Goal: Task Accomplishment & Management: Manage account settings

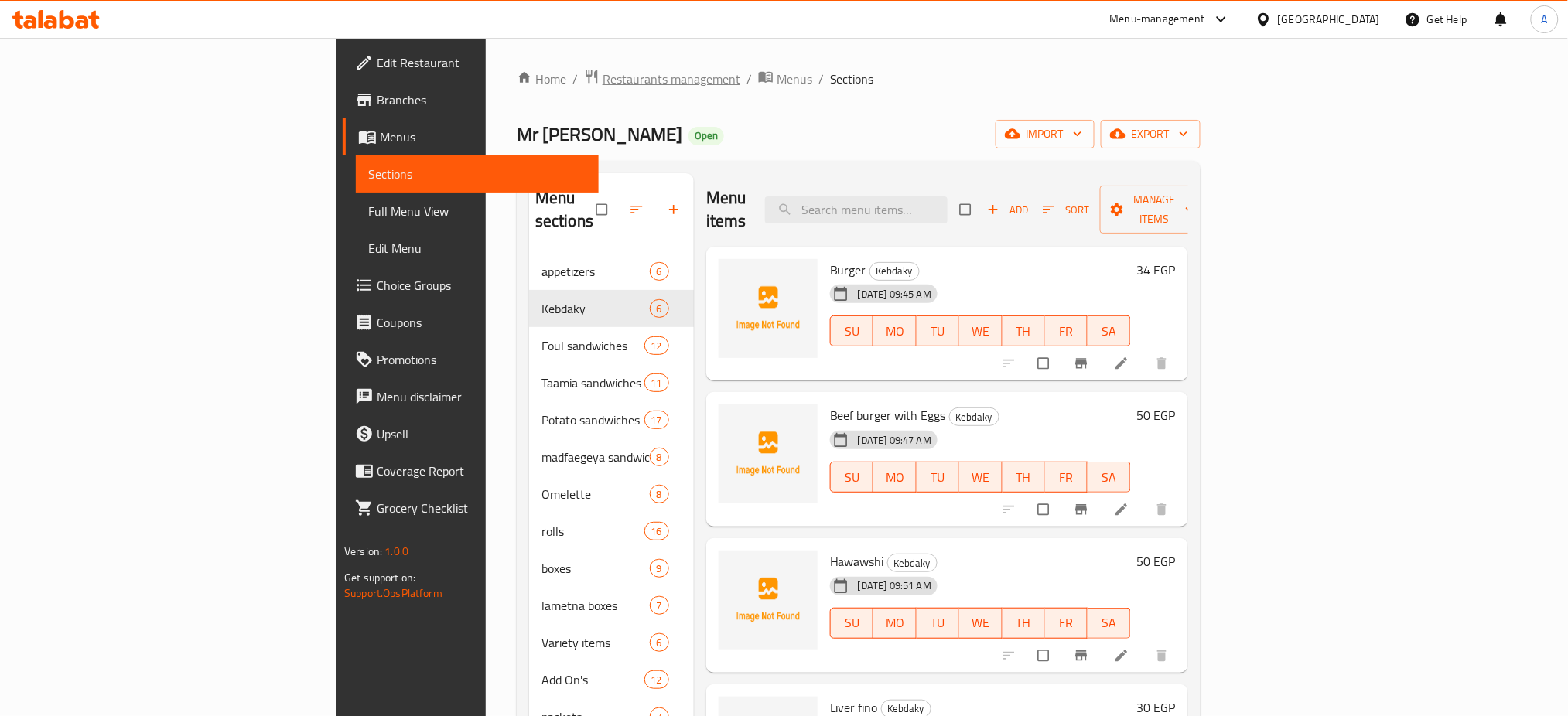
click at [603, 80] on span "Restaurants management" at bounding box center [671, 78] width 138 height 19
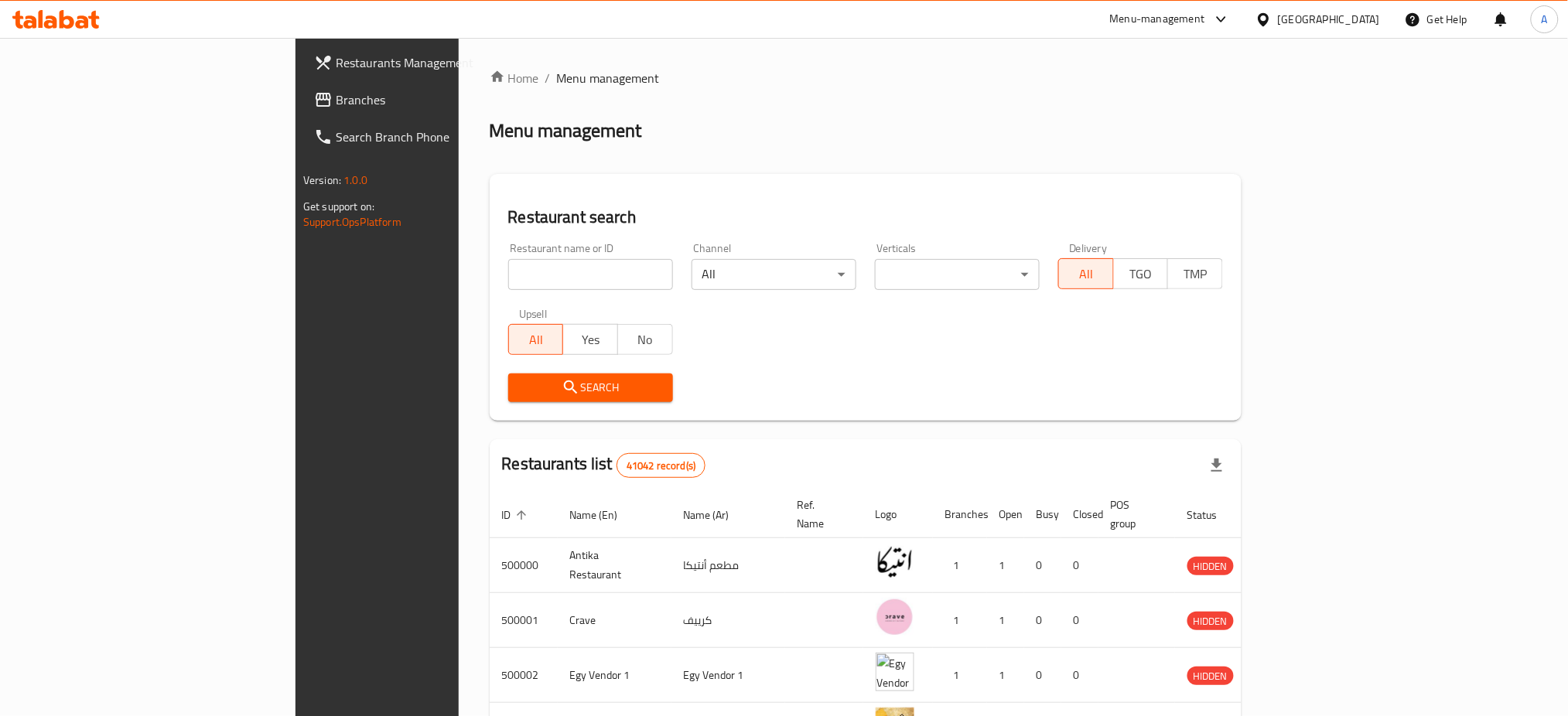
click at [508, 259] on input "search" at bounding box center [590, 274] width 164 height 31
type input "Ovio"
click button "Search" at bounding box center [590, 387] width 164 height 28
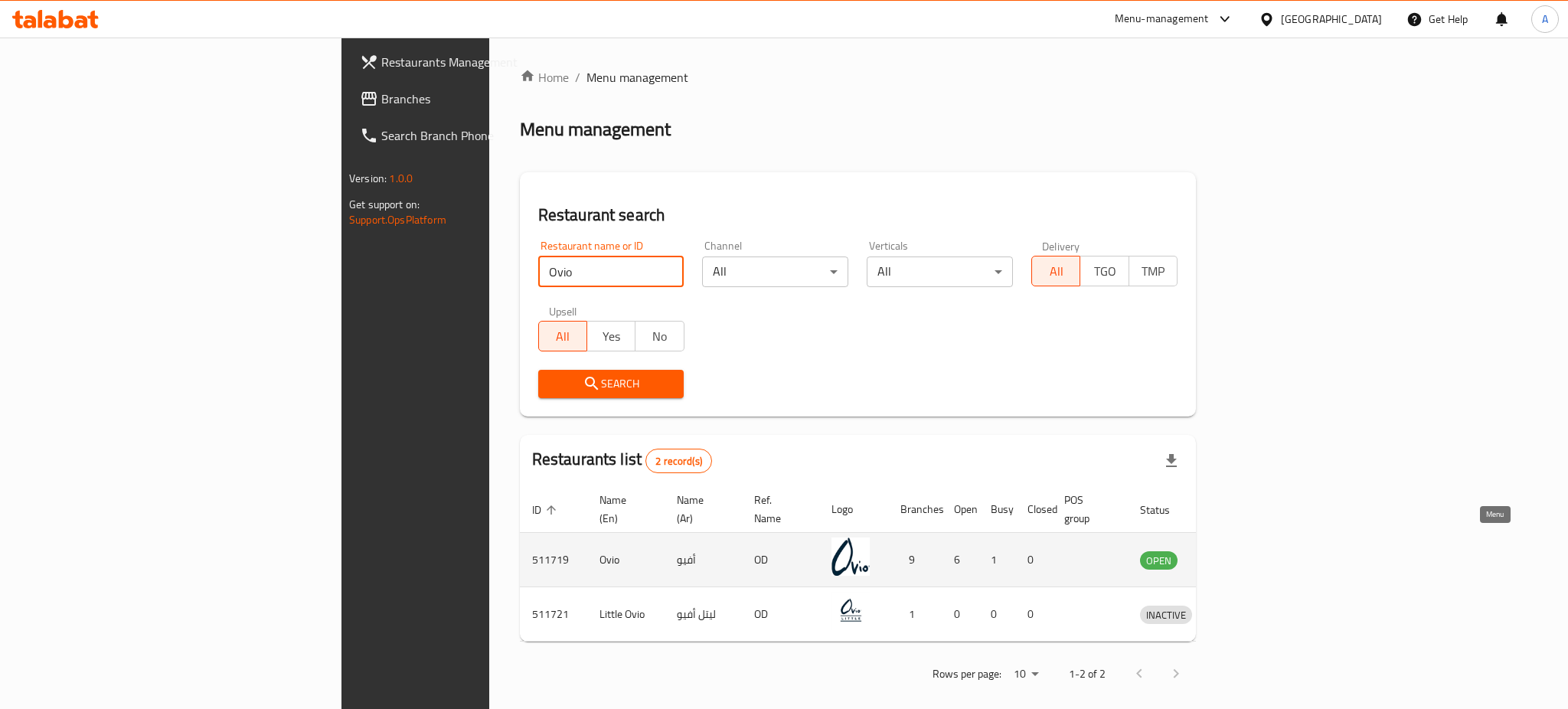
click at [1251, 551] on link "enhanced table" at bounding box center [1237, 559] width 28 height 18
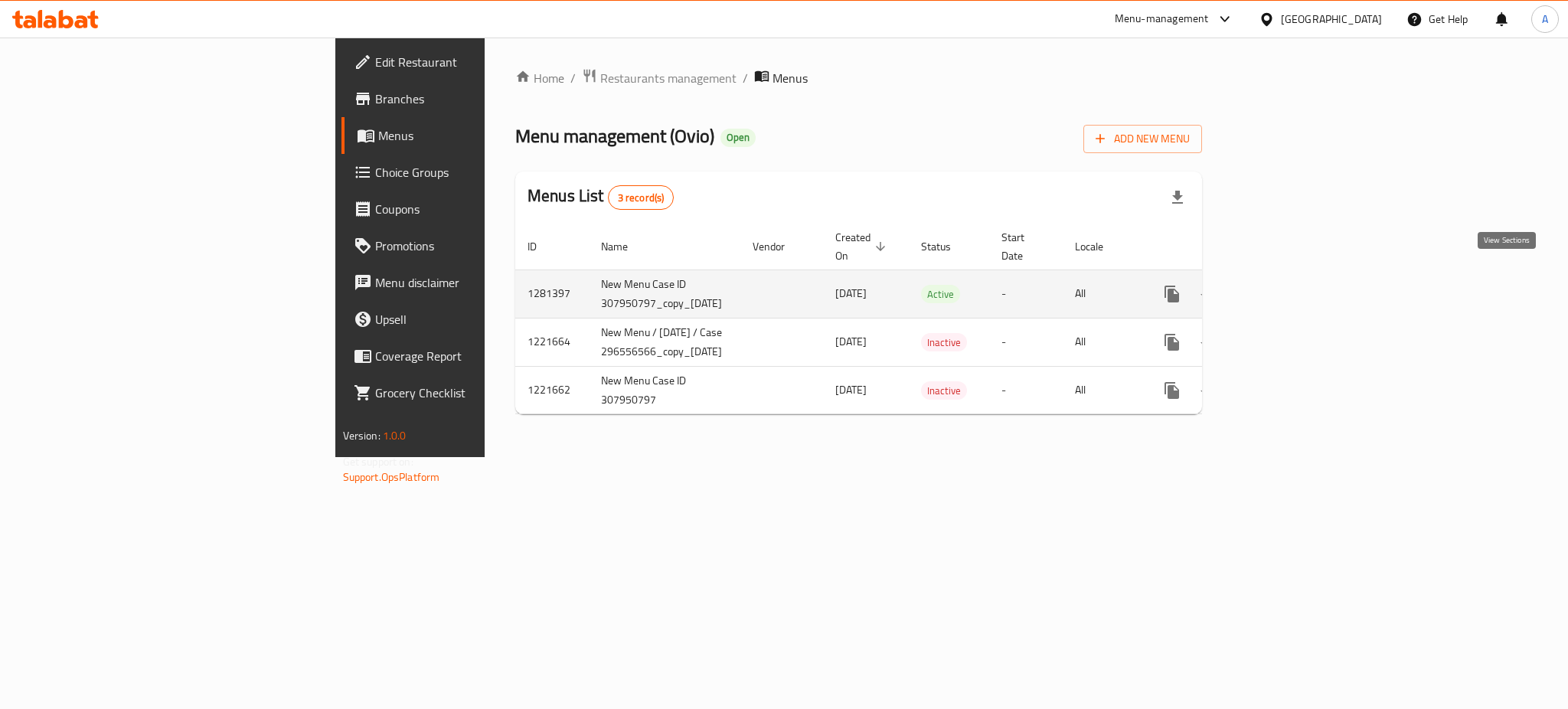
click at [1292, 286] on icon "enhanced table" at bounding box center [1282, 294] width 18 height 18
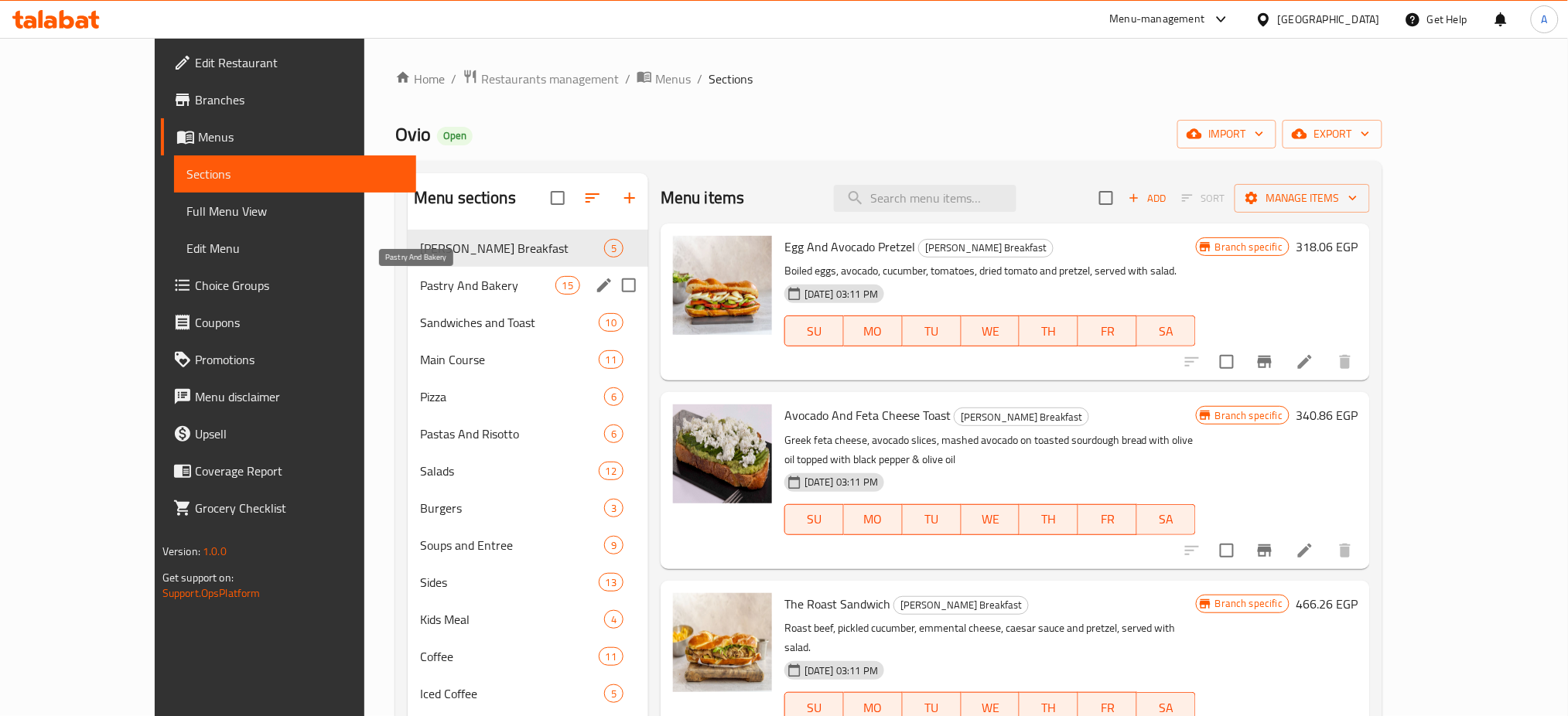
click at [460, 291] on span "Pastry And Bakery" at bounding box center [487, 285] width 135 height 19
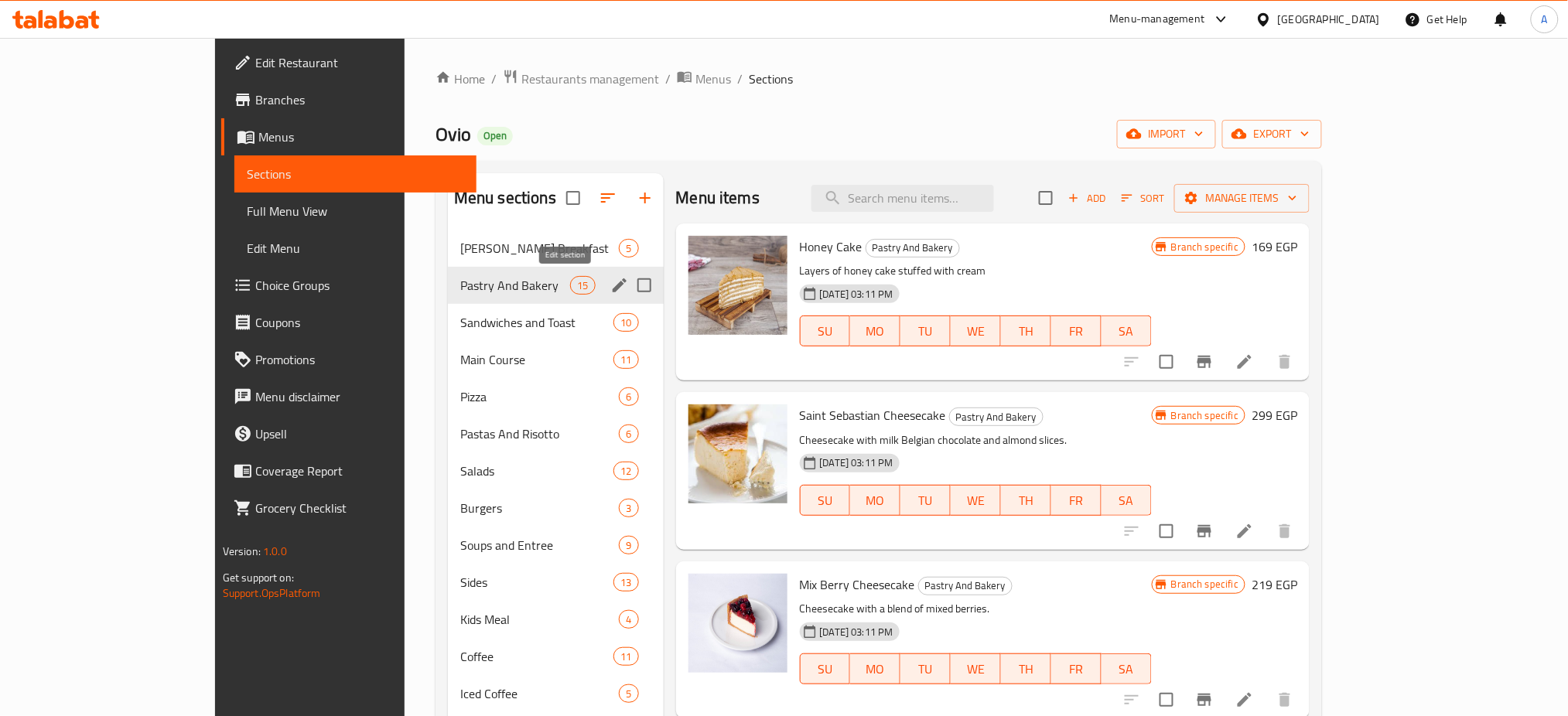
click at [611, 283] on icon "edit" at bounding box center [620, 285] width 19 height 19
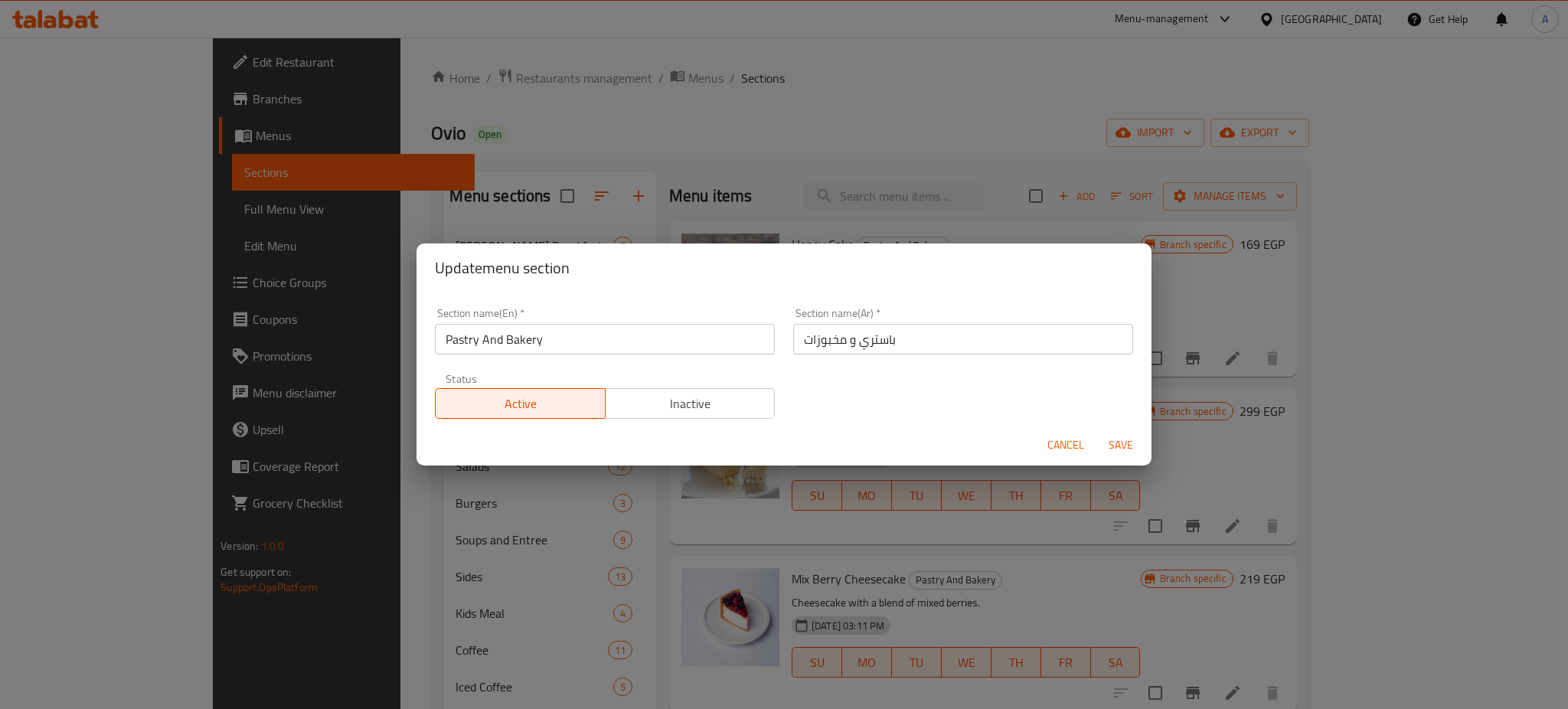
click at [649, 397] on span "Inactive" at bounding box center [690, 403] width 158 height 22
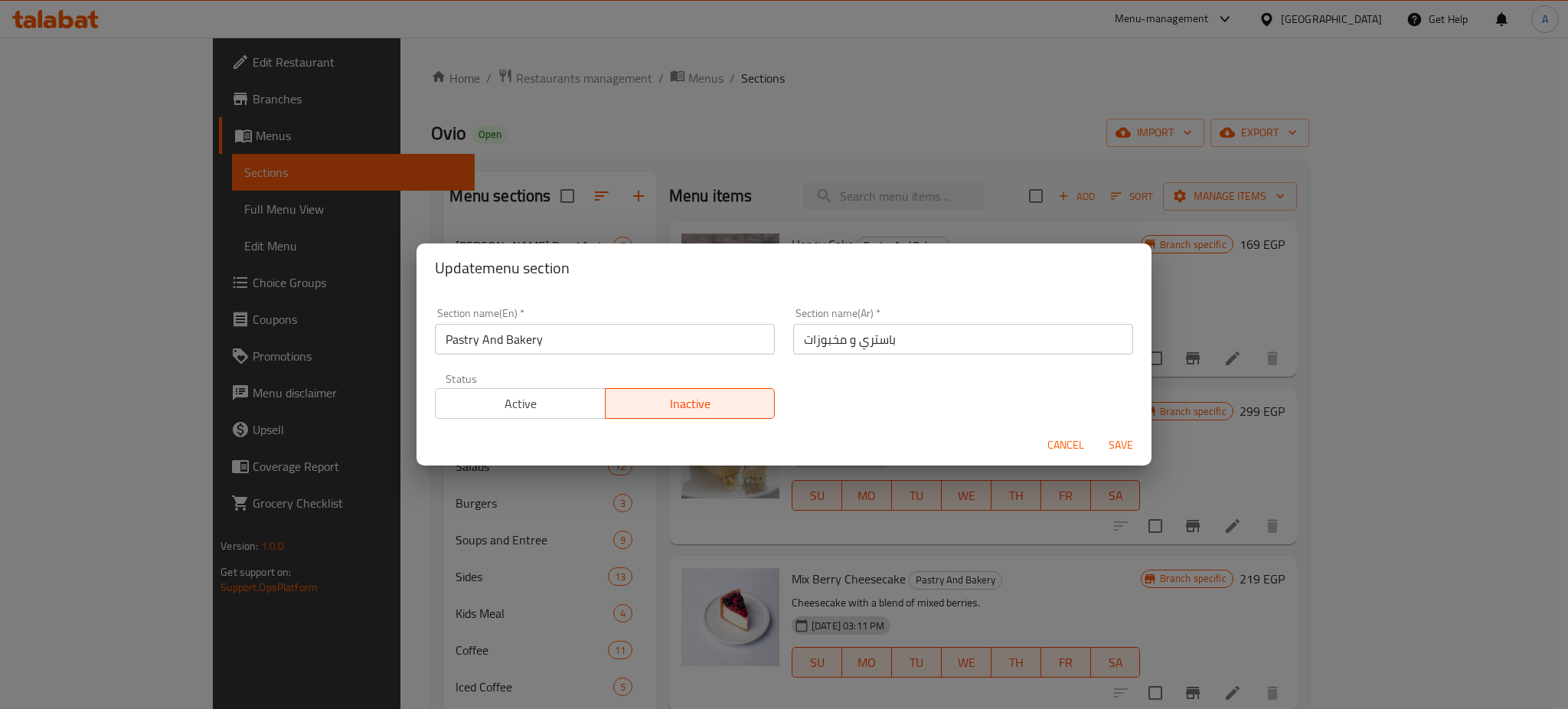
click at [1129, 446] on span "Save" at bounding box center [1121, 445] width 37 height 19
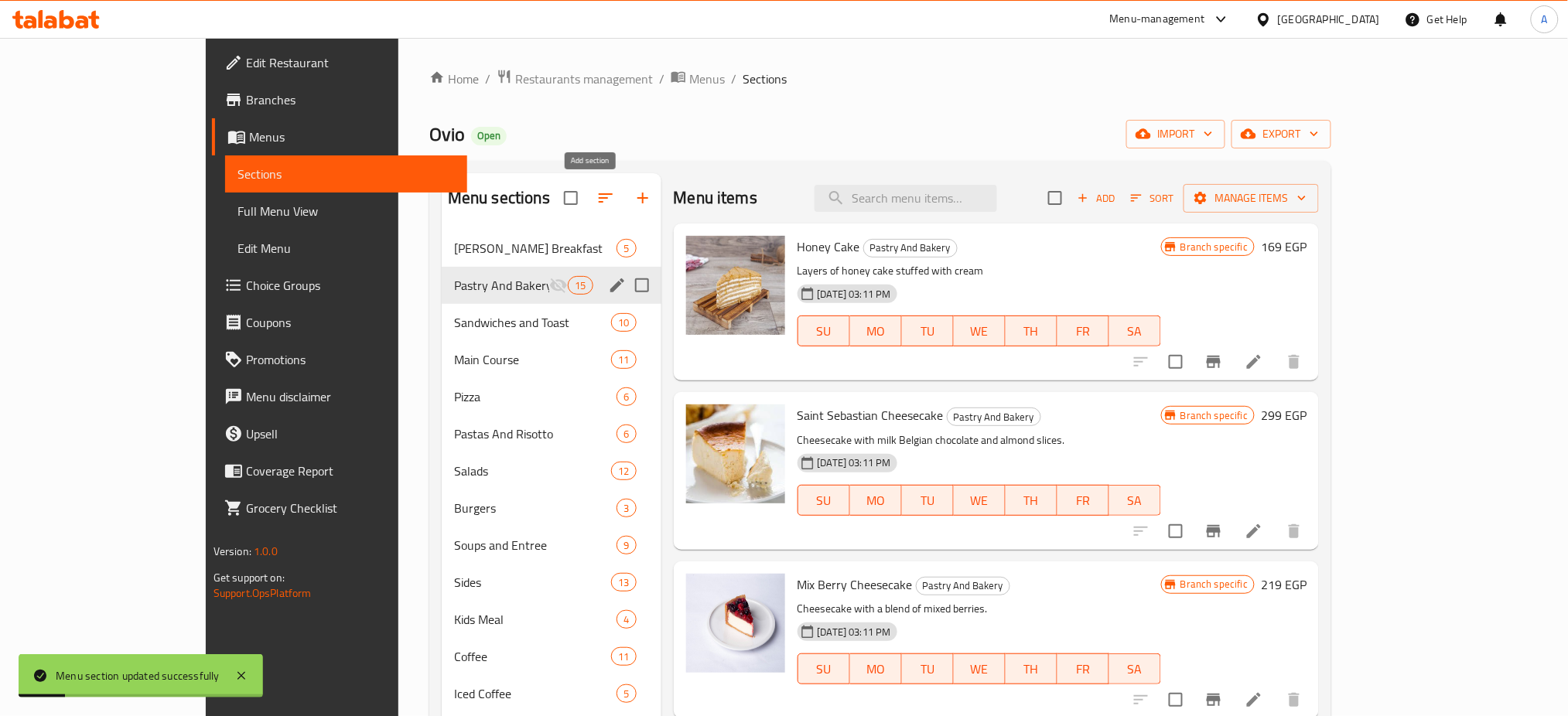
click at [624, 207] on button "button" at bounding box center [643, 198] width 37 height 37
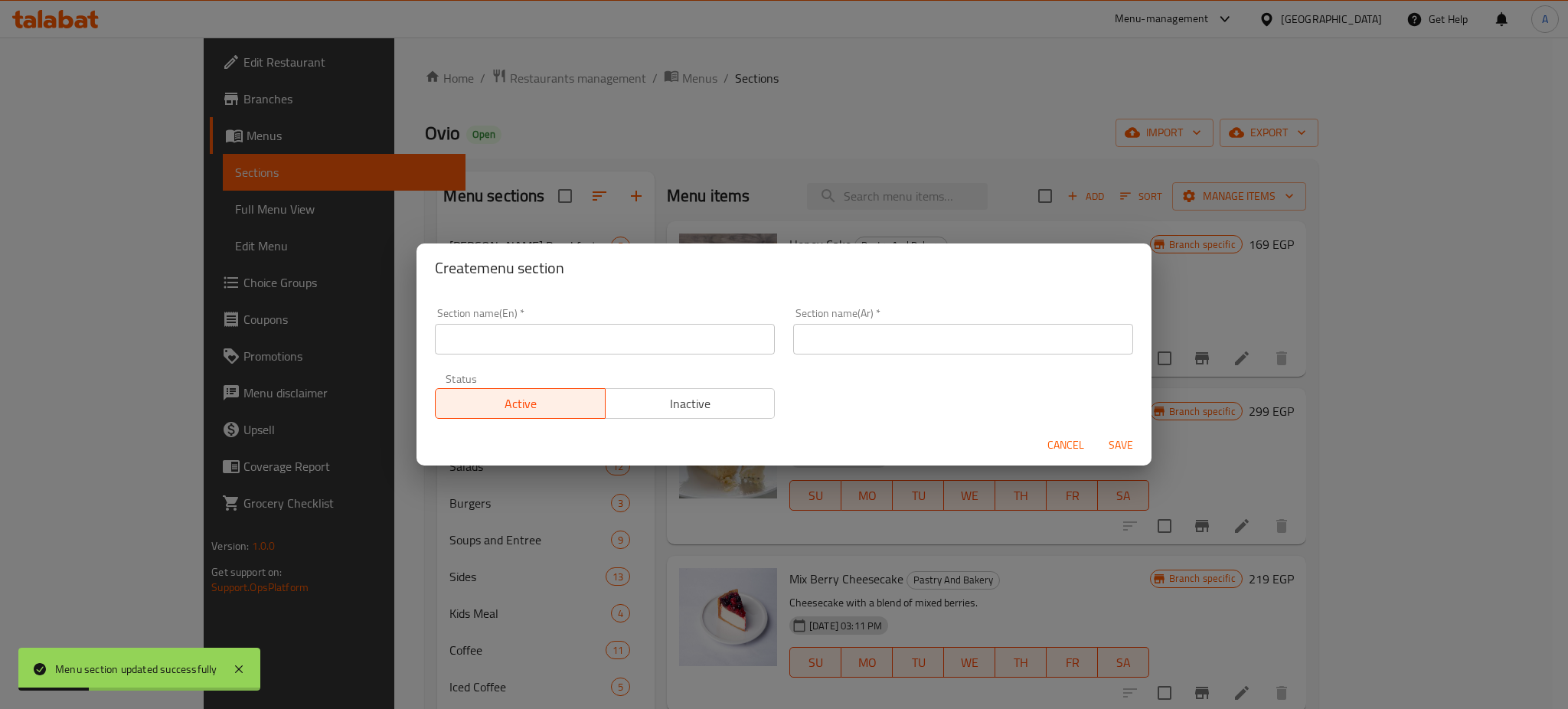
click at [568, 327] on input "text" at bounding box center [604, 339] width 340 height 31
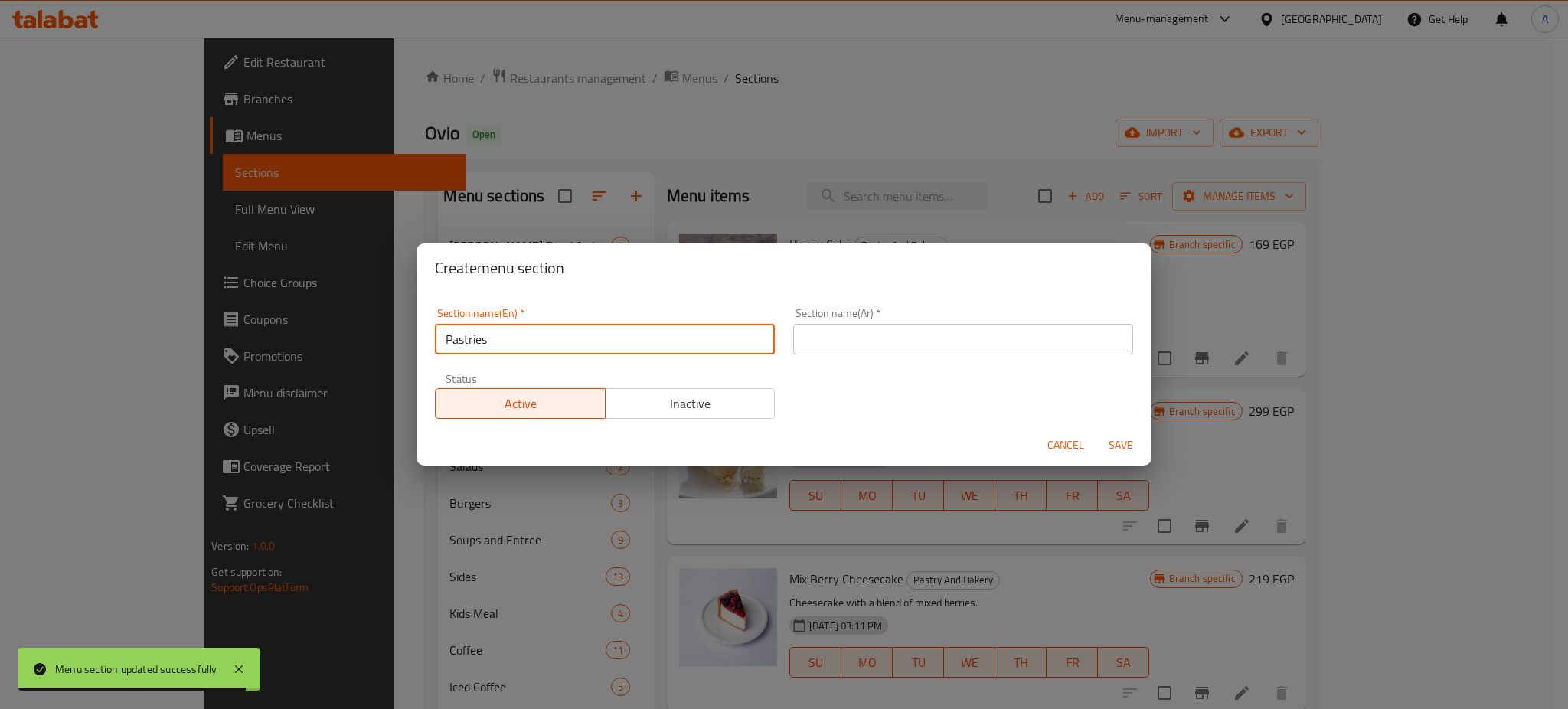
type input "Pastries"
click at [881, 348] on input "text" at bounding box center [963, 339] width 340 height 31
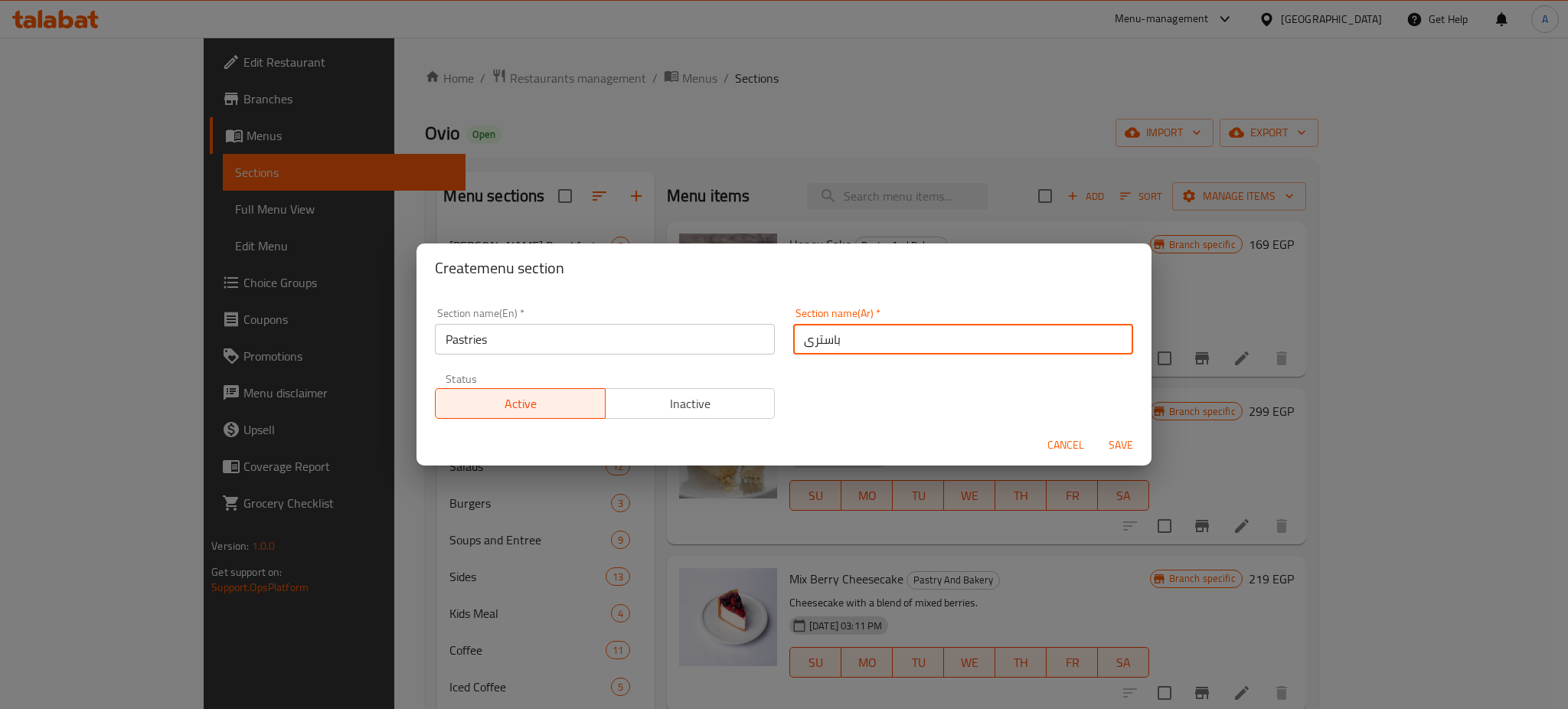
type input "باسترى"
click at [663, 407] on span "Inactive" at bounding box center [690, 403] width 158 height 22
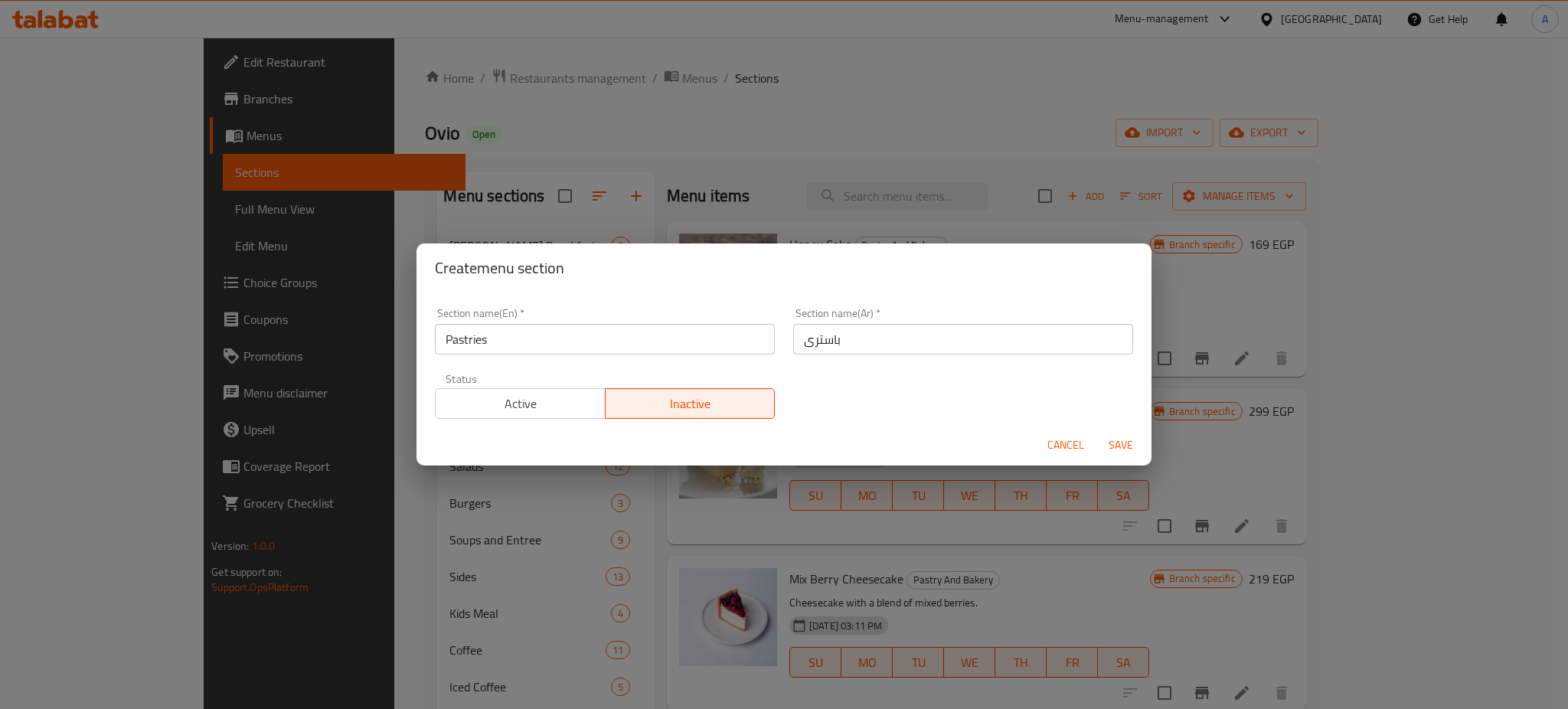
click at [1125, 441] on span "Save" at bounding box center [1121, 445] width 37 height 19
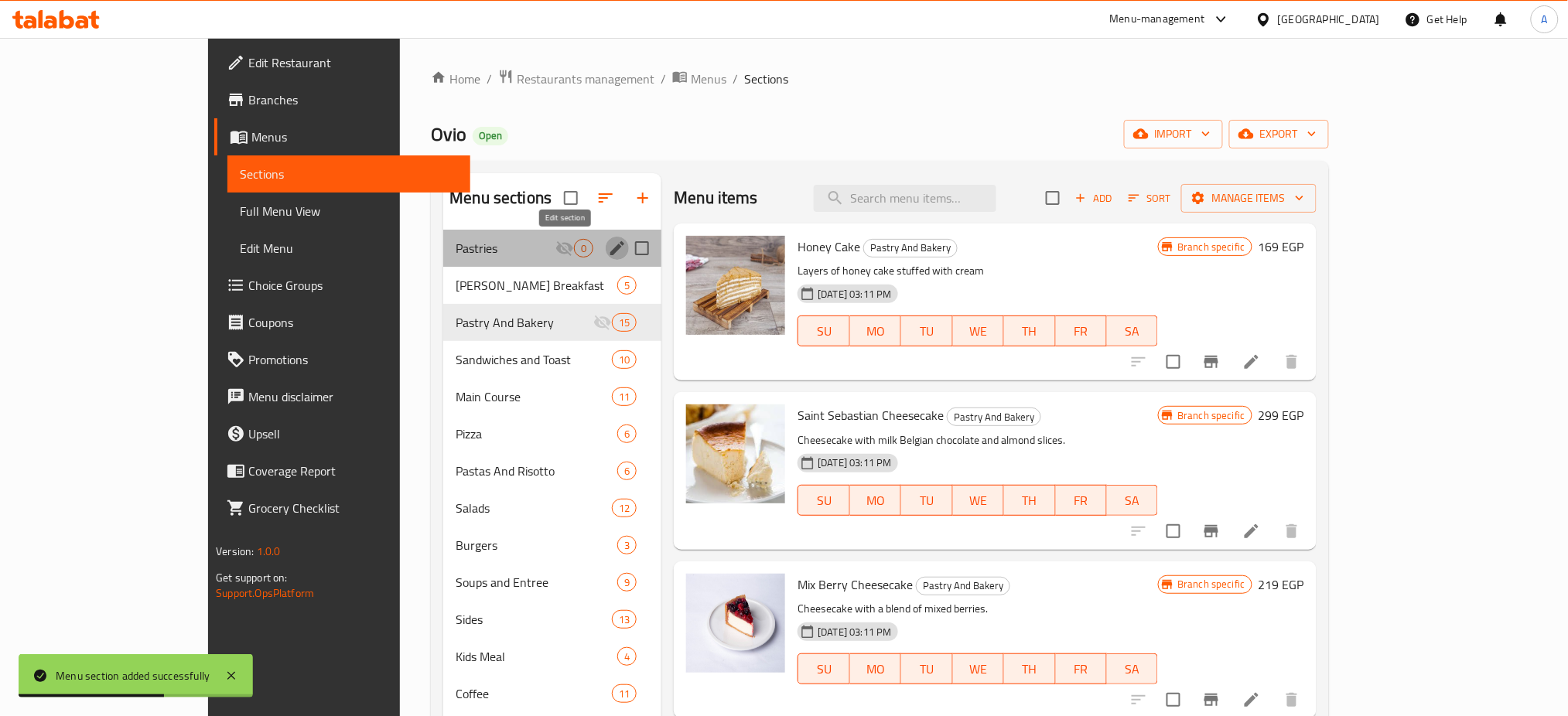
click at [611, 249] on icon "edit" at bounding box center [618, 248] width 14 height 14
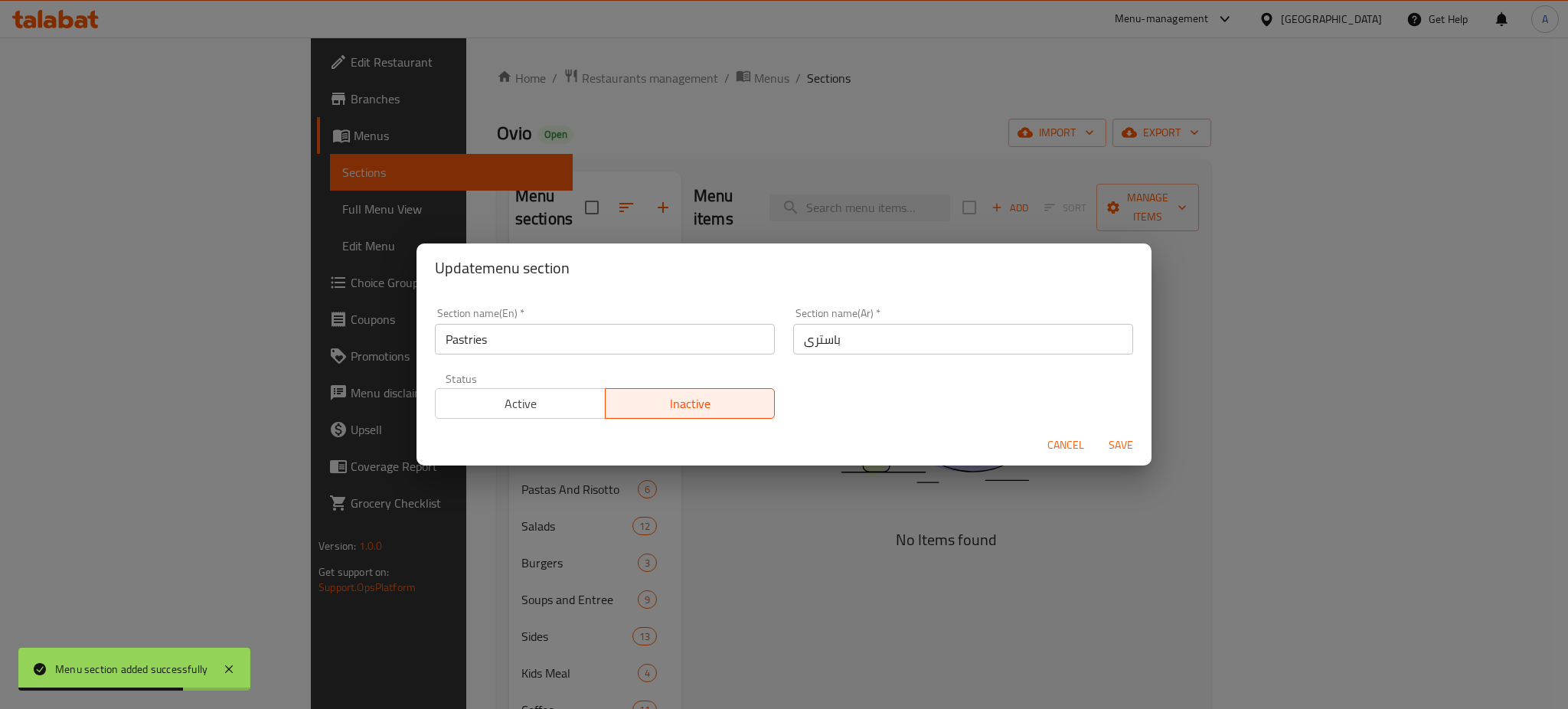
click at [535, 336] on input "Pastries" at bounding box center [604, 339] width 340 height 31
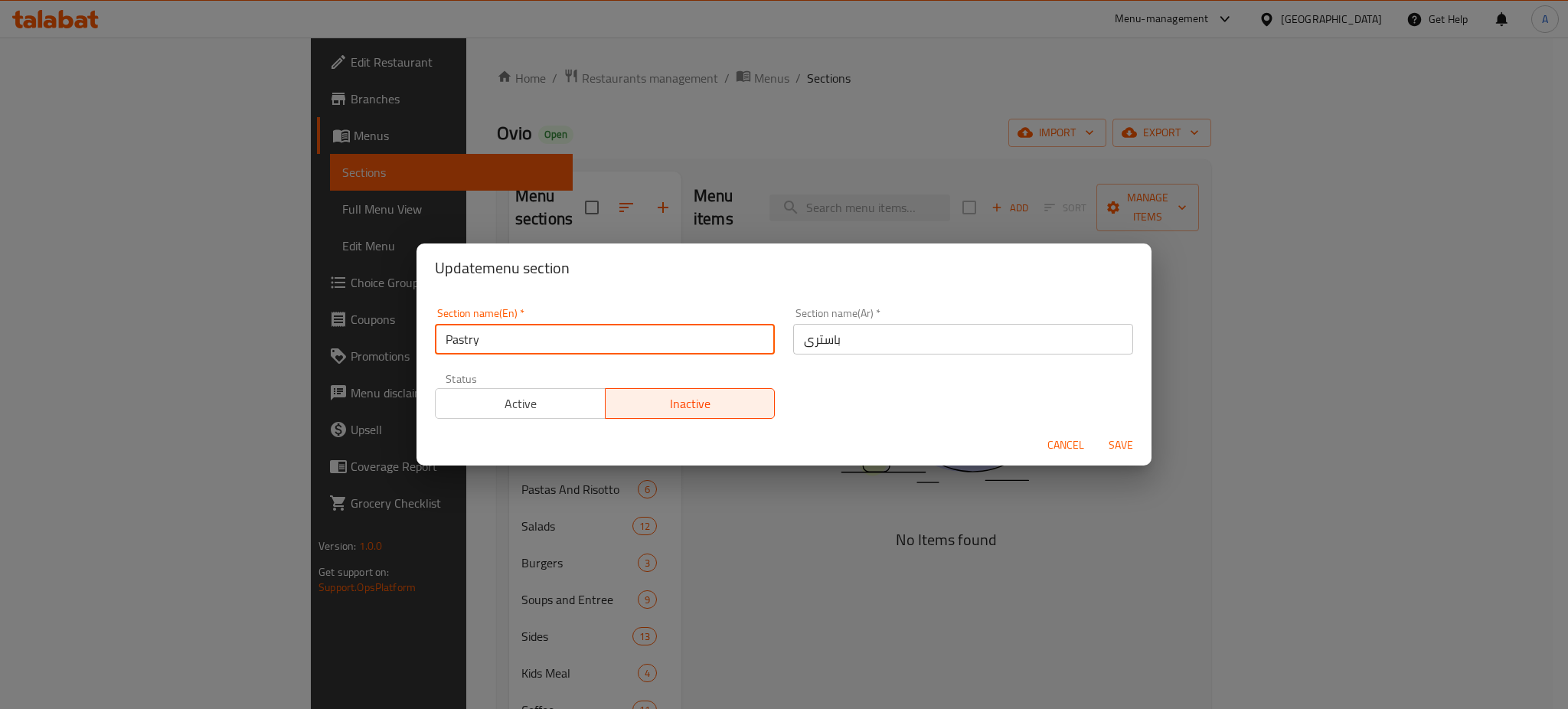
type input "Pastry"
click at [1116, 438] on span "Save" at bounding box center [1121, 445] width 37 height 19
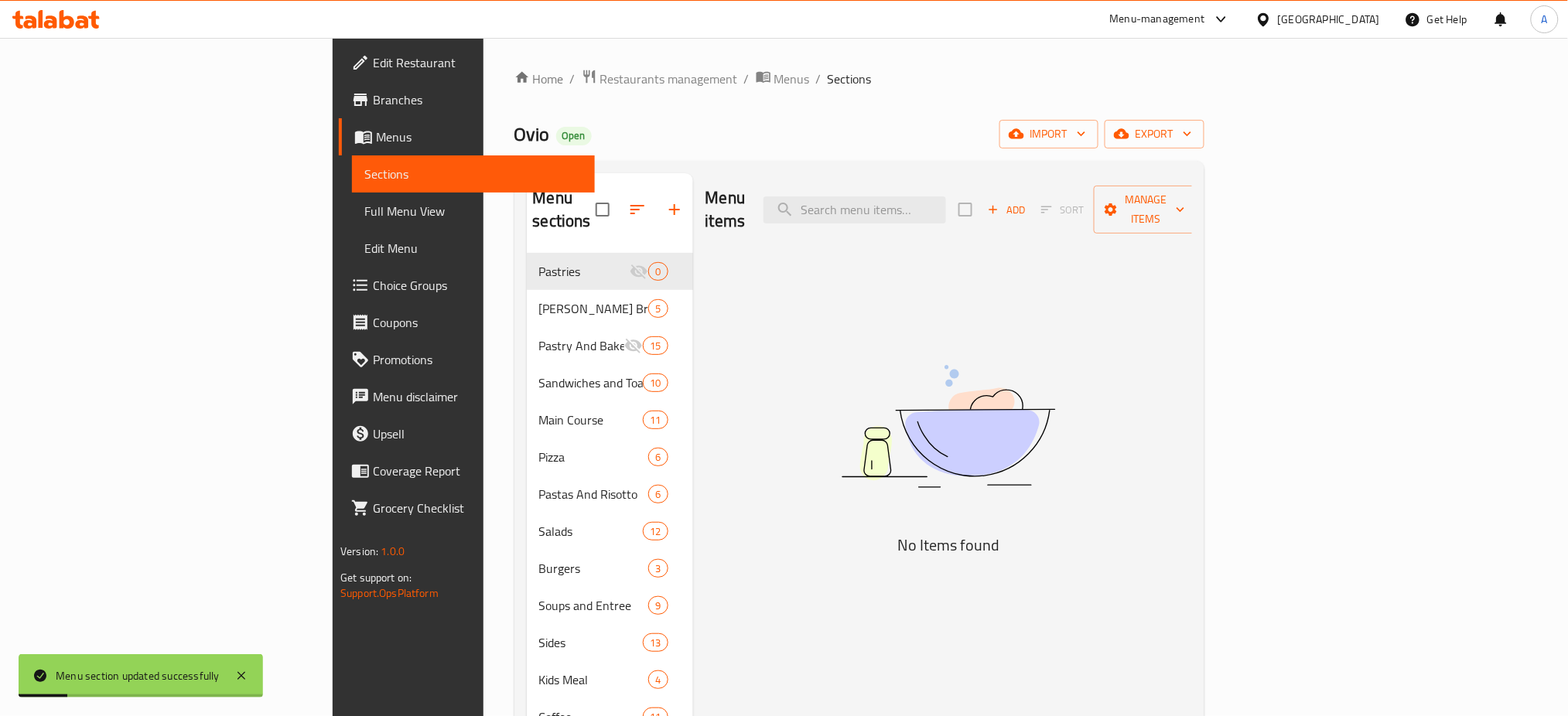
click at [1034, 264] on div "Menu items Add Sort Manage items No Items found" at bounding box center [942, 587] width 499 height 828
click at [1000, 203] on icon "button" at bounding box center [993, 210] width 14 height 14
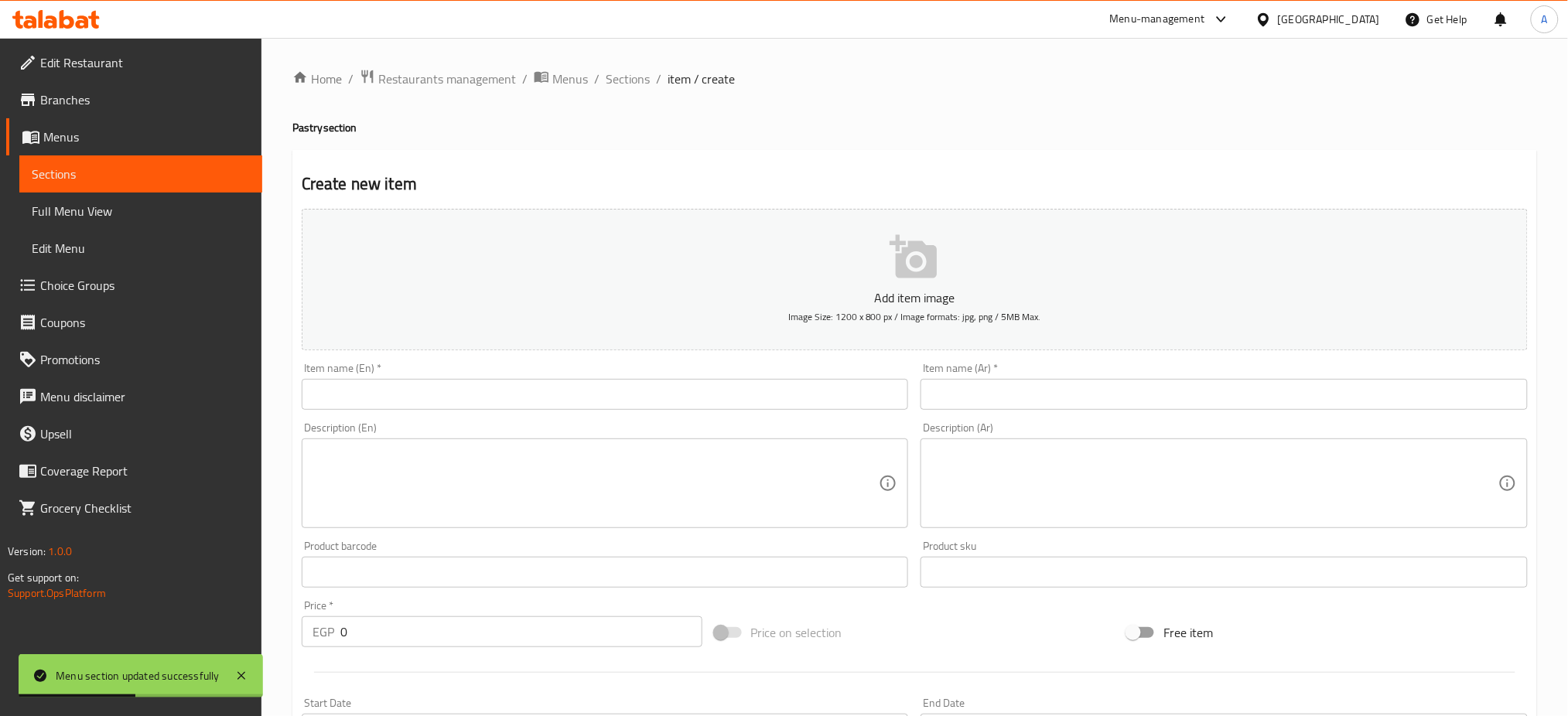
click at [421, 390] on input "text" at bounding box center [604, 394] width 607 height 31
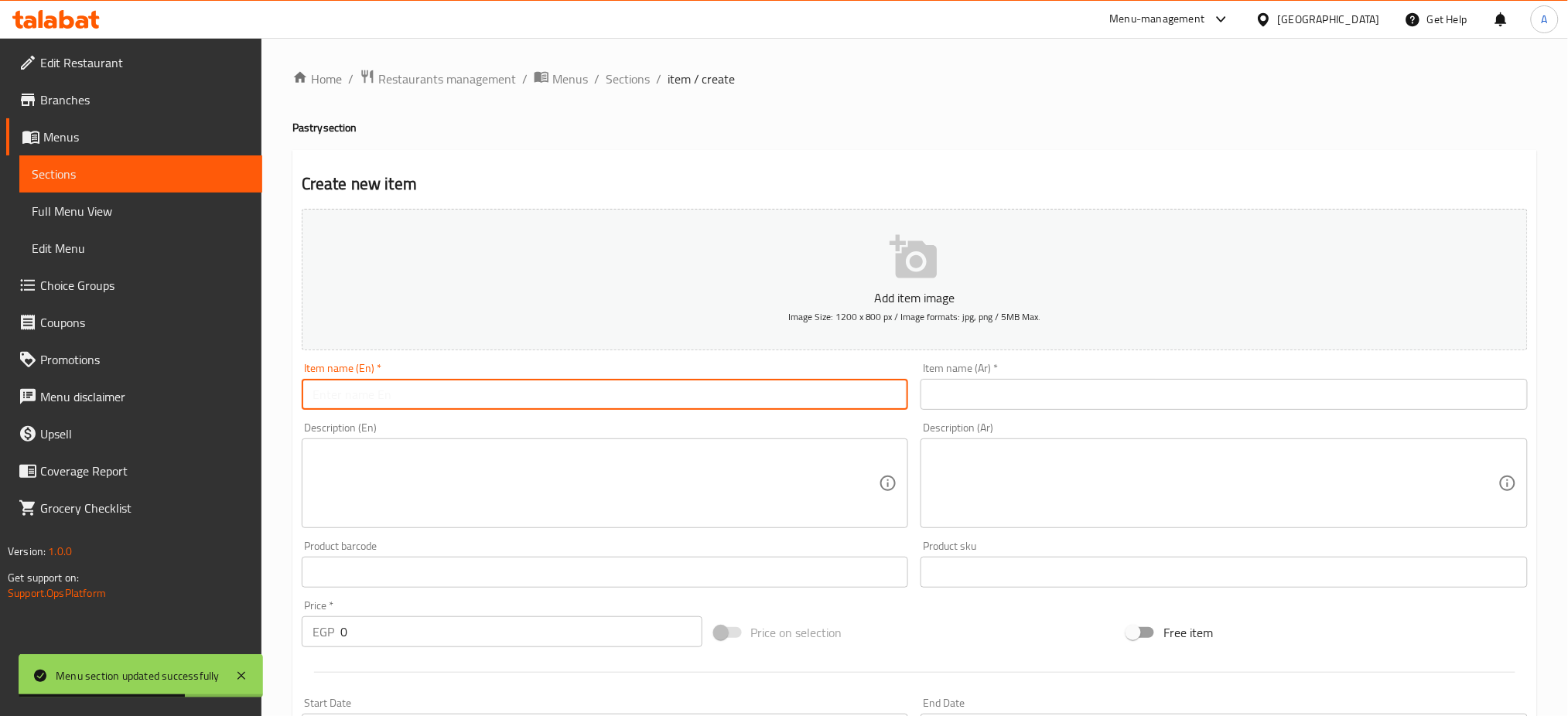
paste input "Mix berries cheesecake"
type input "Mix berries cheesecake"
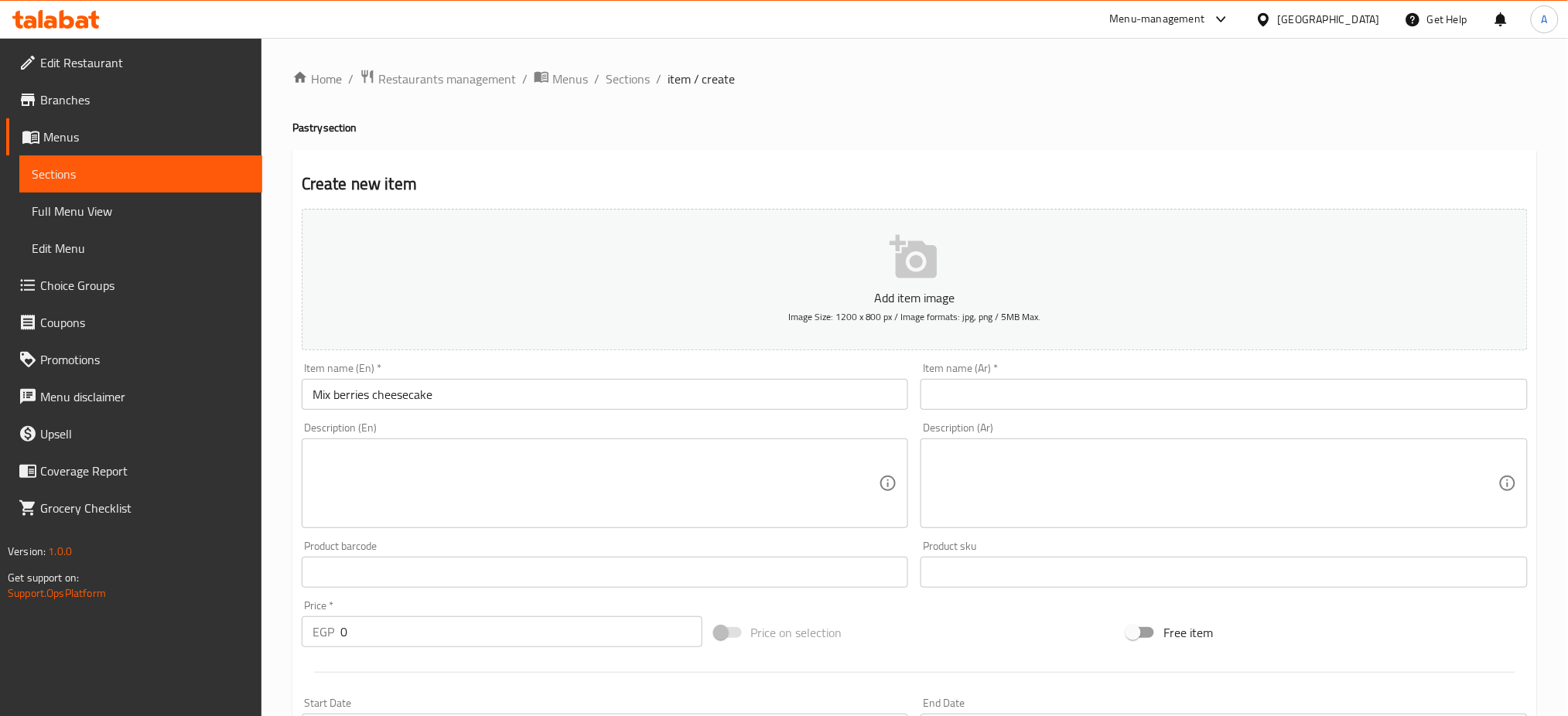
click at [1204, 403] on input "text" at bounding box center [1223, 394] width 607 height 31
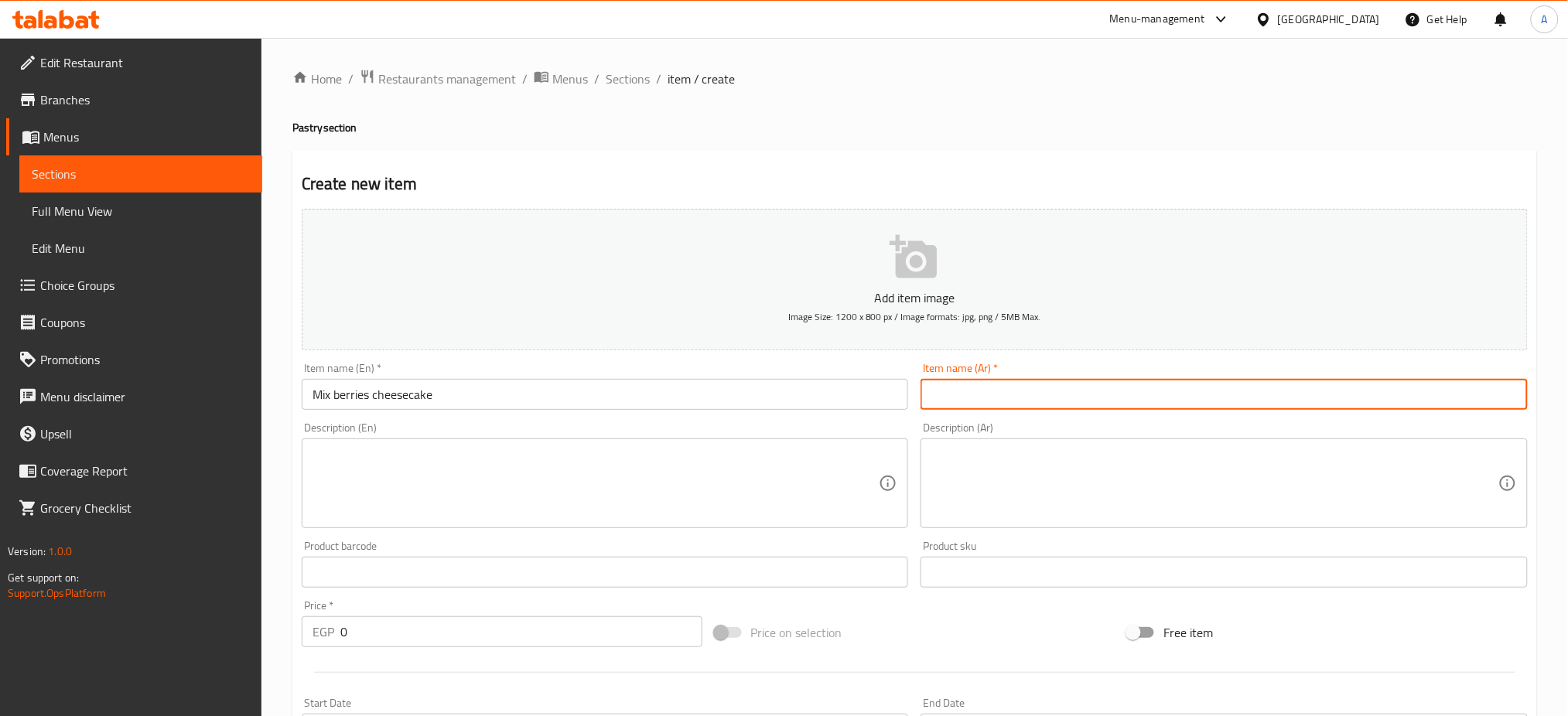
paste input "تشيز كيك التوت المشكّل"
click at [938, 392] on input "تشيز كيك التوت المشكّل" at bounding box center [1223, 394] width 607 height 31
click at [941, 391] on input "تشيز كيك التوت" at bounding box center [1223, 394] width 607 height 31
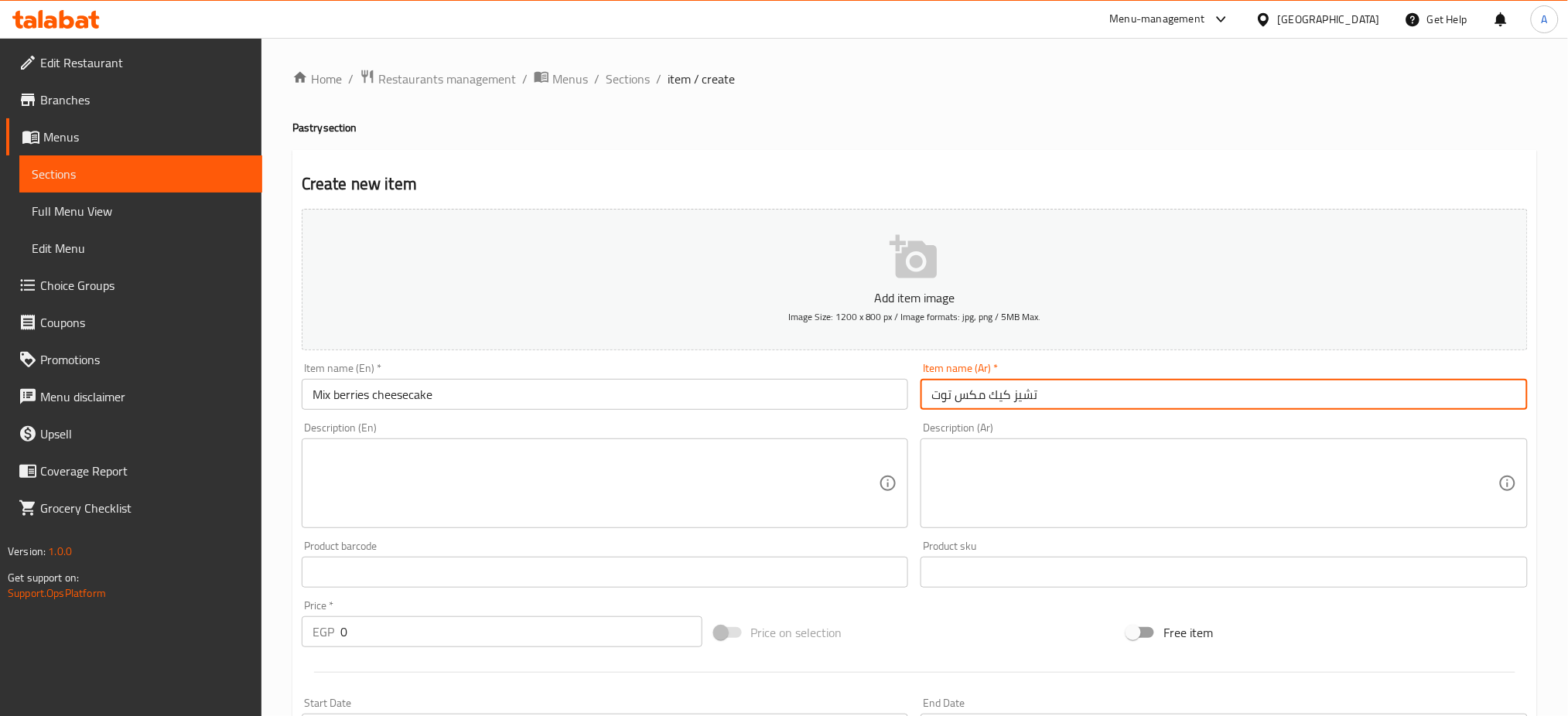
click at [978, 397] on input "تشيز كيك مكس توت" at bounding box center [1223, 394] width 607 height 31
click at [1086, 380] on input "تشيز كيك ميكس توت" at bounding box center [1223, 394] width 607 height 31
type input "تشيز كيك ميكس توت"
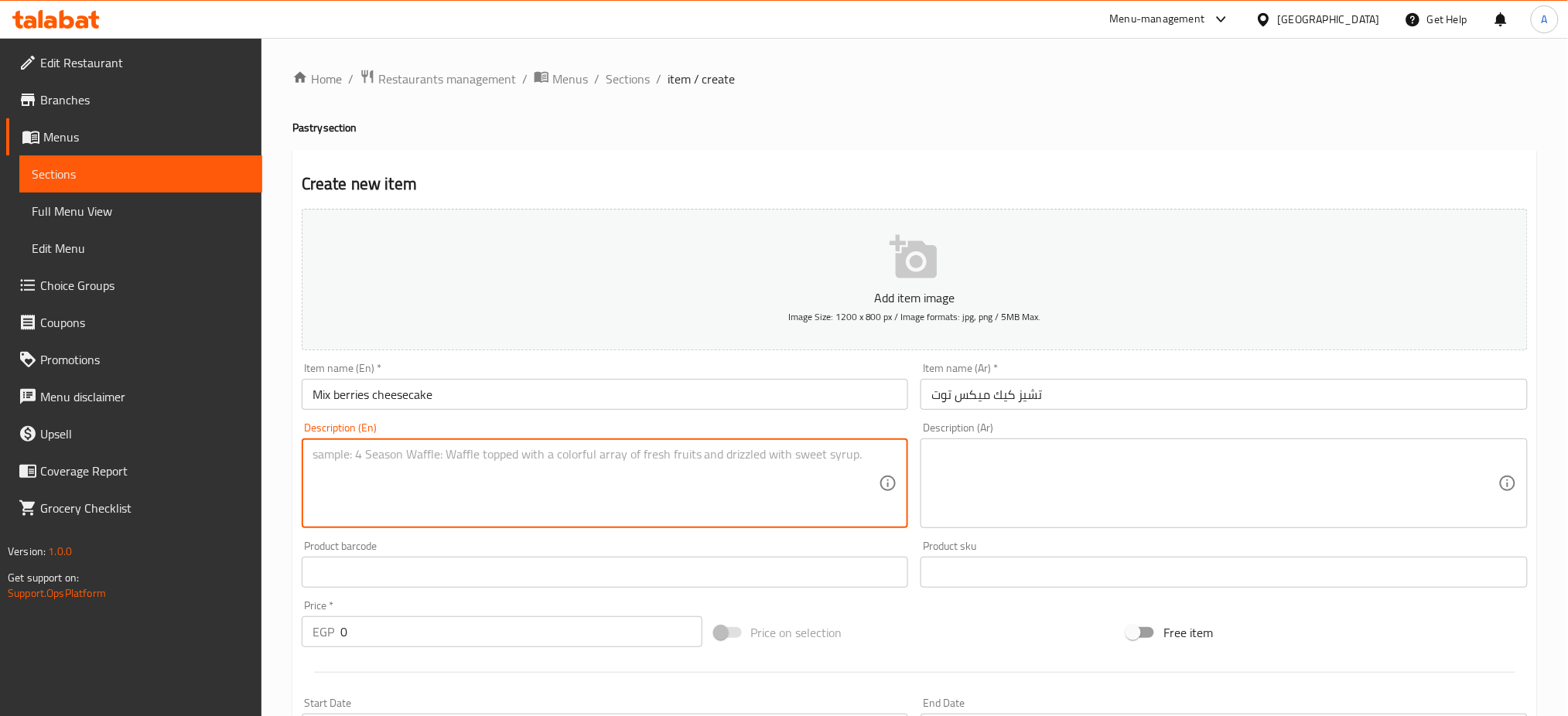
click at [460, 467] on textarea at bounding box center [596, 483] width 567 height 74
paste textarea "Creamy and perfect blend of cheesecake on crust of biscuits topped with a vibra…"
type textarea "Creamy and perfect blend of cheesecake on crust of biscuits topped with a vibra…"
click at [1070, 462] on textarea at bounding box center [1215, 483] width 567 height 74
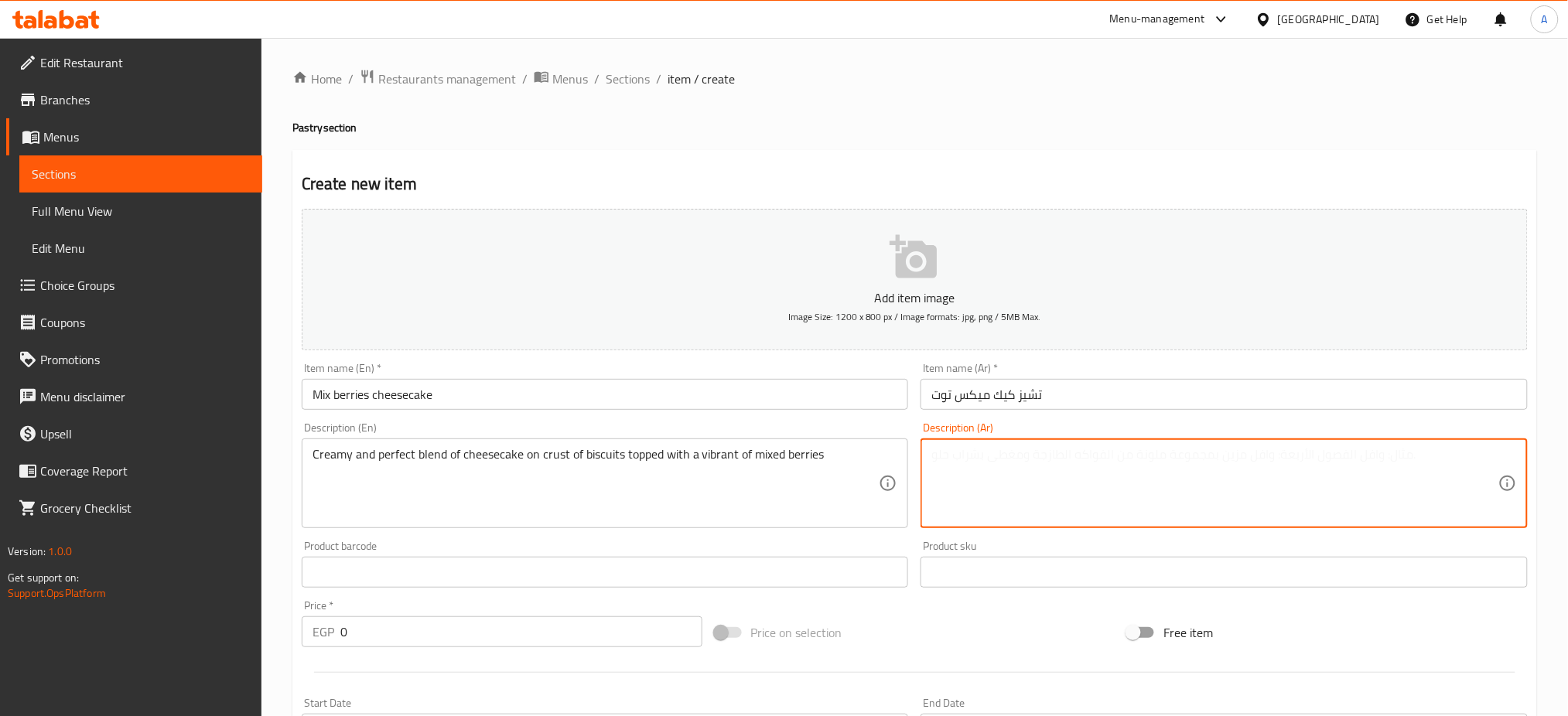
paste textarea "تشيز كيك كريمي مثالي على طبقة من البسكويت، مُزين بتشكيلة نابضة من التوت المشكّل."
type textarea "تشيز كيك كريمي مثالي على طبقة من البسكويت، مُزين بتشكيلة نابضة من التوت المشكّل."
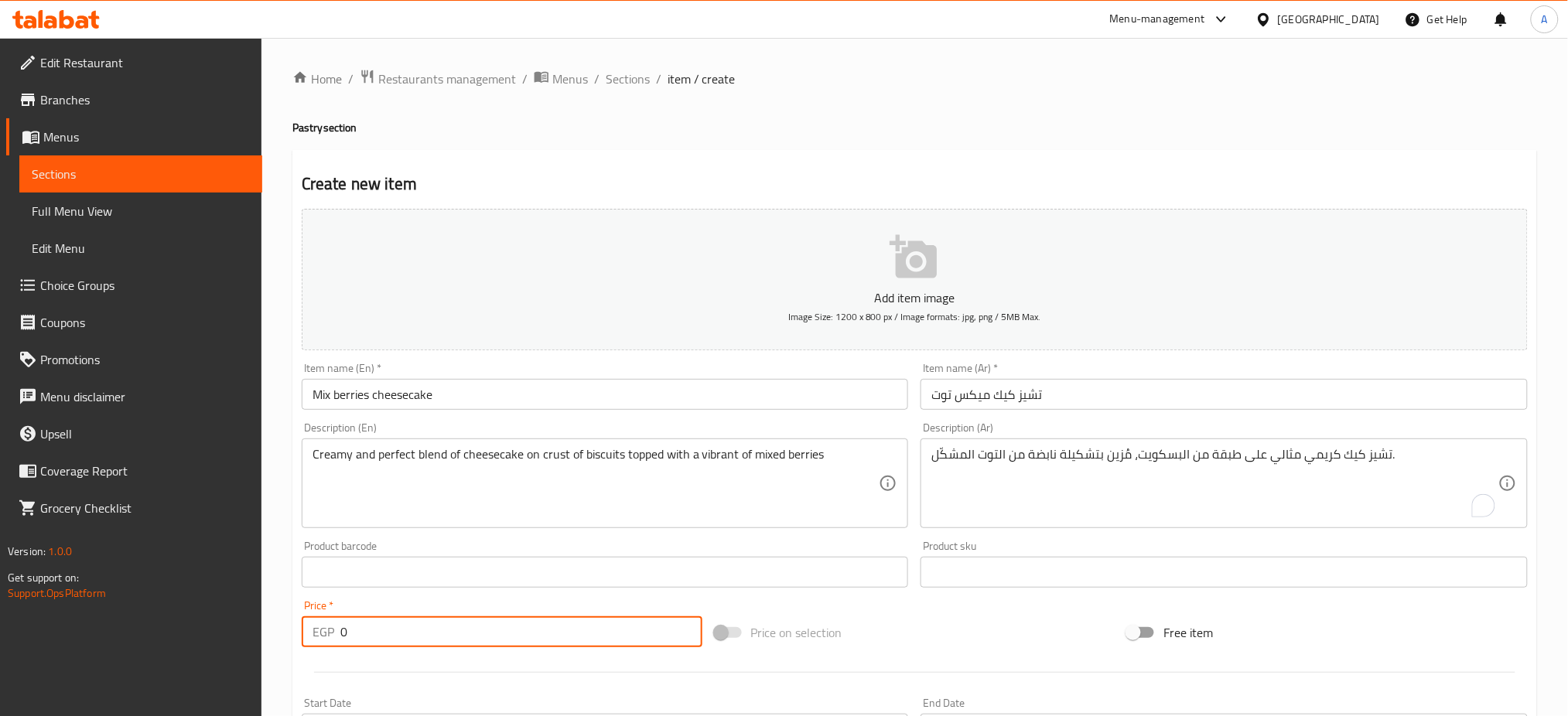
click at [450, 630] on input "0" at bounding box center [521, 632] width 362 height 31
paste input "249"
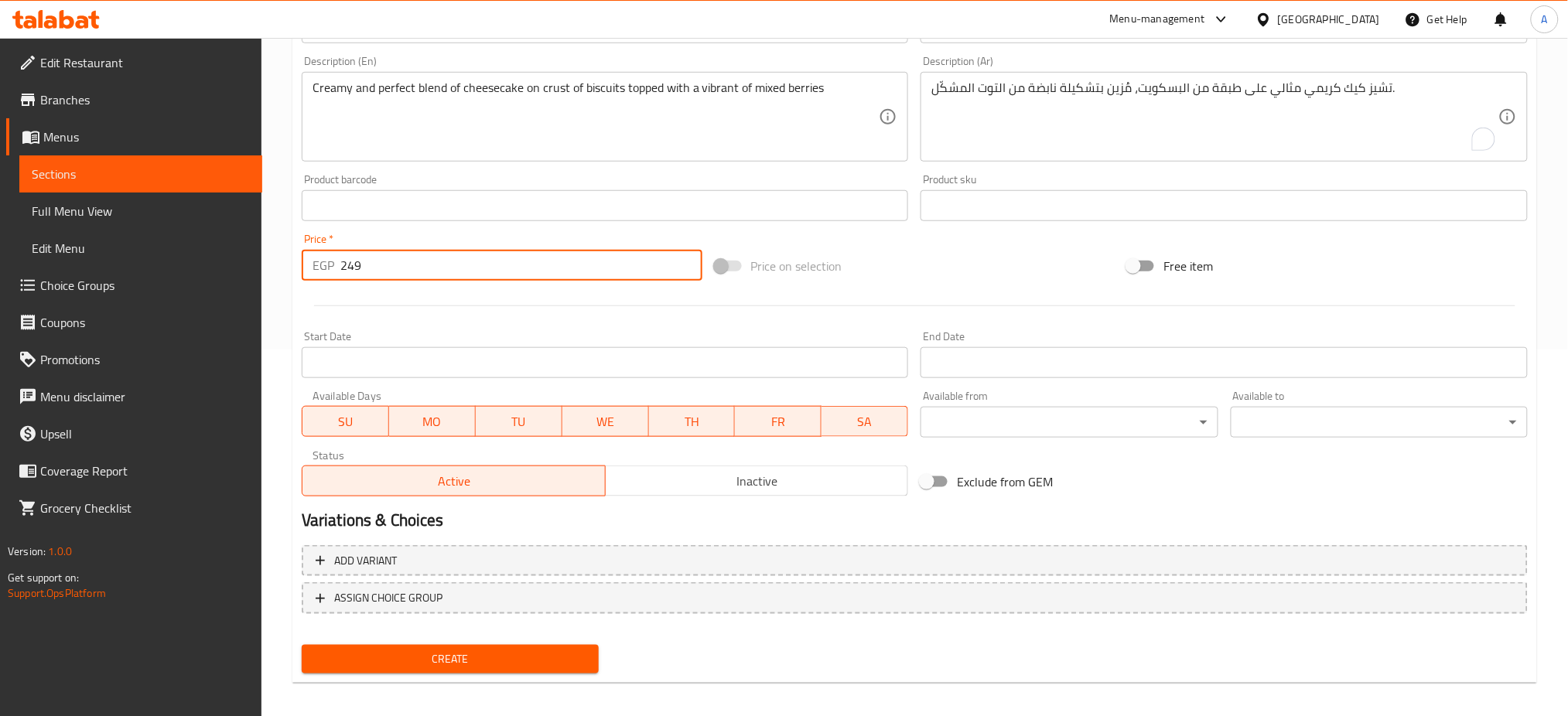
scroll to position [373, 0]
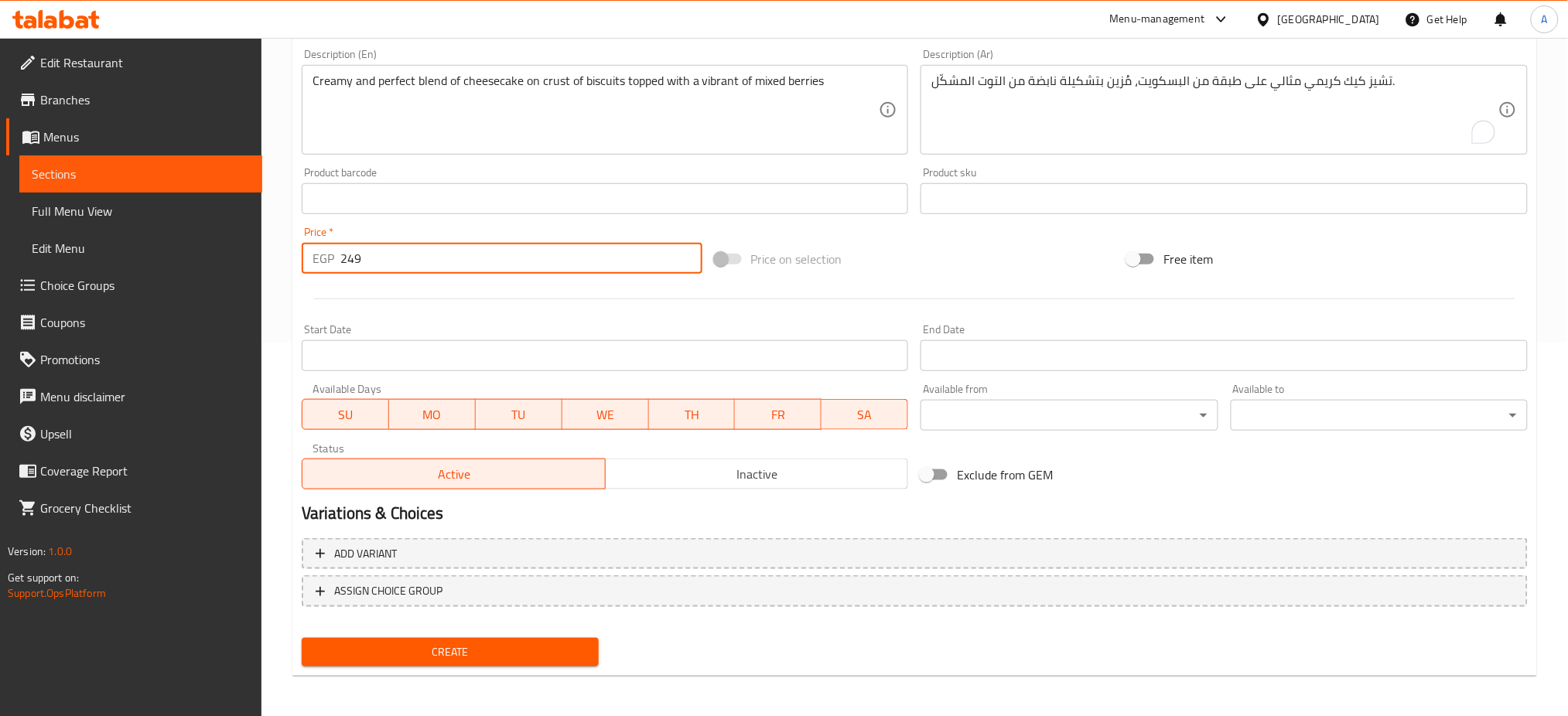
type input "249"
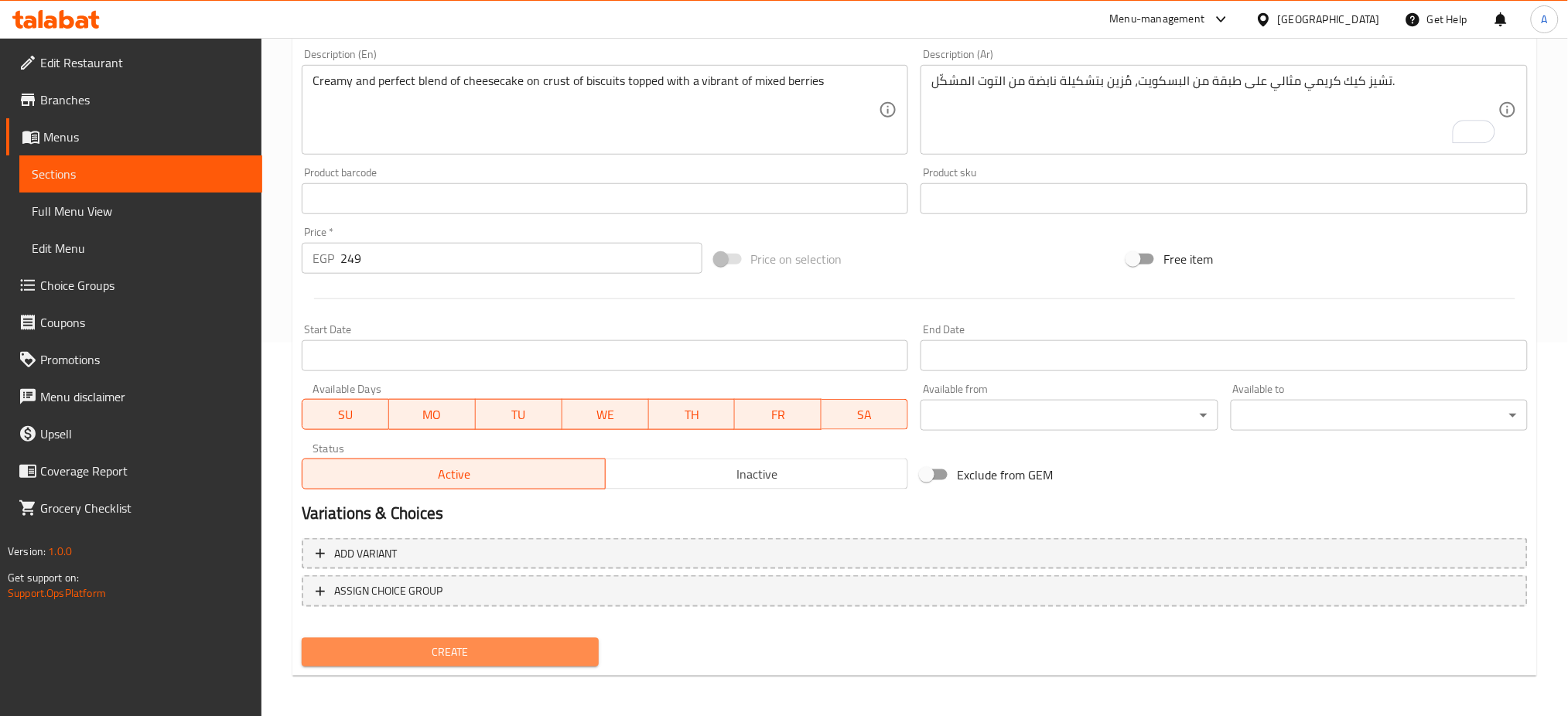
click at [425, 646] on span "Create" at bounding box center [450, 652] width 272 height 20
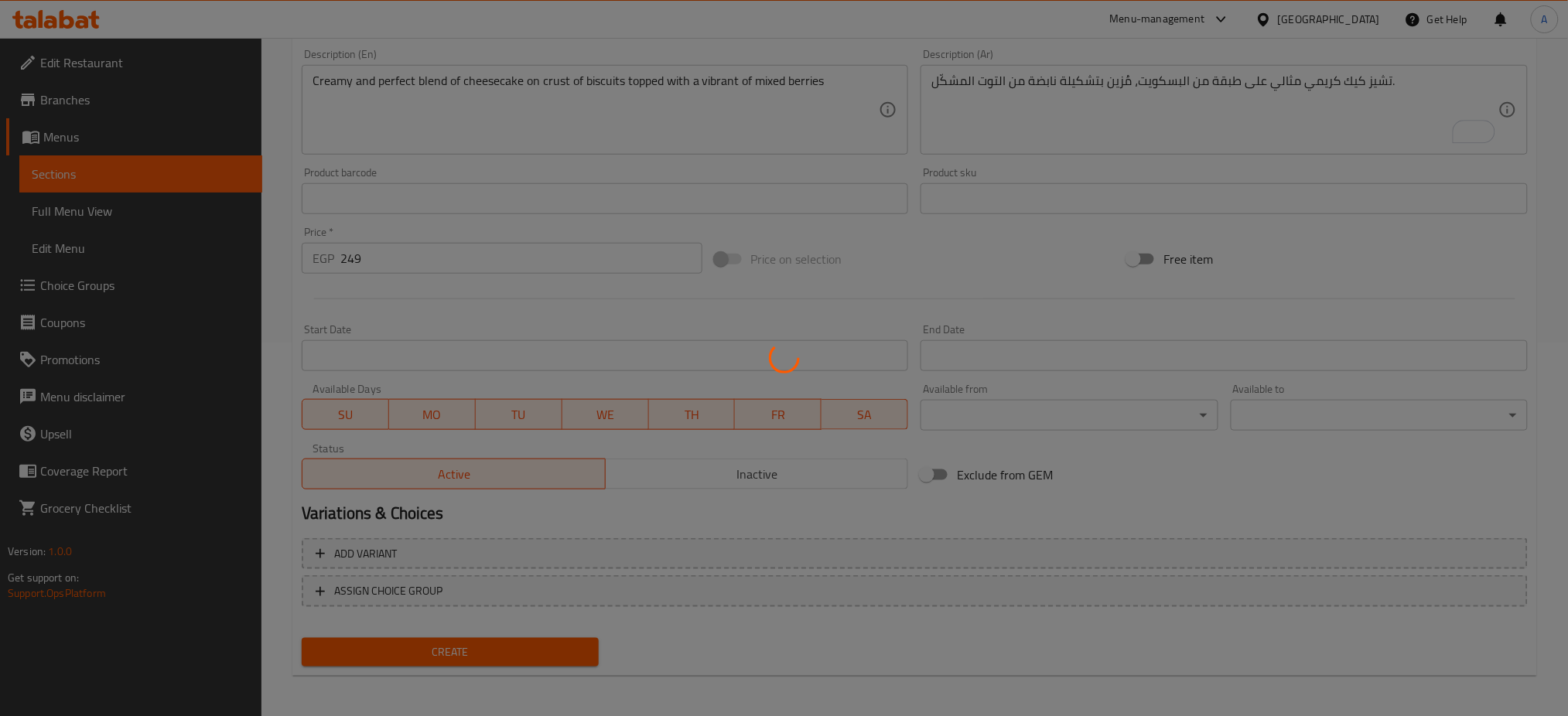
type input "0"
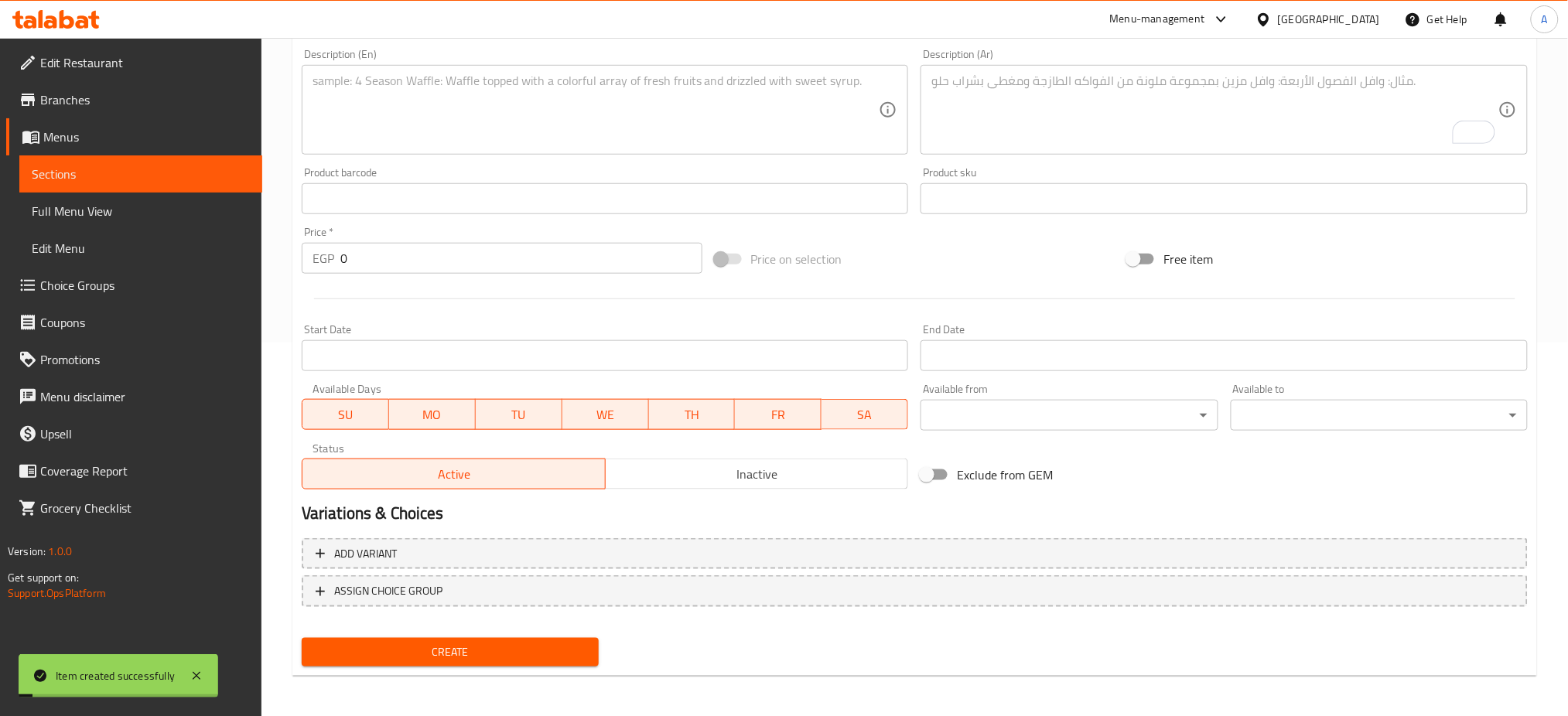
scroll to position [0, 0]
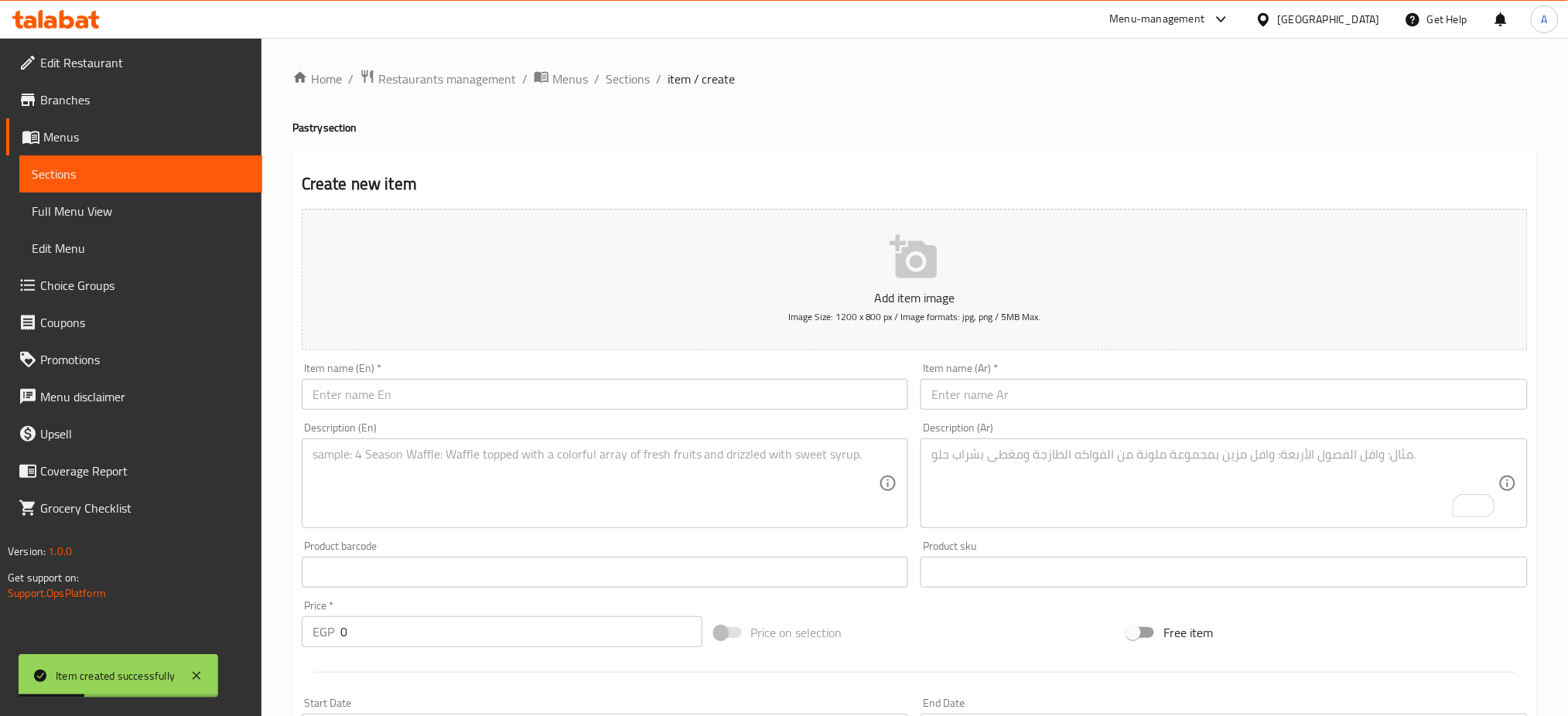
click at [417, 396] on input "text" at bounding box center [604, 394] width 607 height 31
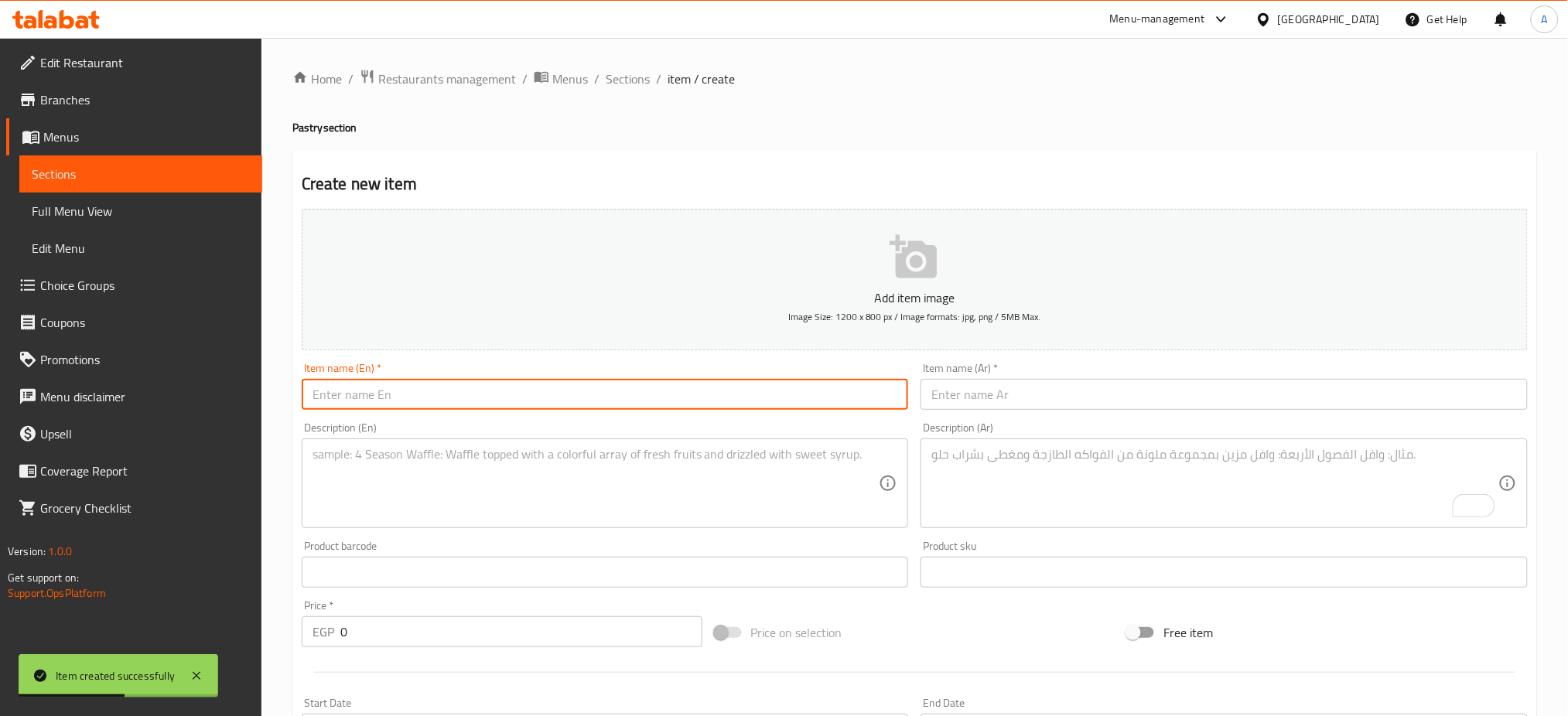
paste input "Rich Chocolate Cake"
type input "Rich Chocolate Cake"
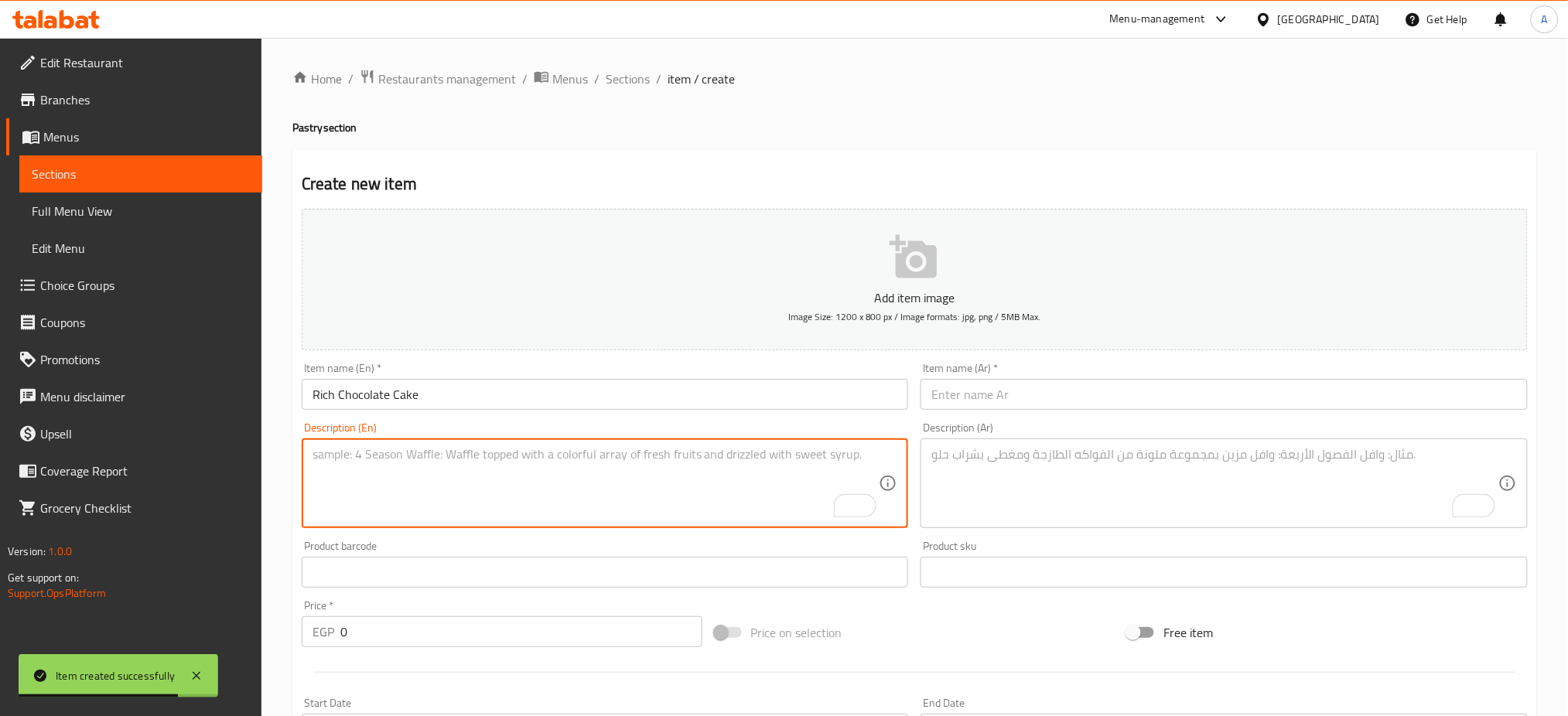
paste textarea "Moist dark chocolate cake filled with a decadent light chocolate mousse and our…"
type textarea "Moist dark chocolate cake filled with a decadent light chocolate mousse and our…"
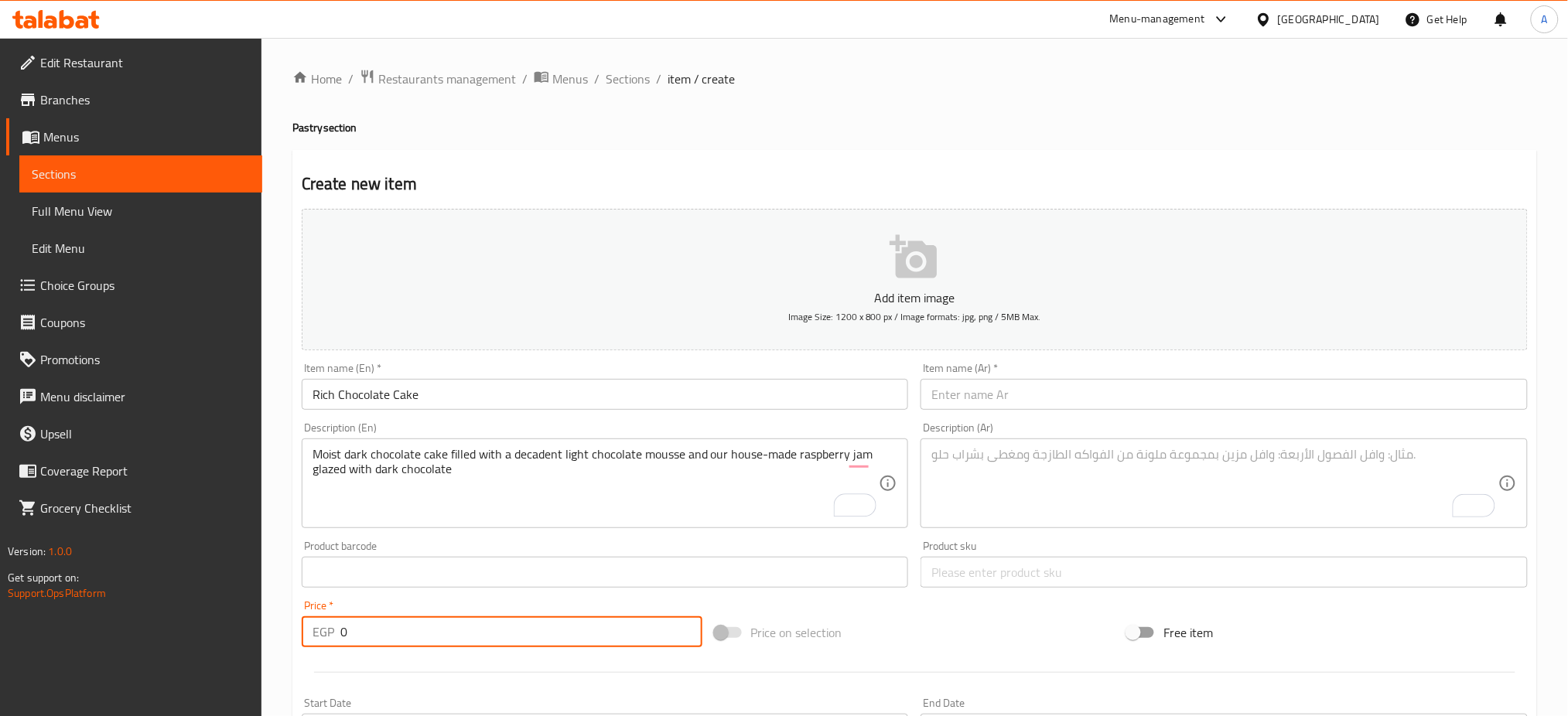
paste input "239"
type input "239"
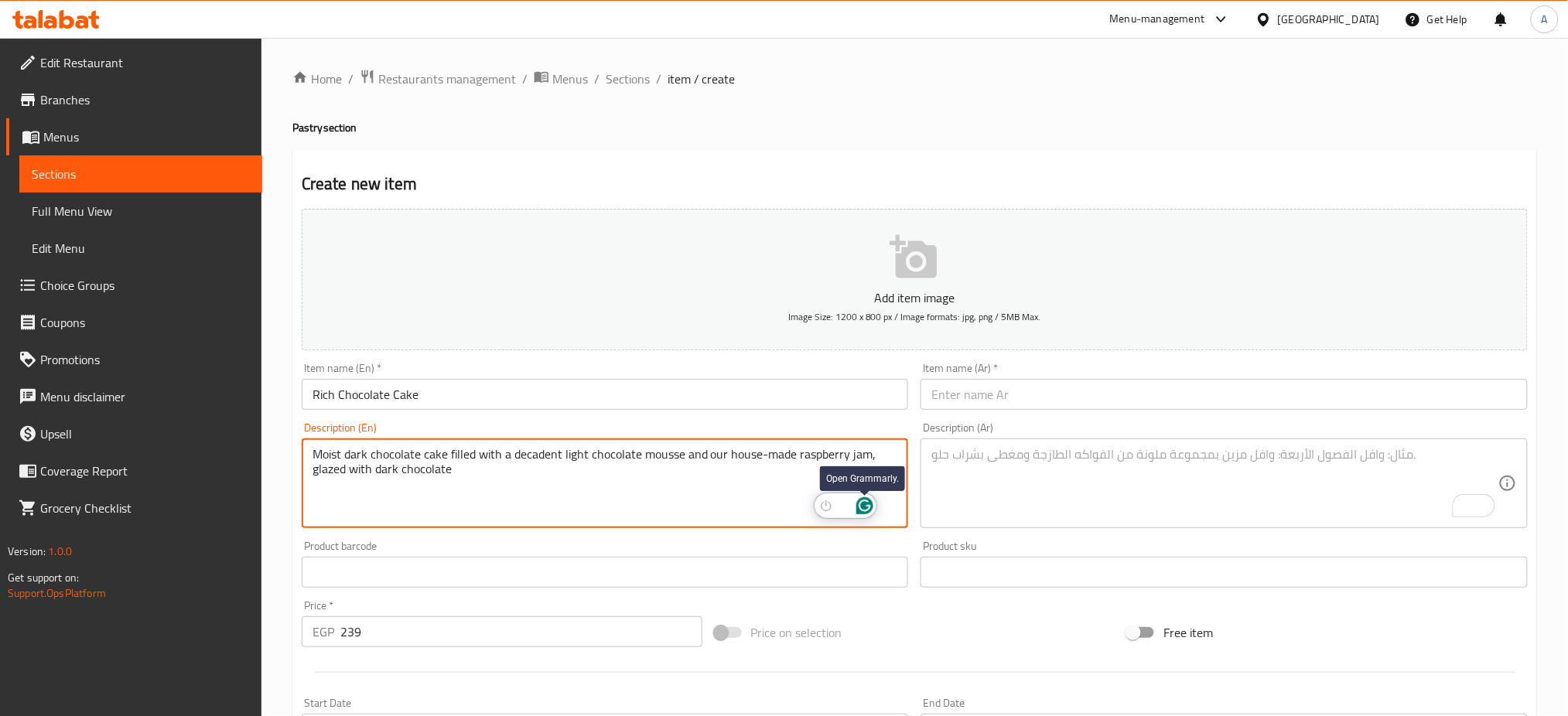
type textarea "Moist dark chocolate cake filled with a decadent light chocolate mousse and our…"
click at [1044, 394] on input "text" at bounding box center [1223, 394] width 607 height 31
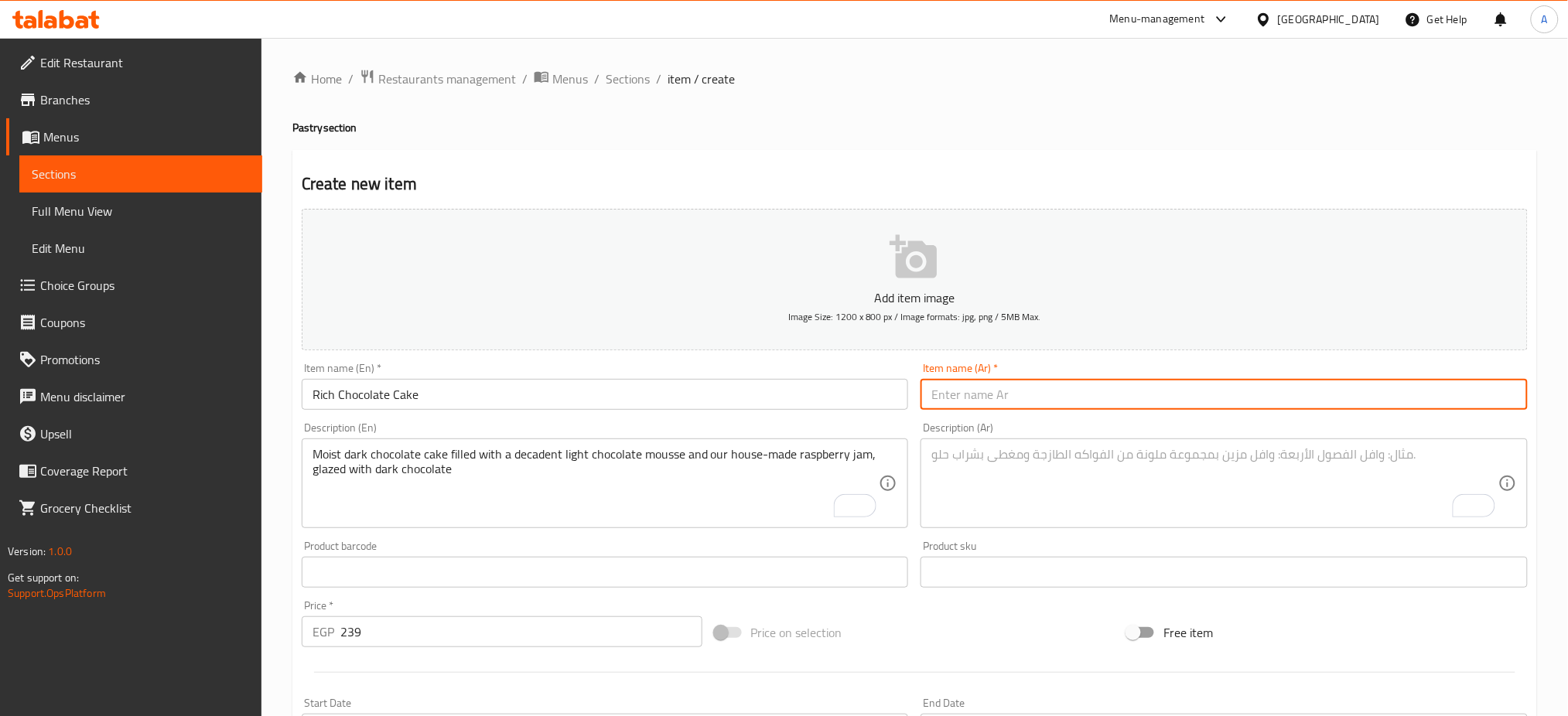
paste input "كيك الشوكولاتة الفاخرة"
type input "كيك الشوكولاتة الفاخرة"
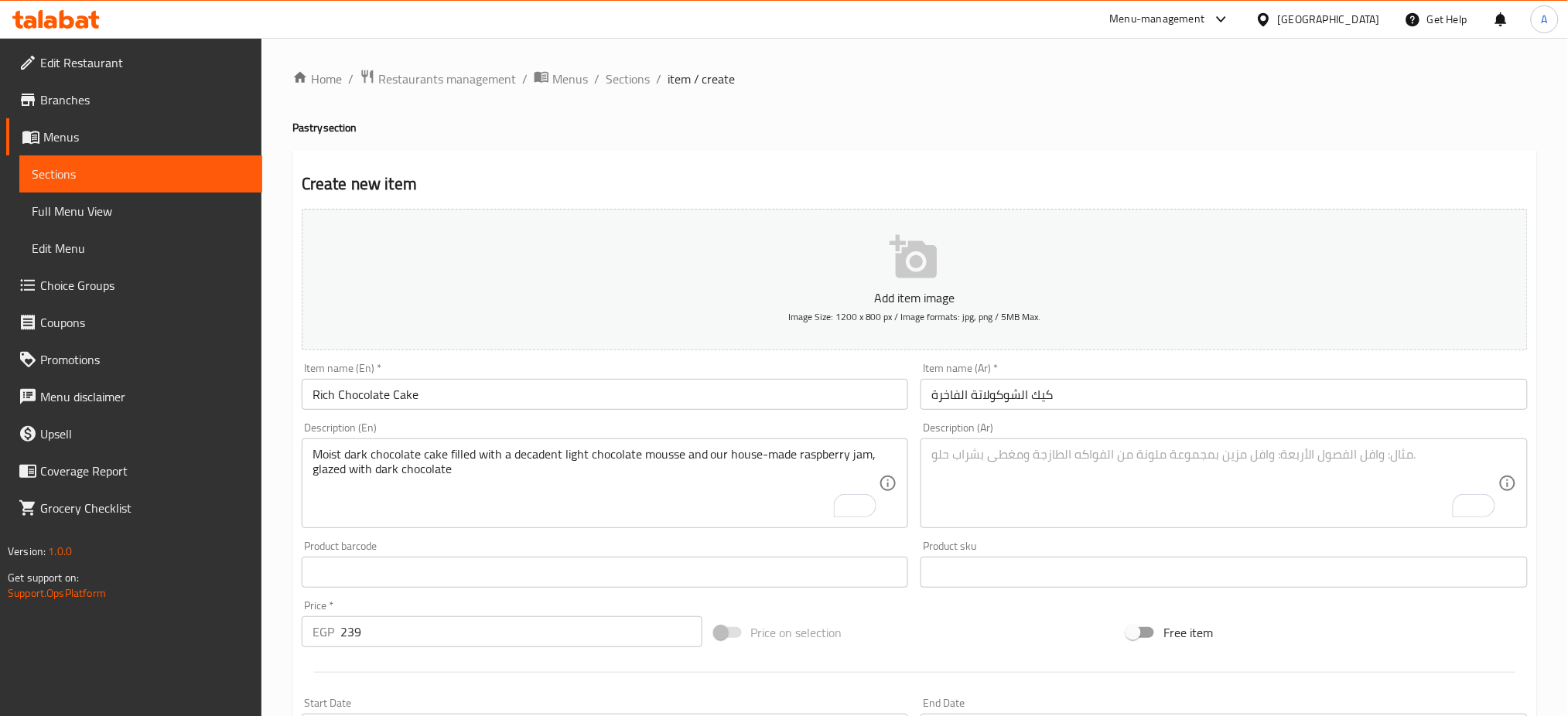
click at [1237, 473] on textarea "To enrich screen reader interactions, please activate Accessibility in Grammarl…" at bounding box center [1215, 483] width 567 height 74
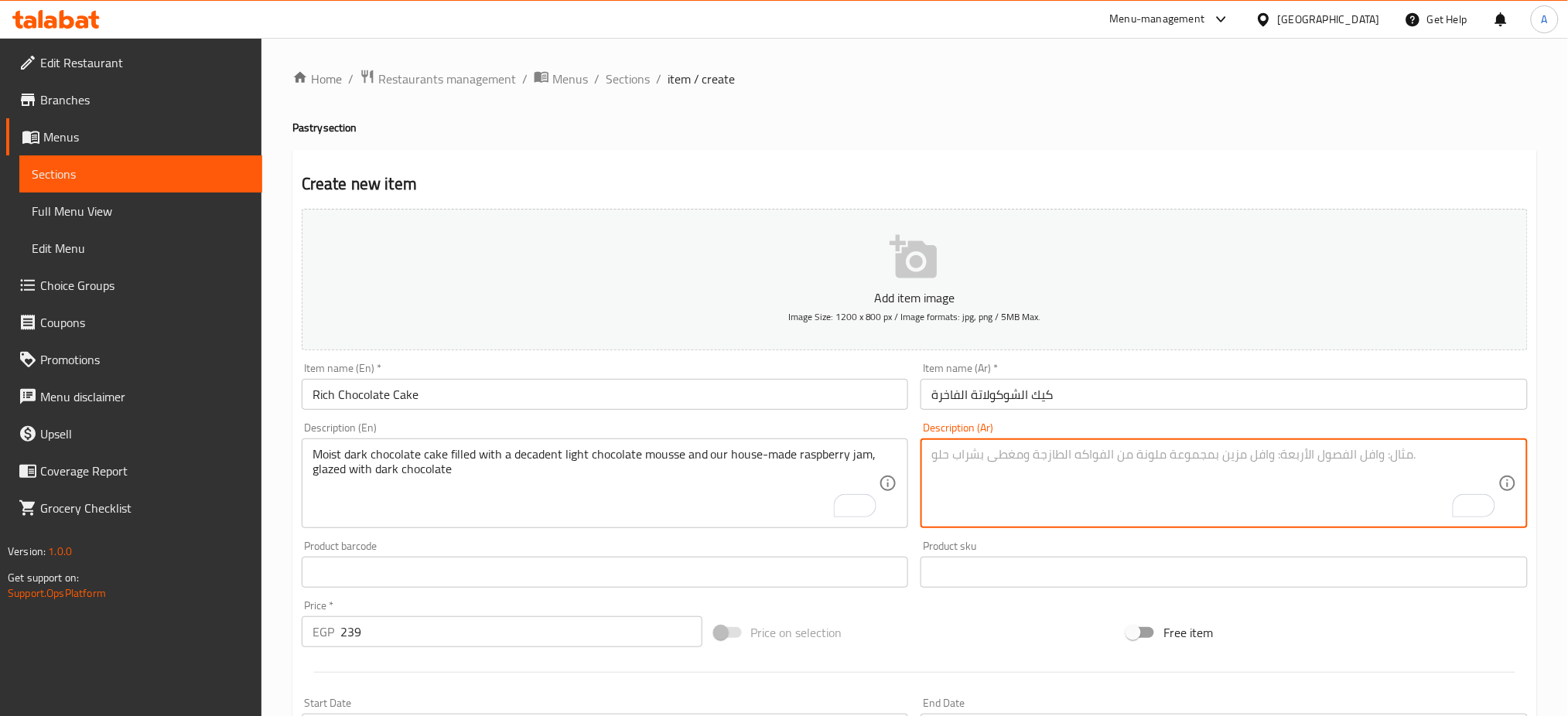
paste textarea "كيك شوكولاتة داكنة رطب محشو بموس شوكولاتة خفيف فاخر ومربى توت العليق المحضر منز…"
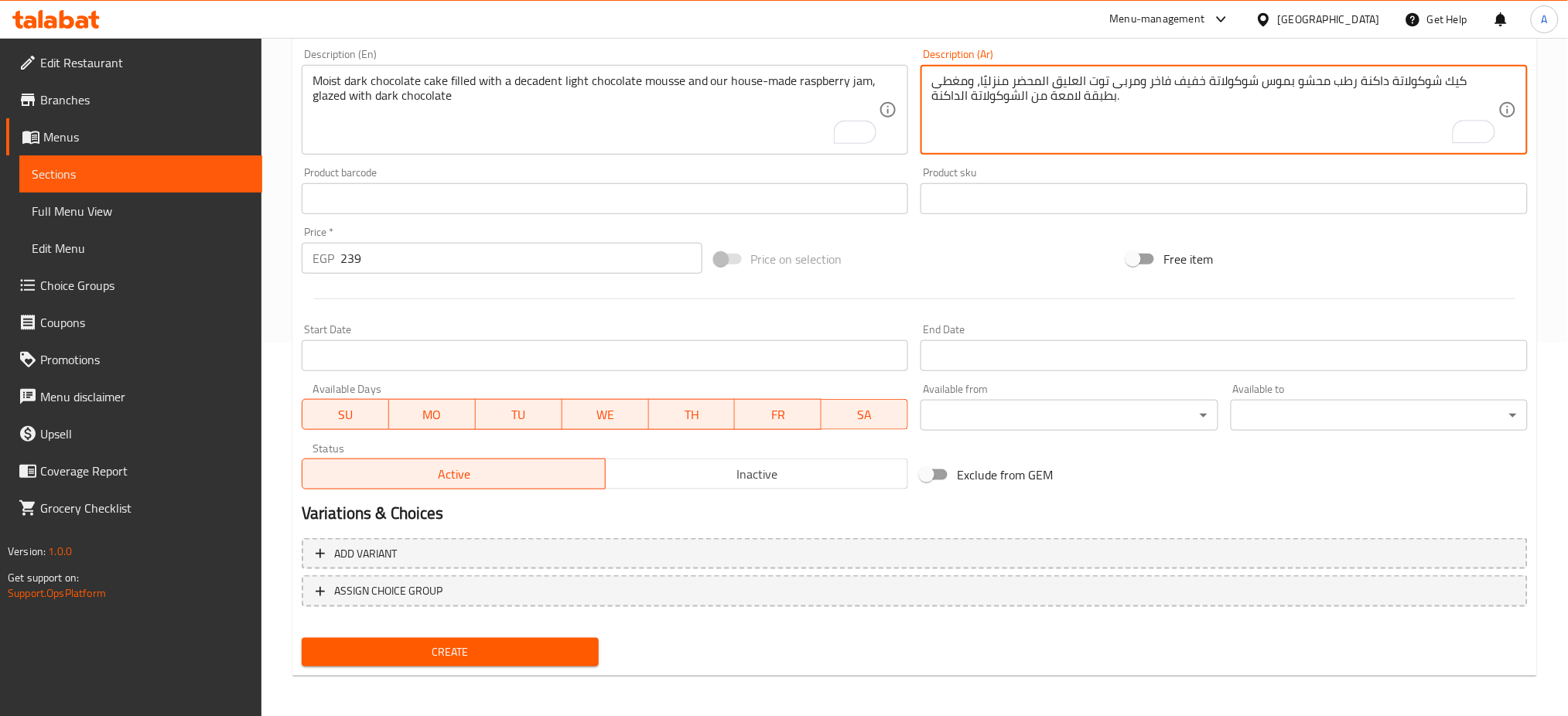
scroll to position [372, 0]
type textarea "كيك شوكولاتة داكنة رطب محشو بموس شوكولاتة خفيف فاخر ومربى توت العليق المحضر منز…"
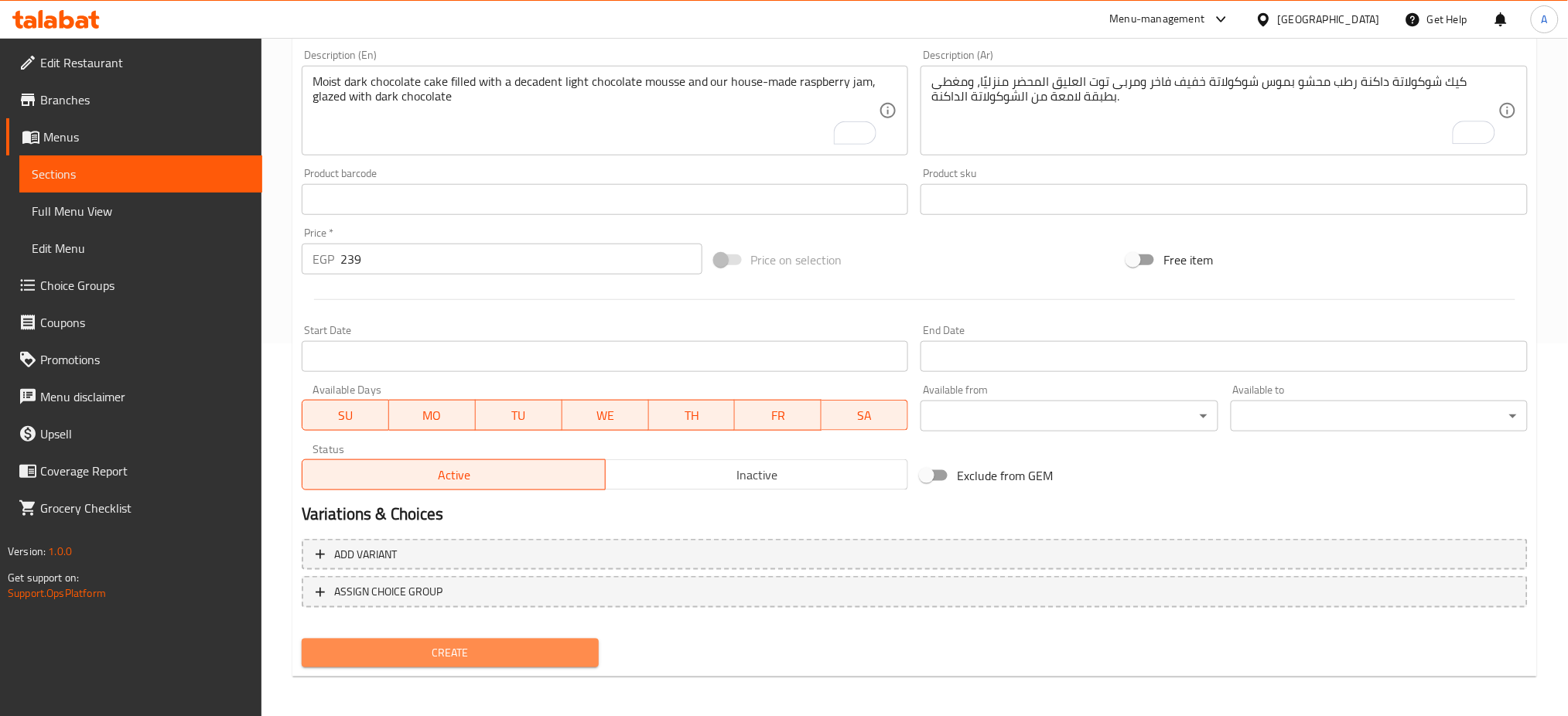
click at [445, 648] on span "Create" at bounding box center [450, 653] width 272 height 20
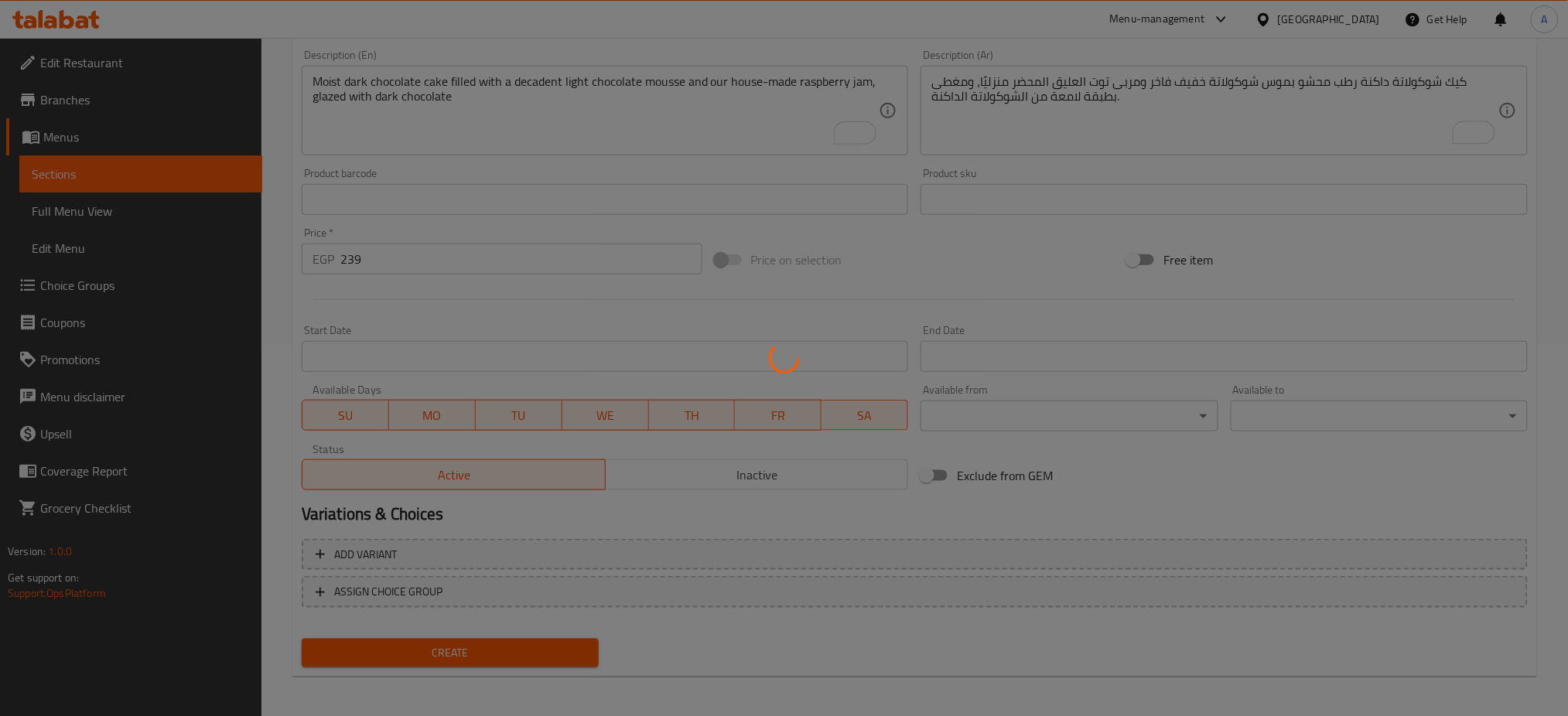
type input "0"
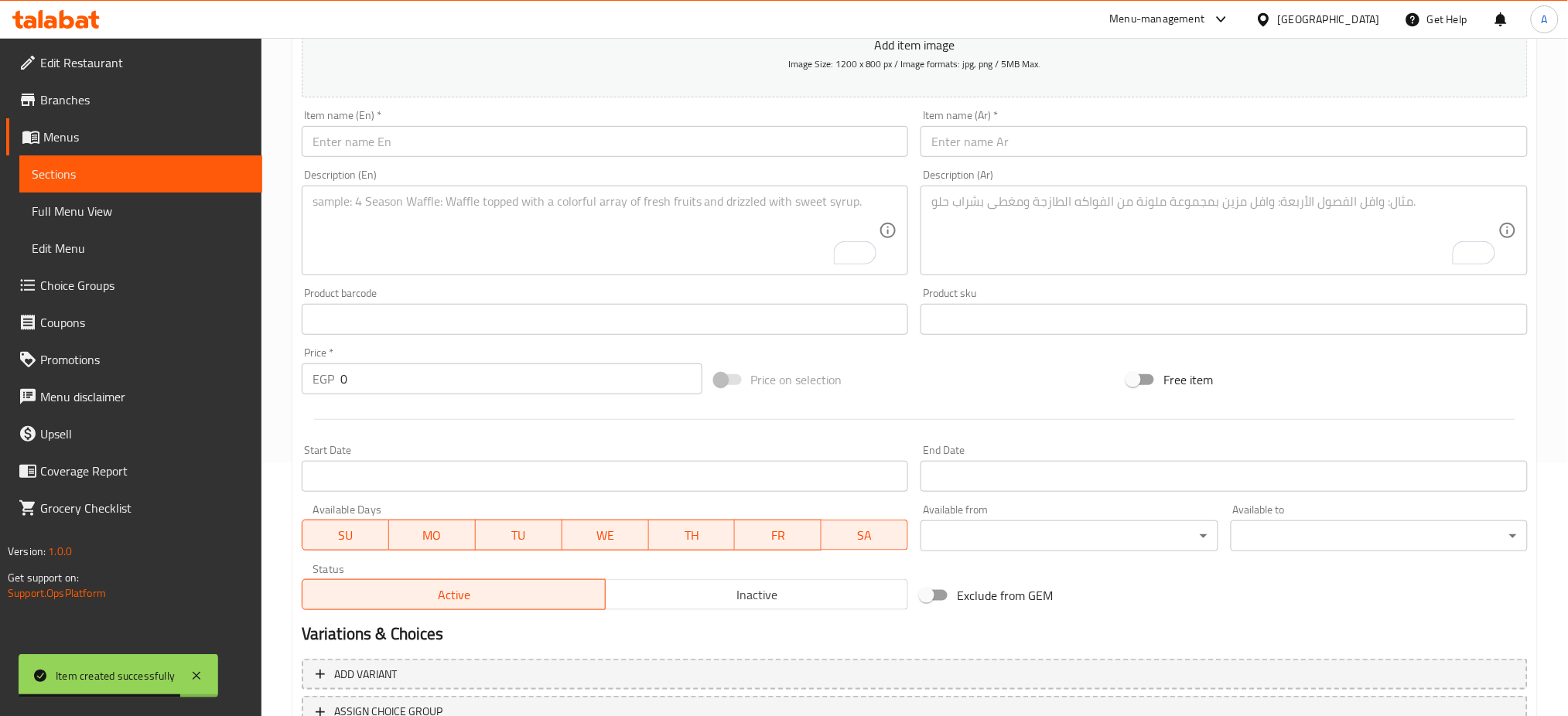
scroll to position [237, 0]
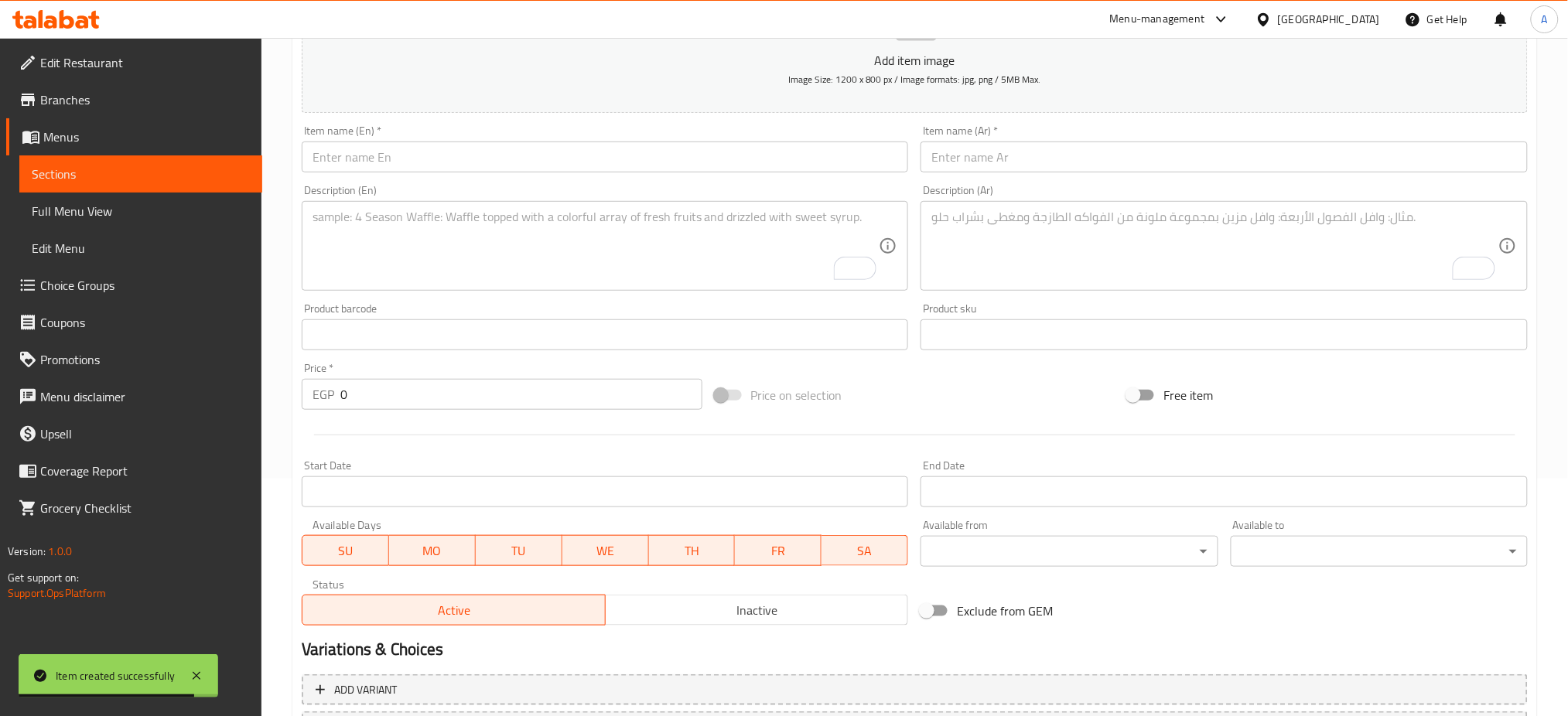
click at [1013, 240] on textarea "To enrich screen reader interactions, please activate Accessibility in Grammarl…" at bounding box center [1215, 246] width 567 height 74
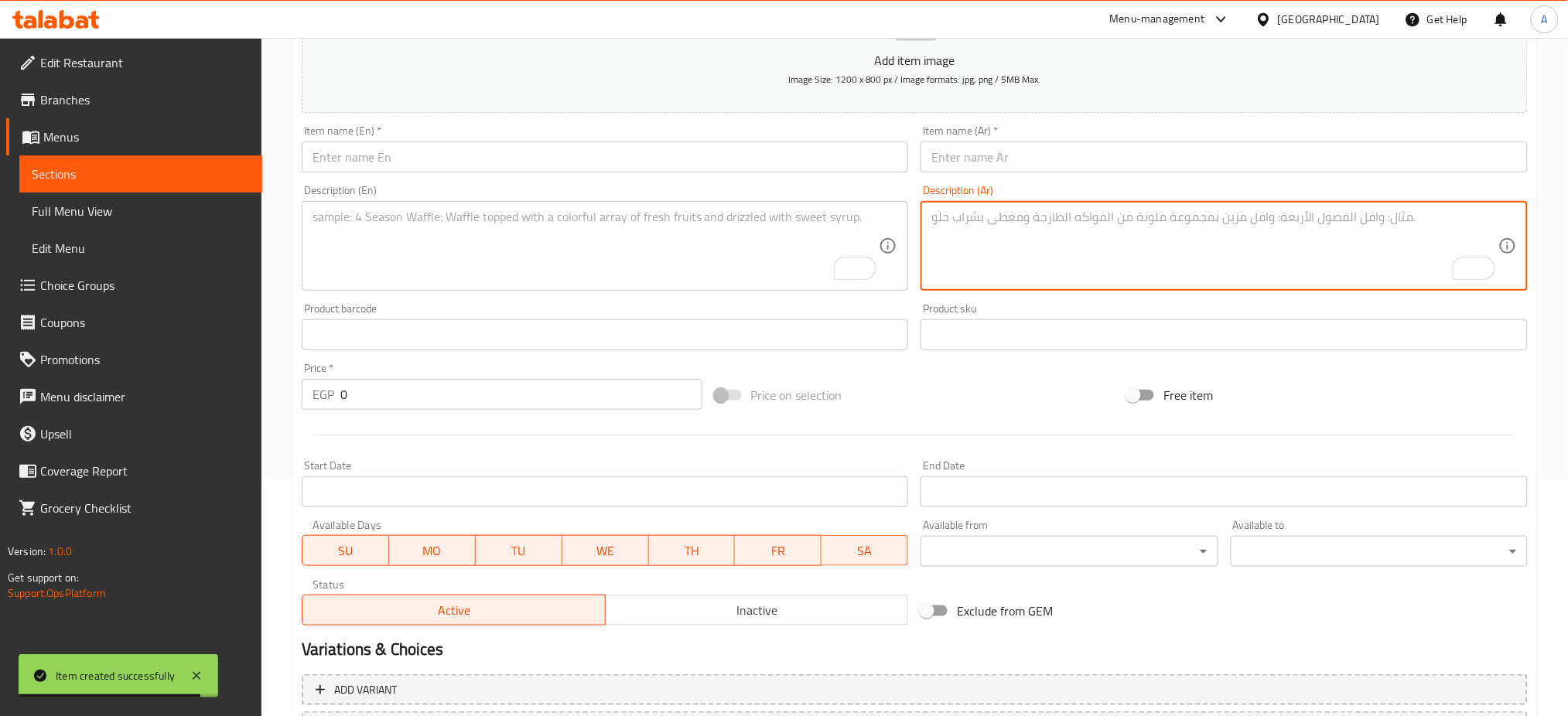
paste textarea "عجينة البف باستري محشوة بكريمة الفانيليا والتوت الطازج."
type textarea "عجينة البف باستري محشوة بكريمة الفانيليا والتوت الطازج."
click at [1045, 147] on input "text" at bounding box center [1223, 156] width 607 height 31
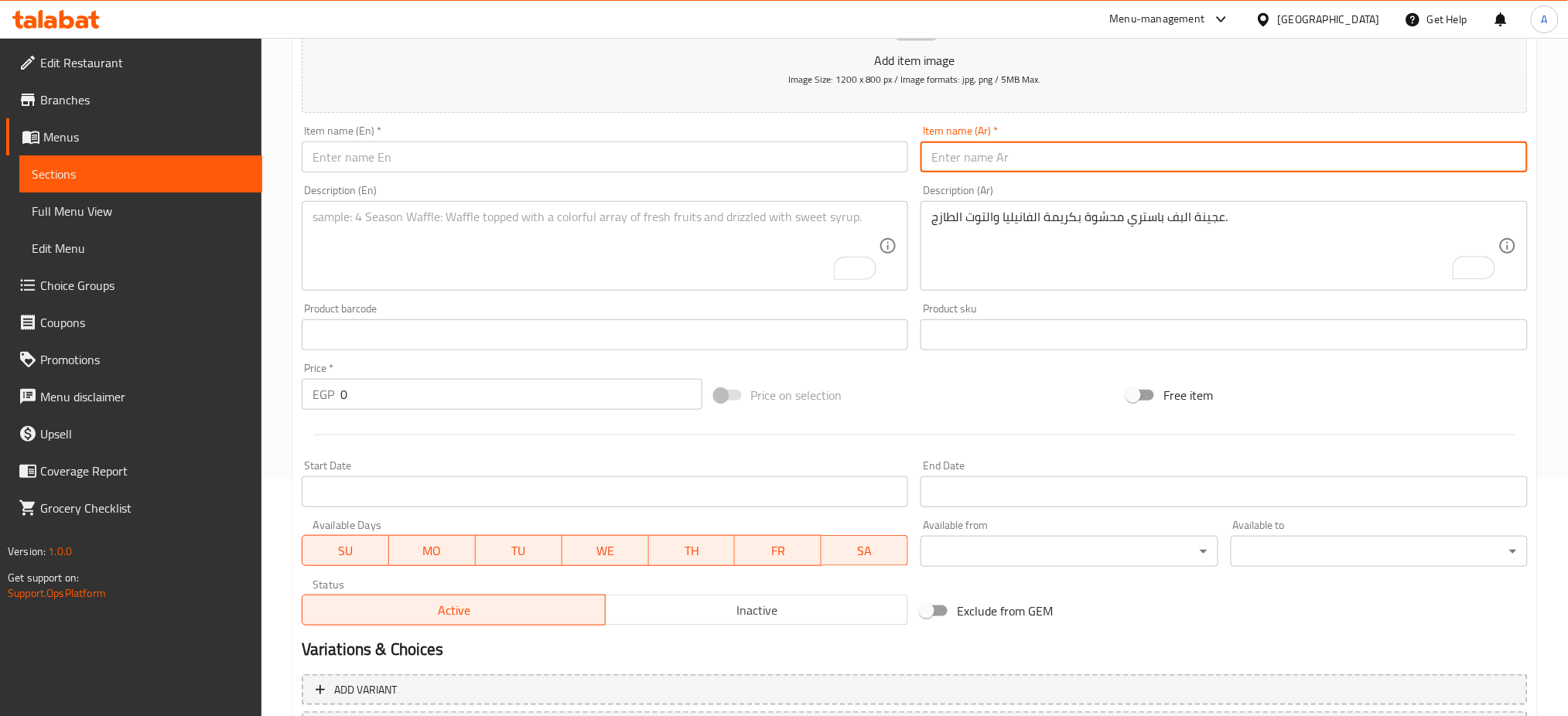
paste input "ميل-فوي الفانيليا بالتوت"
type input "ميل-فوي الفانيليا بالتوت"
click at [405, 247] on textarea "To enrich screen reader interactions, please activate Accessibility in Grammarl…" at bounding box center [596, 246] width 567 height 74
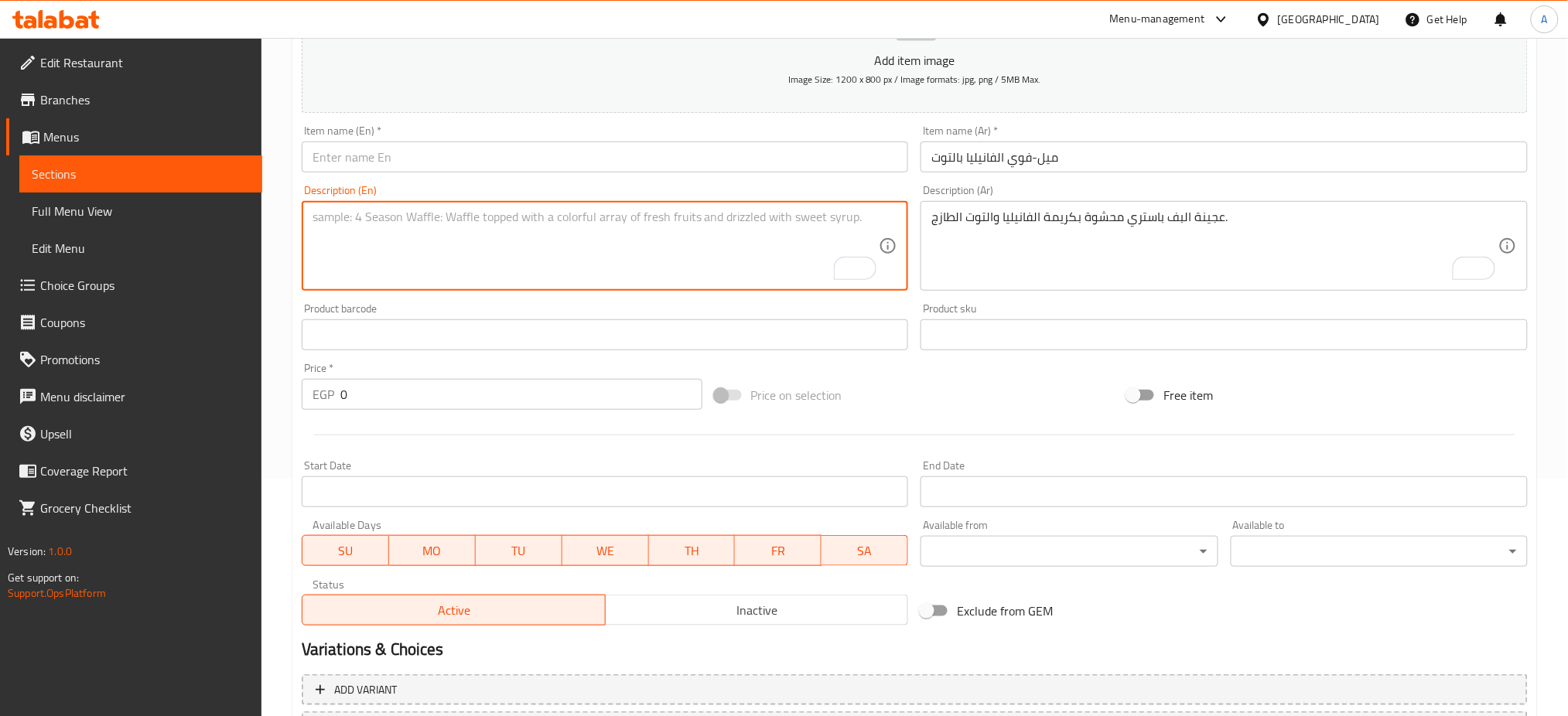
paste textarea "Puff pastry dough filled with Vanilla cream and fresh berries"
type textarea "Puff pastry dough filled with Vanilla cream and fresh berries"
click at [390, 136] on div "Item name (En)   * Item name (En) *" at bounding box center [604, 148] width 607 height 47
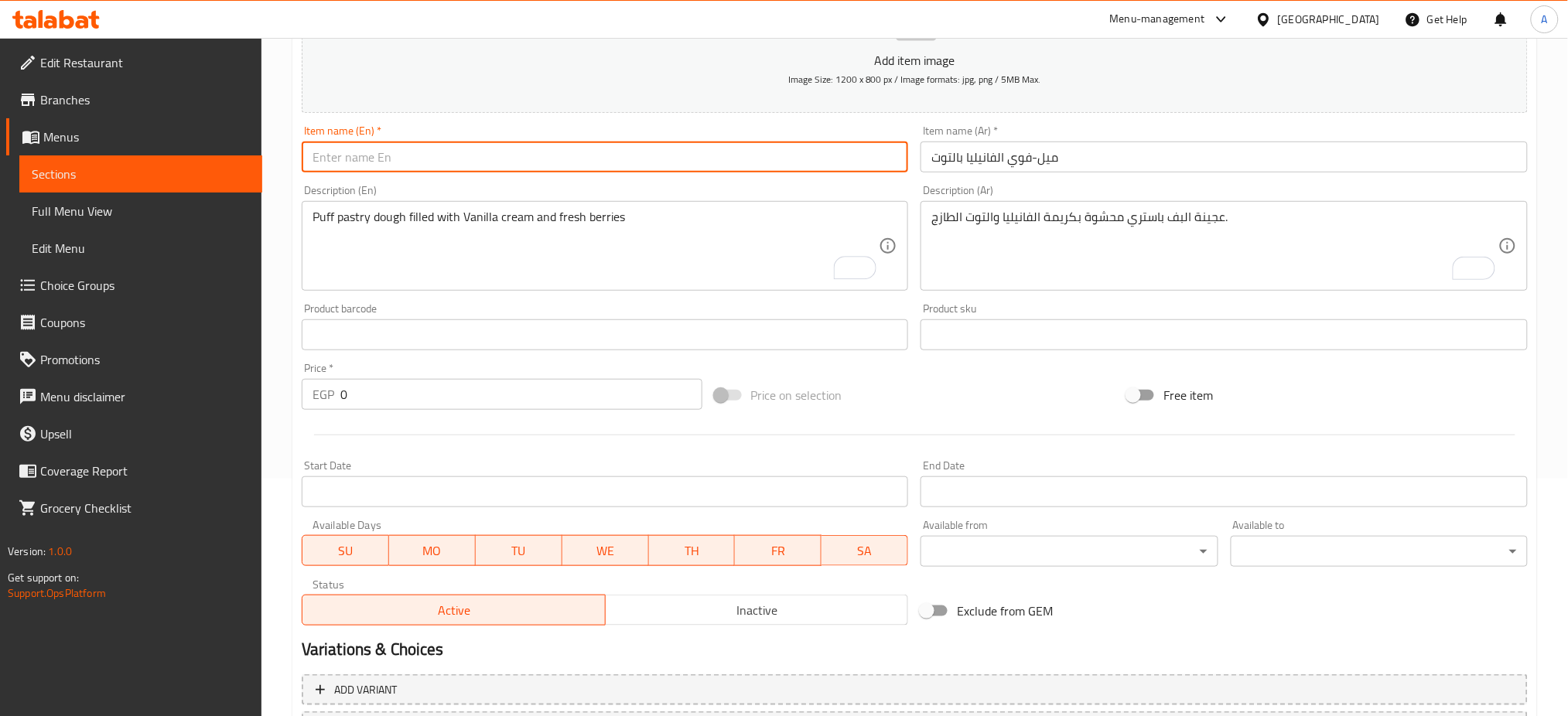
click at [368, 148] on input "text" at bounding box center [604, 156] width 607 height 31
paste input "[PERSON_NAME] Mille-Feuillet"
type input "[PERSON_NAME] Mille-Feuillet"
click at [378, 403] on input "0" at bounding box center [521, 394] width 362 height 31
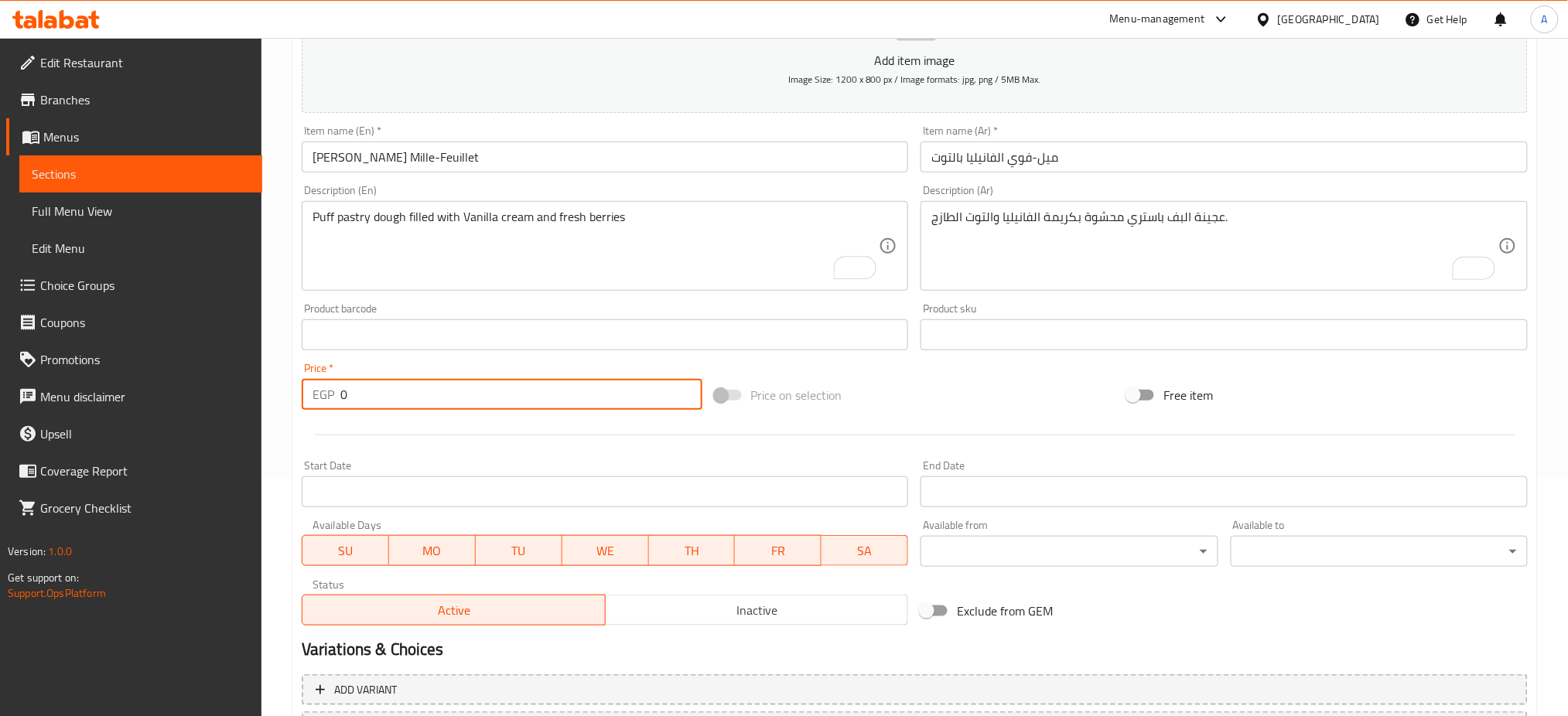
click at [378, 403] on input "0" at bounding box center [521, 394] width 362 height 31
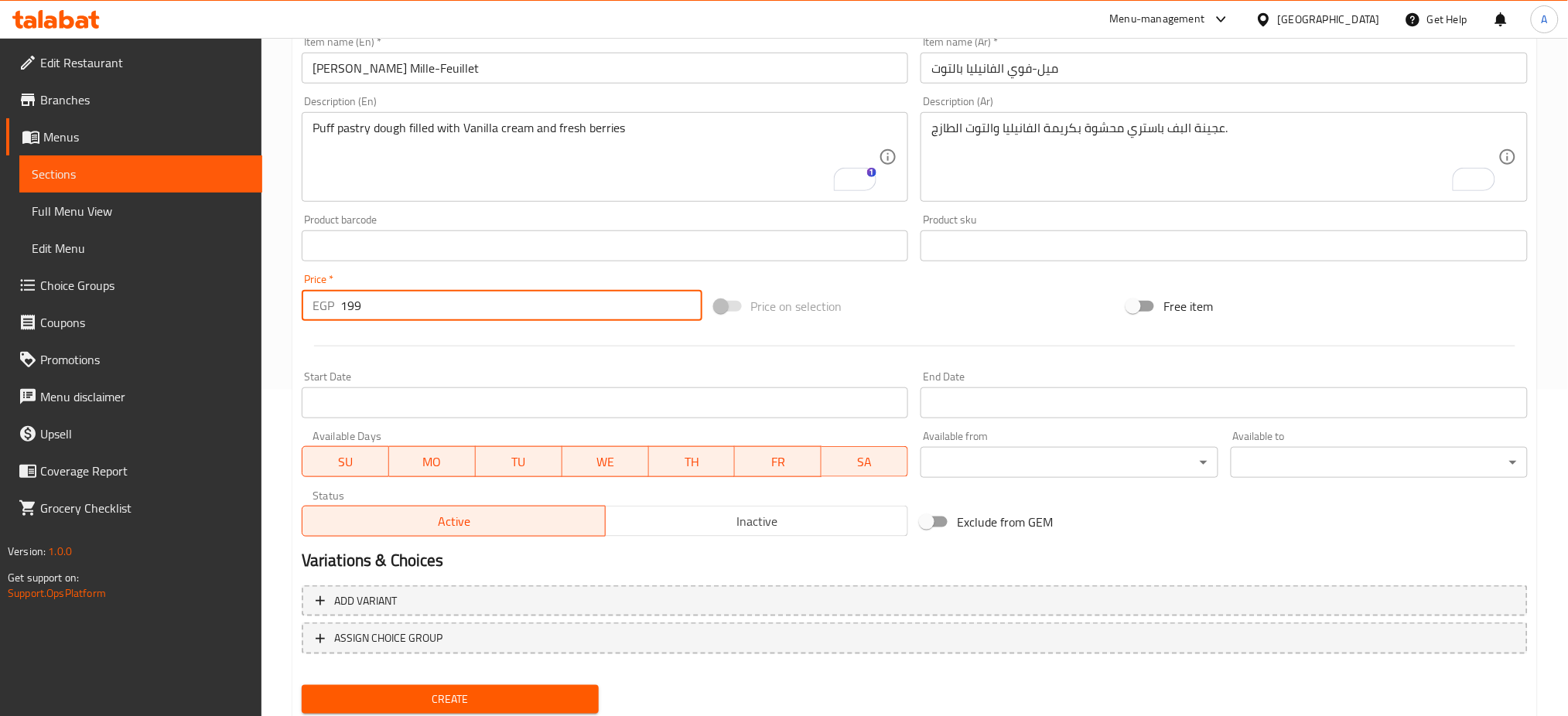
scroll to position [373, 0]
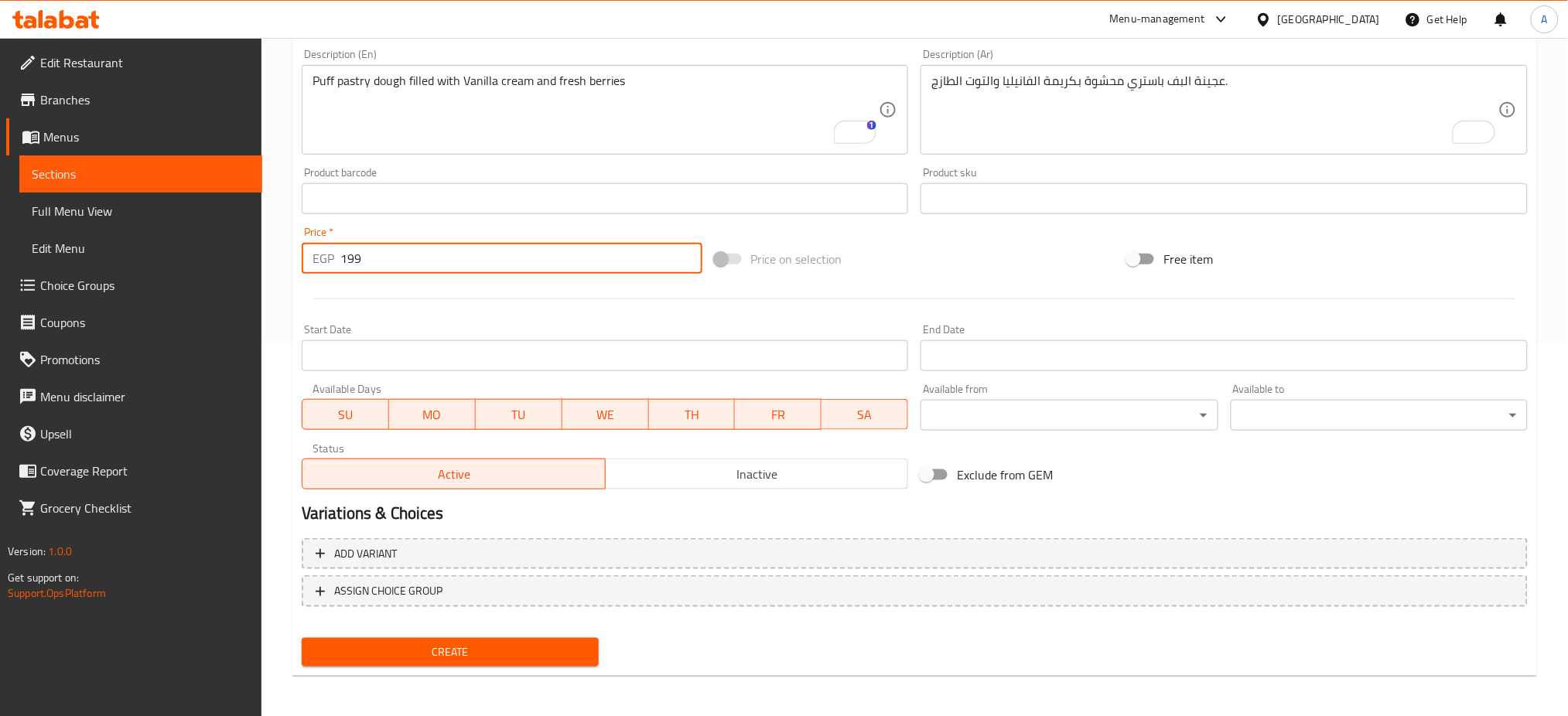
type input "199"
click at [426, 642] on span "Create" at bounding box center [450, 652] width 272 height 20
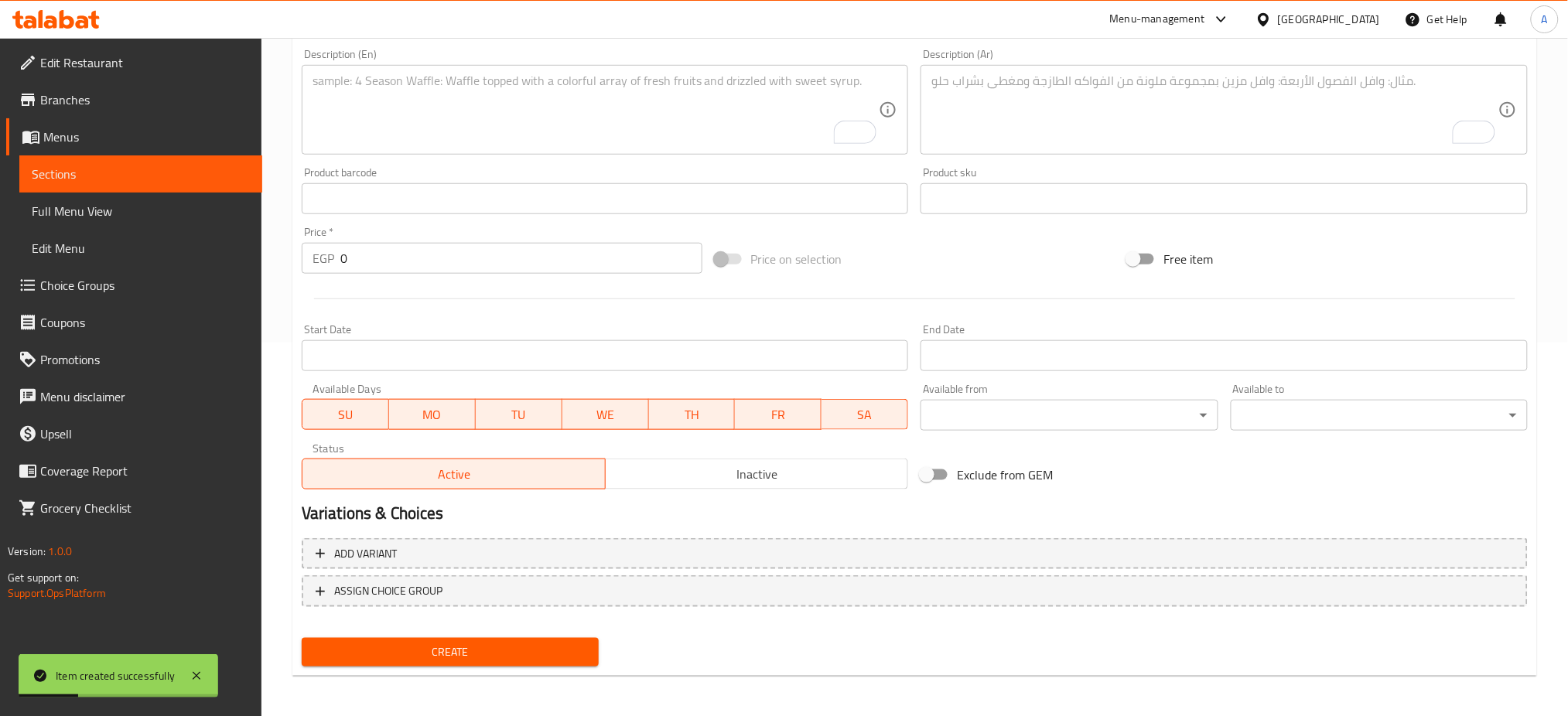
click at [396, 243] on input "0" at bounding box center [521, 258] width 362 height 31
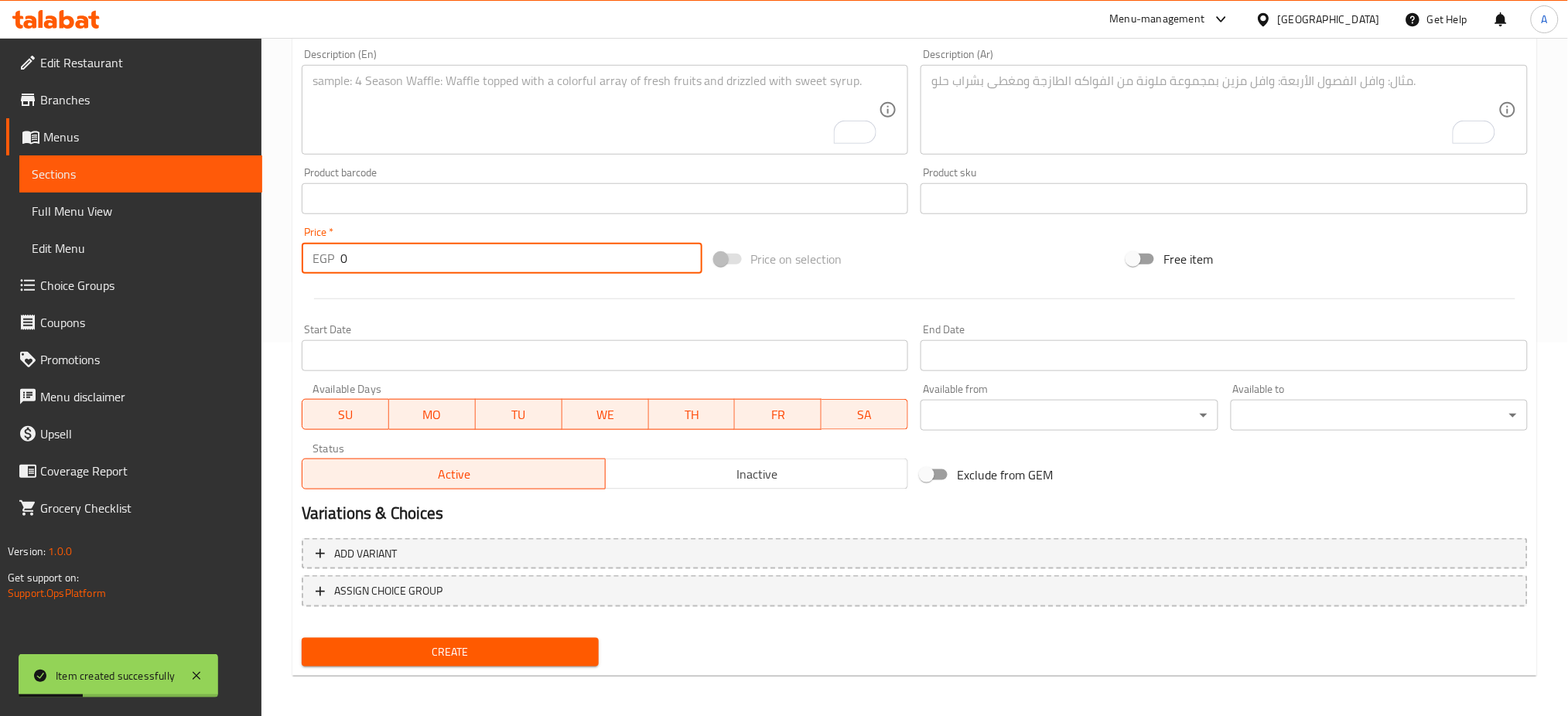
click at [396, 243] on input "0" at bounding box center [521, 258] width 362 height 31
paste input "219"
type input "219"
click at [422, 109] on textarea "To enrich screen reader interactions, please activate Accessibility in Grammarl…" at bounding box center [596, 110] width 567 height 74
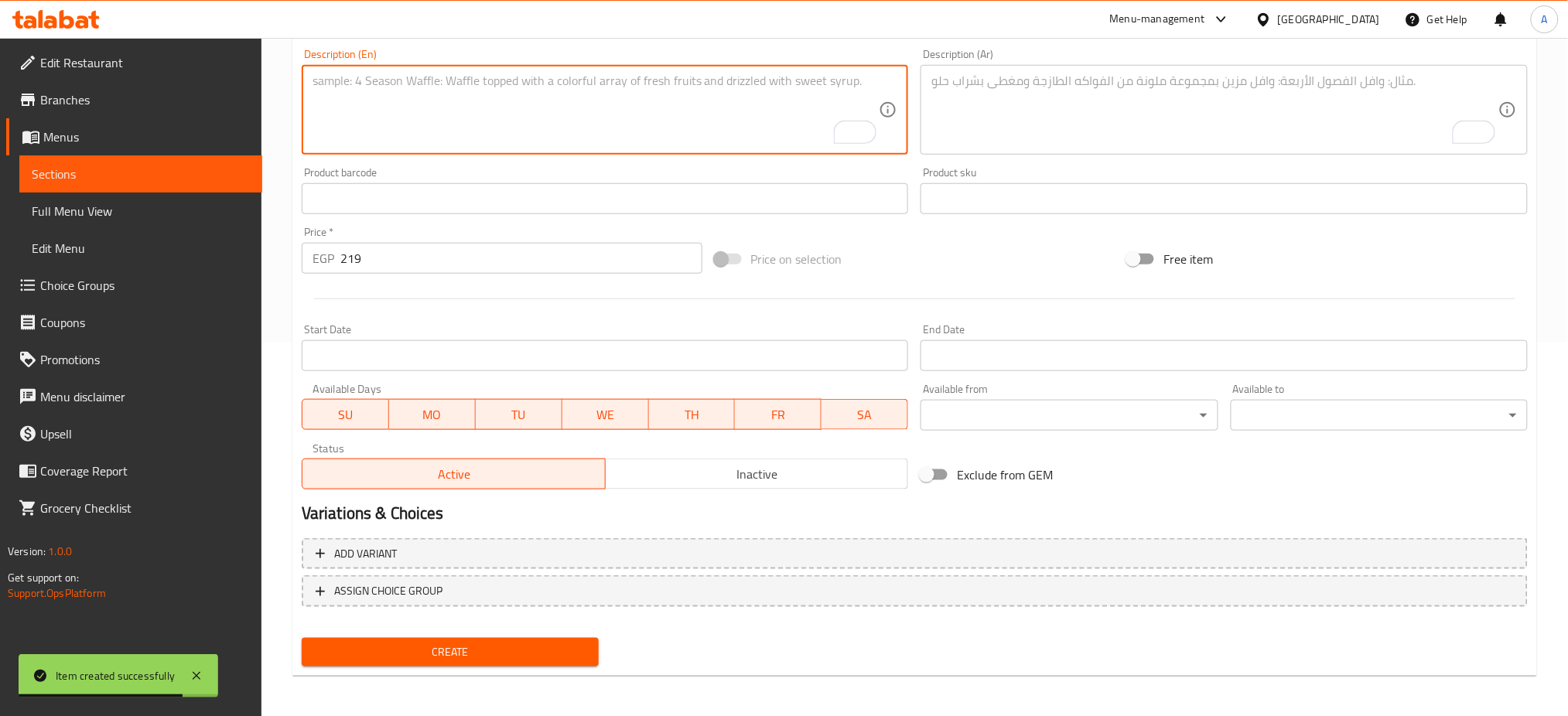
paste textarea "Pistachio cream on Madeline cake topped with Honey cream cheese topped with pis…"
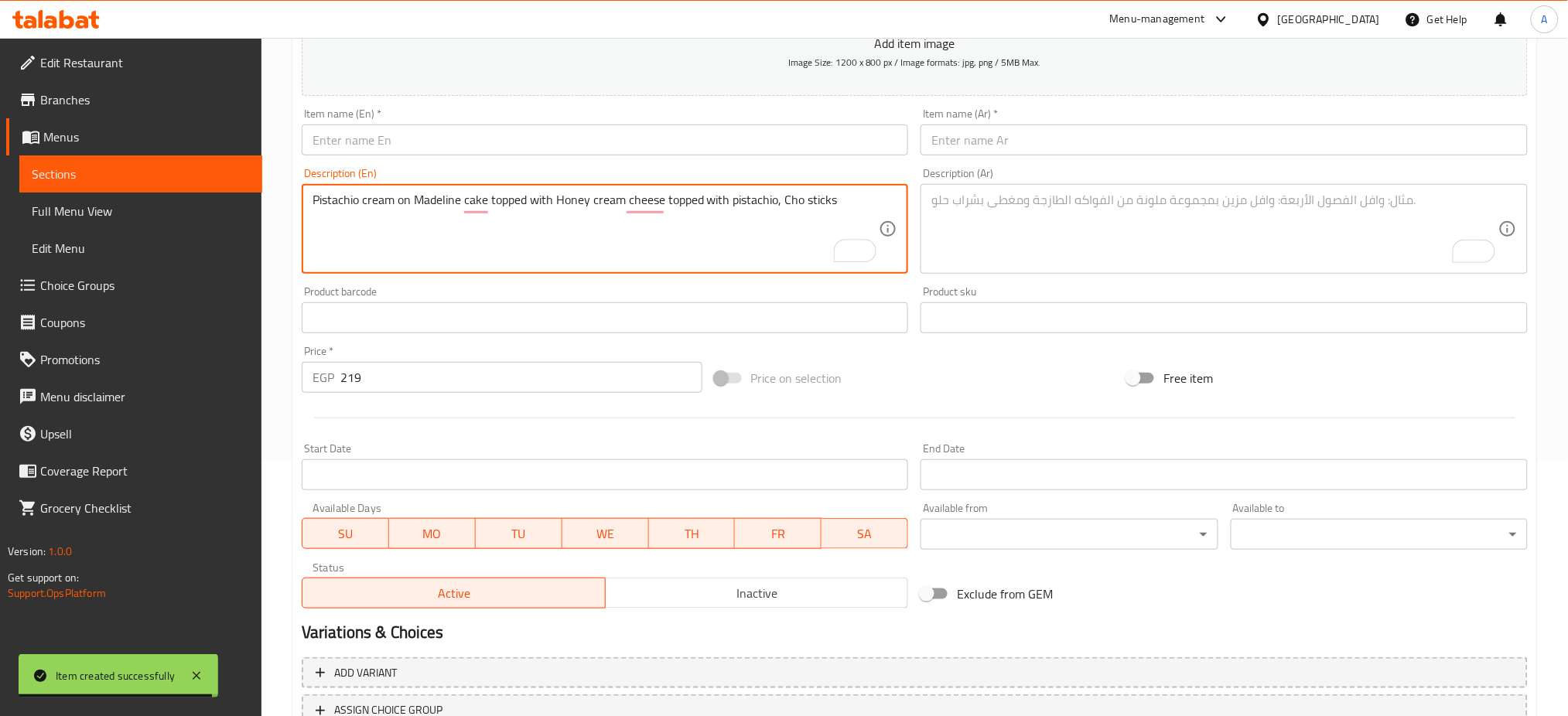
type textarea "Pistachio cream on Madeline cake topped with Honey cream cheese topped with pis…"
click at [385, 138] on input "text" at bounding box center [604, 139] width 607 height 31
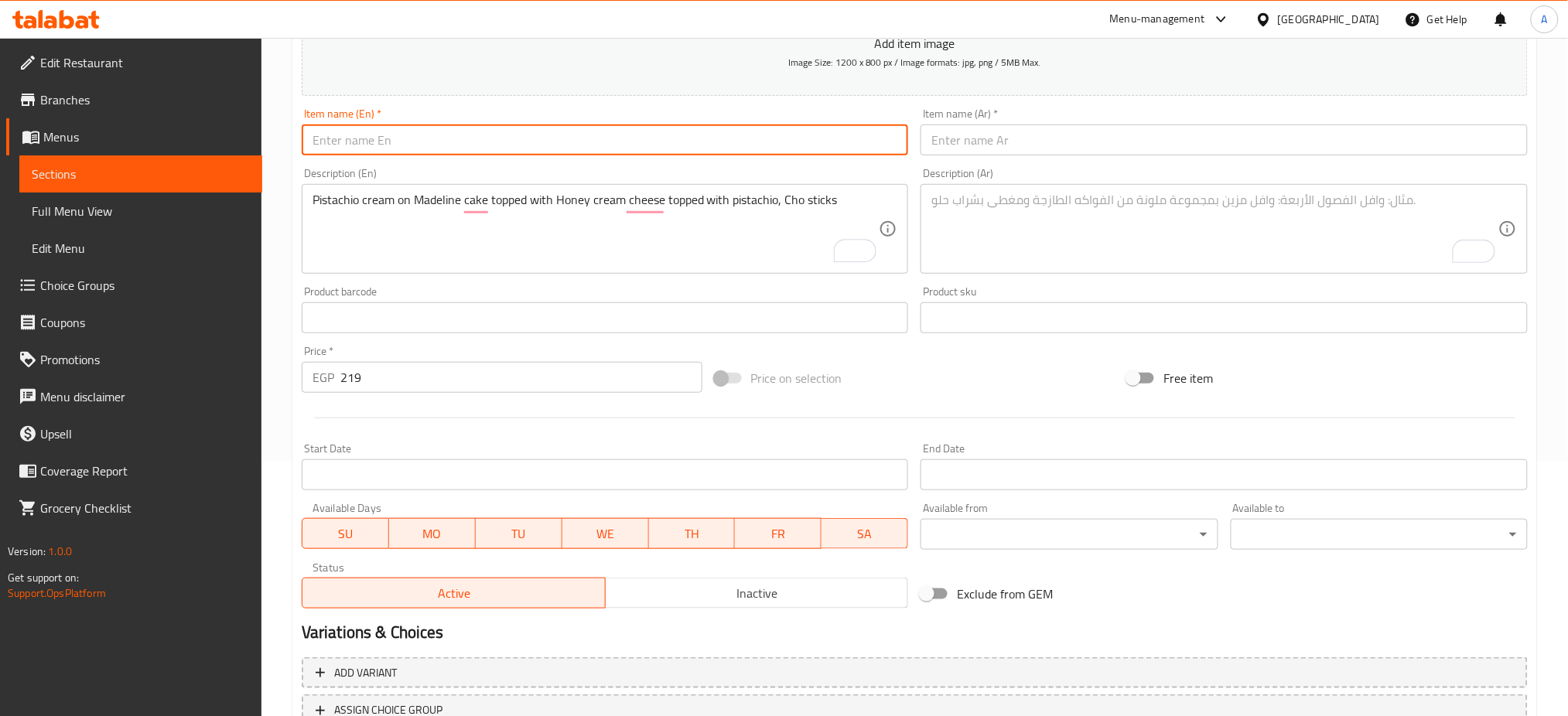
paste input "Pistachio Madeline"
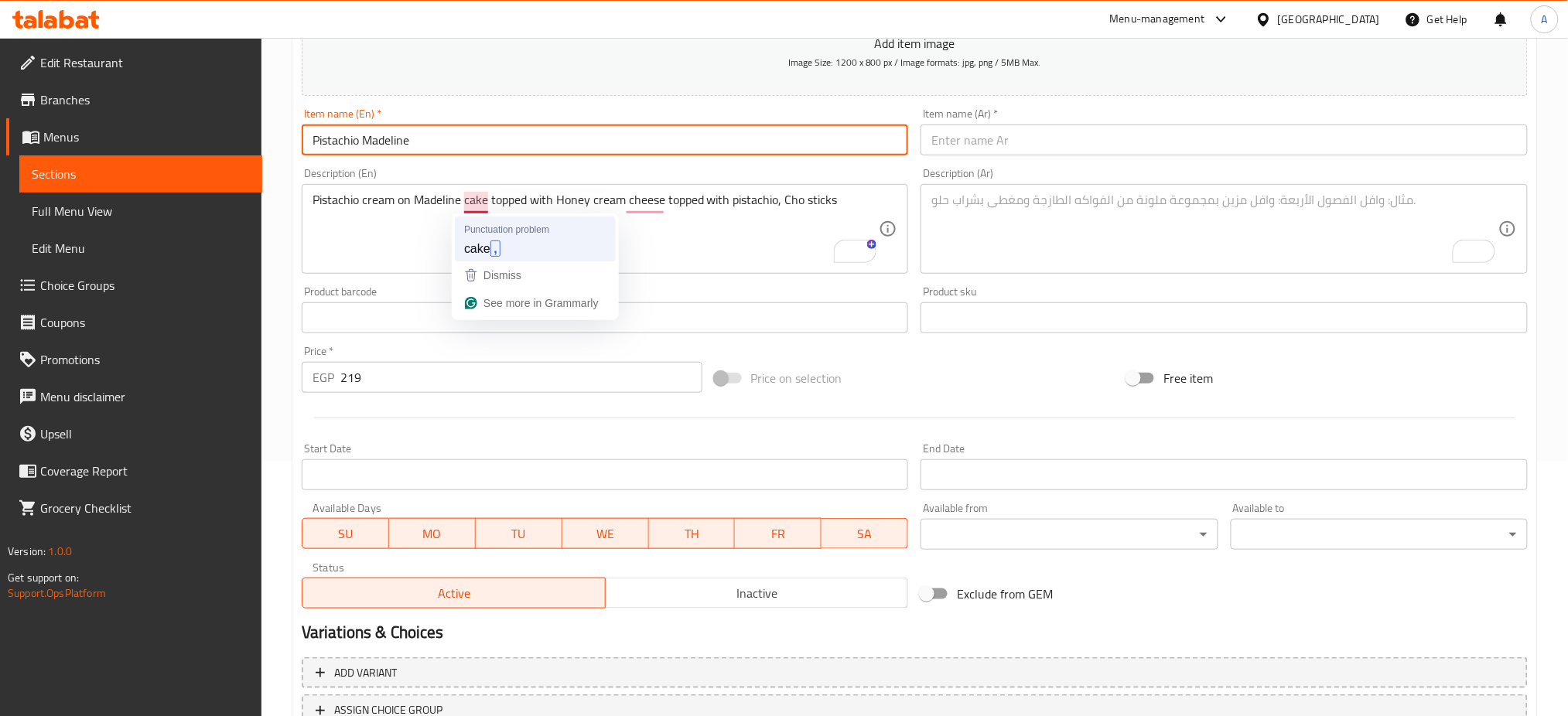
type input "Pistachio Madeline"
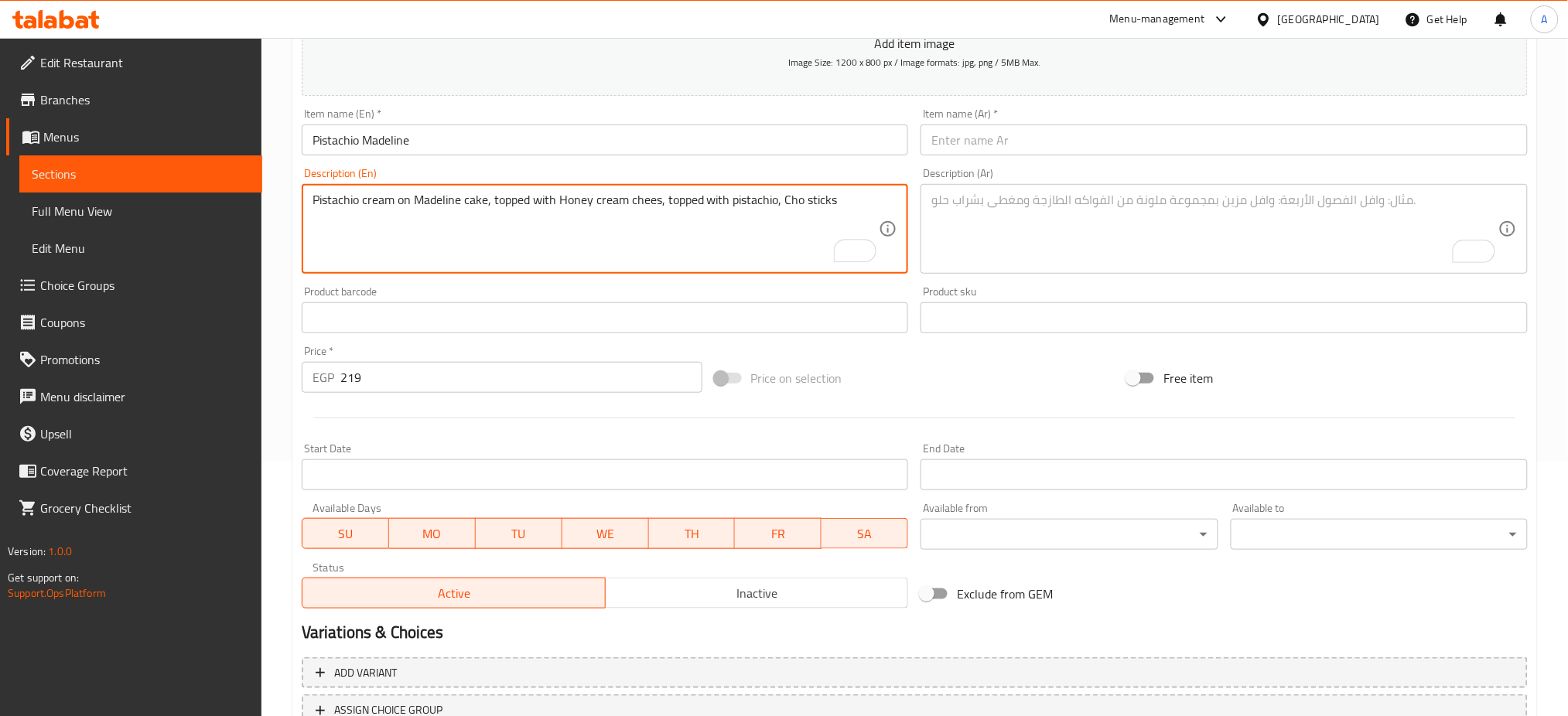
click at [658, 205] on textarea "Pistachio cream on Madeline cake, topped with Honey cream chees, topped with pi…" at bounding box center [596, 229] width 567 height 74
type textarea "Pistachio cream on Madeline cake, topped with Honey cream cheese, topped with p…"
click at [1023, 140] on input "text" at bounding box center [1223, 139] width 607 height 31
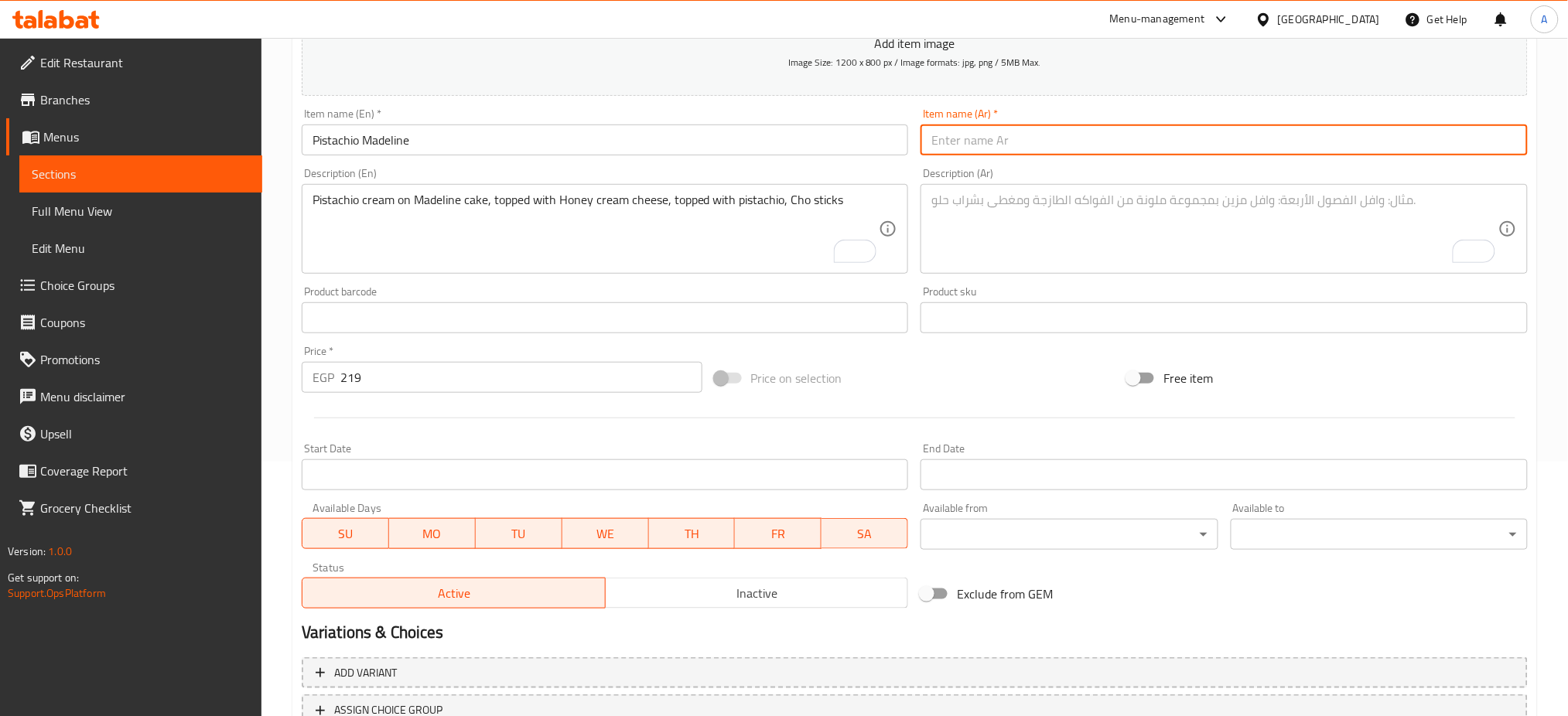
paste input "مادلين بالفستق"
type input "مادلين بالفستق"
click at [1068, 227] on textarea "To enrich screen reader interactions, please activate Accessibility in Grammarl…" at bounding box center [1215, 229] width 567 height 74
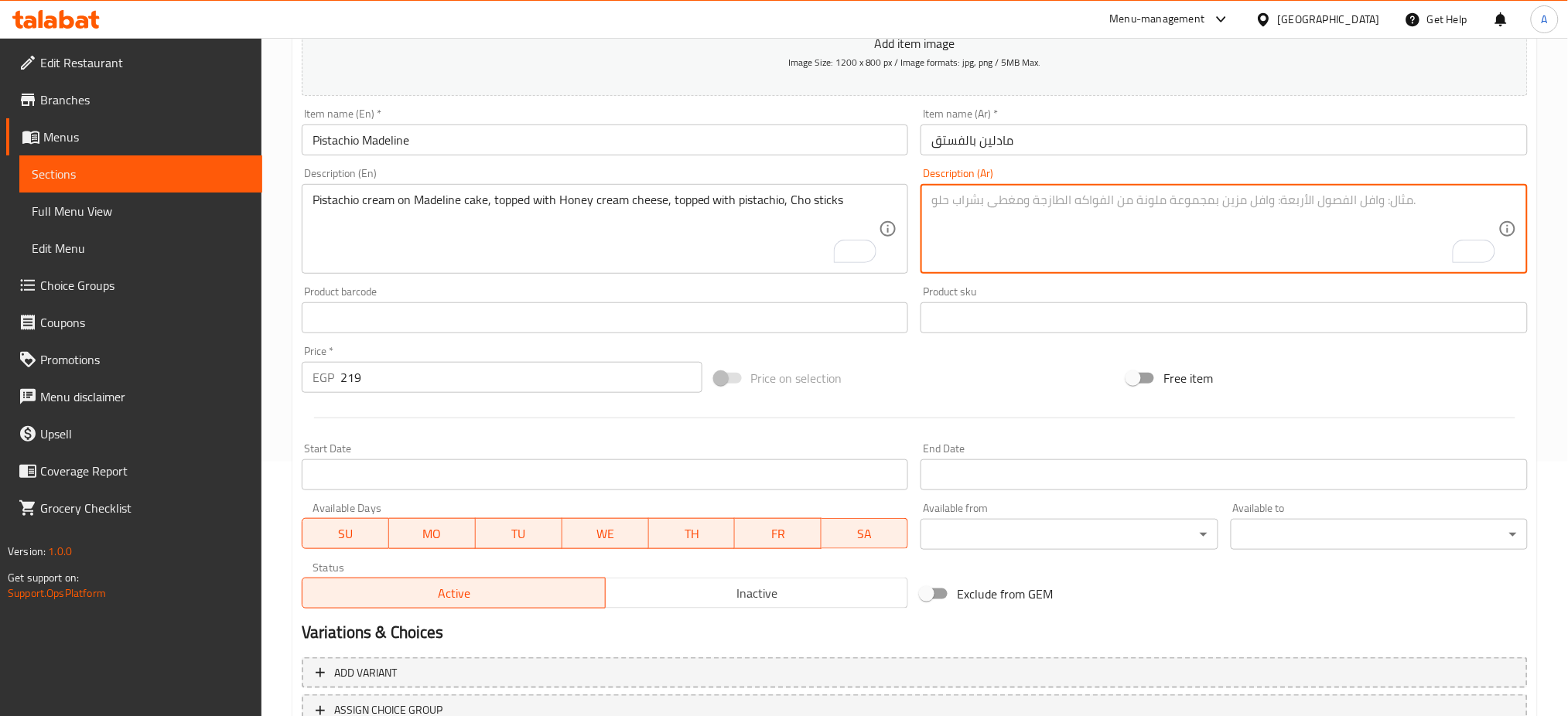
paste textarea "كريمة الفستق على كيك المادلين، مزينة بكريمة الجبن بالعسل، وفستق محمص وعيدان شوك…"
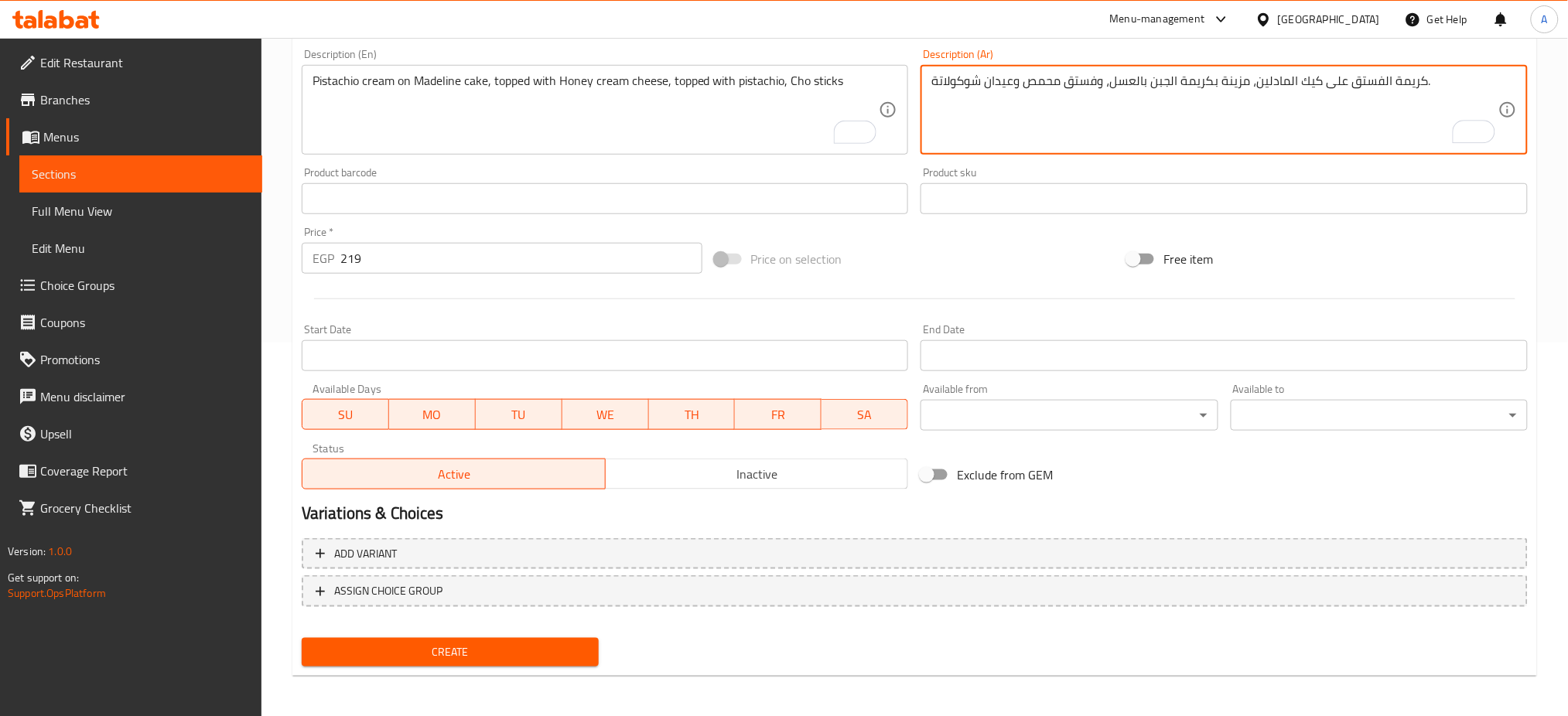
type textarea "كريمة الفستق على كيك المادلين، مزينة بكريمة الجبن بالعسل، وفستق محمص وعيدان شوك…"
click at [427, 638] on button "Create" at bounding box center [450, 652] width 297 height 28
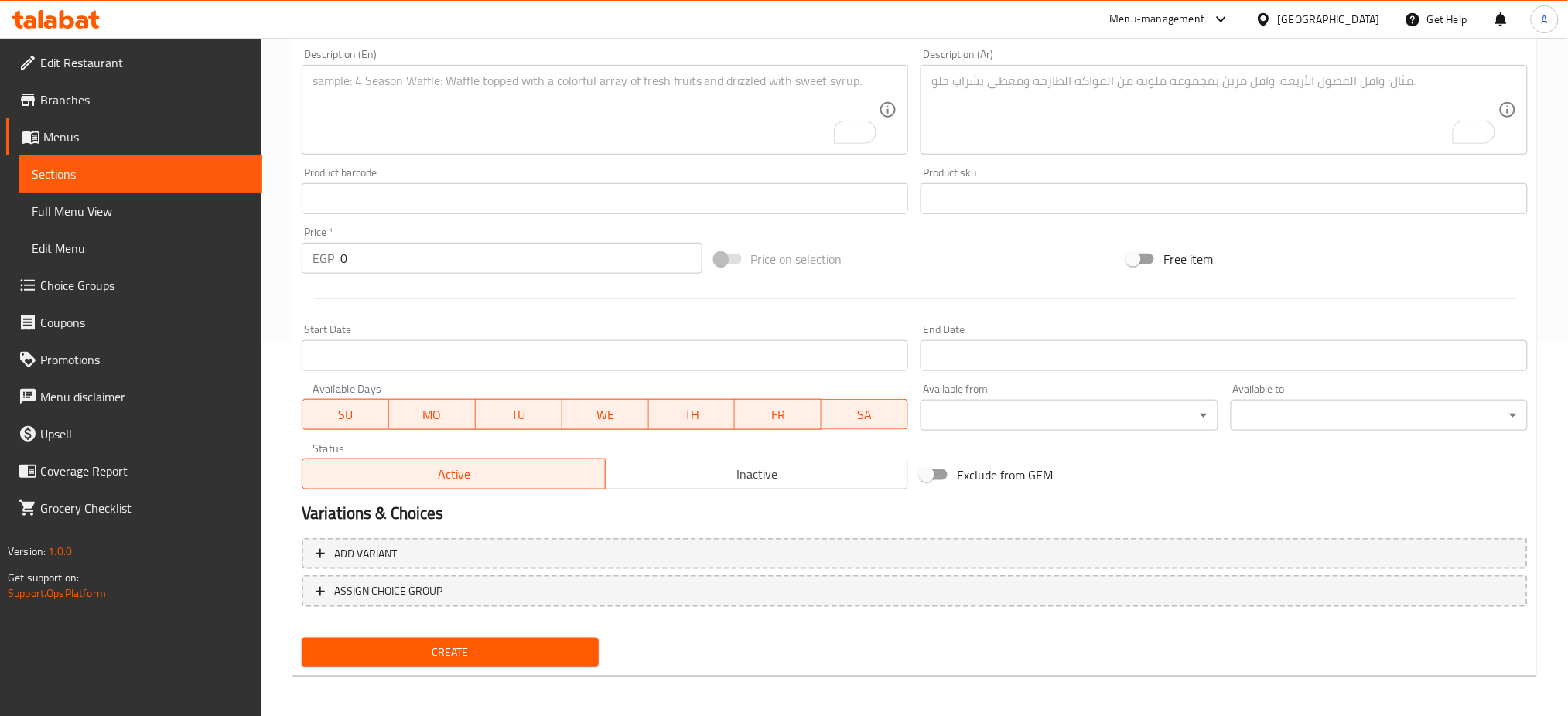
click at [416, 264] on input "0" at bounding box center [521, 258] width 362 height 31
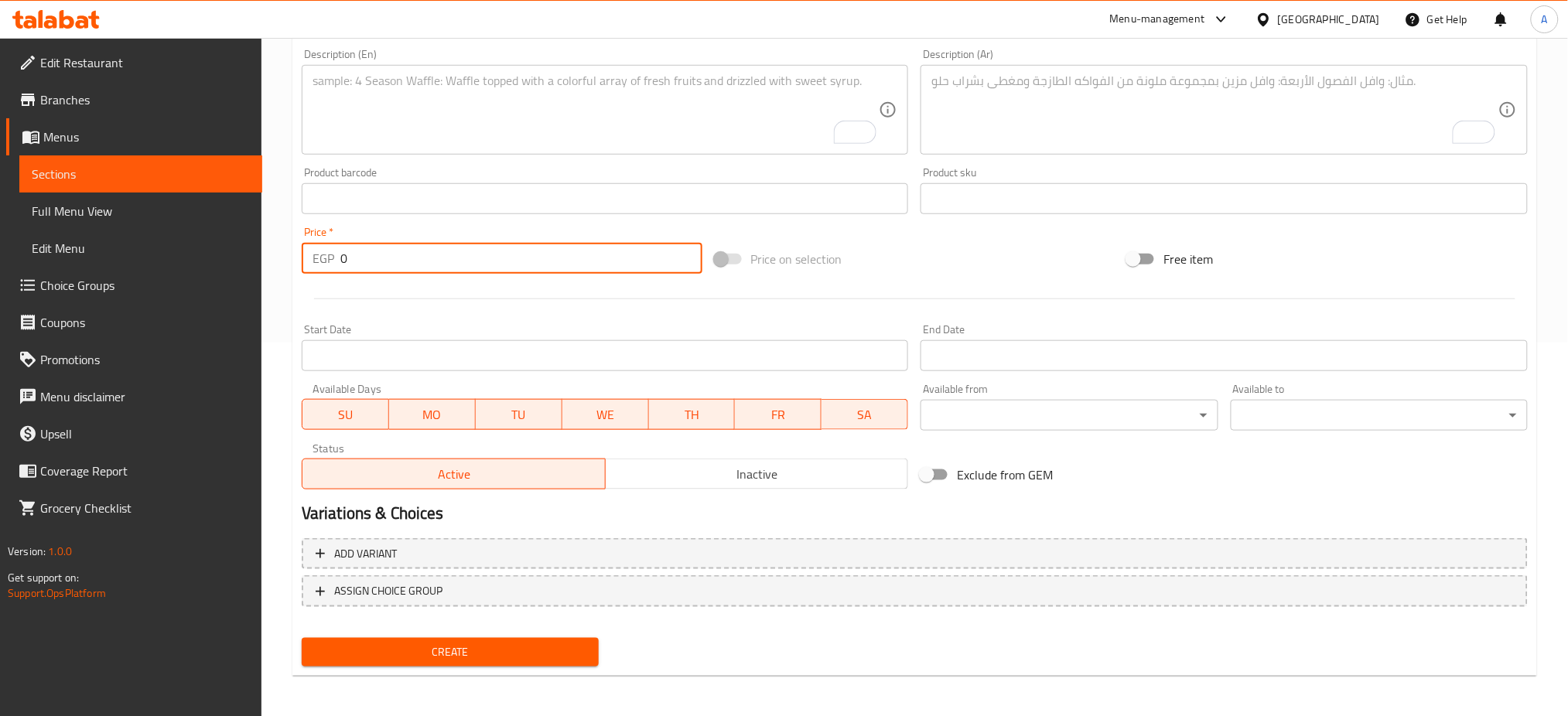
click at [416, 264] on input "0" at bounding box center [521, 258] width 362 height 31
paste input "219"
type input "219"
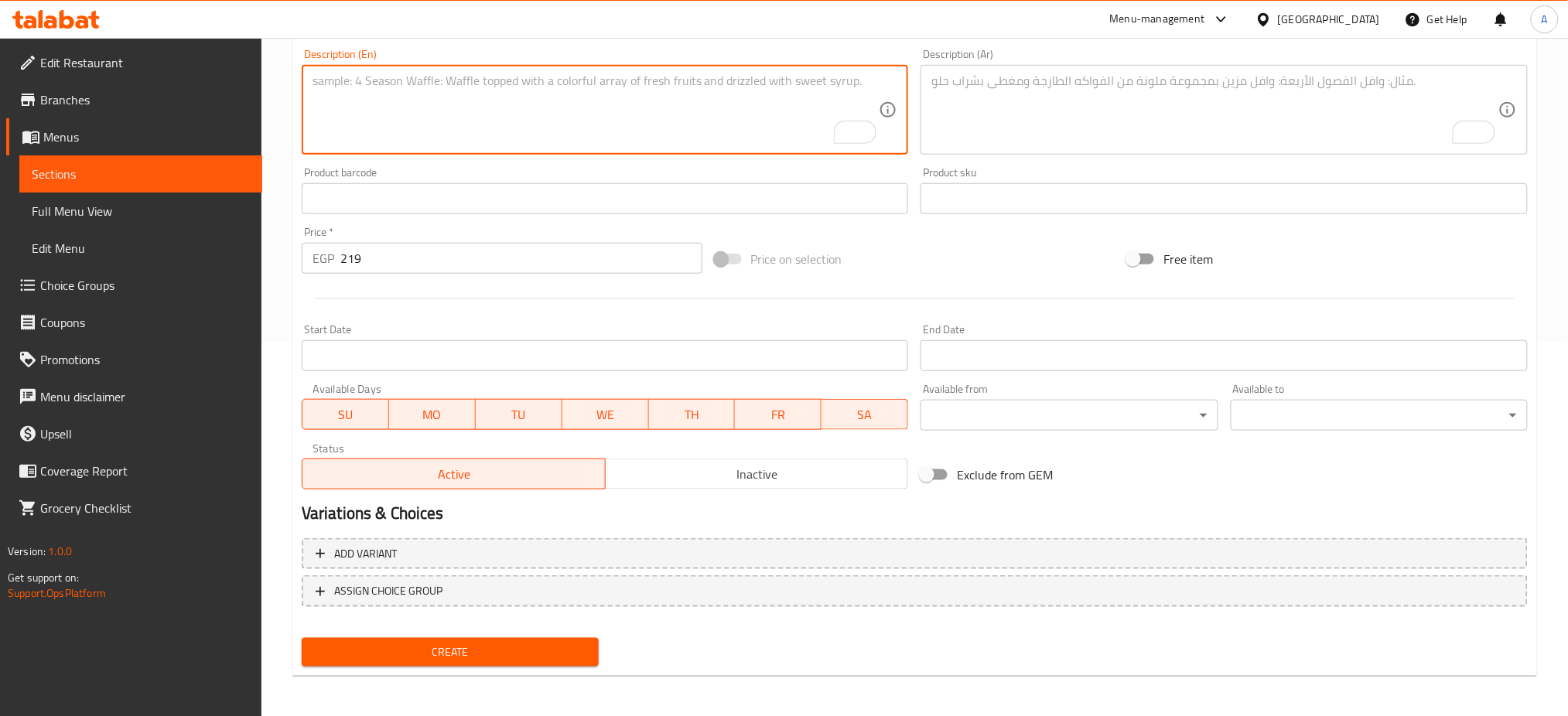
click at [449, 107] on textarea "To enrich screen reader interactions, please activate Accessibility in Grammarl…" at bounding box center [596, 110] width 567 height 74
paste textarea "Coffee cream on Madeline cake topped with mascarpone mouse decorated with cacao…"
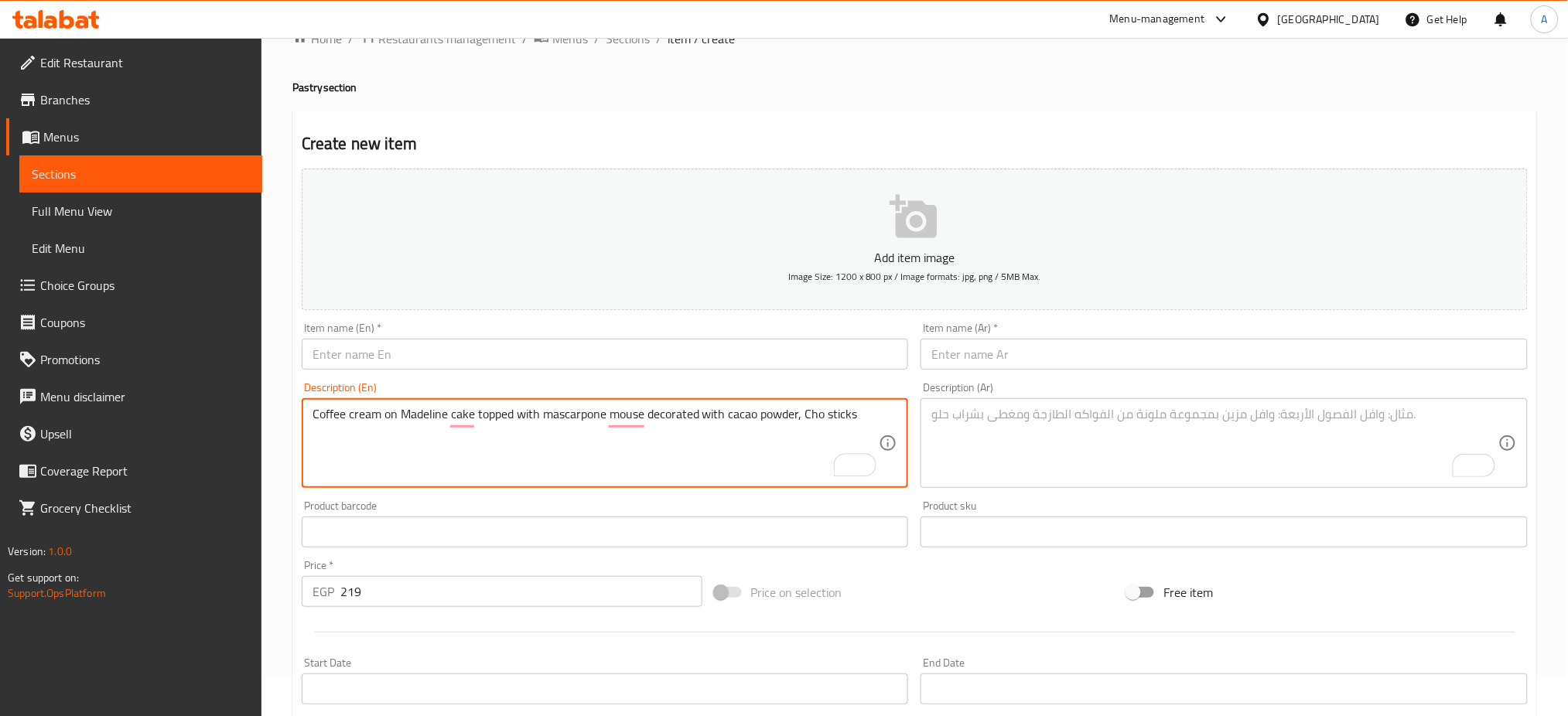
scroll to position [39, 0]
type textarea "Coffee cream on Madeline cake topped with mascarpone mouse decorated with cacao…"
click at [370, 362] on input "text" at bounding box center [604, 354] width 607 height 31
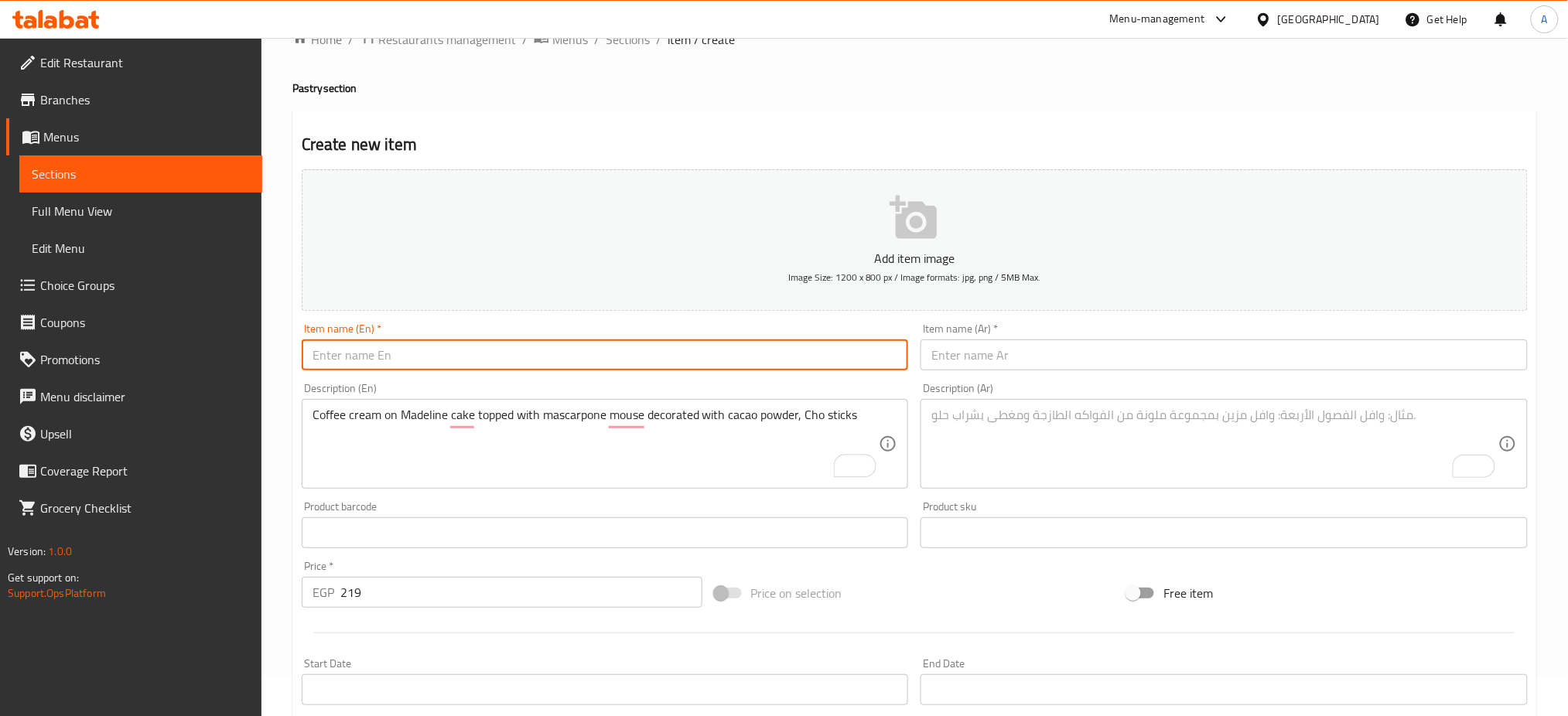
paste input "Tiramisu Madeline"
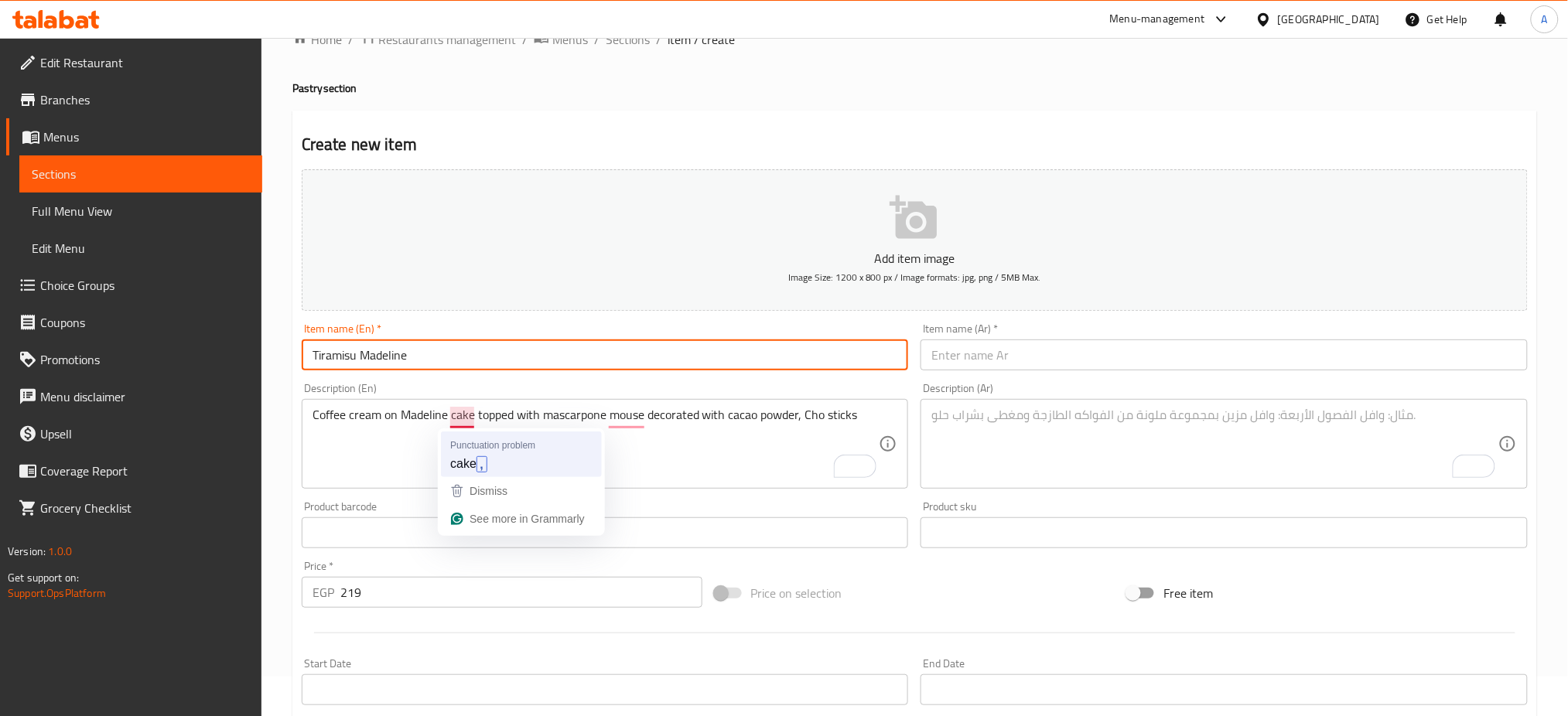
type input "Tiramisu Madeline"
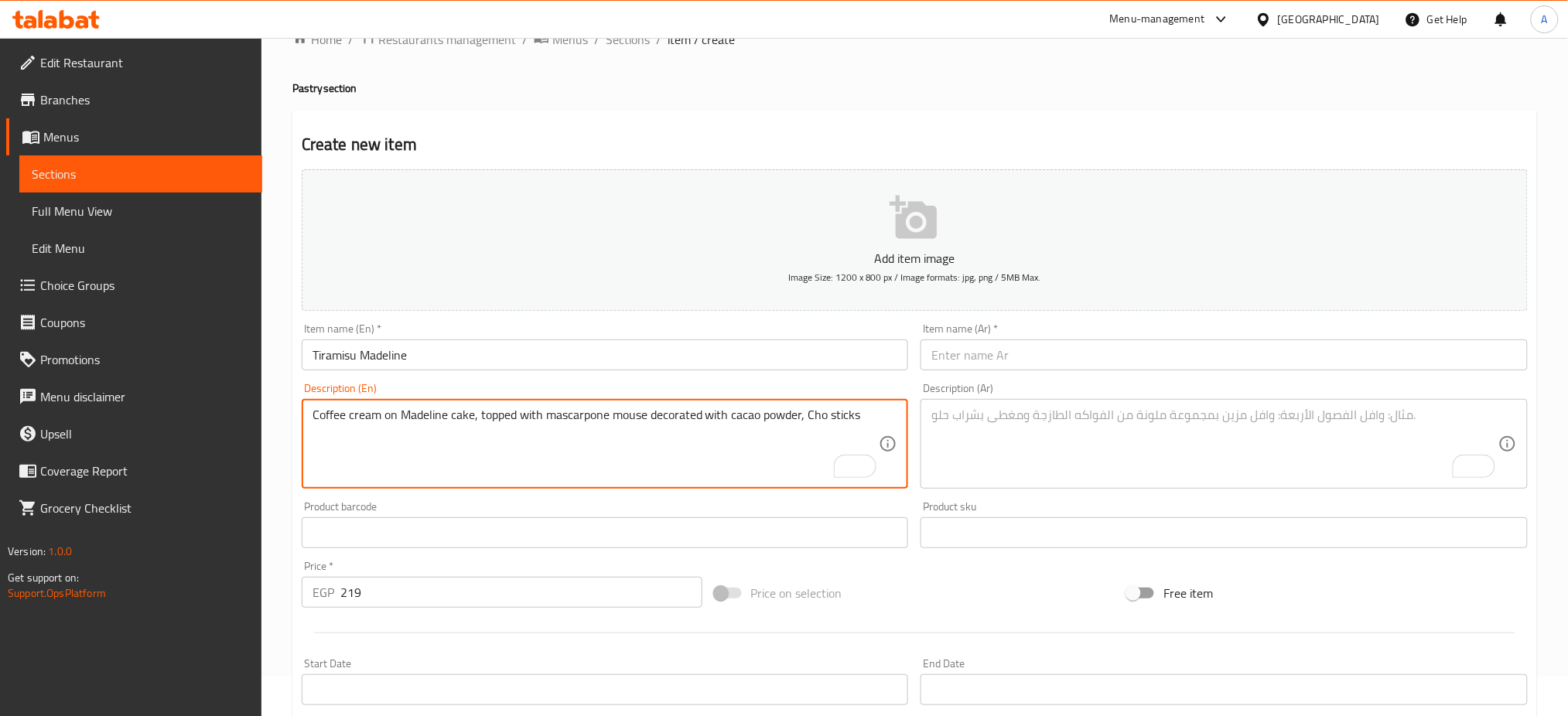
click at [634, 416] on textarea "Coffee cream on Madeline cake, topped with mascarpone mouse decorated with caca…" at bounding box center [596, 444] width 567 height 74
click at [616, 414] on textarea "Coffee cream on Madeline cake, topped with mascarpone mouse decorated with caca…" at bounding box center [596, 444] width 567 height 74
click at [640, 422] on textarea "Coffee cream on Madeline cake, topped with mascarpone mouse decorated with caca…" at bounding box center [596, 444] width 567 height 74
type textarea "Coffee cream on Madeline cake, topped with mascarpone mousse decorated with cac…"
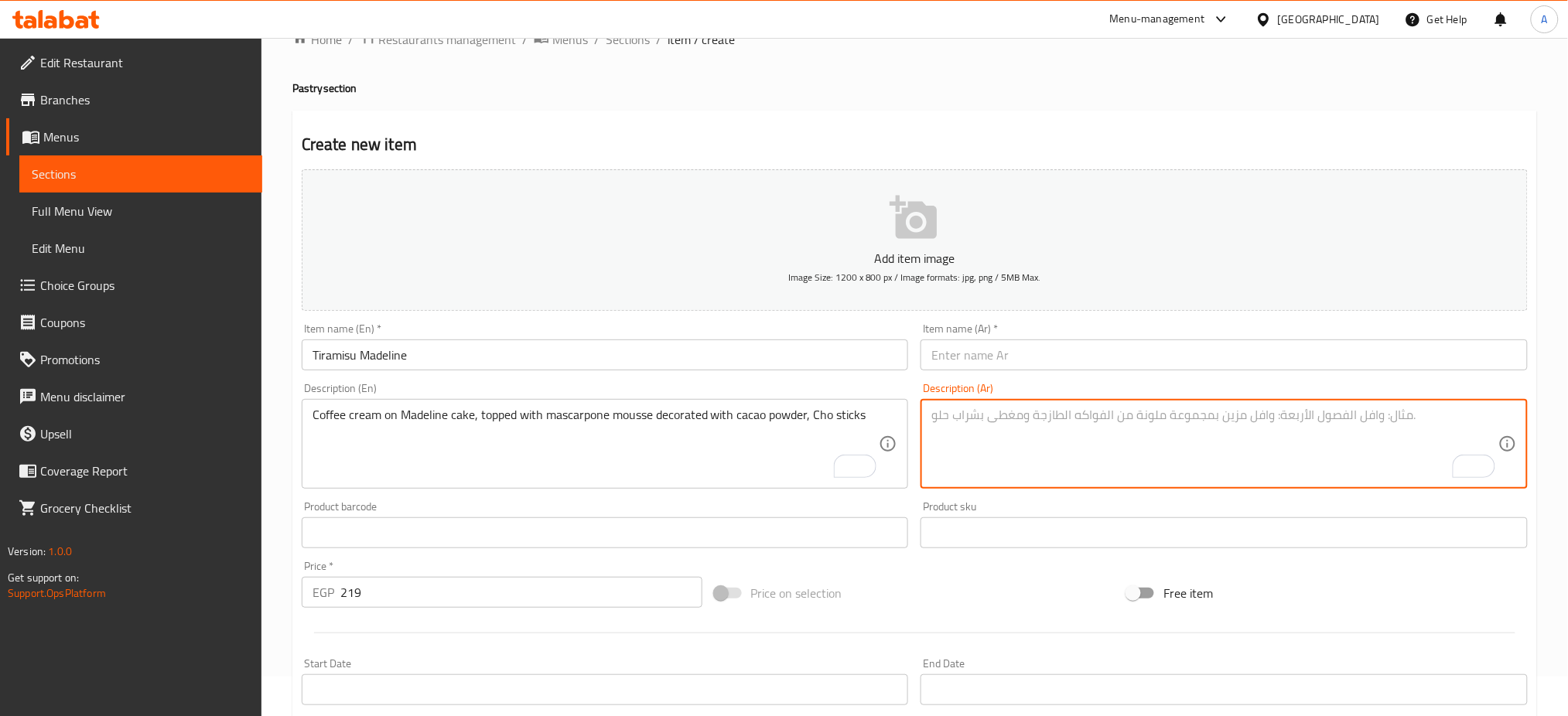
click at [1109, 466] on textarea "To enrich screen reader interactions, please activate Accessibility in Grammarl…" at bounding box center [1215, 444] width 567 height 74
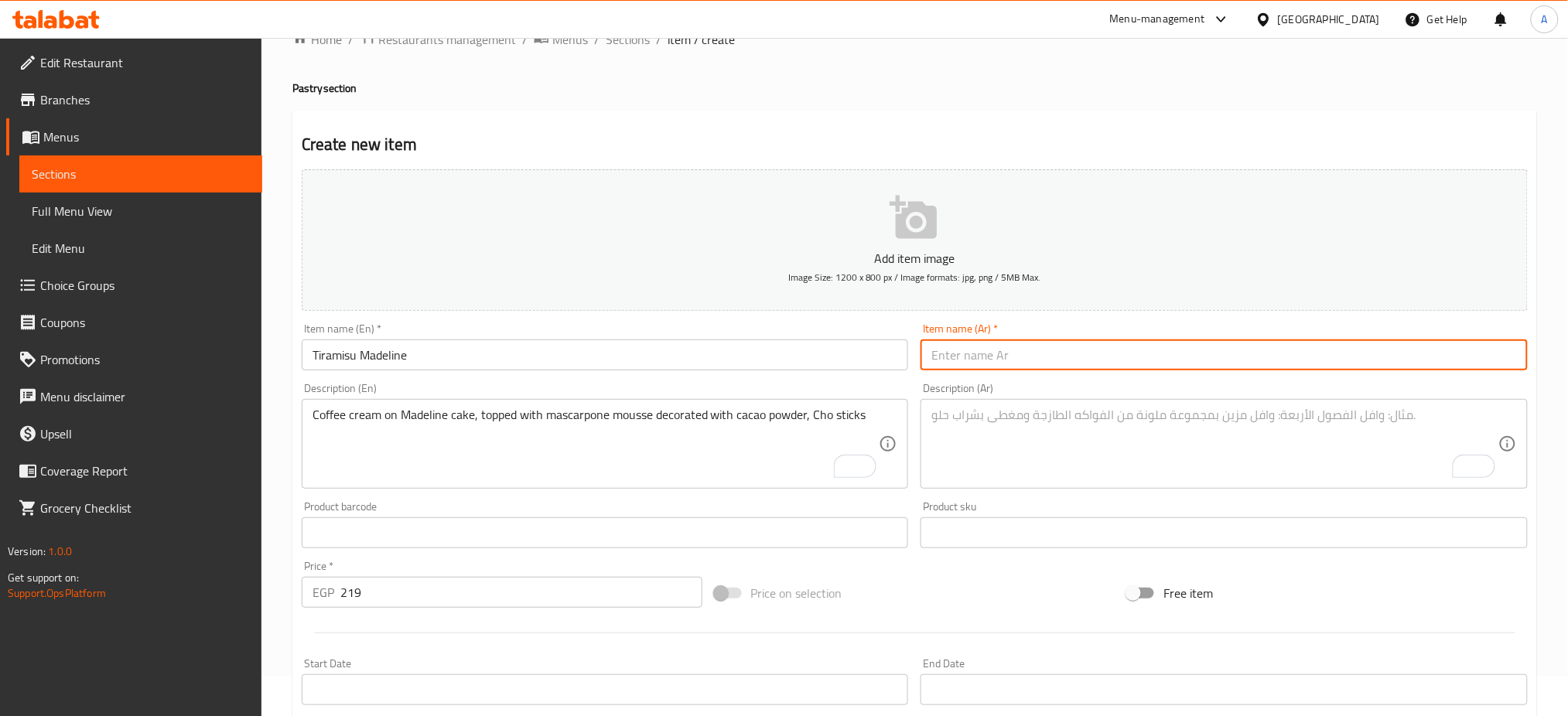
click at [1231, 347] on input "text" at bounding box center [1223, 354] width 607 height 31
paste input "مادلين تيراميسو"
type input "مادلين تيراميسو"
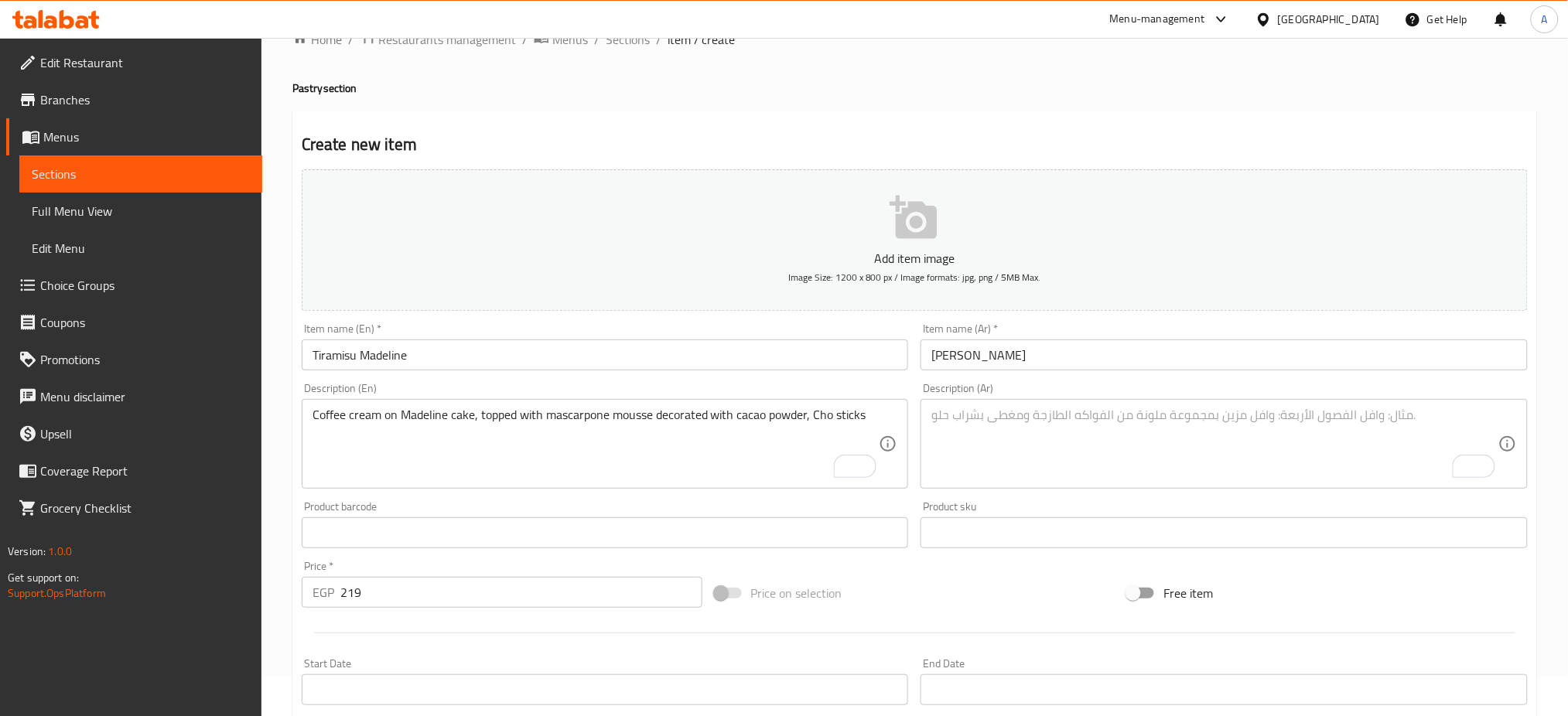
click at [1104, 441] on textarea "To enrich screen reader interactions, please activate Accessibility in Grammarl…" at bounding box center [1215, 444] width 567 height 74
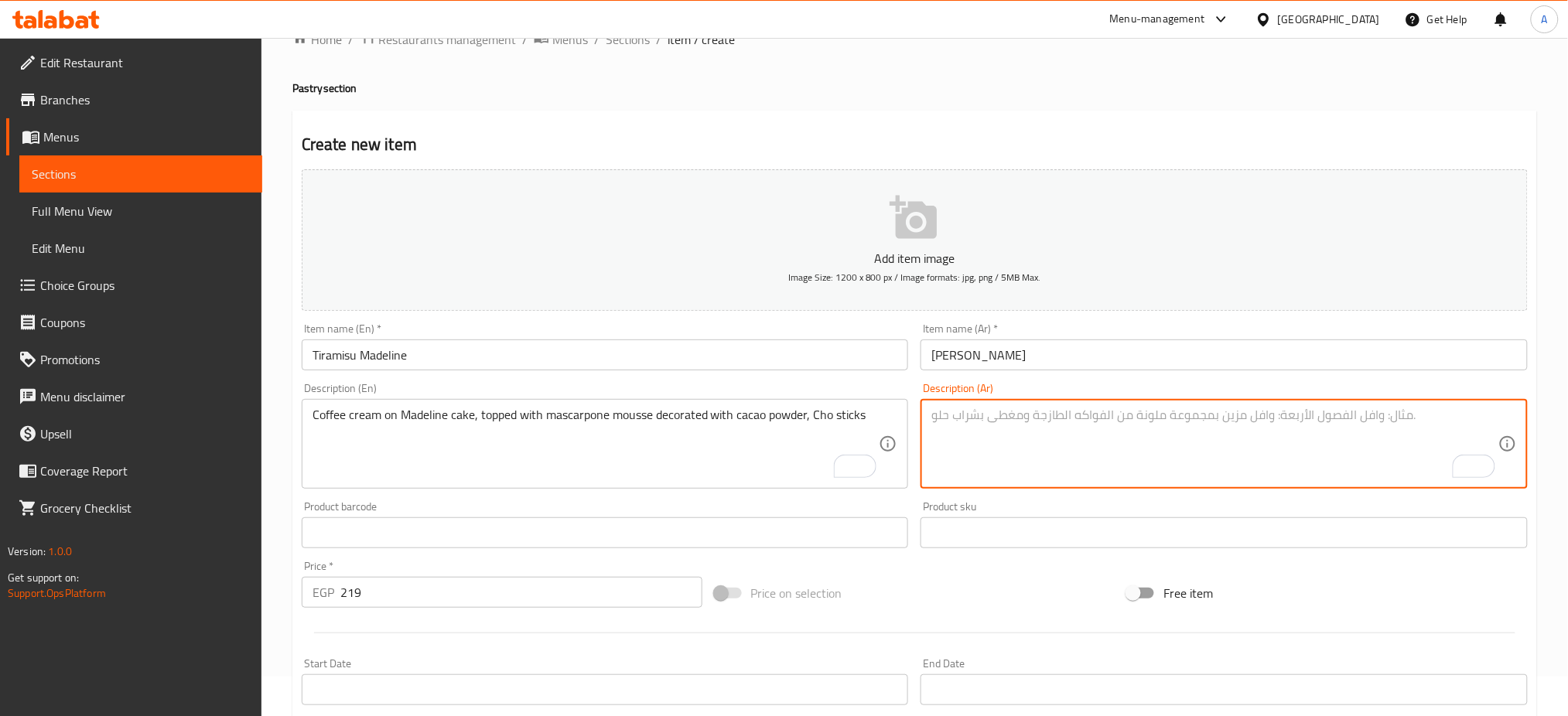
paste textarea "كريمة القهوة على كيك المادلين، مغطاة بموس الماسكربوني، مزينة بمسحوق الكاكاو وعي…"
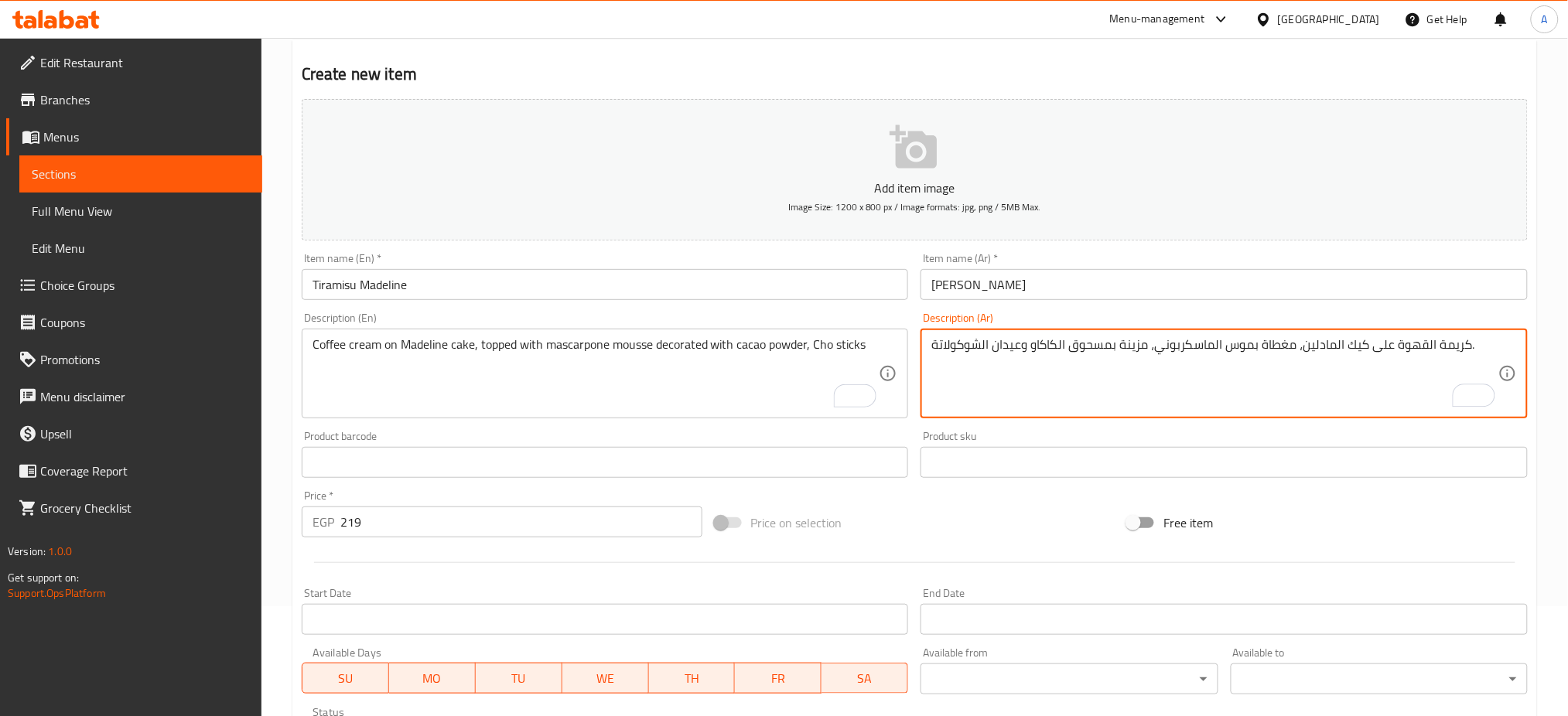
scroll to position [122, 0]
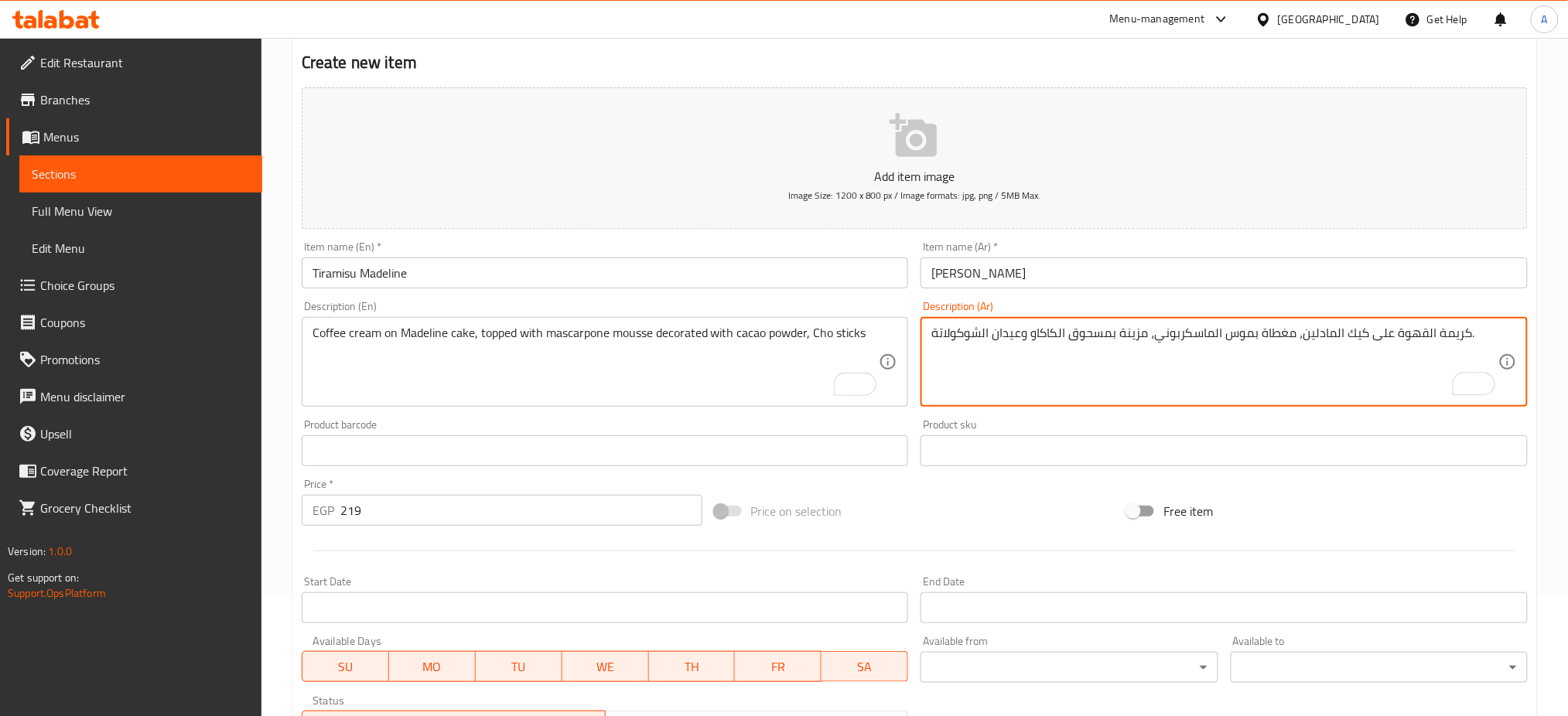
type textarea "كريمة القهوة على كيك المادلين، مغطاة بموس الماسكربوني، مزينة بمسحوق الكاكاو وعي…"
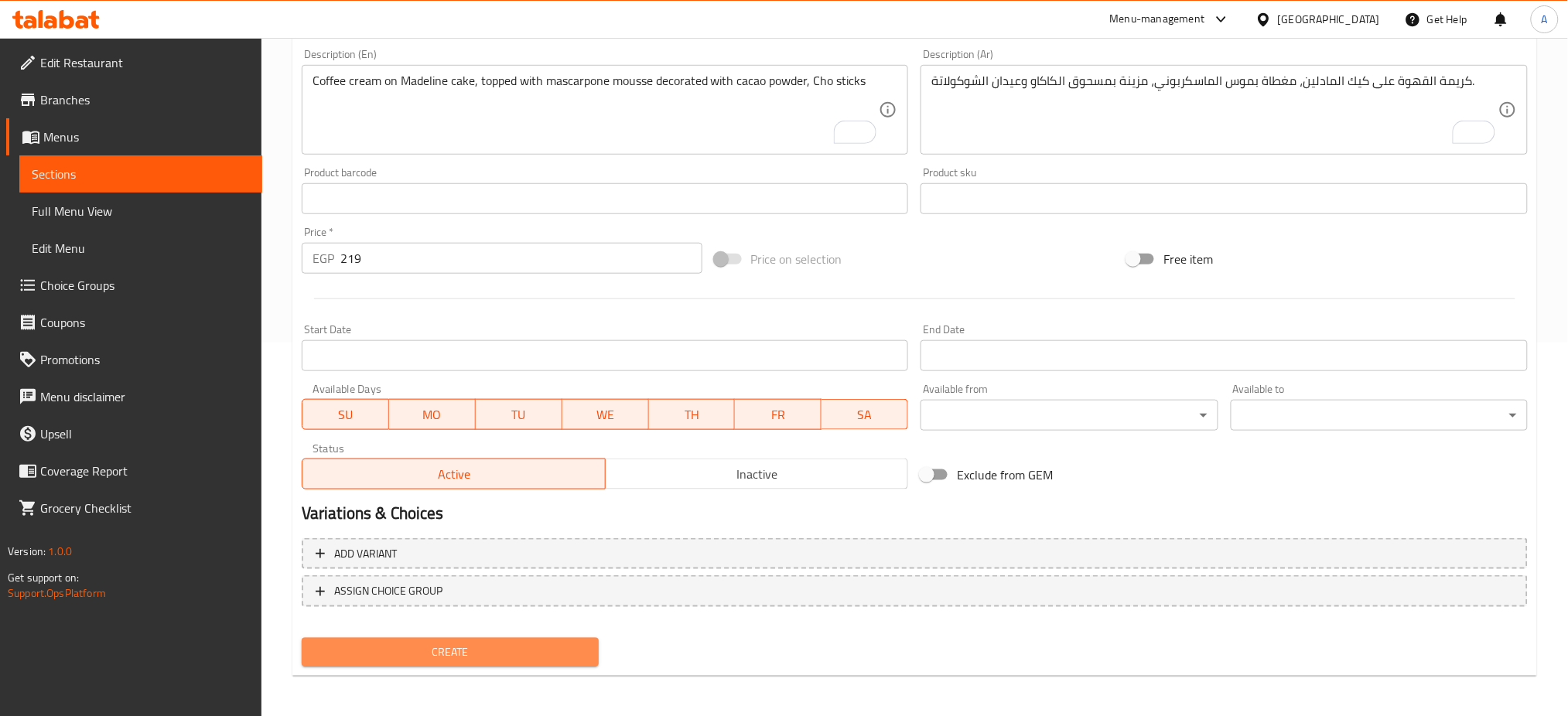
click at [410, 642] on span "Create" at bounding box center [450, 652] width 272 height 20
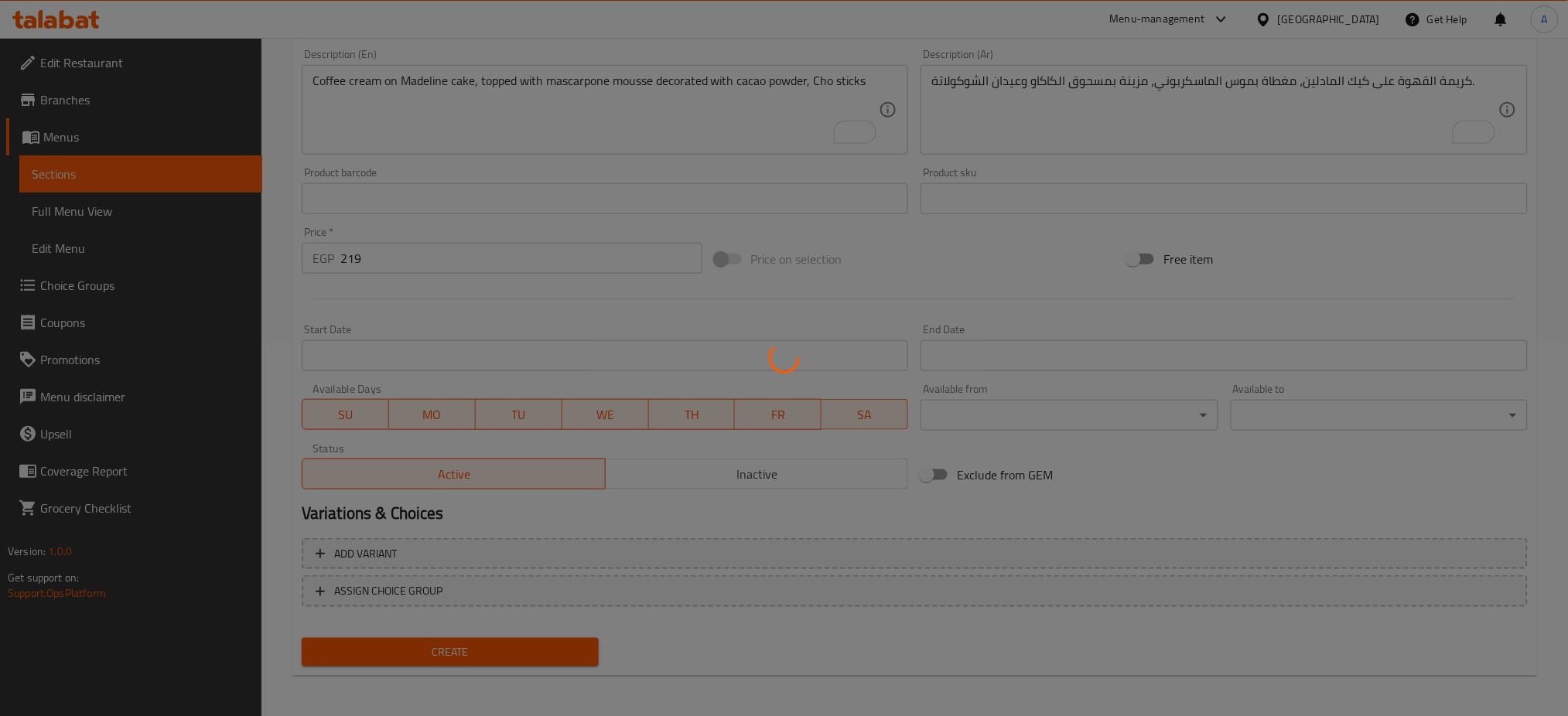
type input "0"
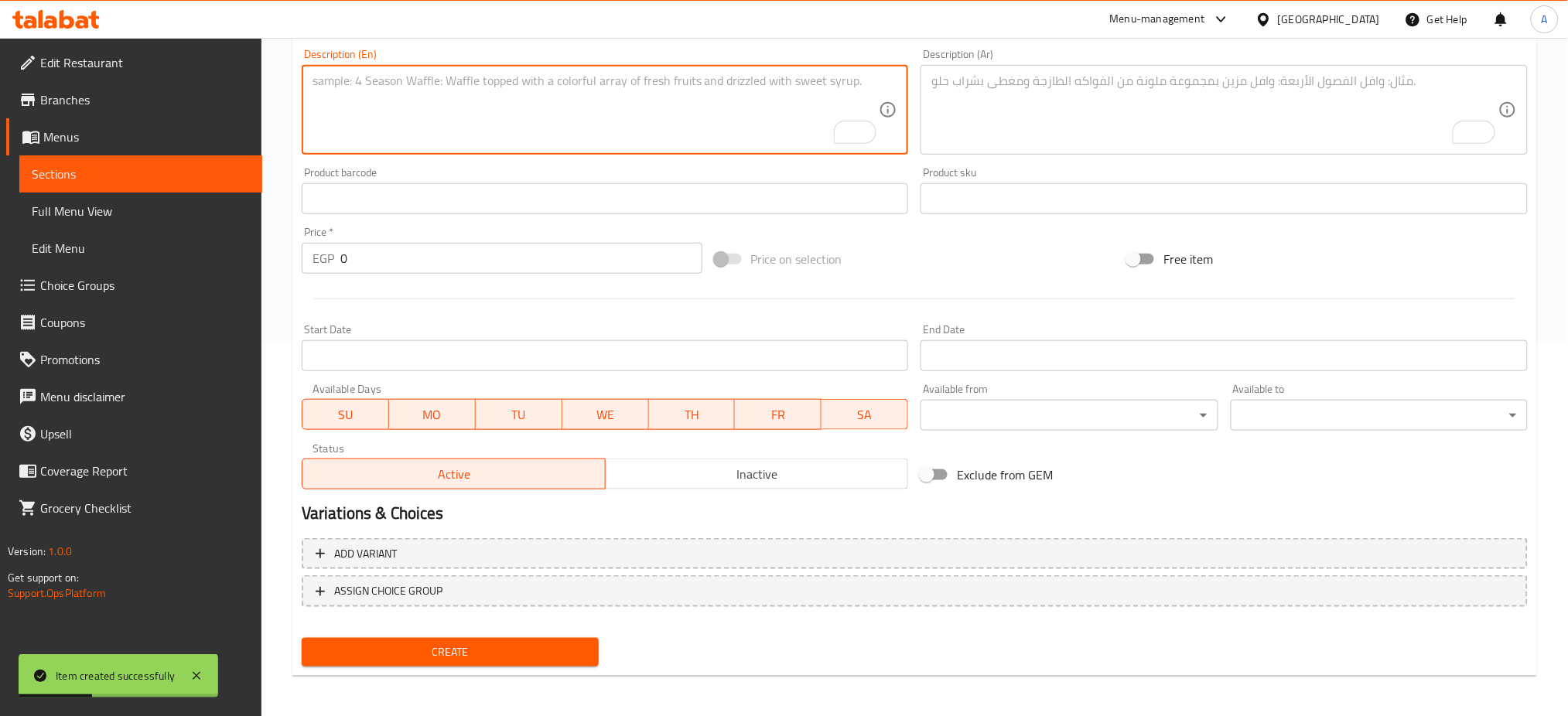
click at [440, 139] on textarea "To enrich screen reader interactions, please activate Accessibility in Grammarl…" at bounding box center [596, 110] width 567 height 74
paste textarea "Choux pastry filled with salted caramel cream, Caramel glazing, decorated with …"
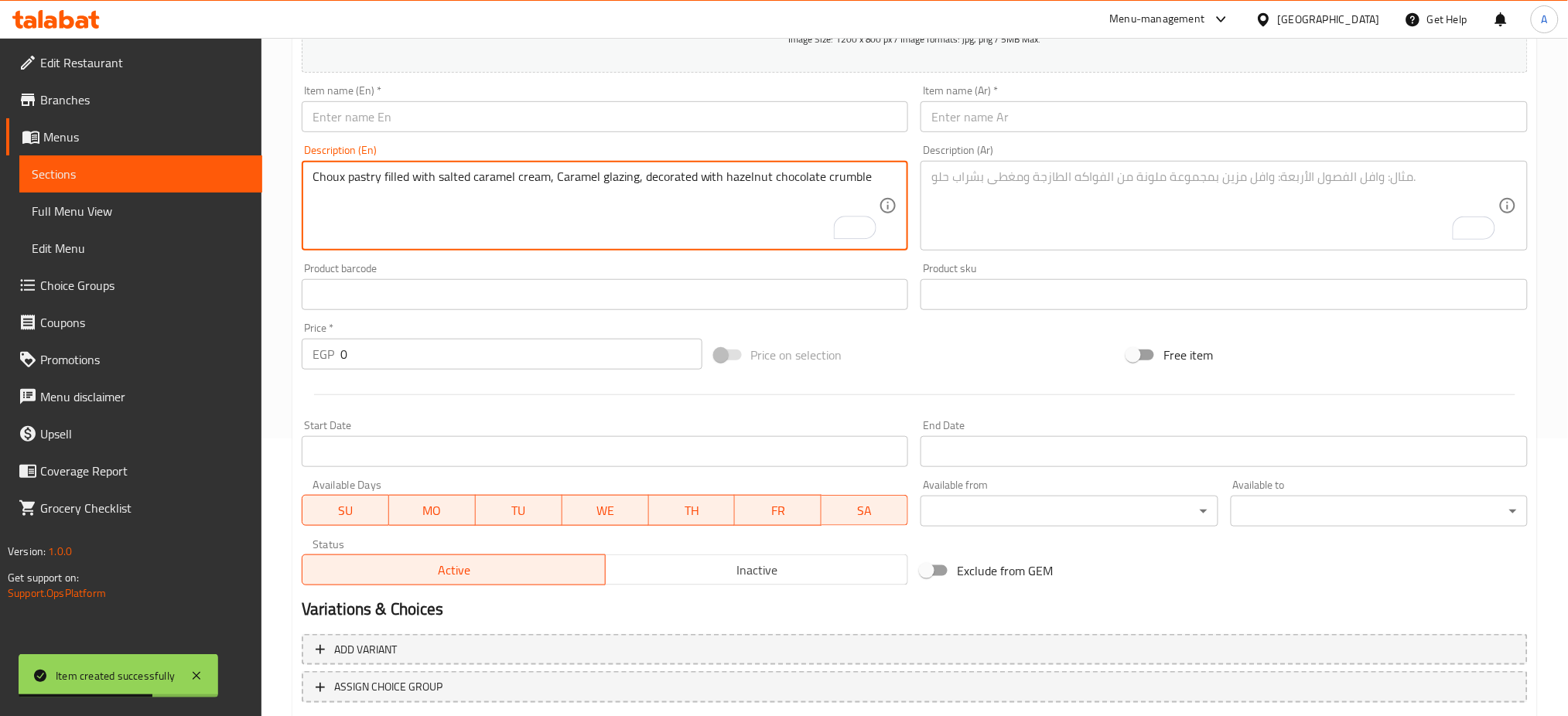
type textarea "Choux pastry filled with salted caramel cream, Caramel glazing, decorated with …"
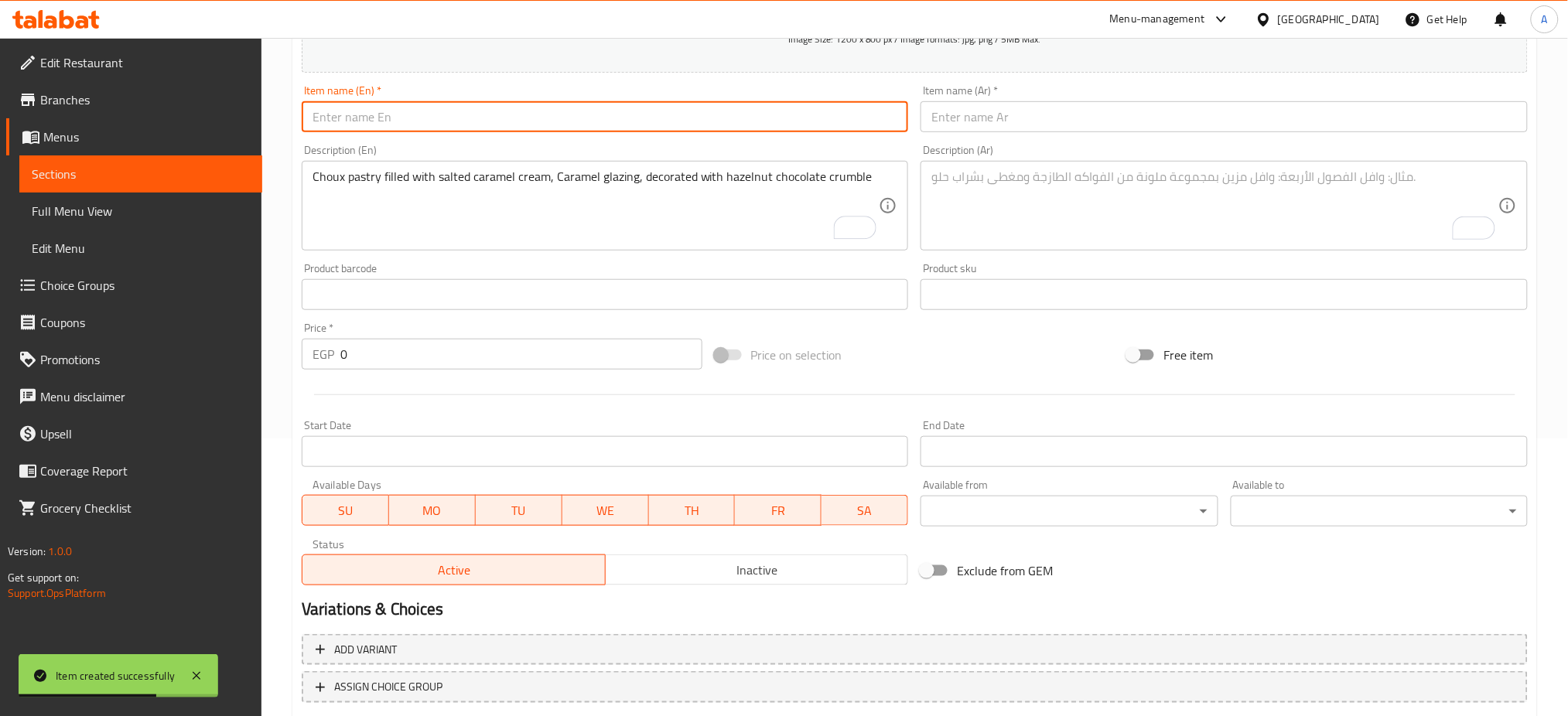
click at [400, 117] on input "text" at bounding box center [604, 116] width 607 height 31
paste input "189"
click at [373, 116] on input "189" at bounding box center [604, 116] width 607 height 31
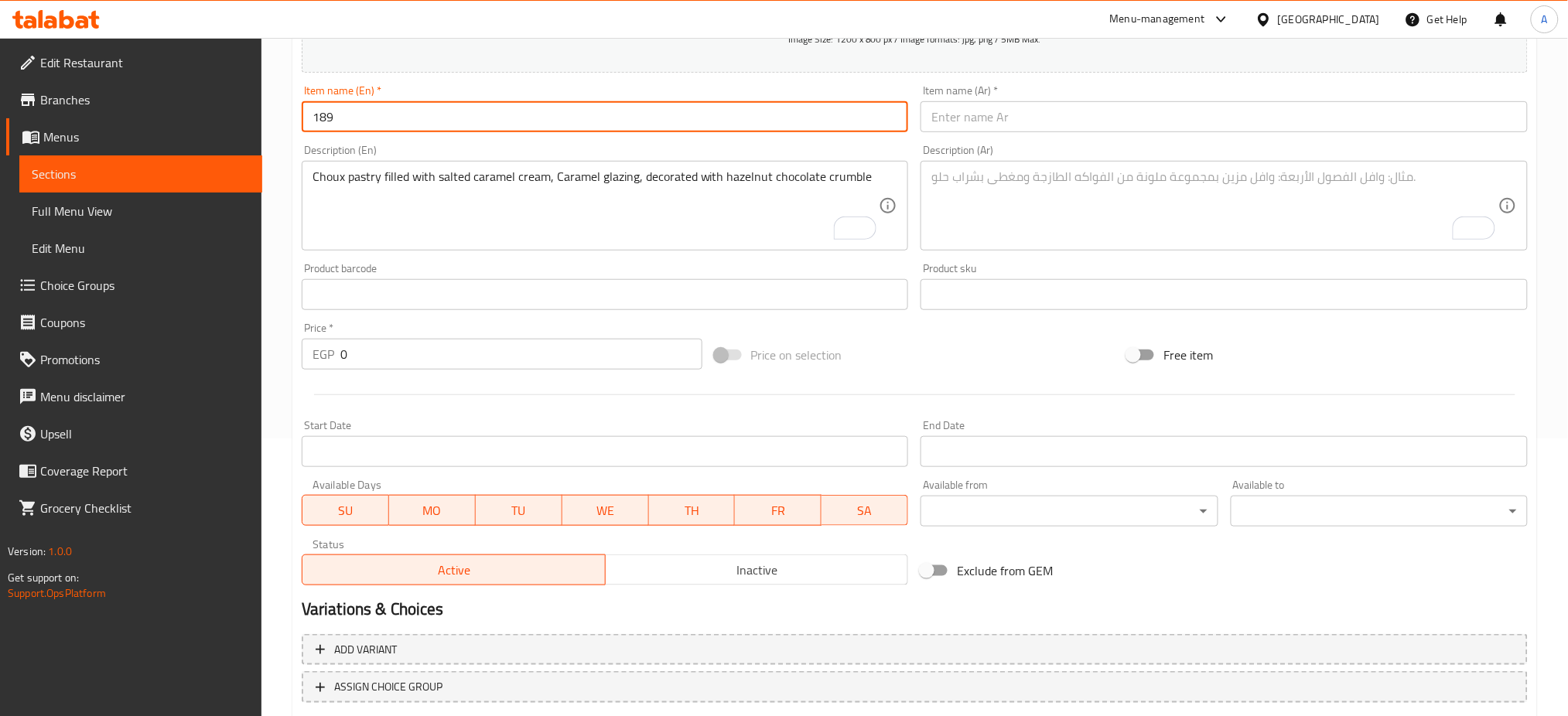
paste input "Caramel Crunch Eclair"
type input "Caramel Crunch Eclair"
click at [366, 349] on input "0" at bounding box center [521, 354] width 362 height 31
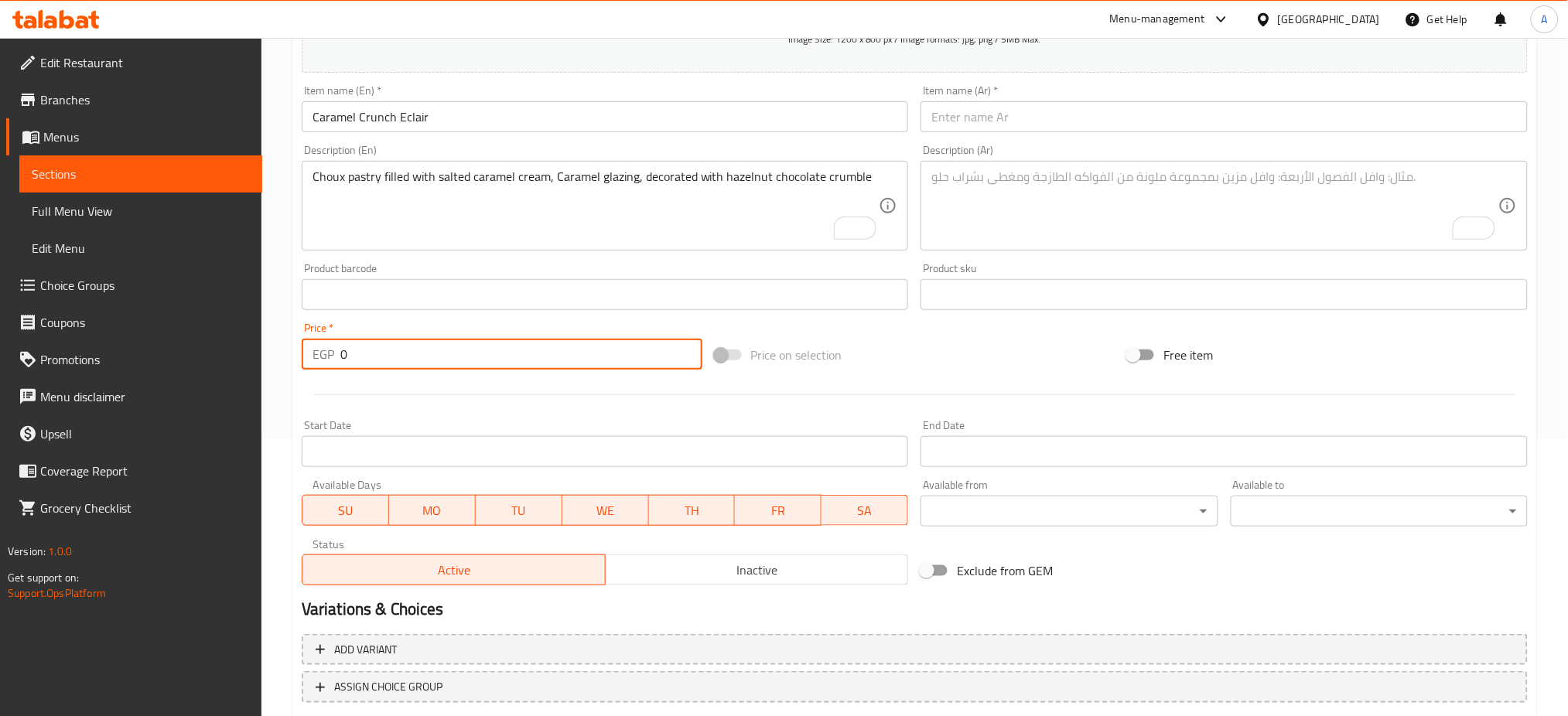
click at [366, 349] on input "0" at bounding box center [521, 354] width 362 height 31
paste input "189"
type input "189"
click at [1252, 205] on textarea "To enrich screen reader interactions, please activate Accessibility in Grammarl…" at bounding box center [1215, 206] width 567 height 74
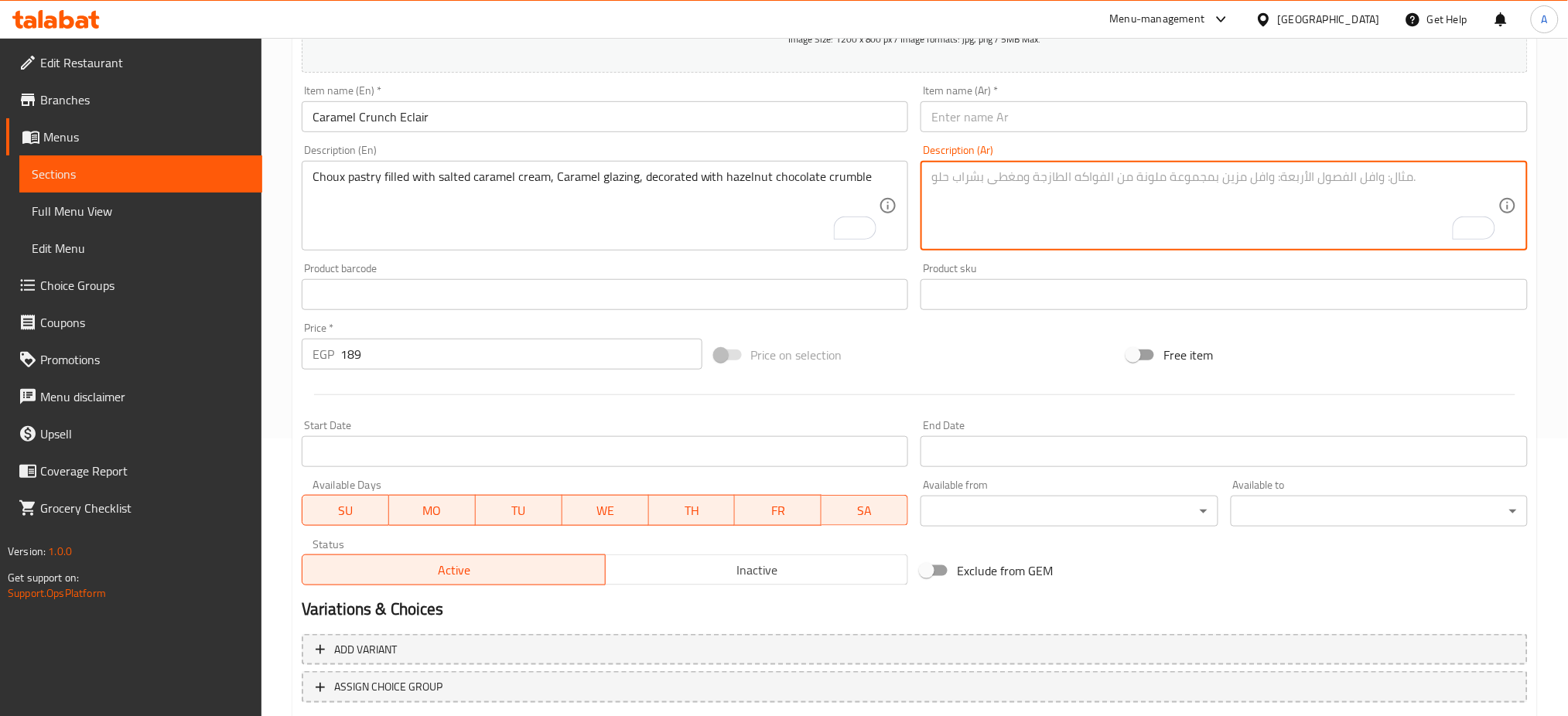
paste textarea "عجينة الشو محشوة بكريمة الكراميل المملح، ومغطاة بطبقة كراميل لامعة، ومزينة بفتا…"
type textarea "عجينة الشو محشوة بكريمة الكراميل المملح، ومغطاة بطبقة كراميل لامعة، ومزينة بفتا…"
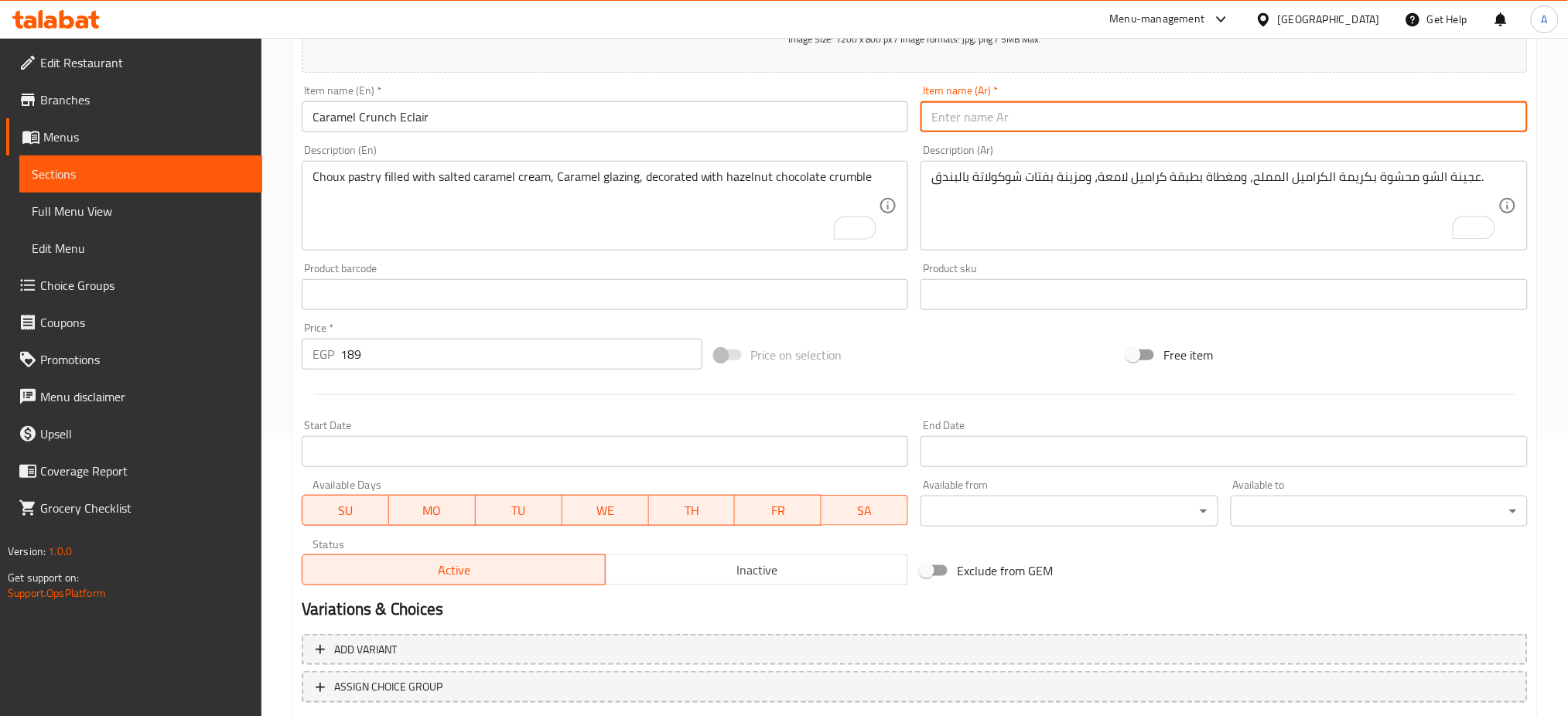
click at [1190, 113] on input "text" at bounding box center [1223, 116] width 607 height 31
paste input "إكلير الكراميل المقرمش"
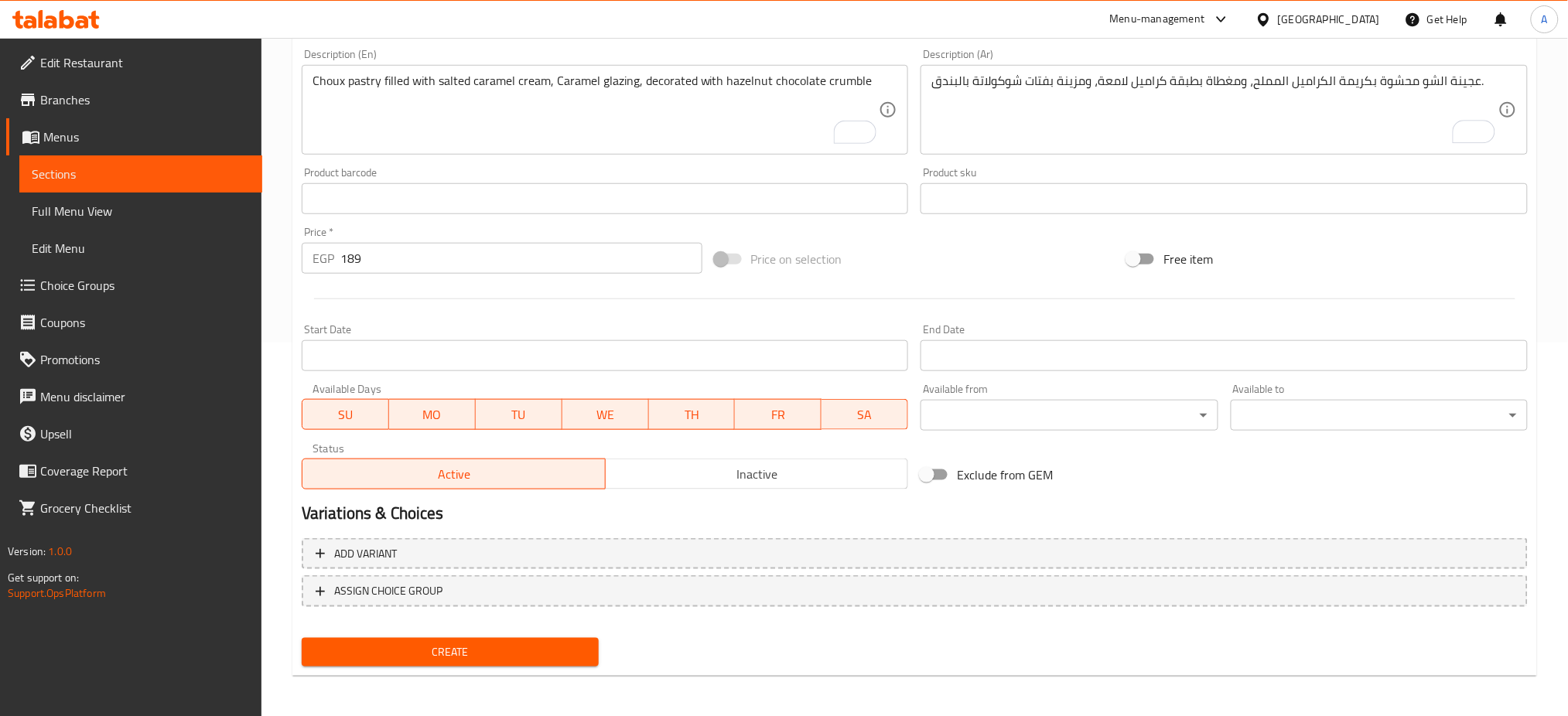
type input "إكلير الكراميل المقرمش"
click at [391, 645] on span "Create" at bounding box center [450, 652] width 272 height 20
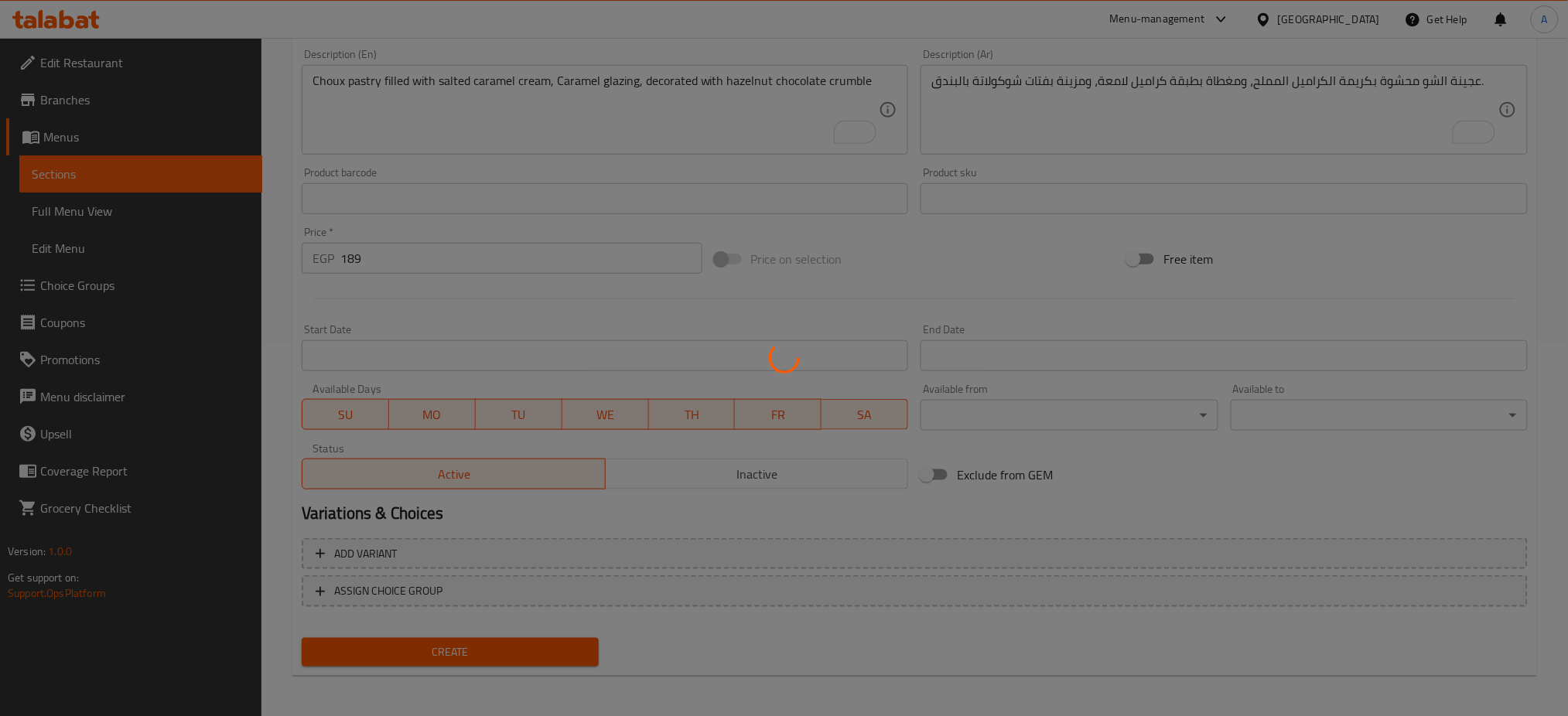
type input "0"
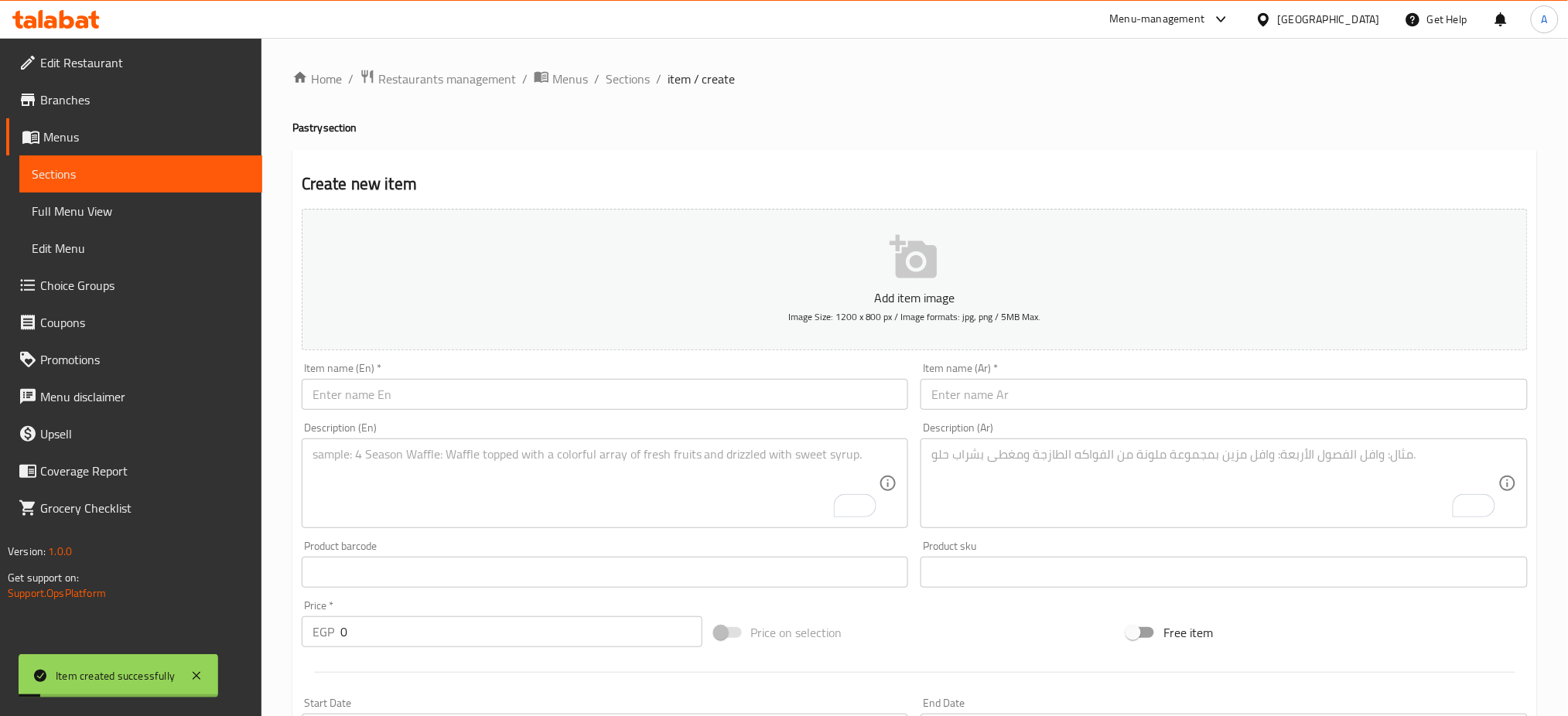
scroll to position [1, 0]
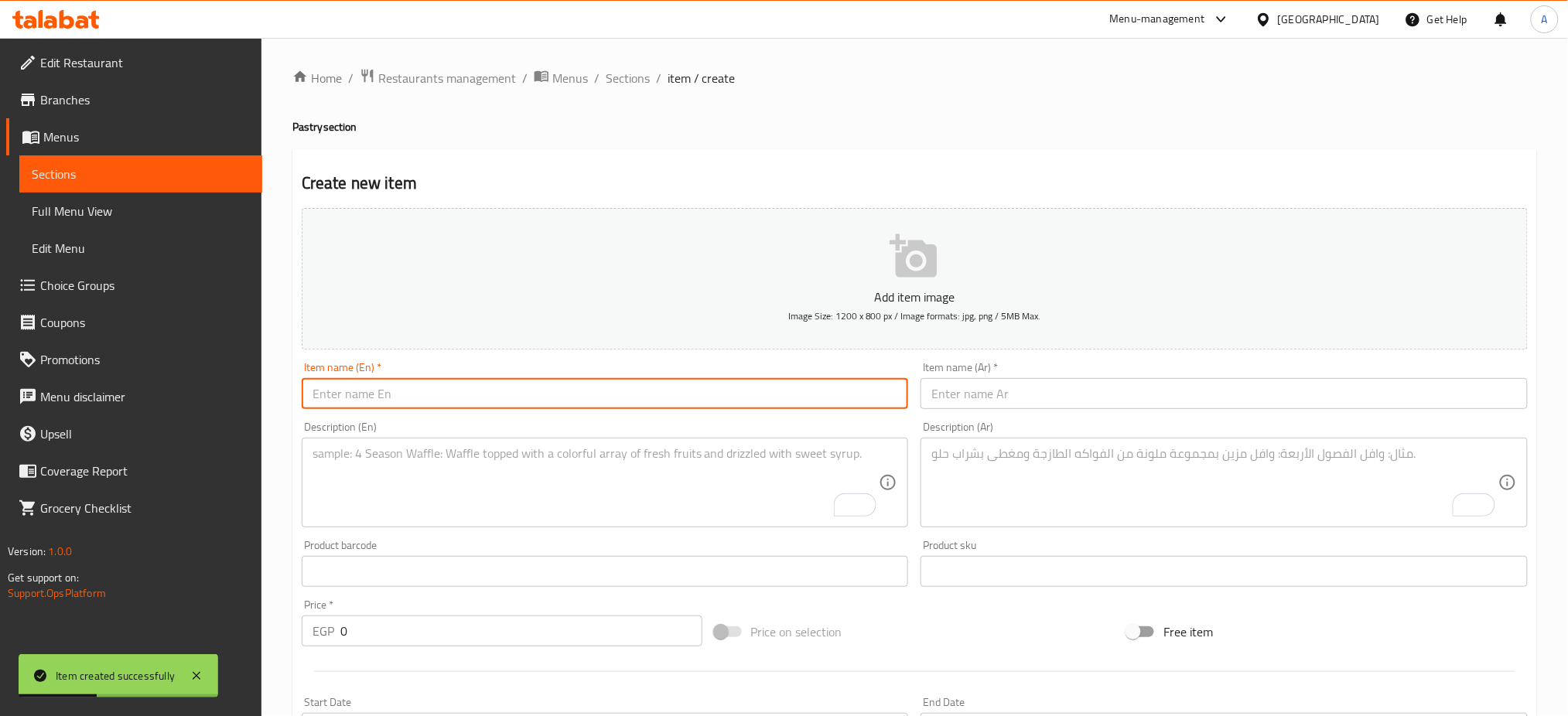
click at [364, 388] on input "text" at bounding box center [604, 394] width 607 height 31
paste input "Honey Cake"
type input "Honey Cake"
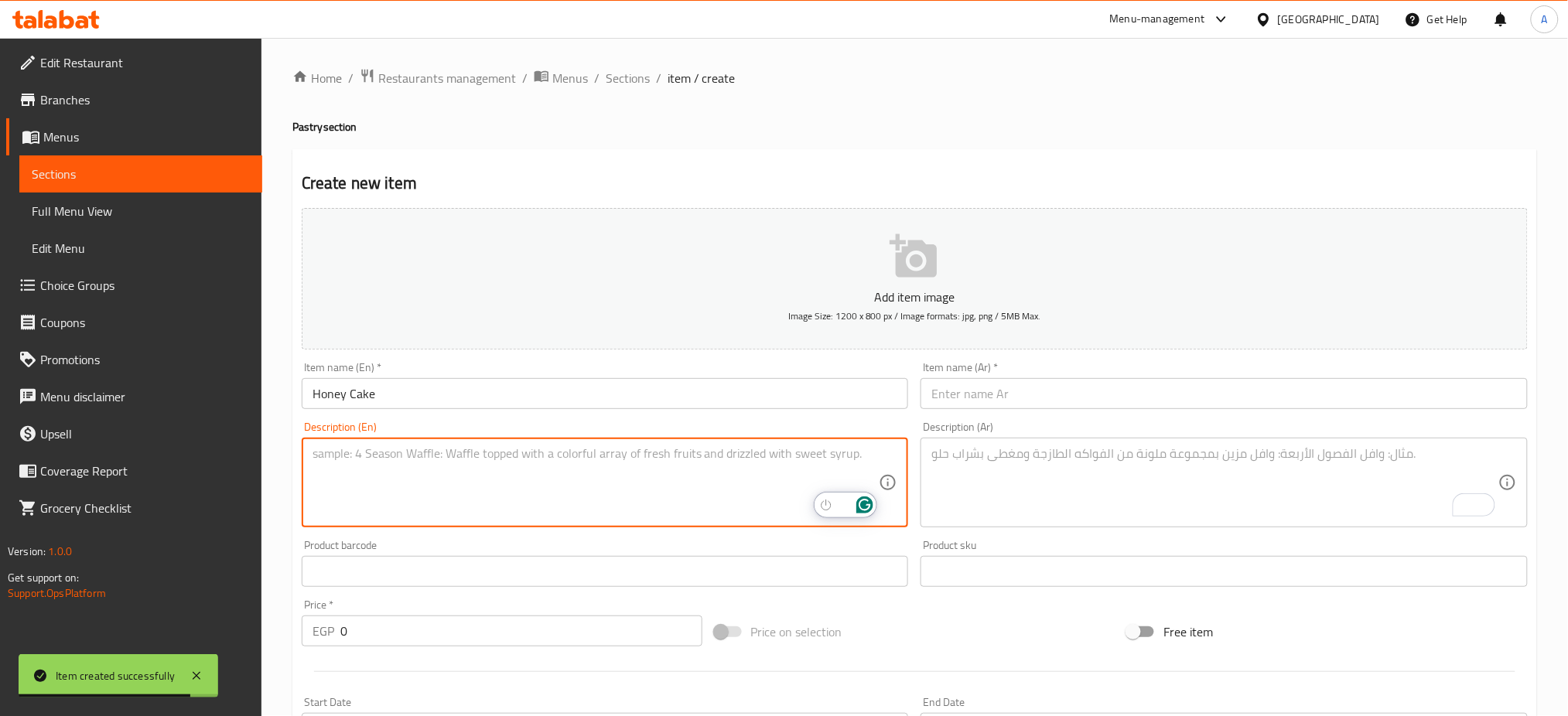
paste textarea "Layard of honey cake filling with honey cream cheese with flaked honey crumbs"
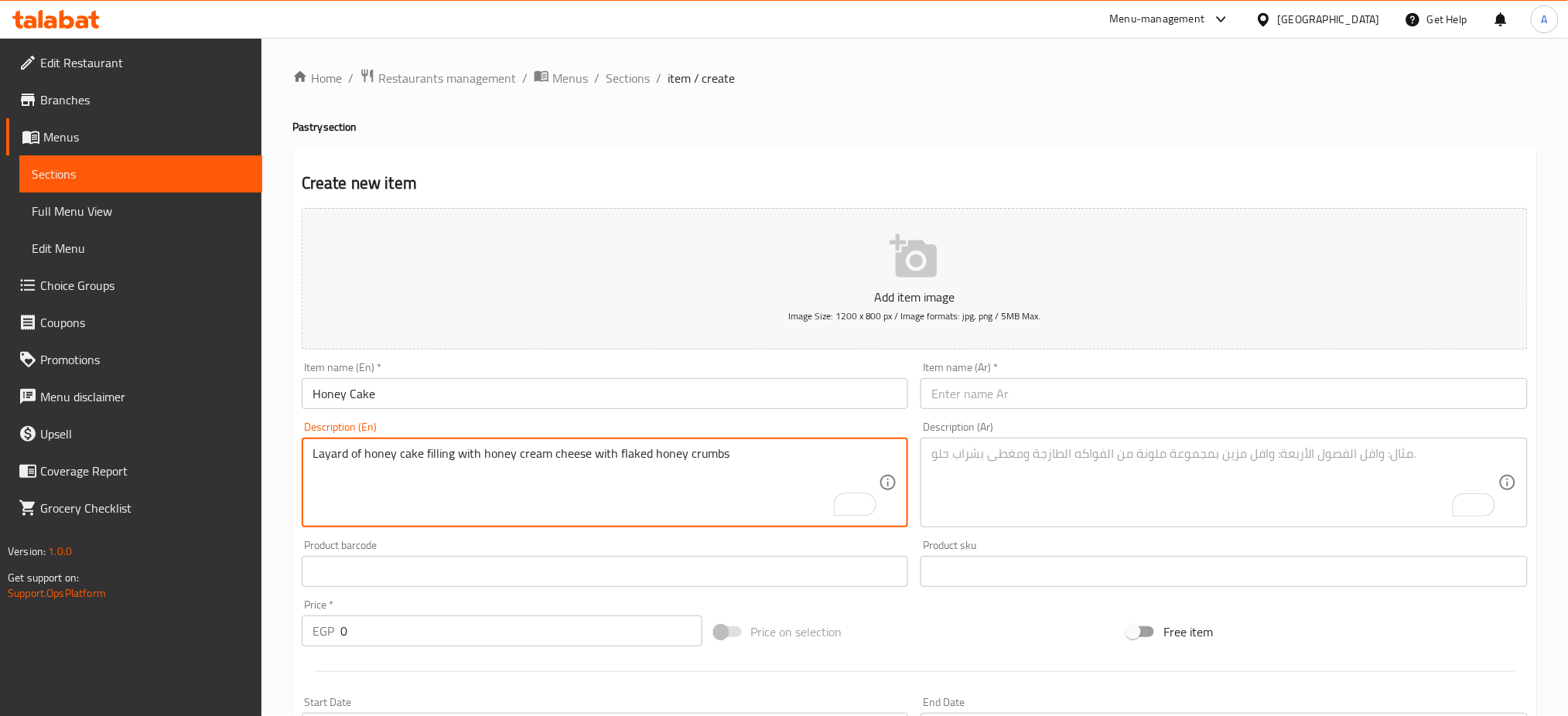
type textarea "Layard of honey cake filling with honey cream cheese with flaked honey crumbs"
click at [365, 634] on input "0" at bounding box center [521, 631] width 362 height 31
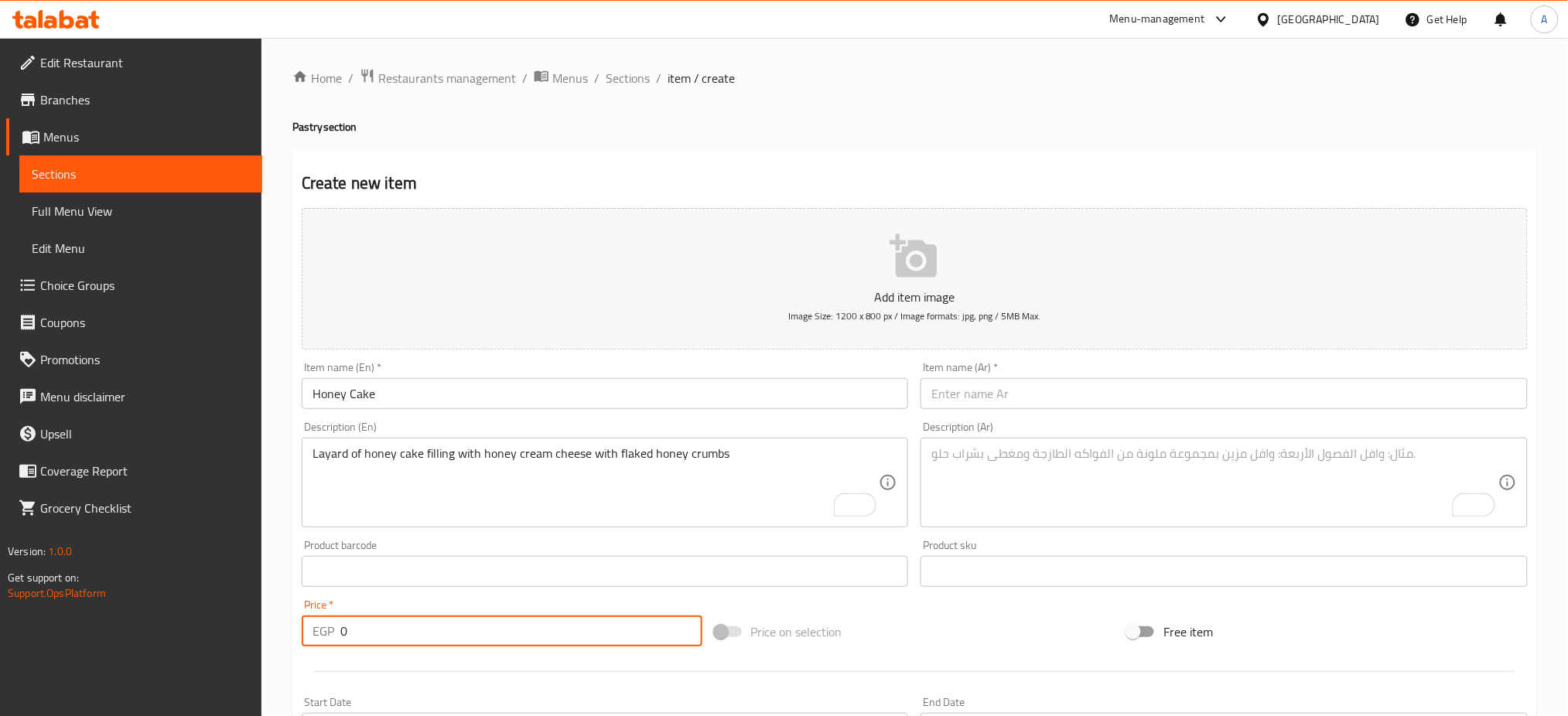
click at [365, 634] on input "0" at bounding box center [521, 631] width 362 height 31
paste input "189"
type input "189"
click at [1057, 395] on input "text" at bounding box center [1223, 394] width 607 height 31
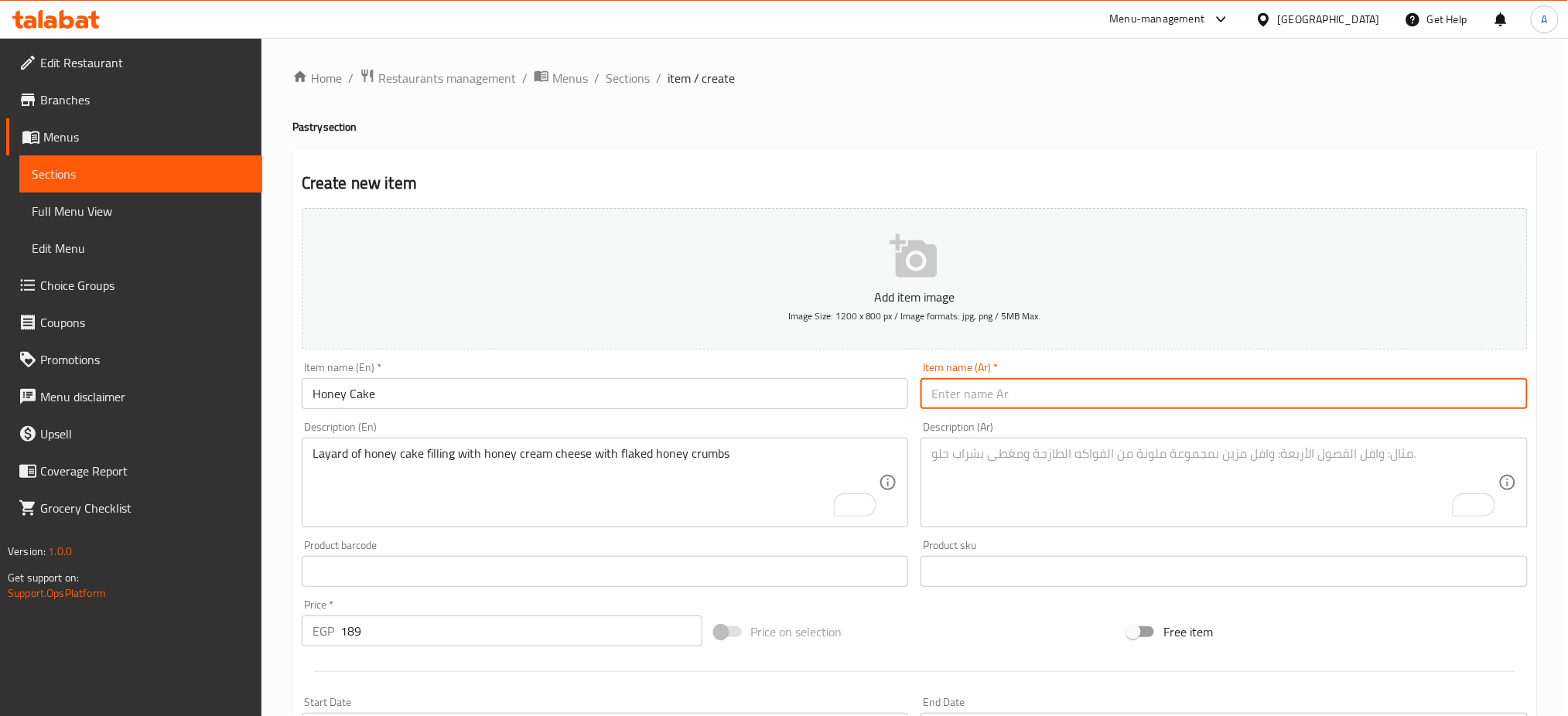
paste input "كيك العسل"
type input "كيك العسل"
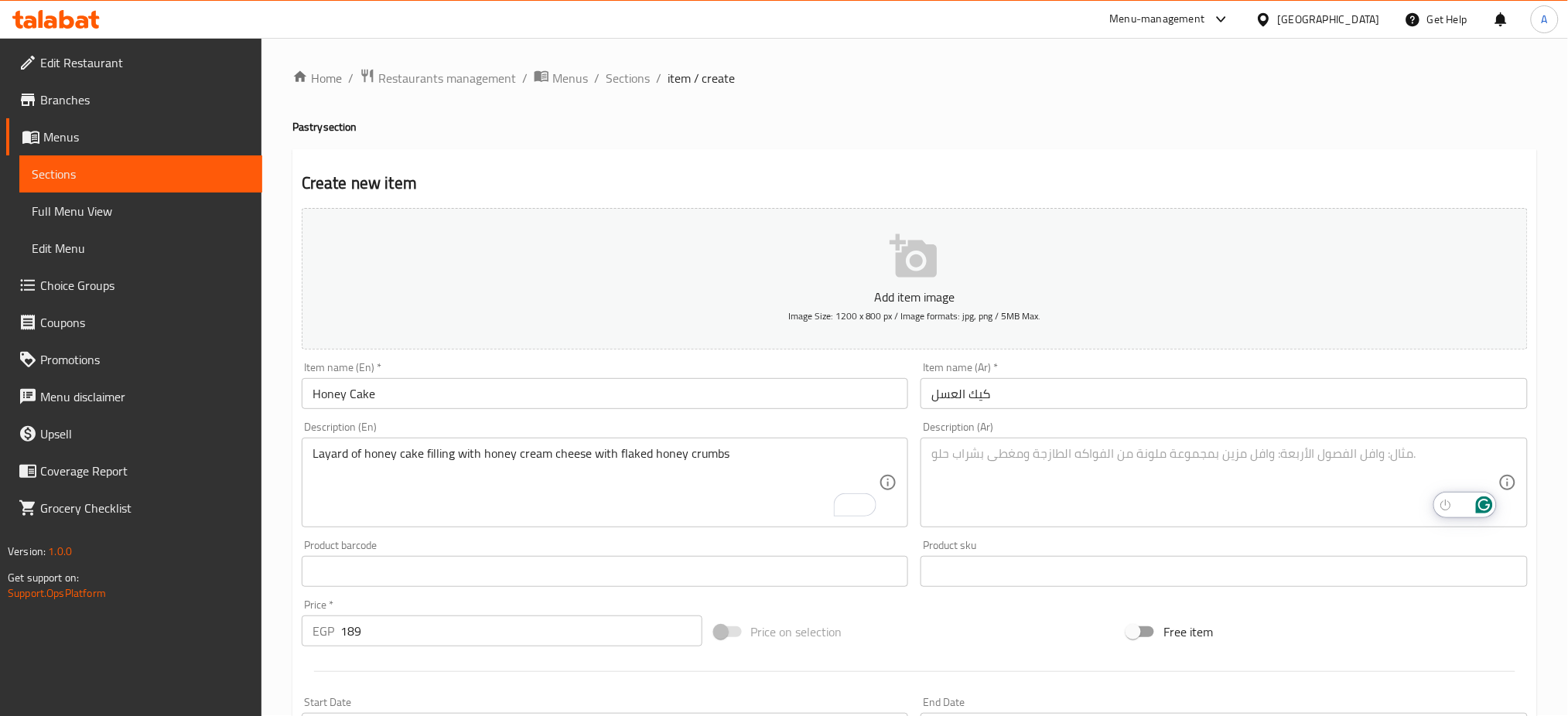
click at [1106, 466] on textarea "To enrich screen reader interactions, please activate Accessibility in Grammarl…" at bounding box center [1215, 482] width 567 height 74
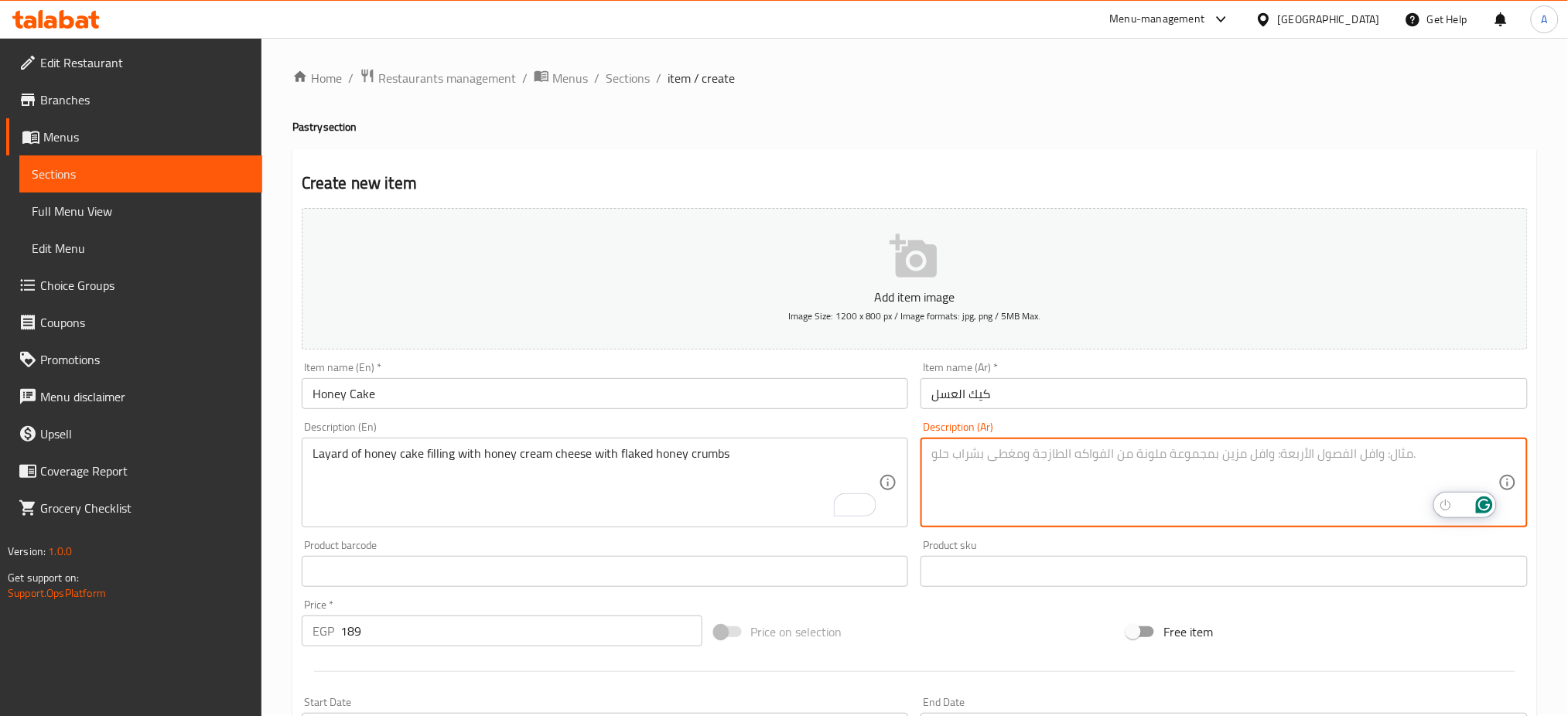
paste textarea "طبقات من كيك العسل محشوة بكريمة الجبن بالعسل، ومغطاة بفتات كيك العسل."
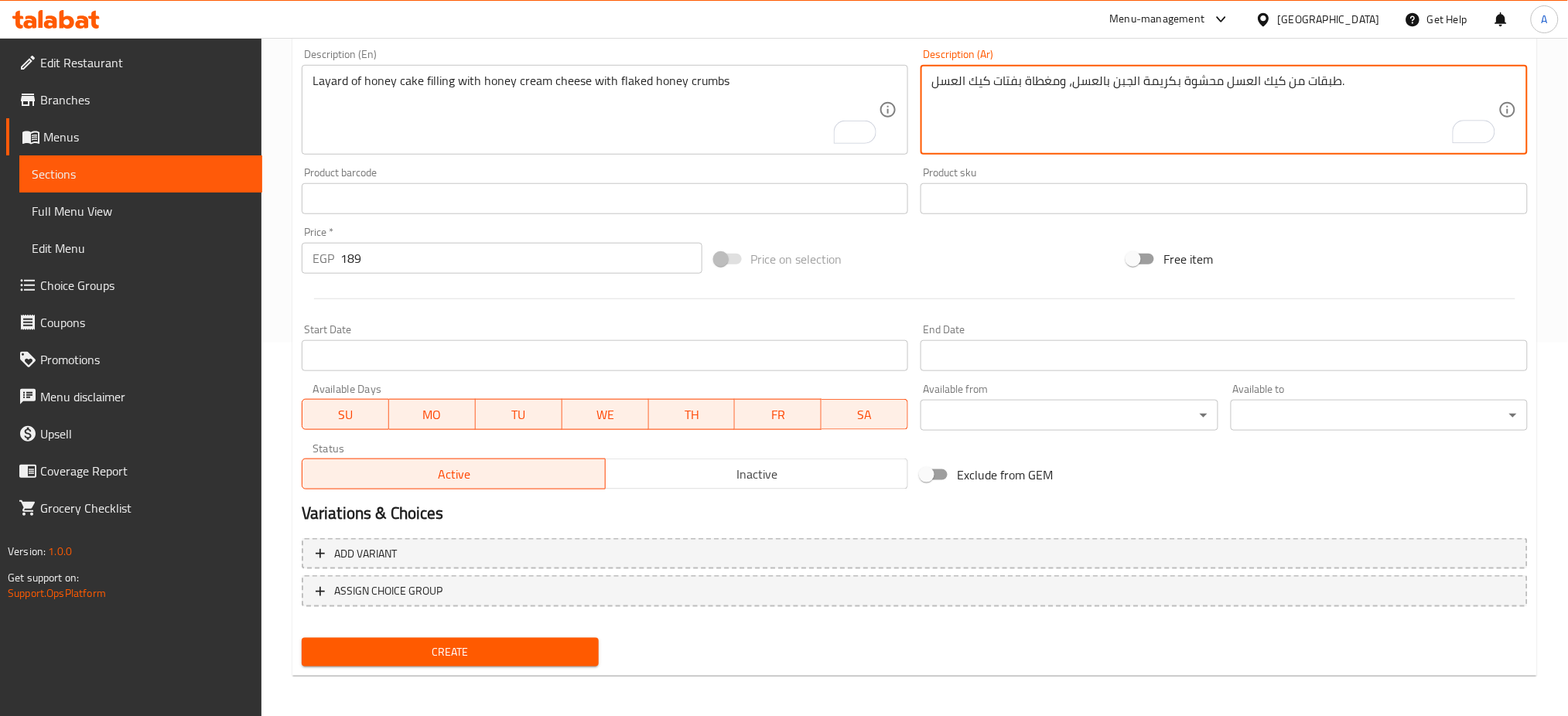
type textarea "طبقات من كيك العسل محشوة بكريمة الجبن بالعسل، ومغطاة بفتات كيك العسل."
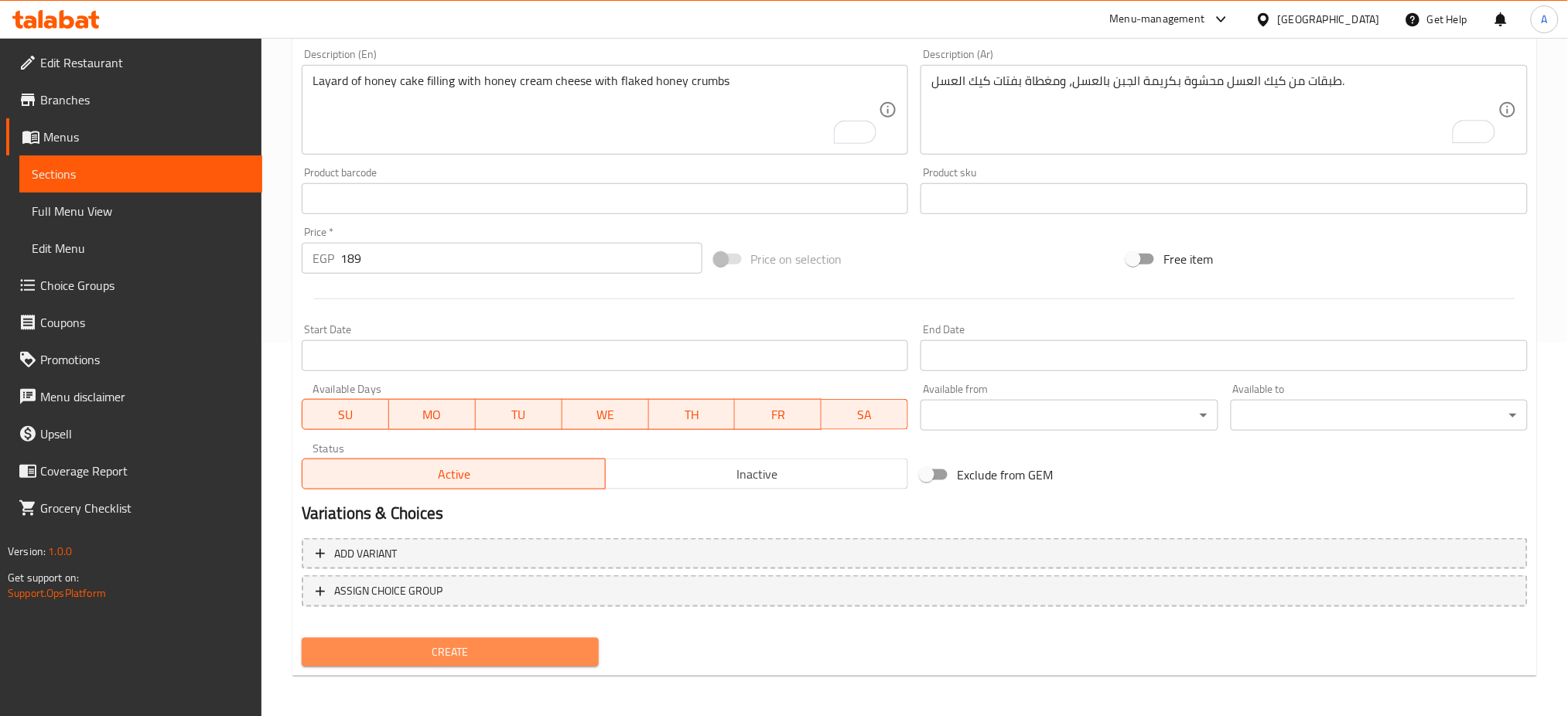
click at [461, 642] on span "Create" at bounding box center [450, 652] width 272 height 20
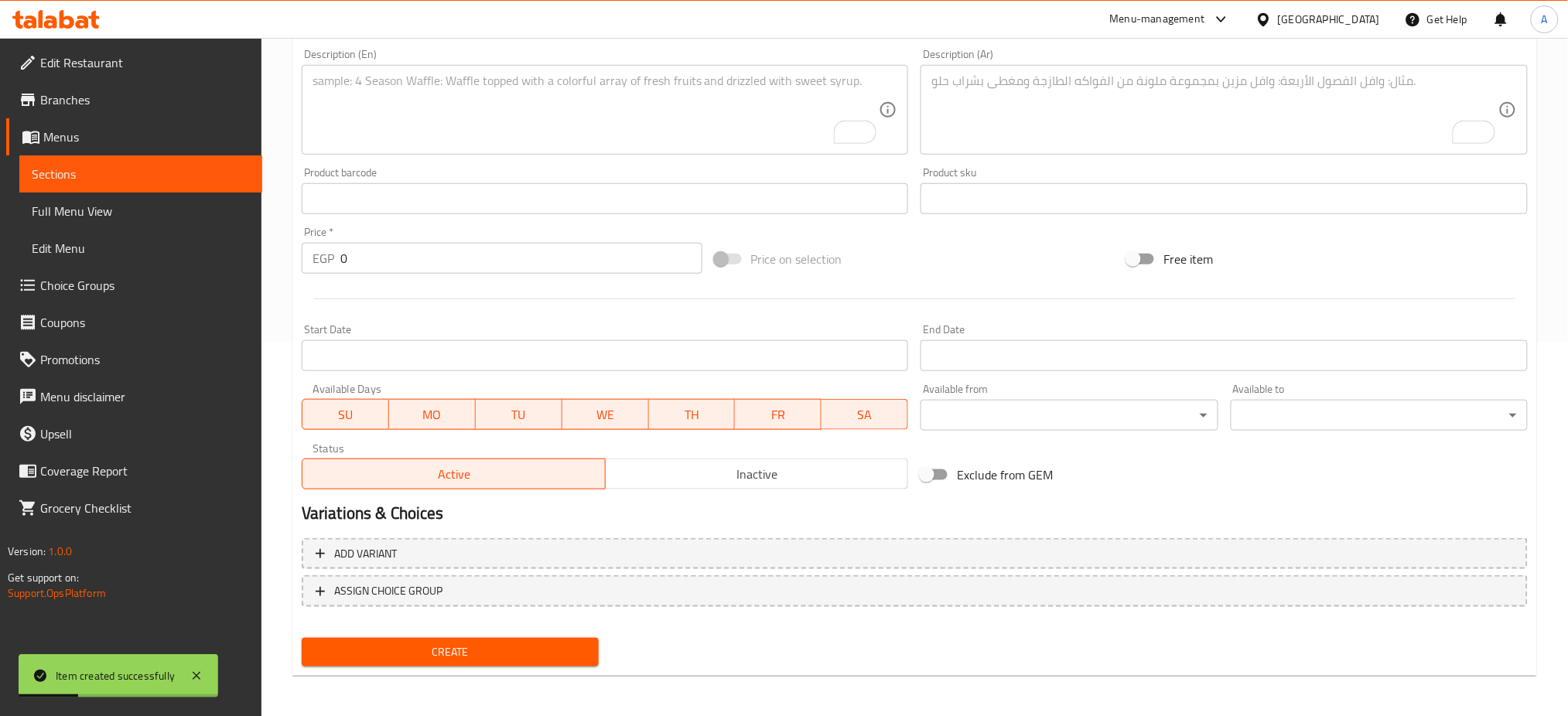
click at [420, 251] on input "0" at bounding box center [521, 258] width 362 height 31
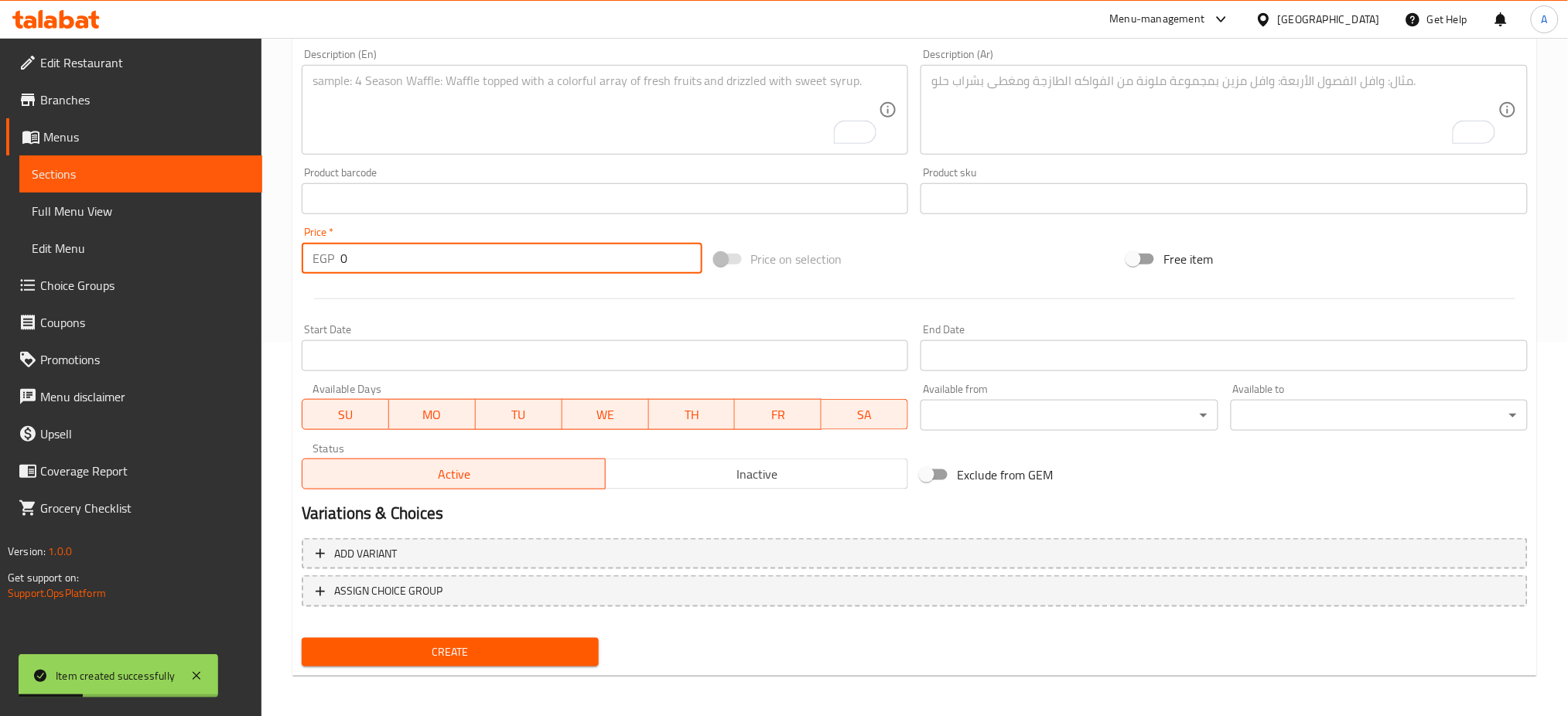
click at [420, 251] on input "0" at bounding box center [521, 258] width 362 height 31
paste input "239"
type input "239"
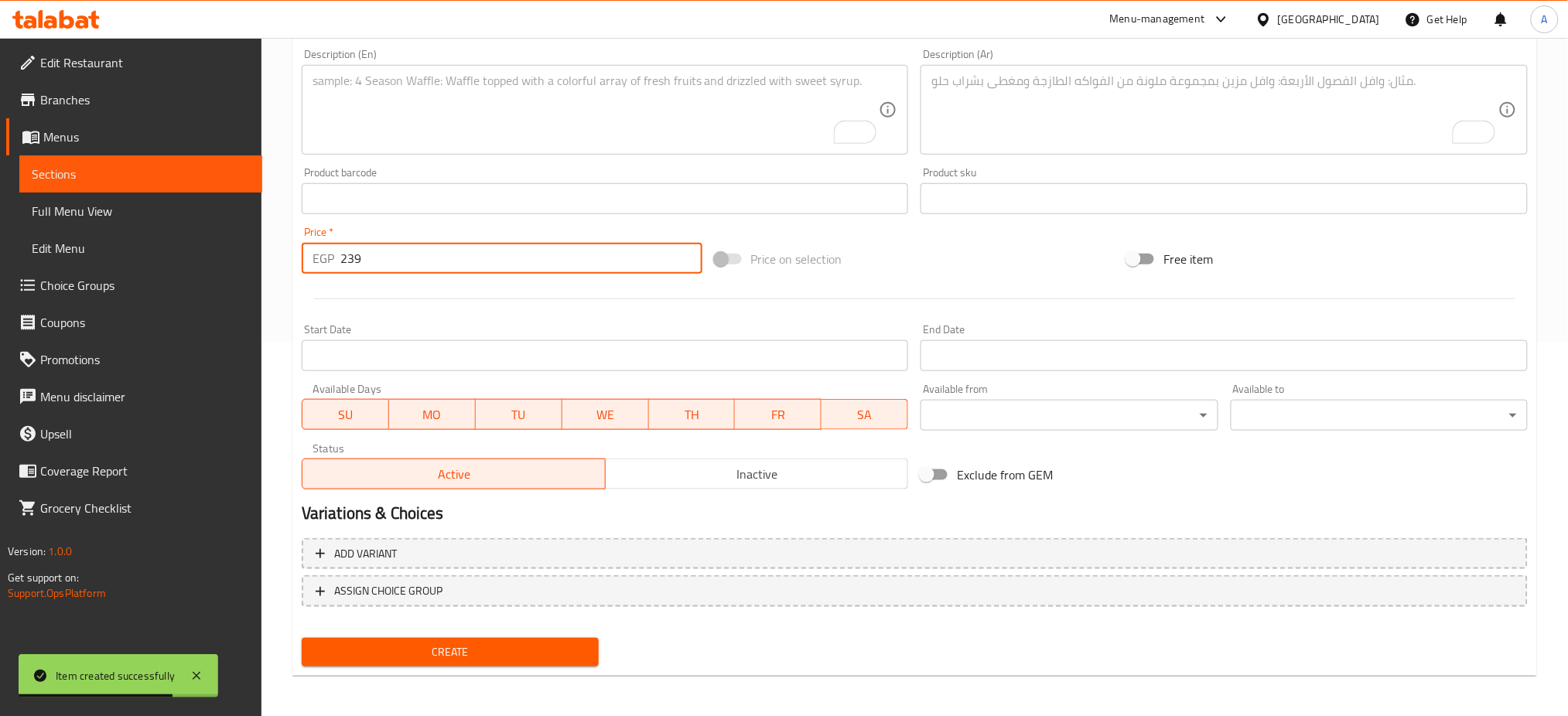
click at [400, 113] on textarea "To enrich screen reader interactions, please activate Accessibility in Grammarl…" at bounding box center [596, 110] width 567 height 74
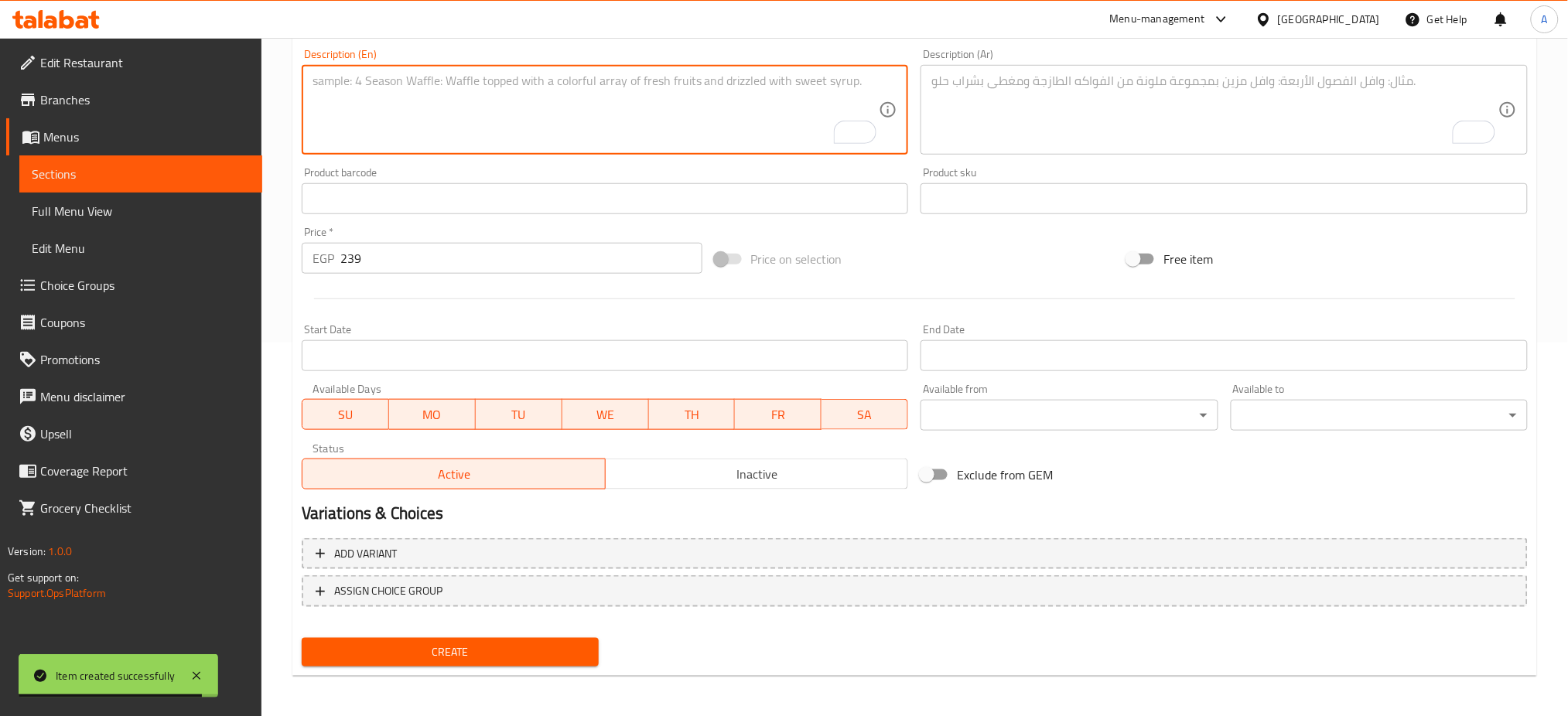
paste textarea "Creamy White chocolate mousse filled with coffee praline filling, milk chocolat…"
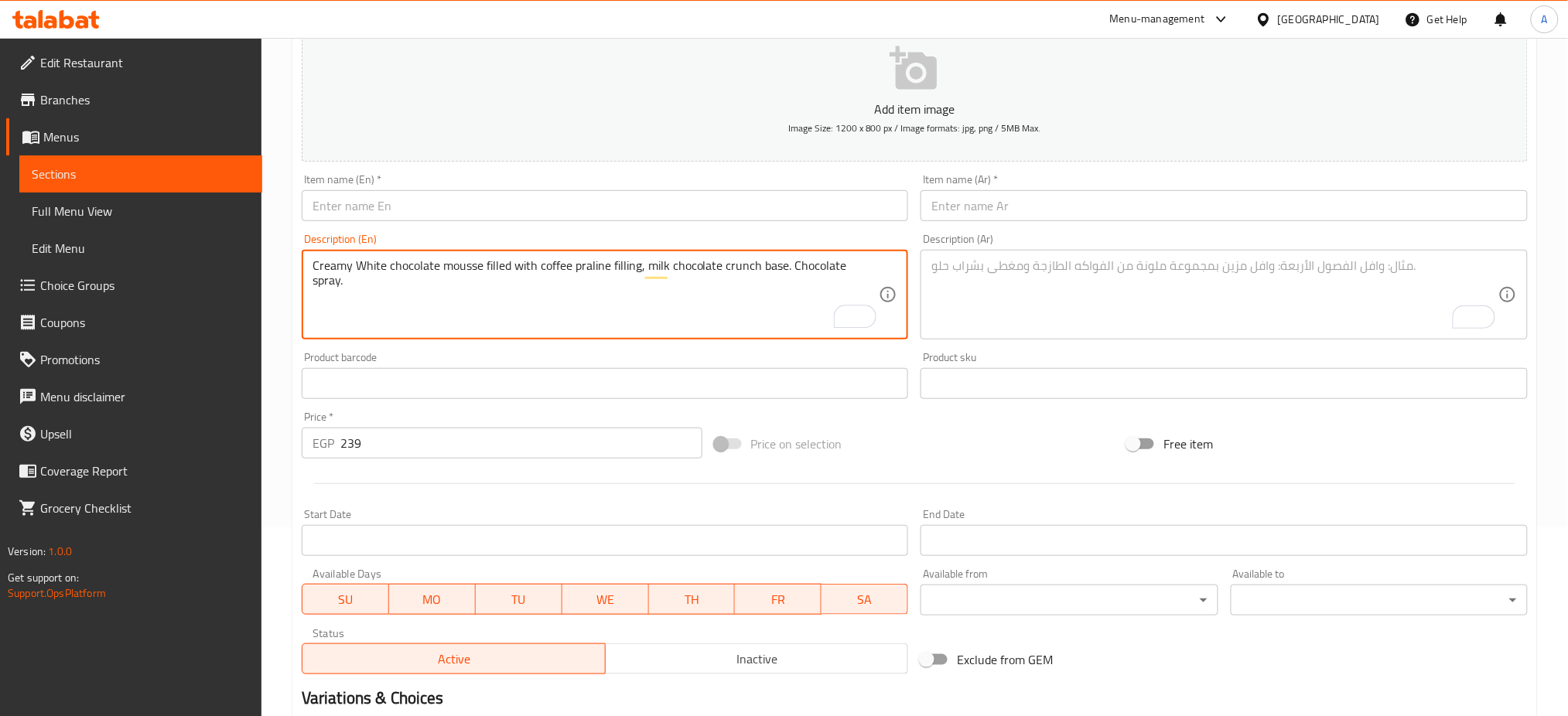
scroll to position [187, 0]
type textarea "Creamy White chocolate mousse filled with coffee praline filling, milk chocolat…"
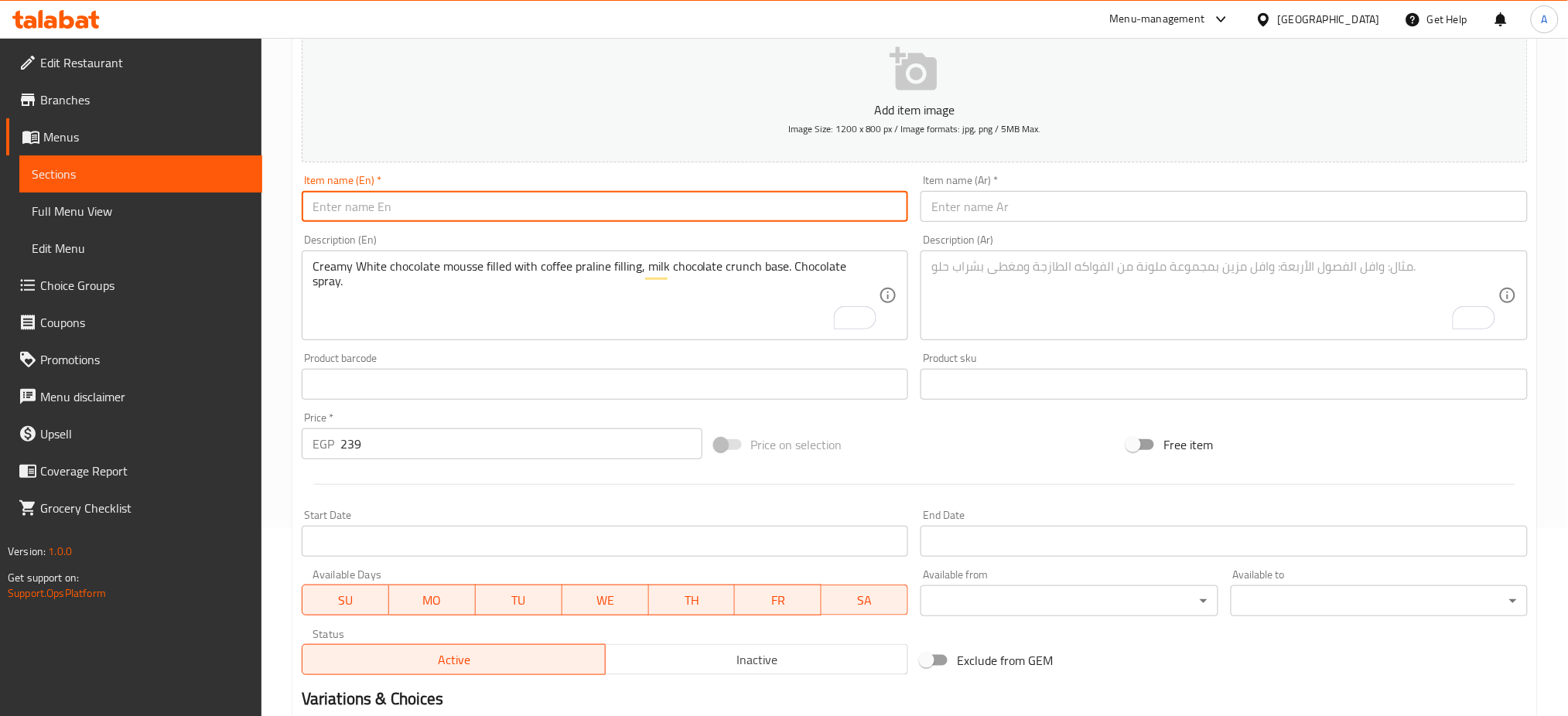
click at [355, 202] on input "text" at bounding box center [604, 206] width 607 height 31
paste input "Coffee Parline Crunch"
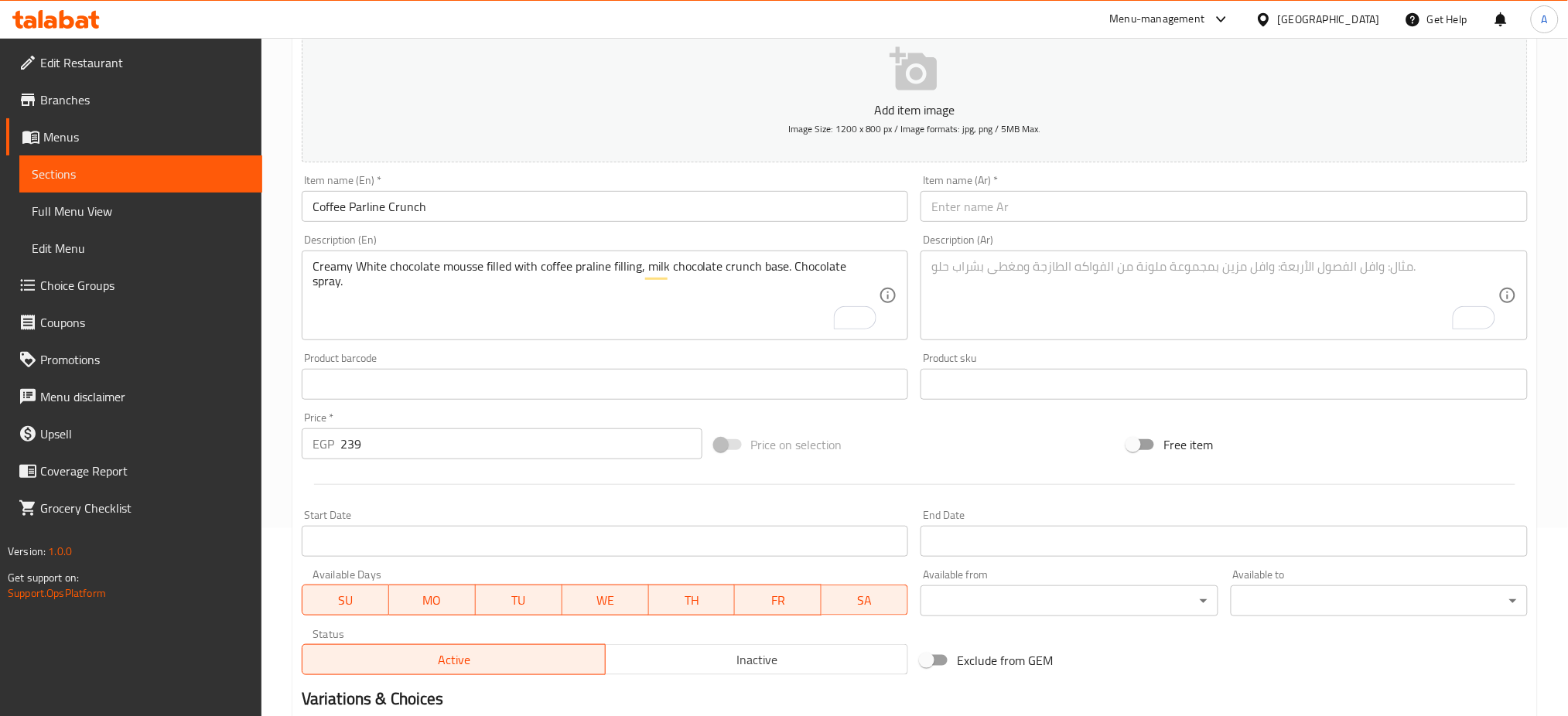
click at [486, 211] on input "Coffee Parline Crunch" at bounding box center [604, 206] width 607 height 31
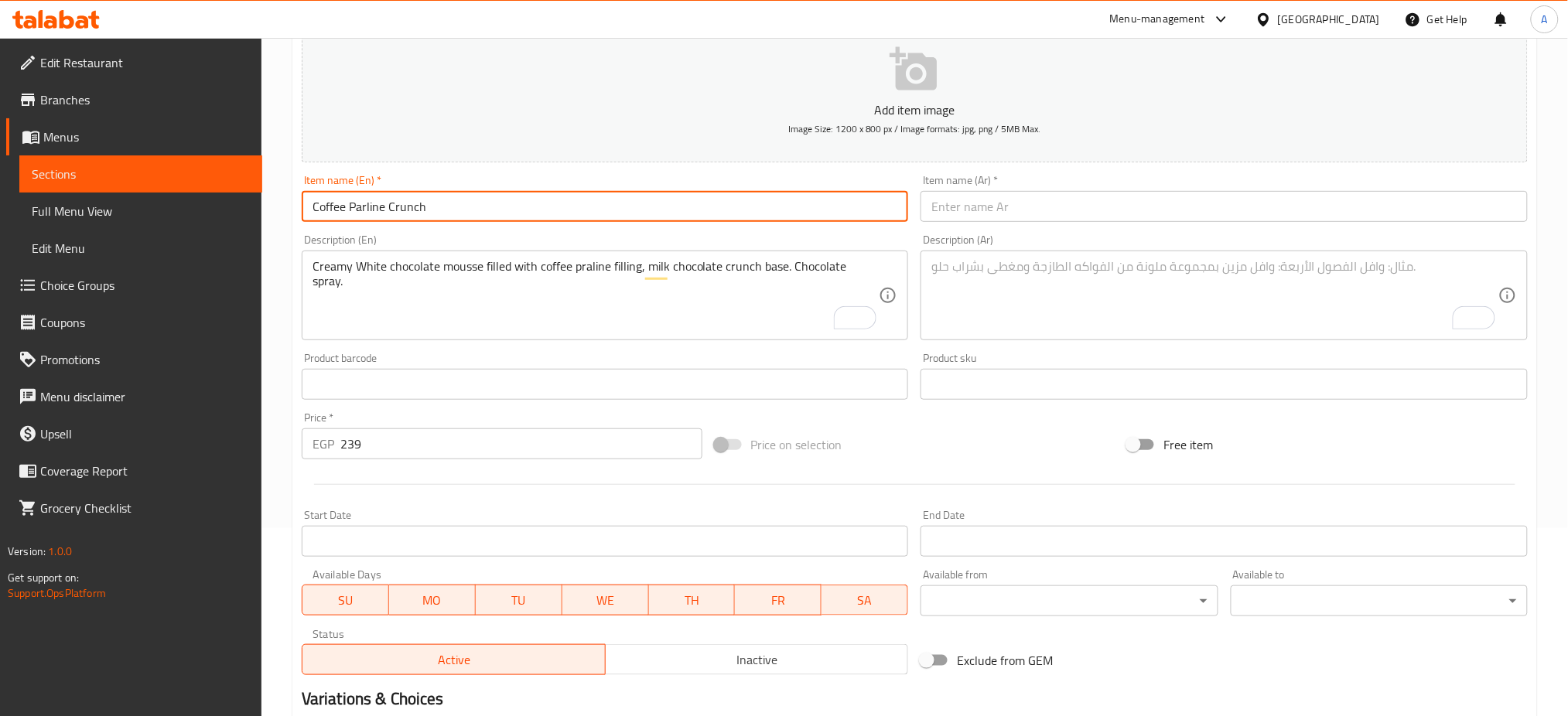
click at [362, 203] on input "Coffee Parline Crunch" at bounding box center [604, 206] width 607 height 31
click at [367, 202] on input "Coffee Praline Crunch" at bounding box center [604, 206] width 607 height 31
type input "Coffee Praline Crunch"
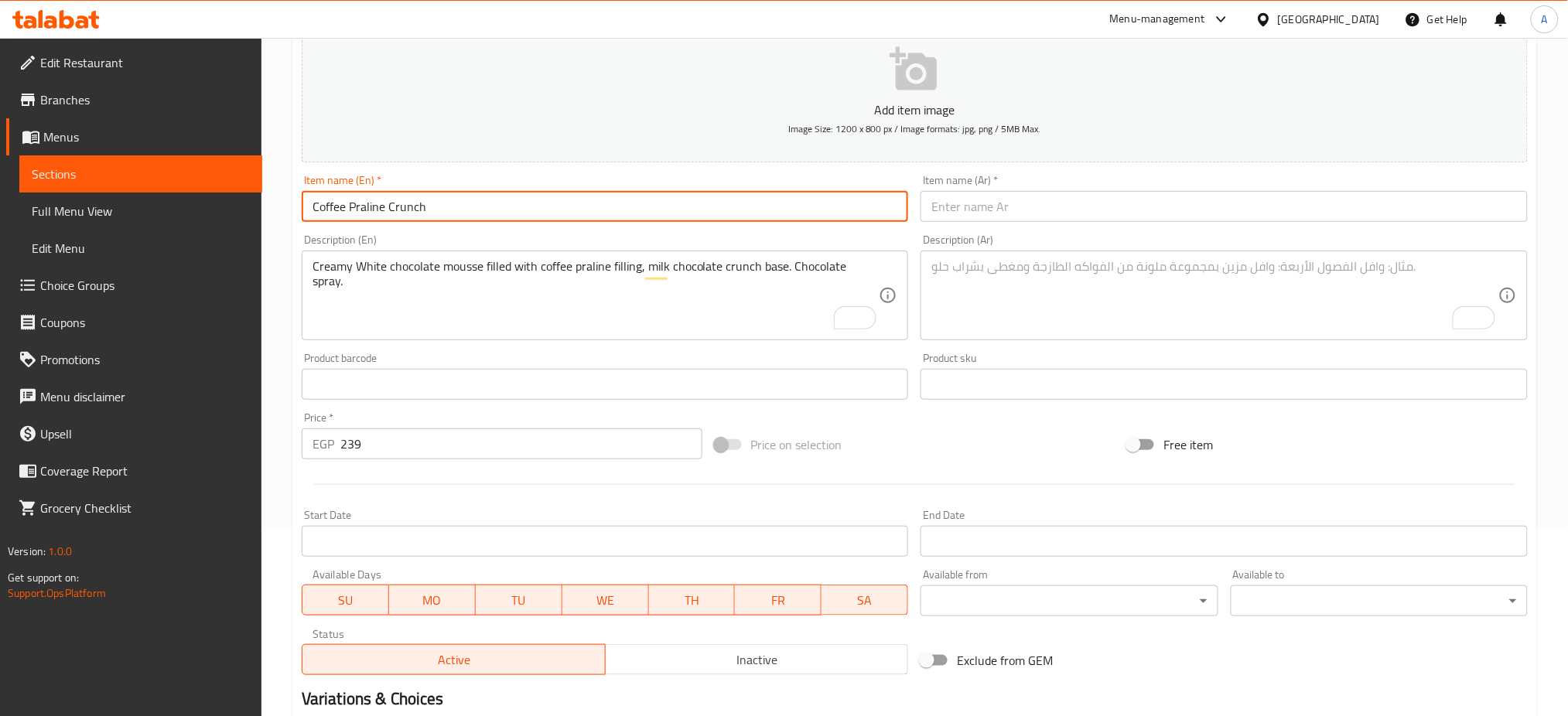
click at [1035, 206] on input "text" at bounding box center [1223, 206] width 607 height 31
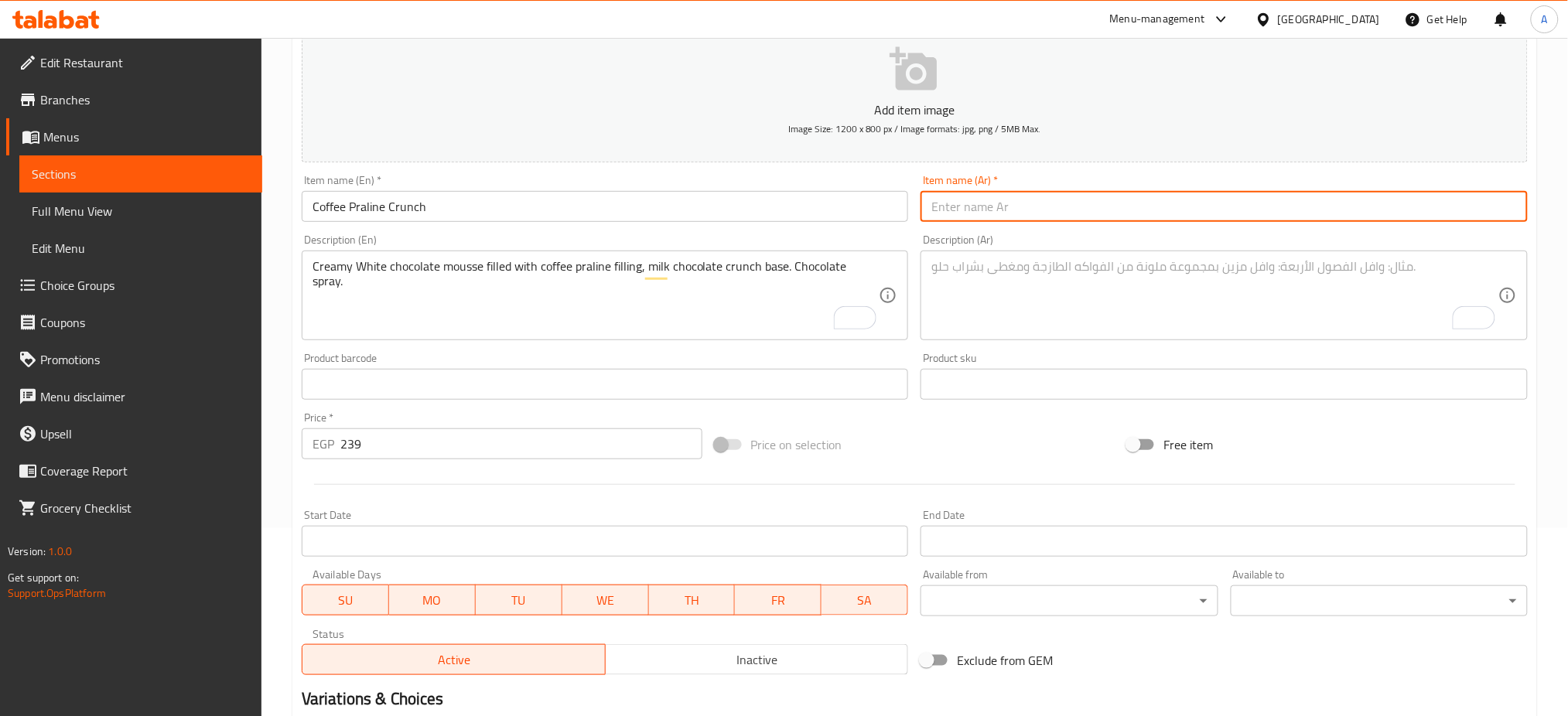
paste input "قهوة برالين مقرمشة"
type input "قهوة برالين مقرمشة"
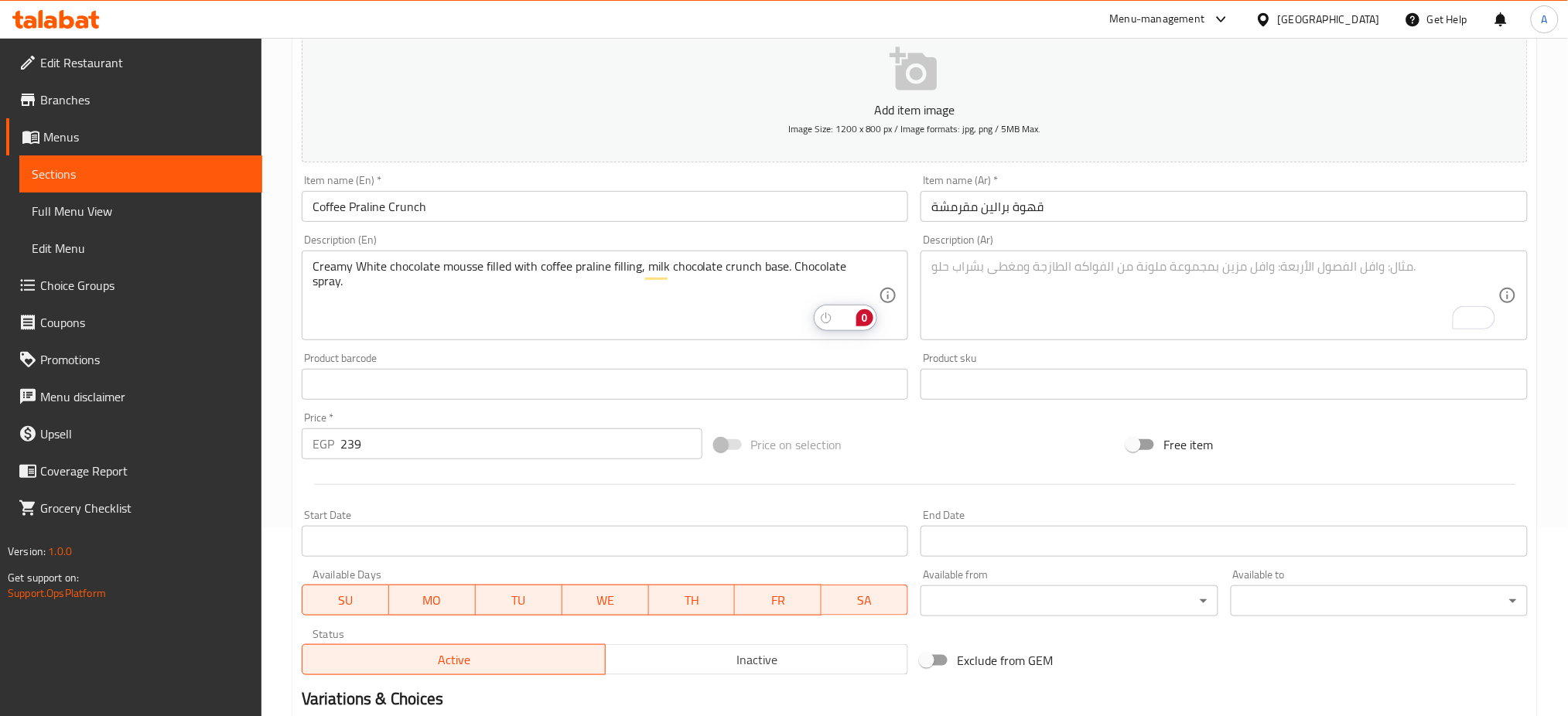
click at [1016, 285] on textarea "To enrich screen reader interactions, please activate Accessibility in Grammarl…" at bounding box center [1215, 295] width 567 height 74
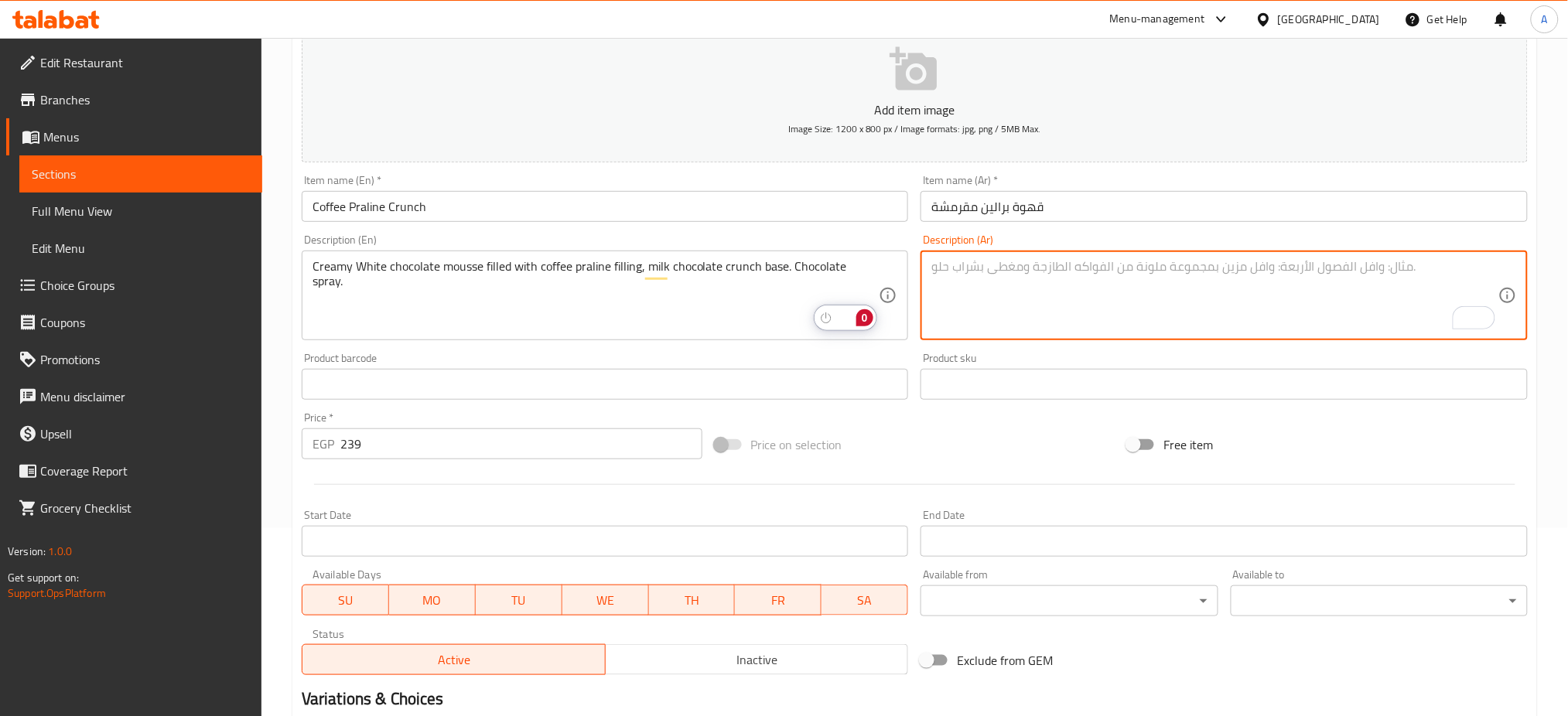
paste textarea "موس شوكولاتة بيضاء كريمية محشوة بحشوة برالين القهوة على قاعدة من شوكولاتة بالحل…"
type textarea "موس شوكولاتة بيضاء كريمية محشوة بحشوة برالين القهوة على قاعدة من شوكولاتة بالحل…"
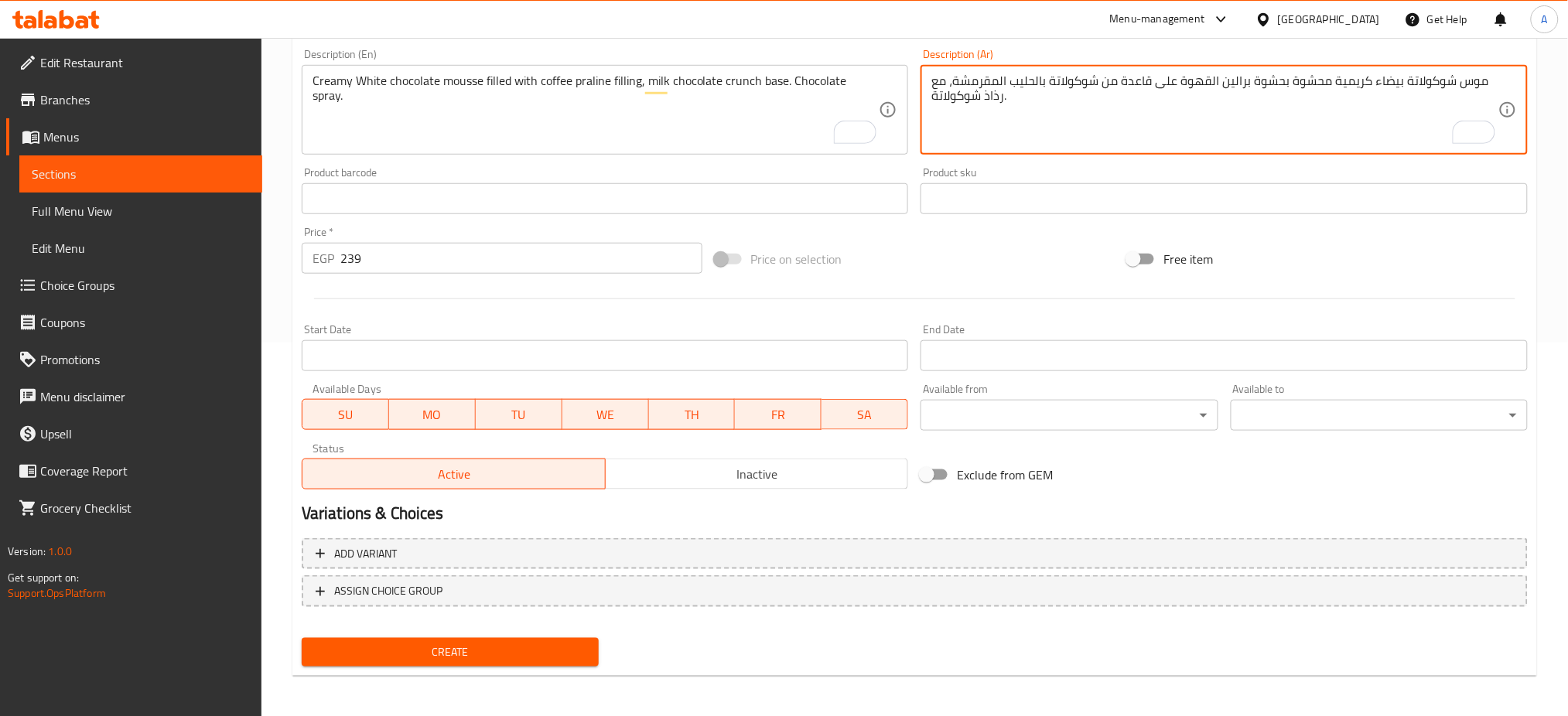
click at [419, 642] on span "Create" at bounding box center [450, 652] width 272 height 20
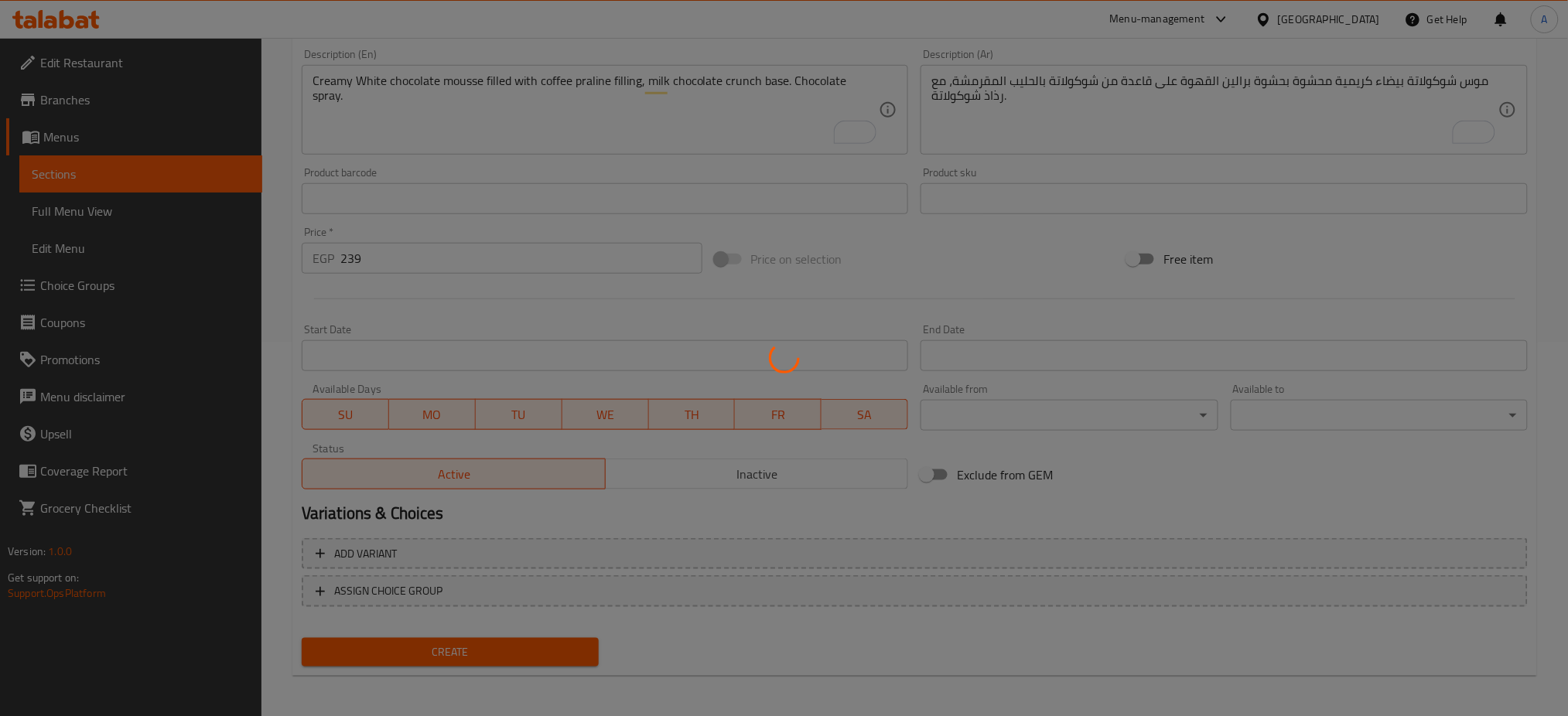
type input "0"
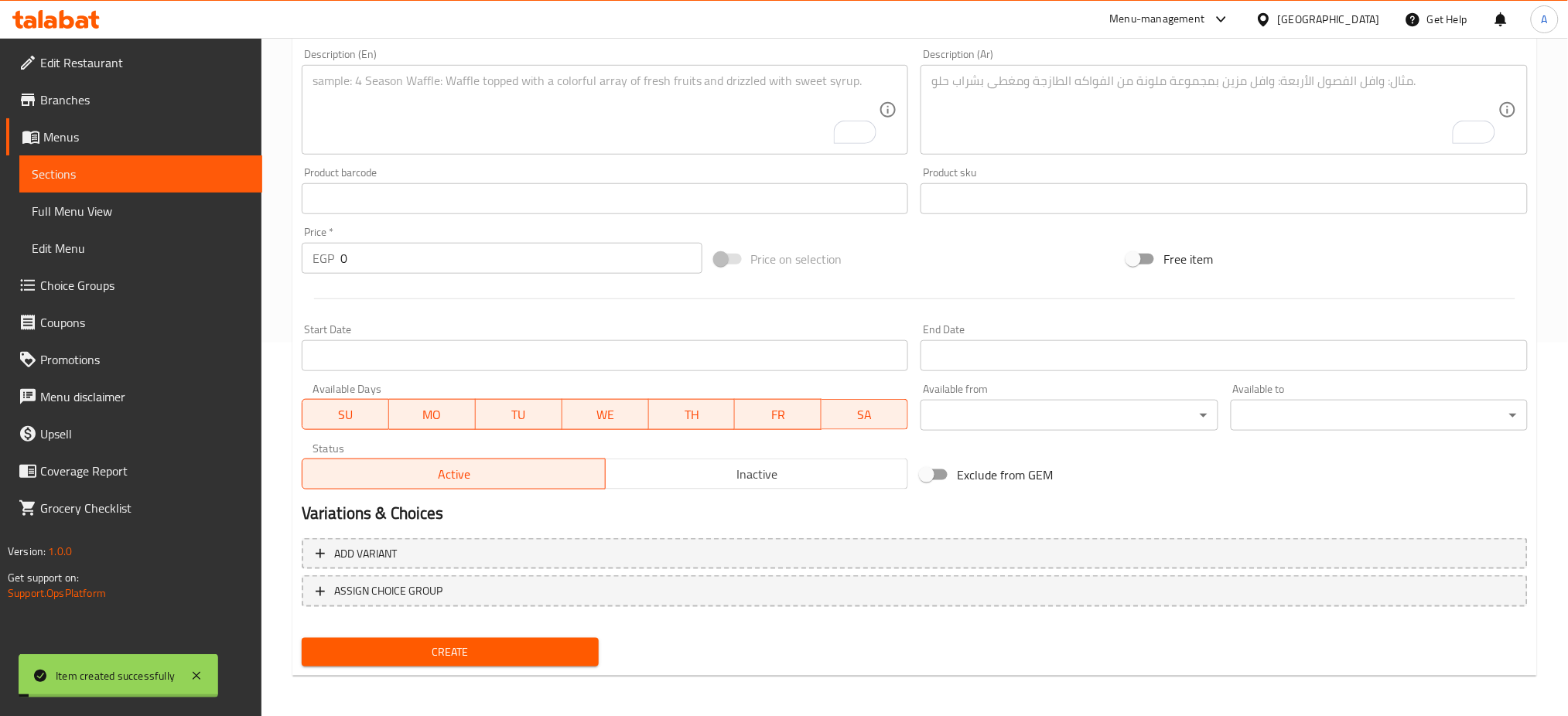
scroll to position [0, 0]
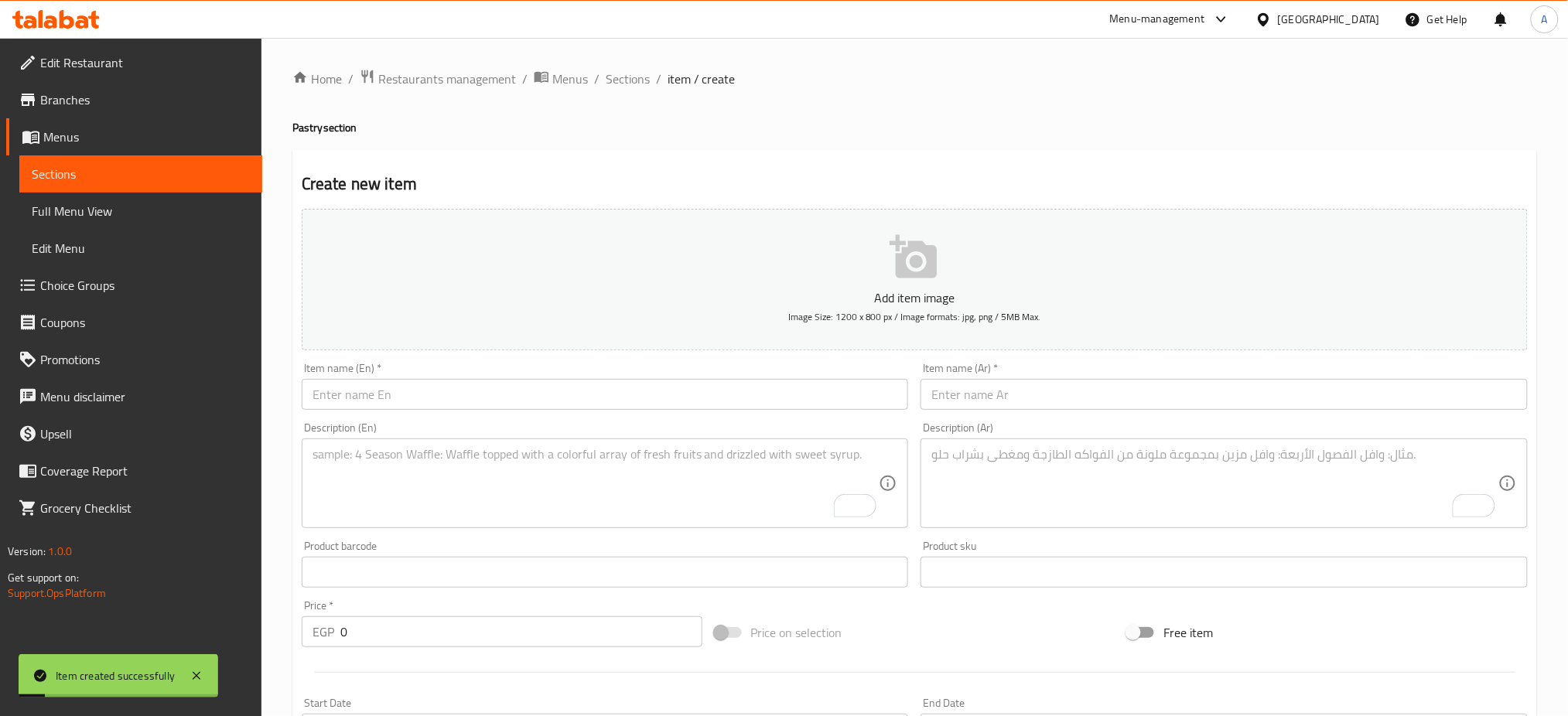
click at [426, 399] on input "text" at bounding box center [604, 394] width 607 height 31
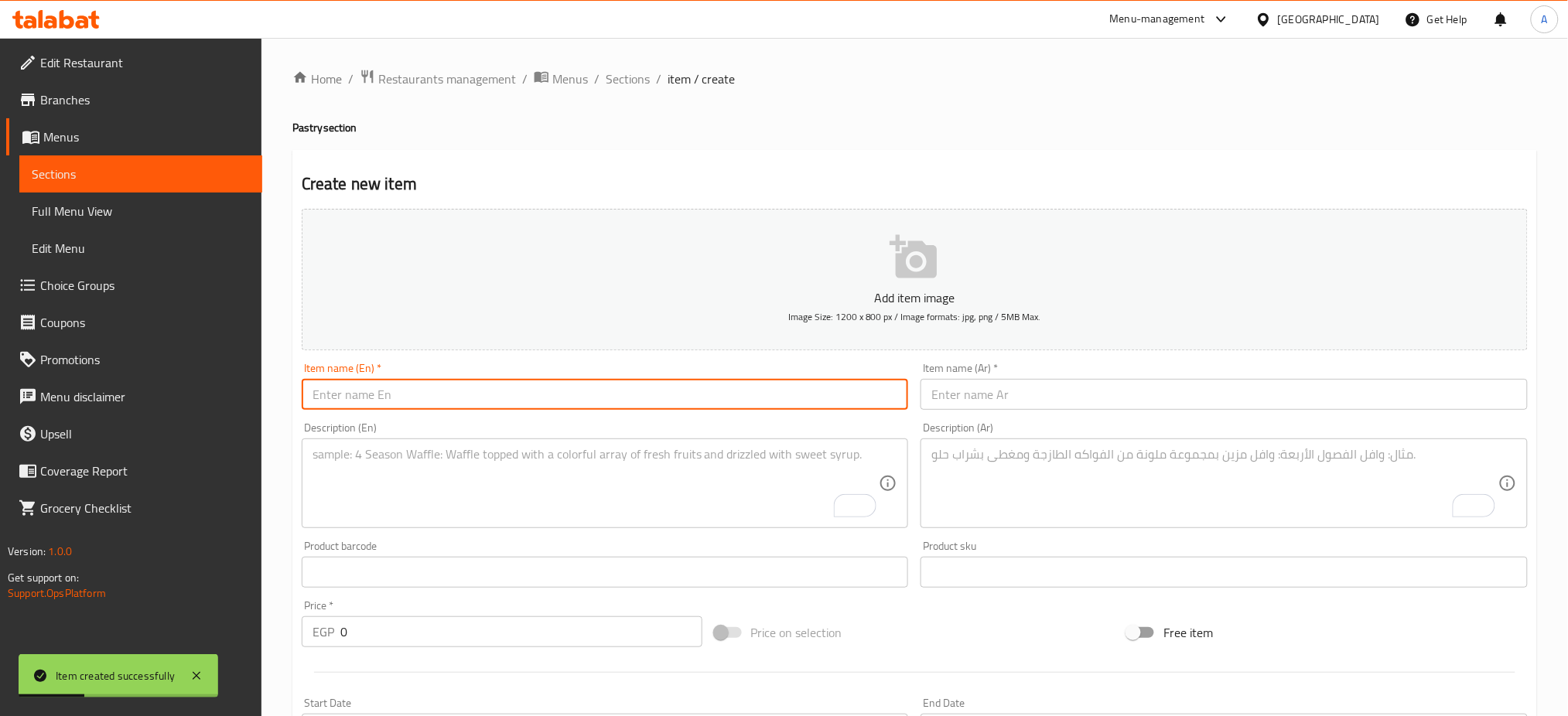
paste input "Vanilla Whirl Tart"
type input "Vanilla Whirl Tart"
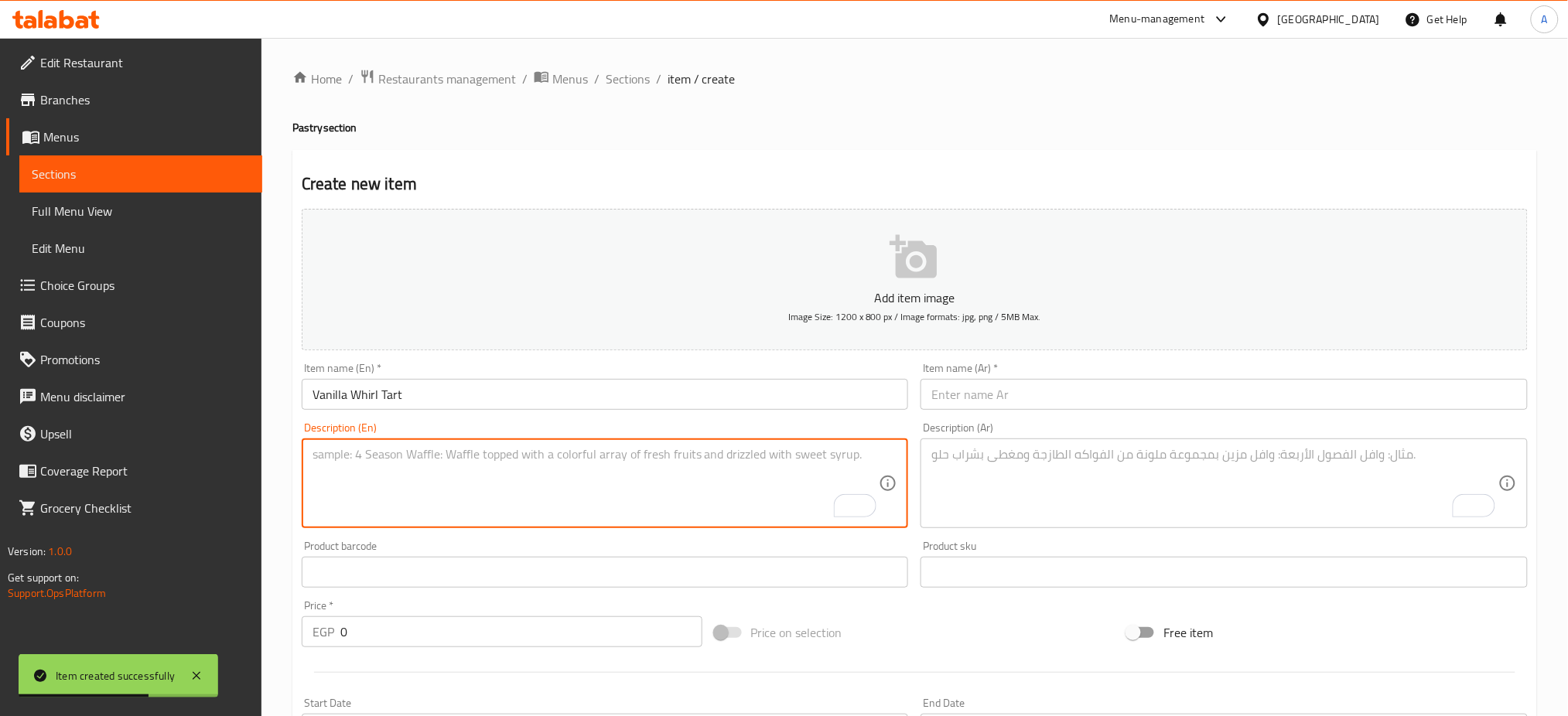
paste textarea "Sweet pastry dough, Vanilla mousse, soft hazelnut praline ganache filling, haze…"
type textarea "Sweet pastry dough, Vanilla mousse, soft hazelnut praline ganache filling, haze…"
click at [374, 582] on input "text" at bounding box center [604, 572] width 607 height 31
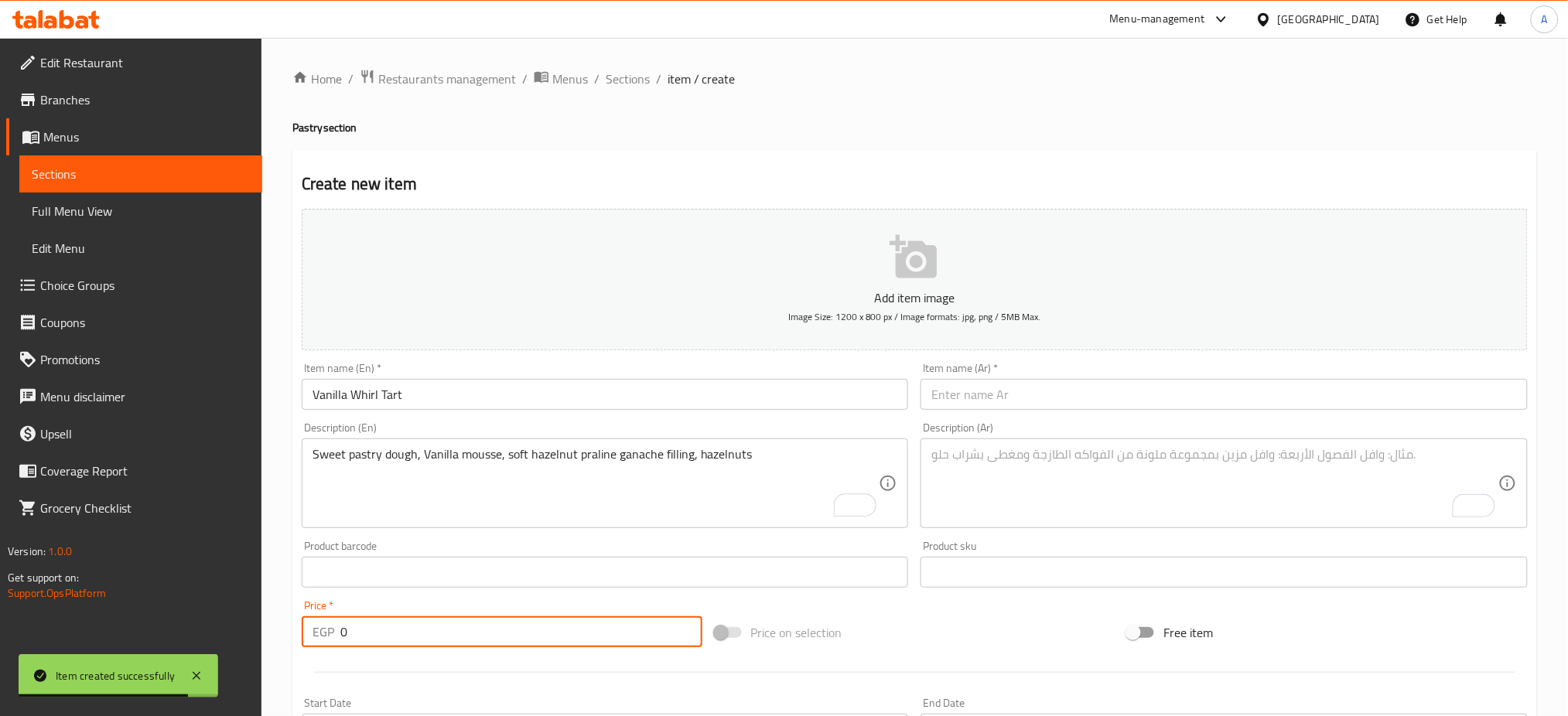
click at [356, 615] on div "Price   * EGP 0 Price *" at bounding box center [501, 623] width 401 height 47
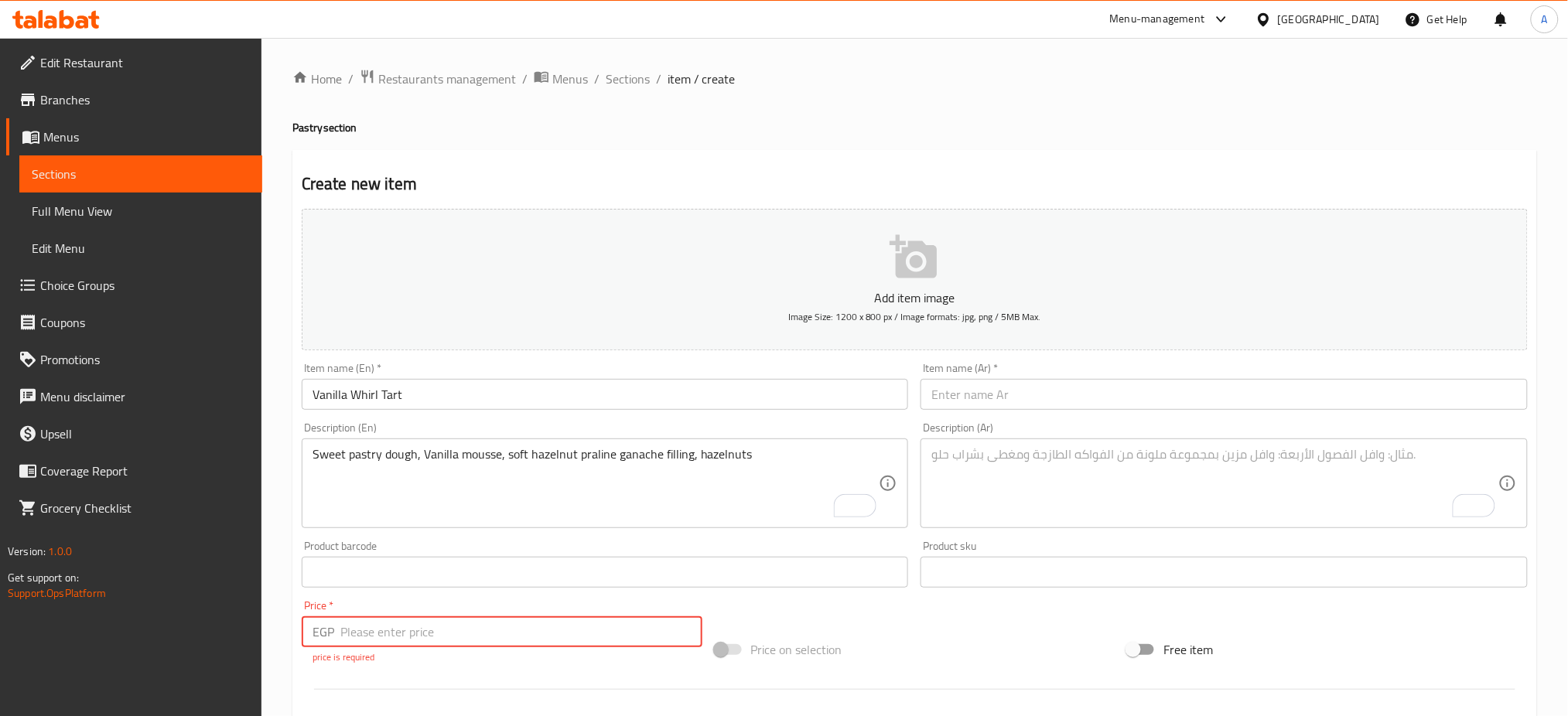
paste input "229"
type input "229"
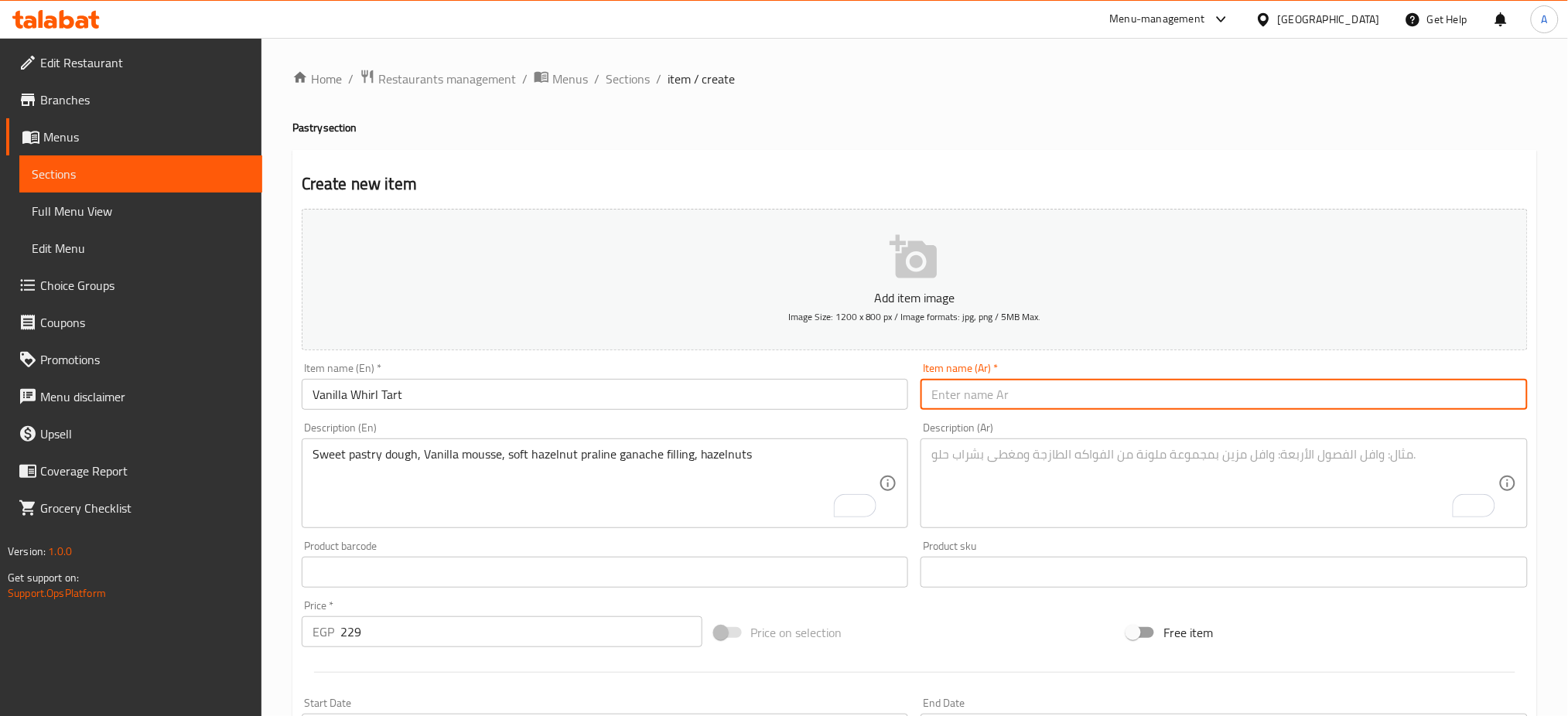
click at [1044, 384] on input "text" at bounding box center [1223, 394] width 607 height 31
paste input "تارت الفانيليا بالبندق"
type input "تارت الفانيليا بالبندق"
click at [975, 461] on textarea "To enrich screen reader interactions, please activate Accessibility in Grammarl…" at bounding box center [1215, 483] width 567 height 74
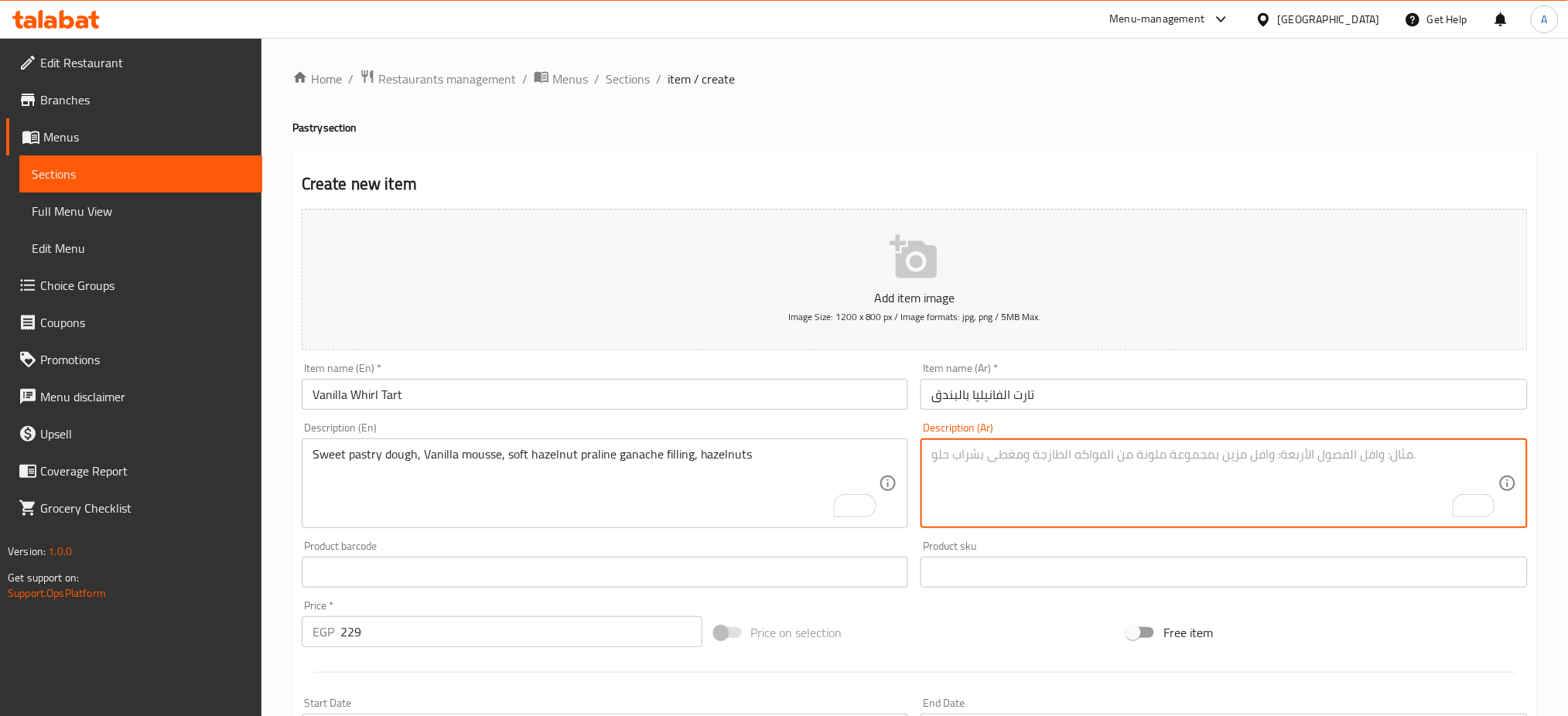
paste textarea "عجينة تارت حلوة محشوة بموس الفانيليا وجاناش برالين البندق الناعم مع حبات البندق."
type textarea "عجينة تارت حلوة محشوة بموس الفانيليا وجاناش برالين البندق الناعم مع حبات البندق."
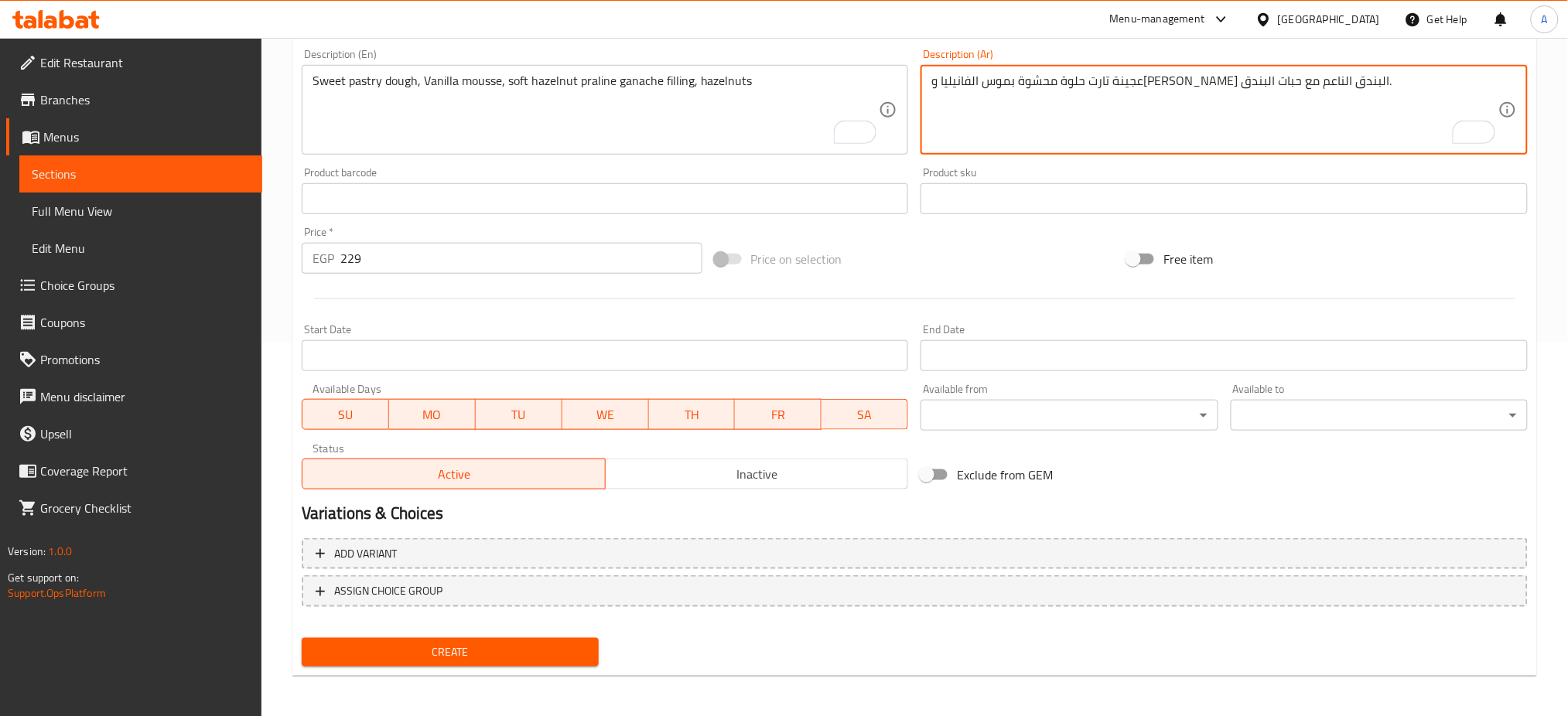
click at [450, 643] on span "Create" at bounding box center [450, 652] width 272 height 20
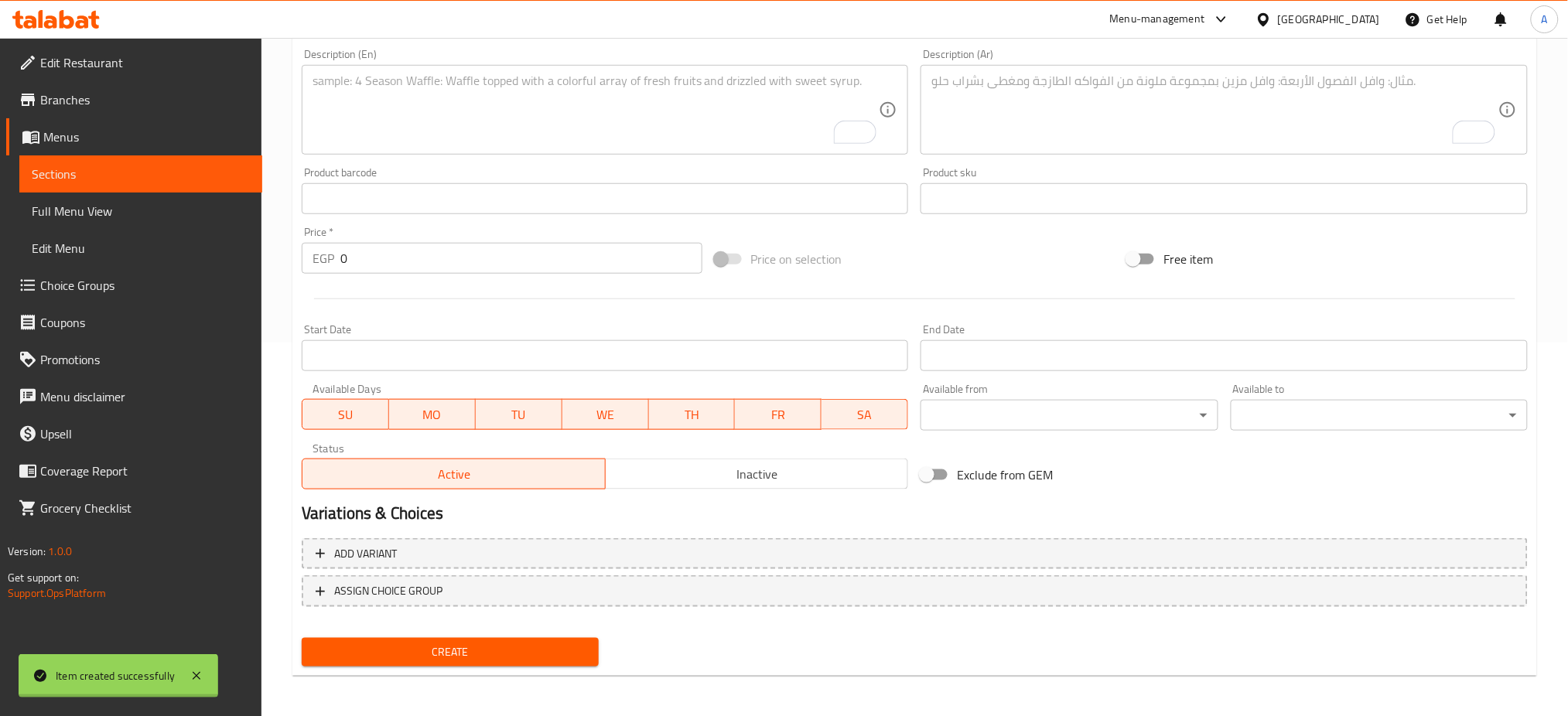
scroll to position [0, 0]
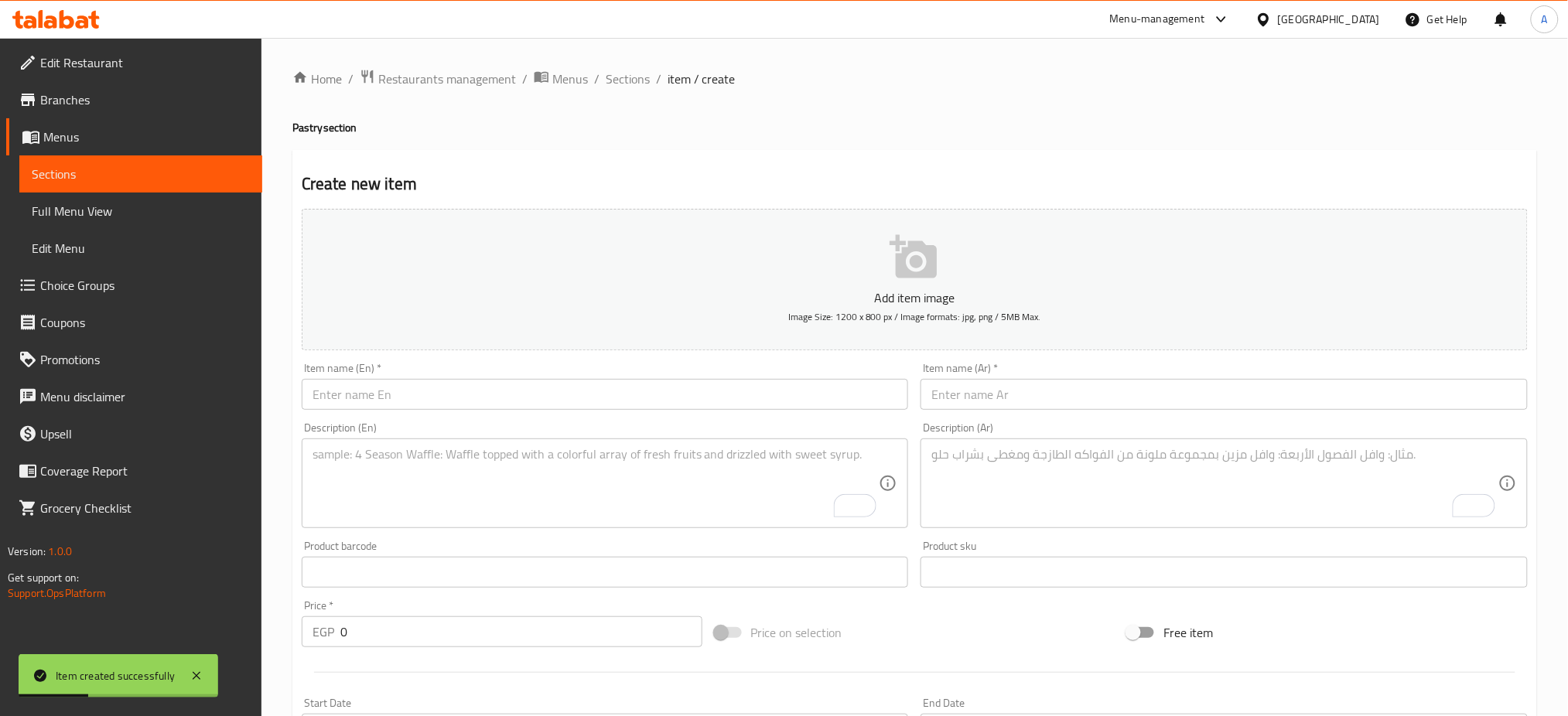
click at [425, 627] on input "0" at bounding box center [521, 632] width 362 height 31
paste input "199"
type input "199"
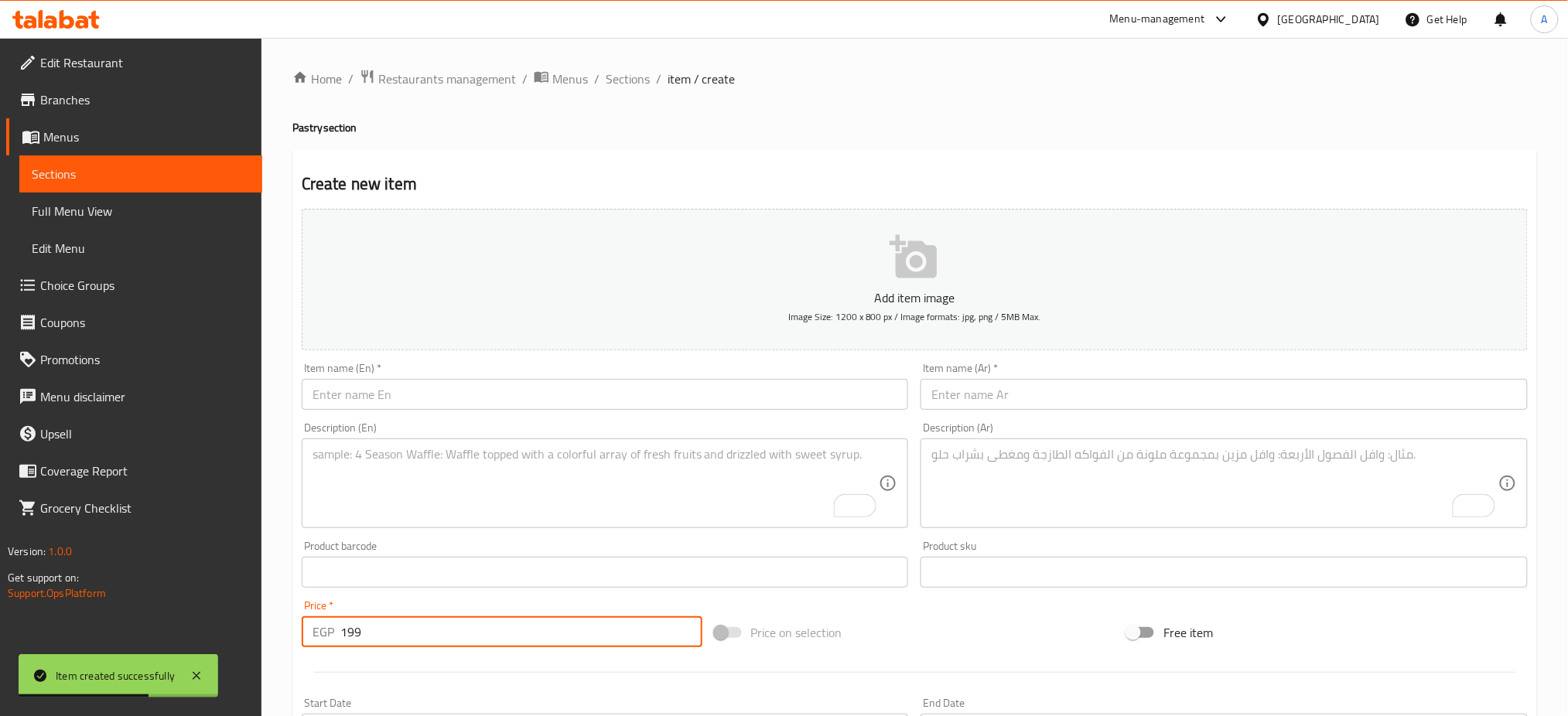
click at [418, 468] on textarea "To enrich screen reader interactions, please activate Accessibility in Grammarl…" at bounding box center [596, 483] width 567 height 74
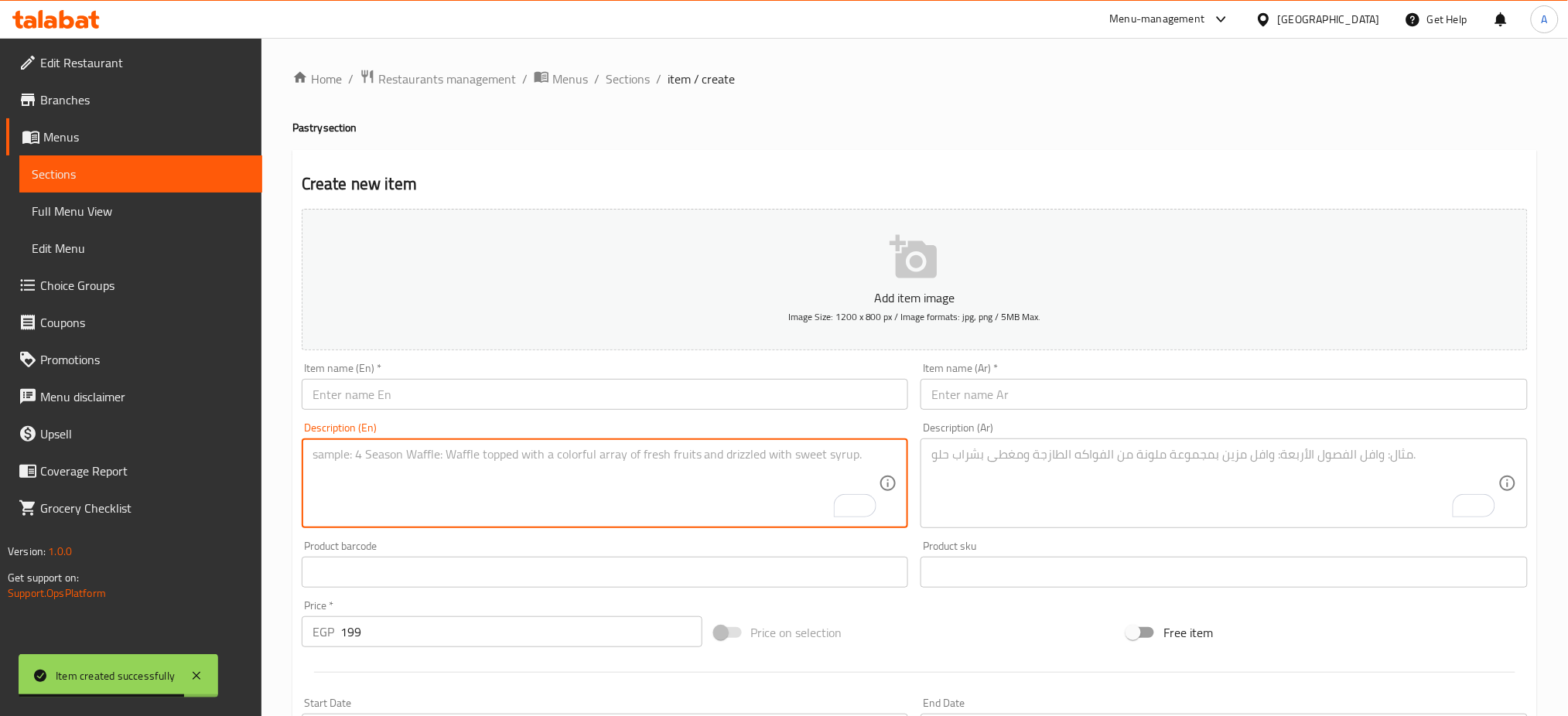
paste textarea "Sweet pastry dough, almond vanilla cake soaked in mango sauce topped with Vanil…"
type textarea "Sweet pastry dough, almond vanilla cake soaked in mango sauce topped with Vanil…"
click at [443, 382] on input "text" at bounding box center [604, 394] width 607 height 31
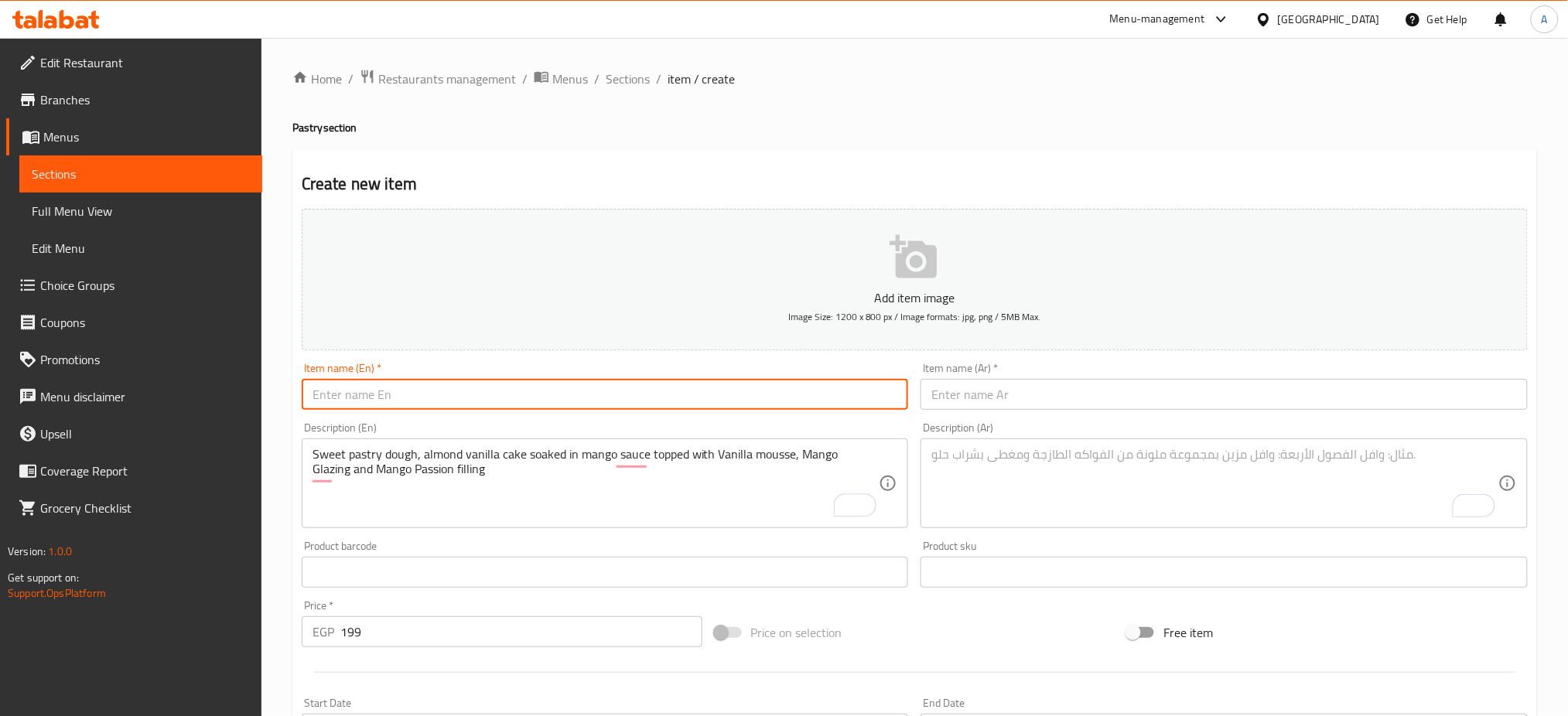
paste input "Trpoical Tart"
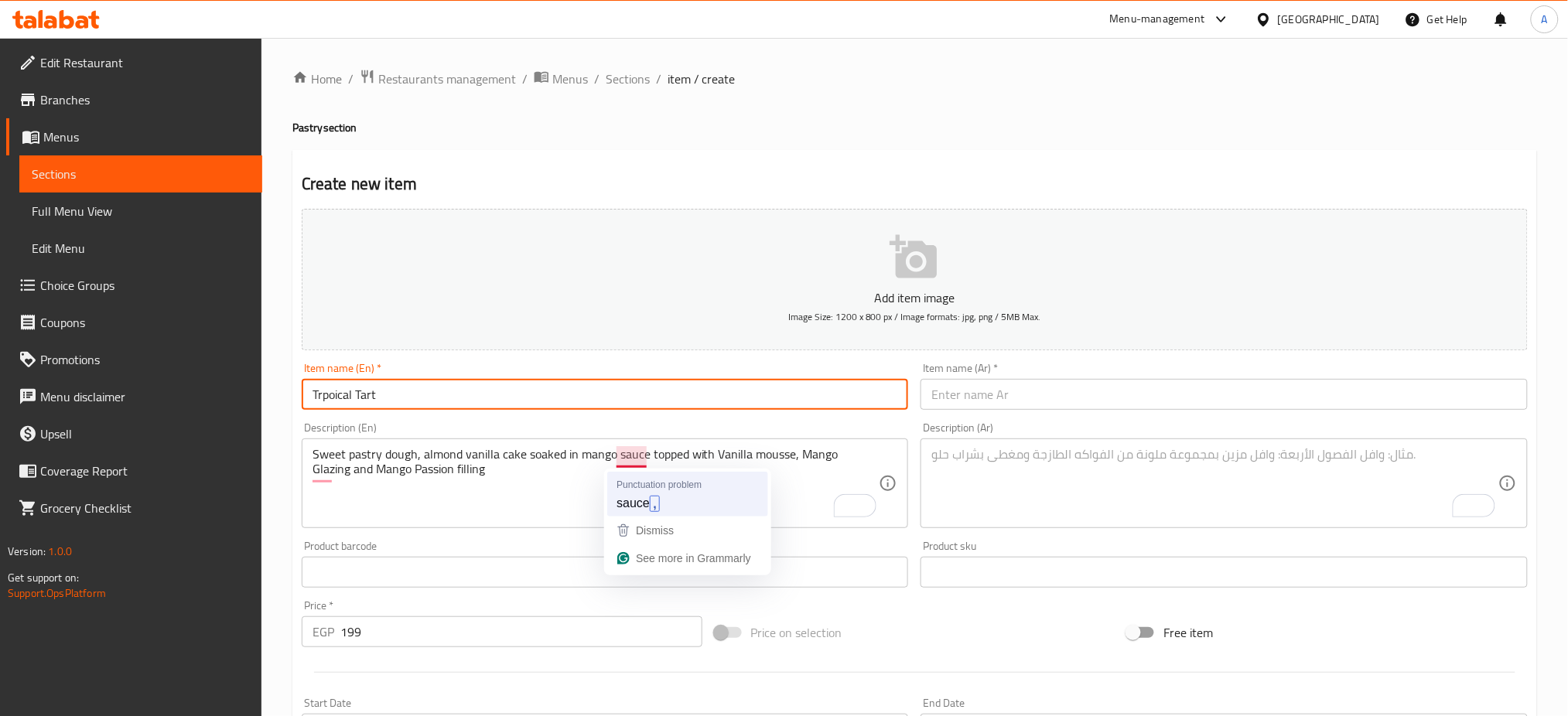
type input "Trpoical Tart"
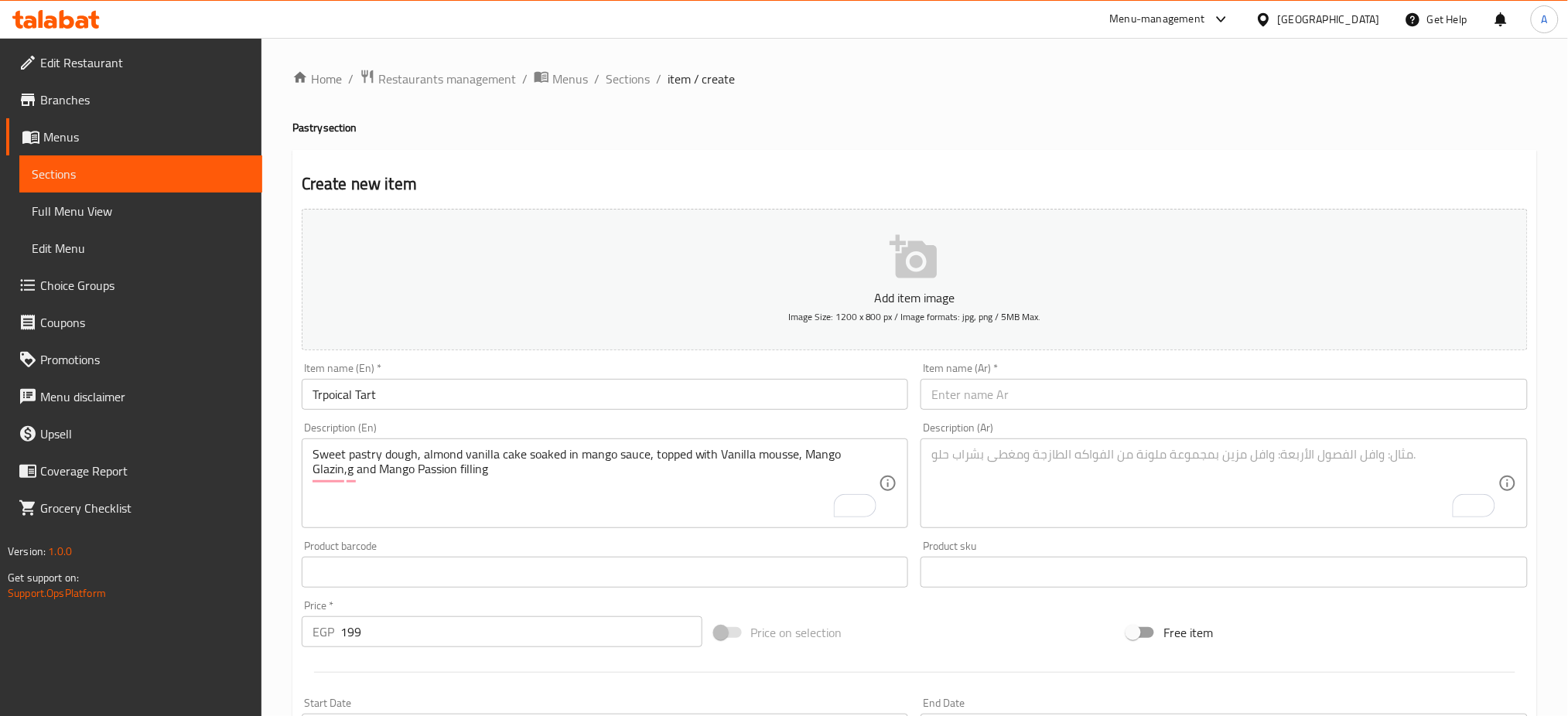
click at [1164, 396] on input "text" at bounding box center [1223, 394] width 607 height 31
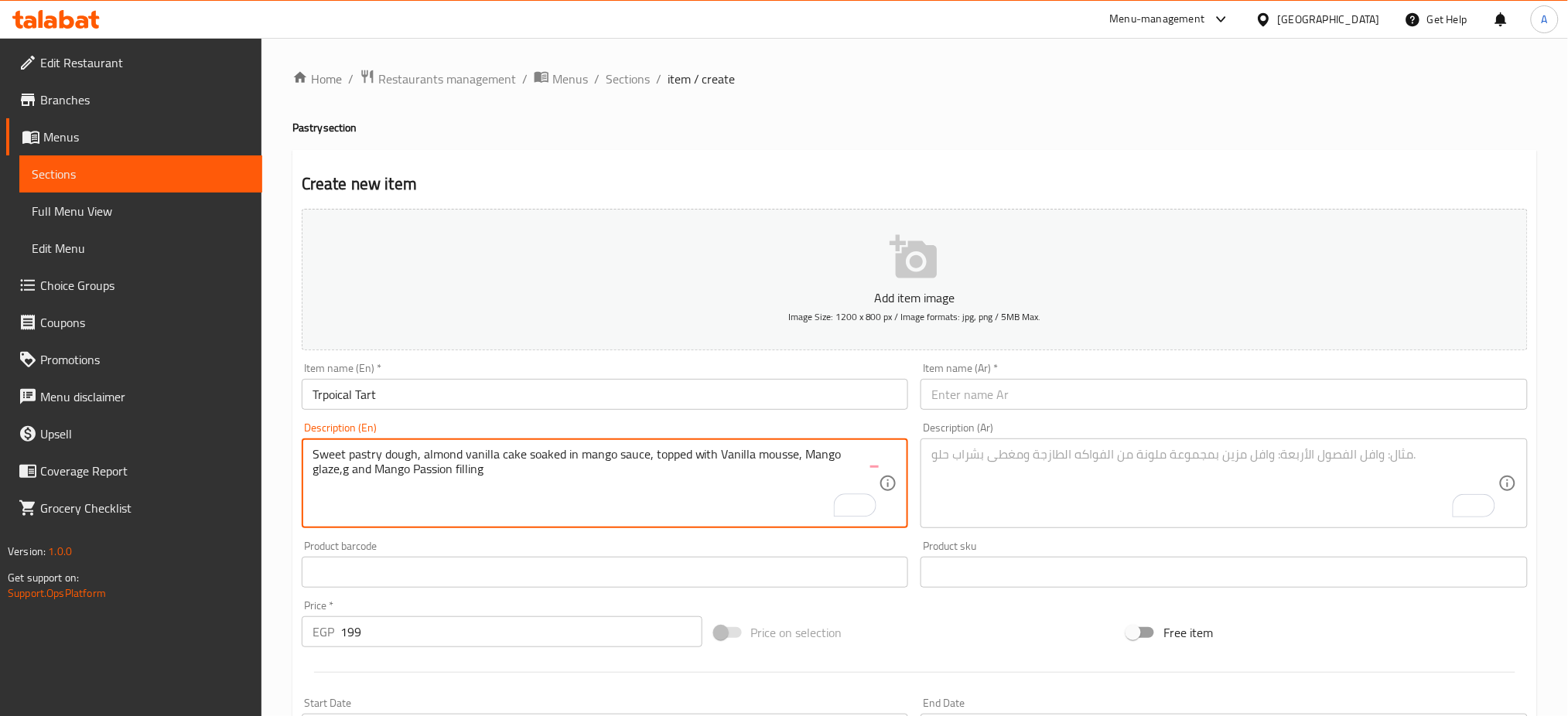
click at [891, 445] on div "Sweet pastry dough, almond vanilla cake soaked in mango sauce, topped with Vani…" at bounding box center [604, 482] width 607 height 90
click at [527, 503] on textarea "Sweet pastry dough, almond vanilla cake soaked in mango sauce, topped with Vani…" at bounding box center [596, 483] width 567 height 74
type textarea "Sweet pastry dough, almond vanilla cake soaked in mango sauce, topped with Vani…"
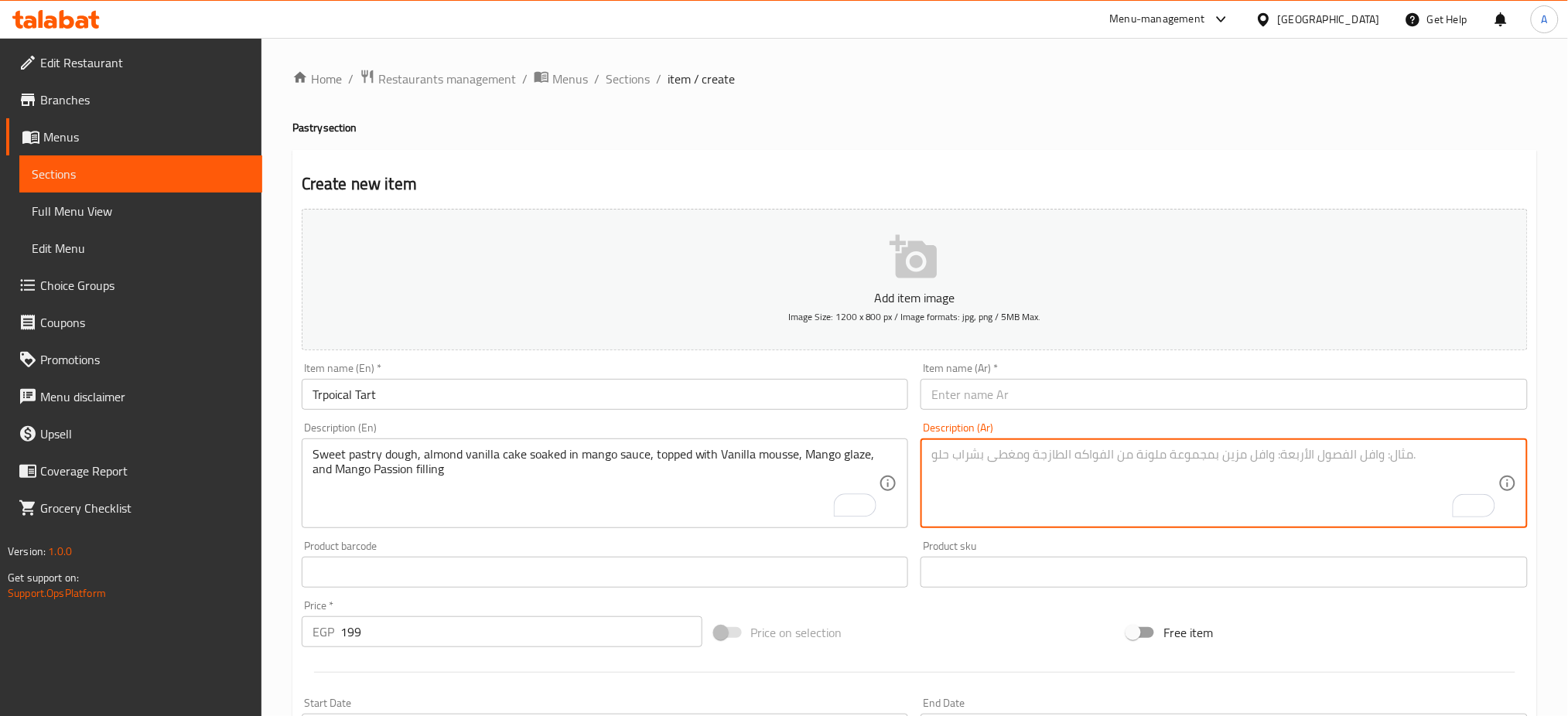
click at [1069, 470] on textarea "To enrich screen reader interactions, please activate Accessibility in Grammarl…" at bounding box center [1215, 483] width 567 height 74
paste textarea "عجينة تارت حلوة مع كيك اللوز بالفانيليا المنقوع في صوص المانجو، مغطى بموس الفان…"
type textarea "عجينة تارت حلوة مع كيك اللوز بالفانيليا المنقوع في صوص المانجو، مغطى بموس الفان…"
click at [1144, 378] on input "text" at bounding box center [1223, 394] width 607 height 31
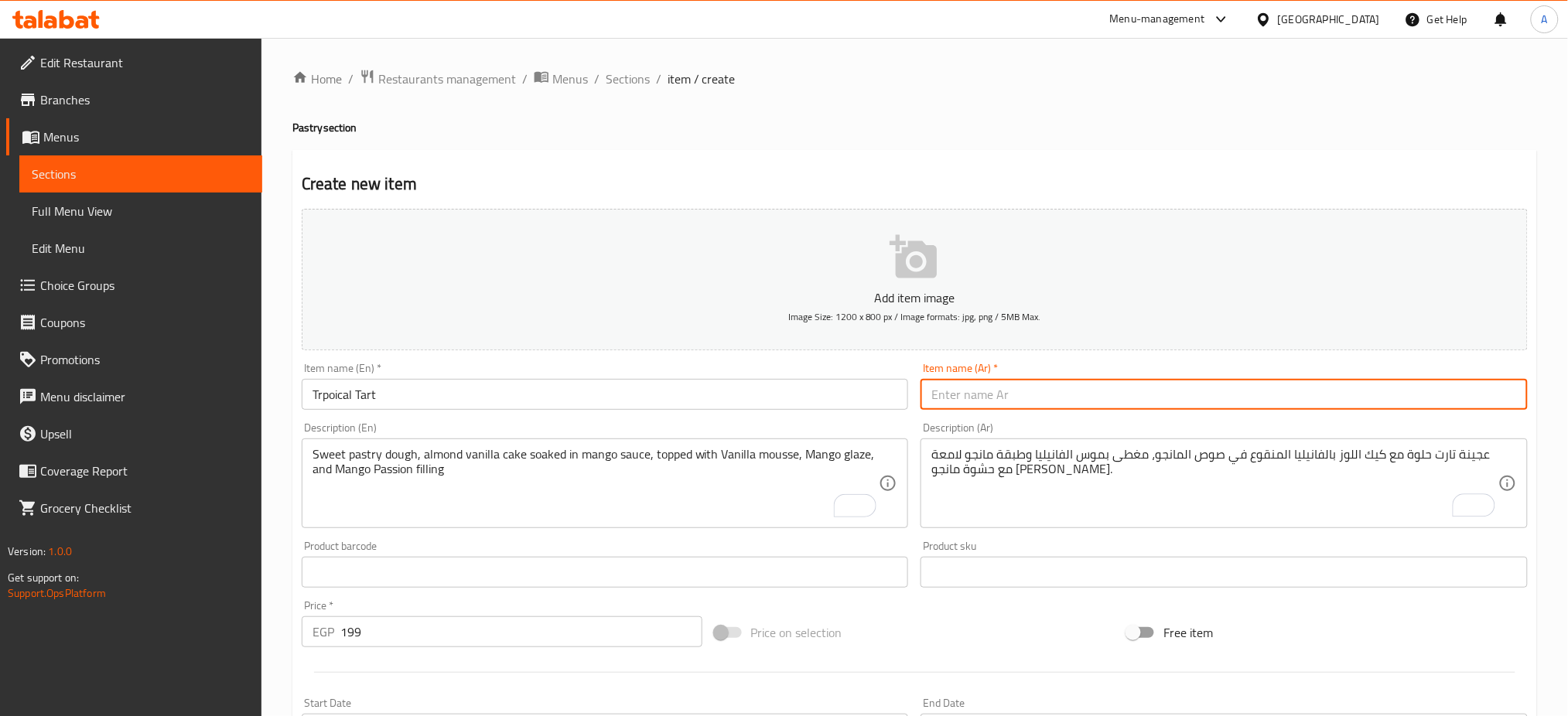
paste input "تارت استوائية"
type input "تارت استوائية"
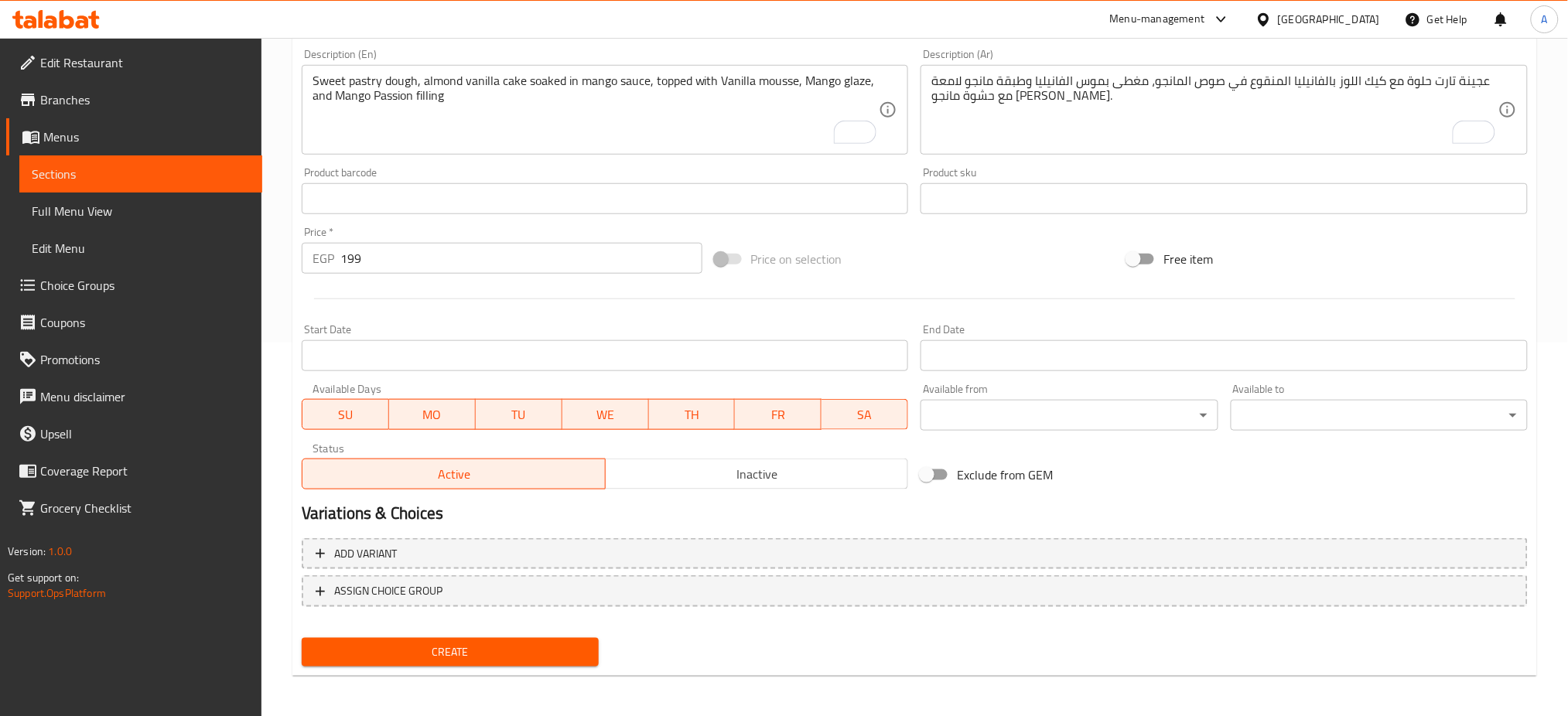
click at [409, 638] on button "Create" at bounding box center [450, 652] width 297 height 28
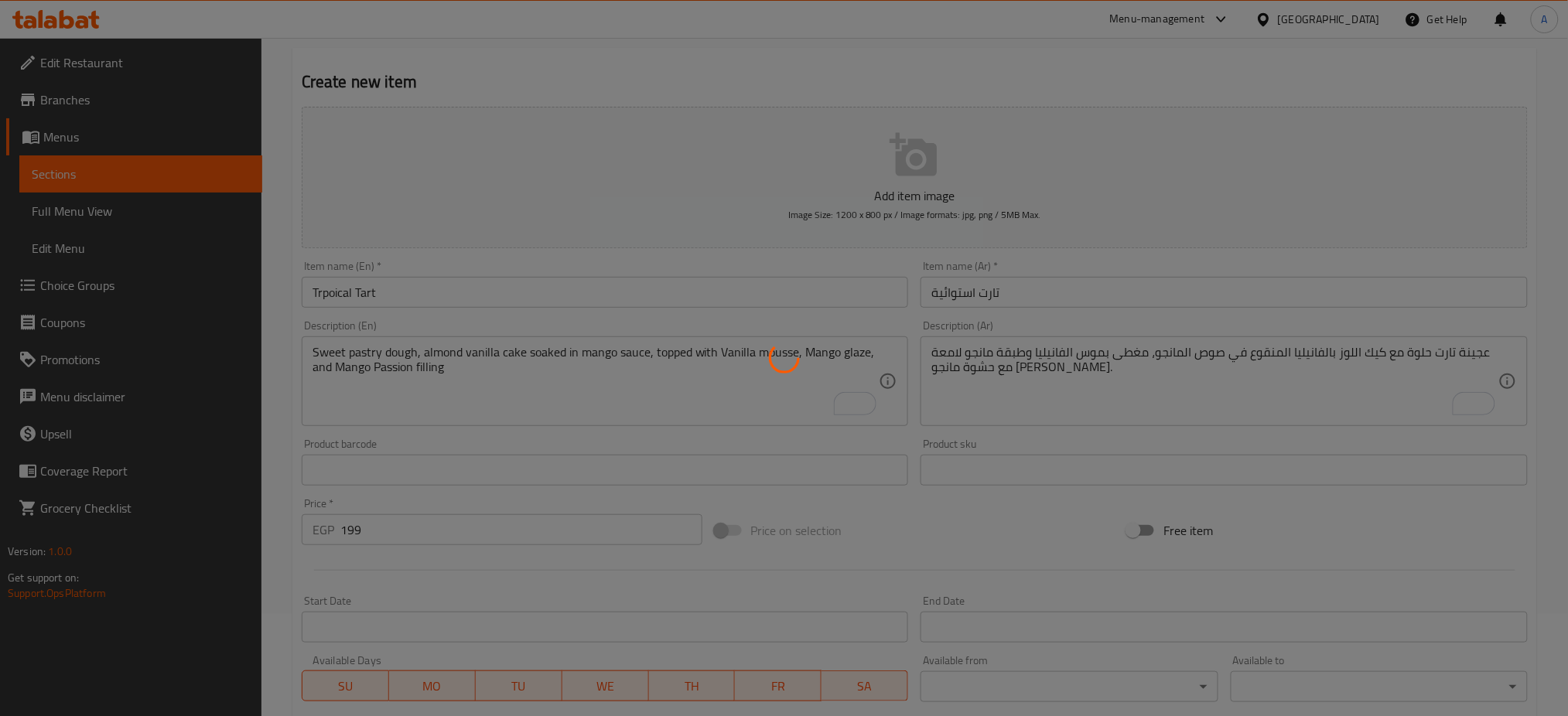
scroll to position [101, 0]
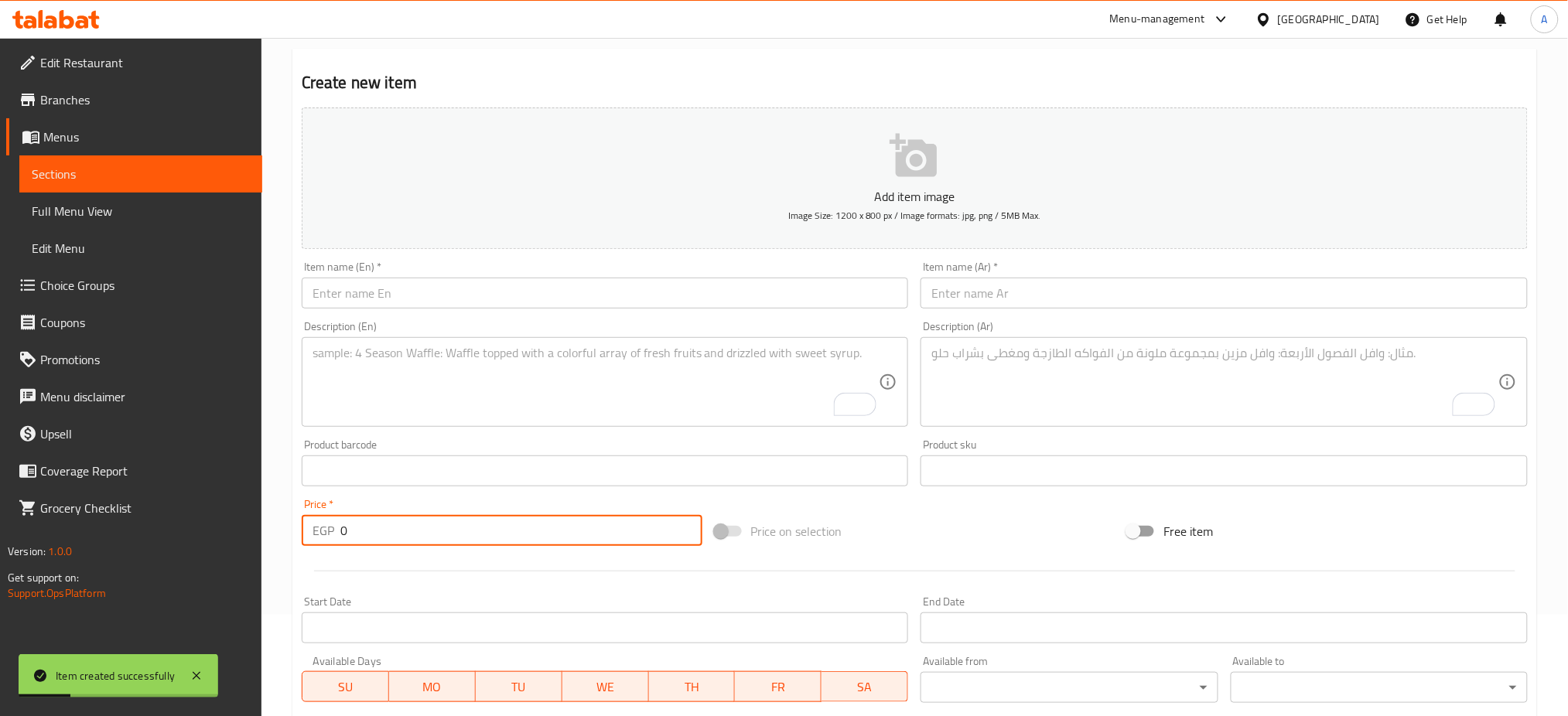
click at [385, 527] on input "0" at bounding box center [521, 530] width 362 height 31
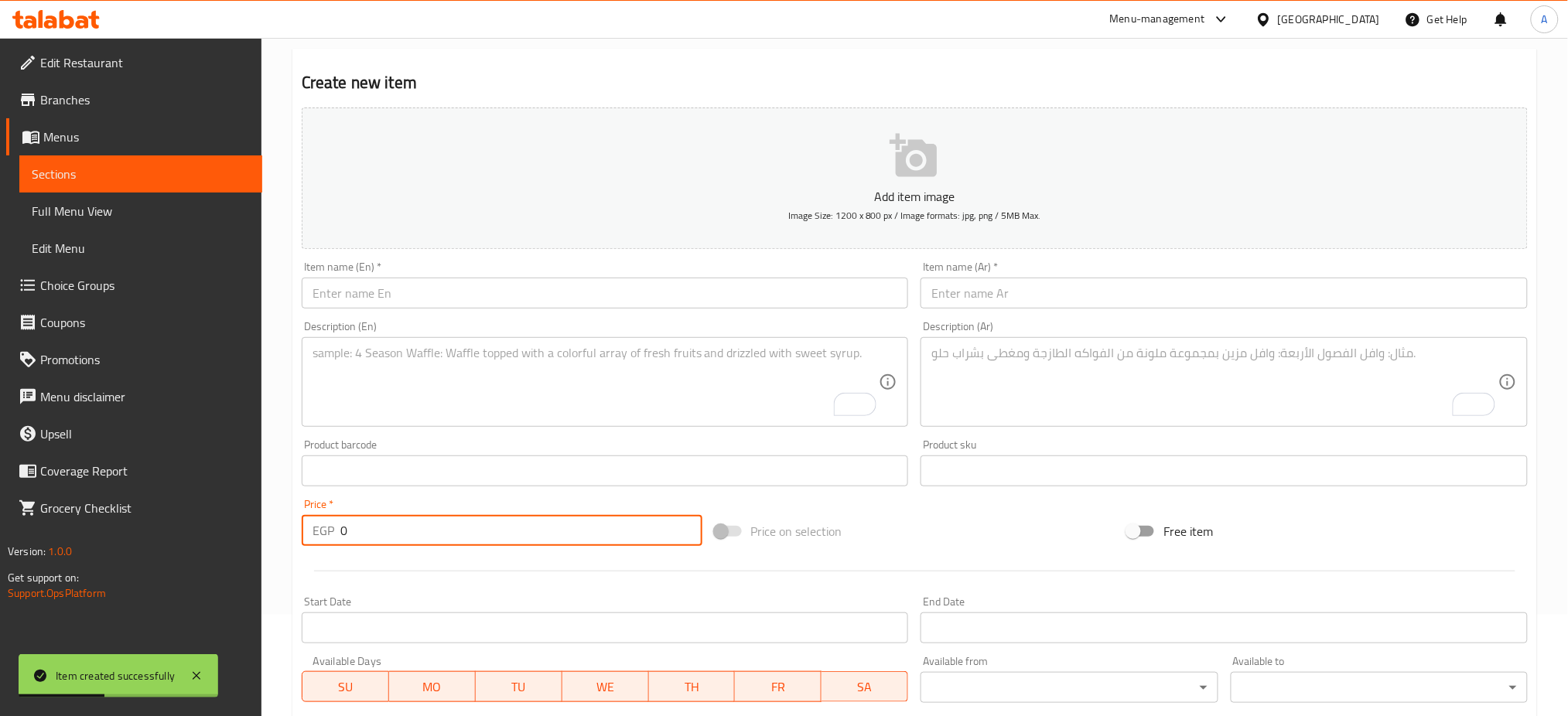
click at [385, 527] on input "0" at bounding box center [521, 530] width 362 height 31
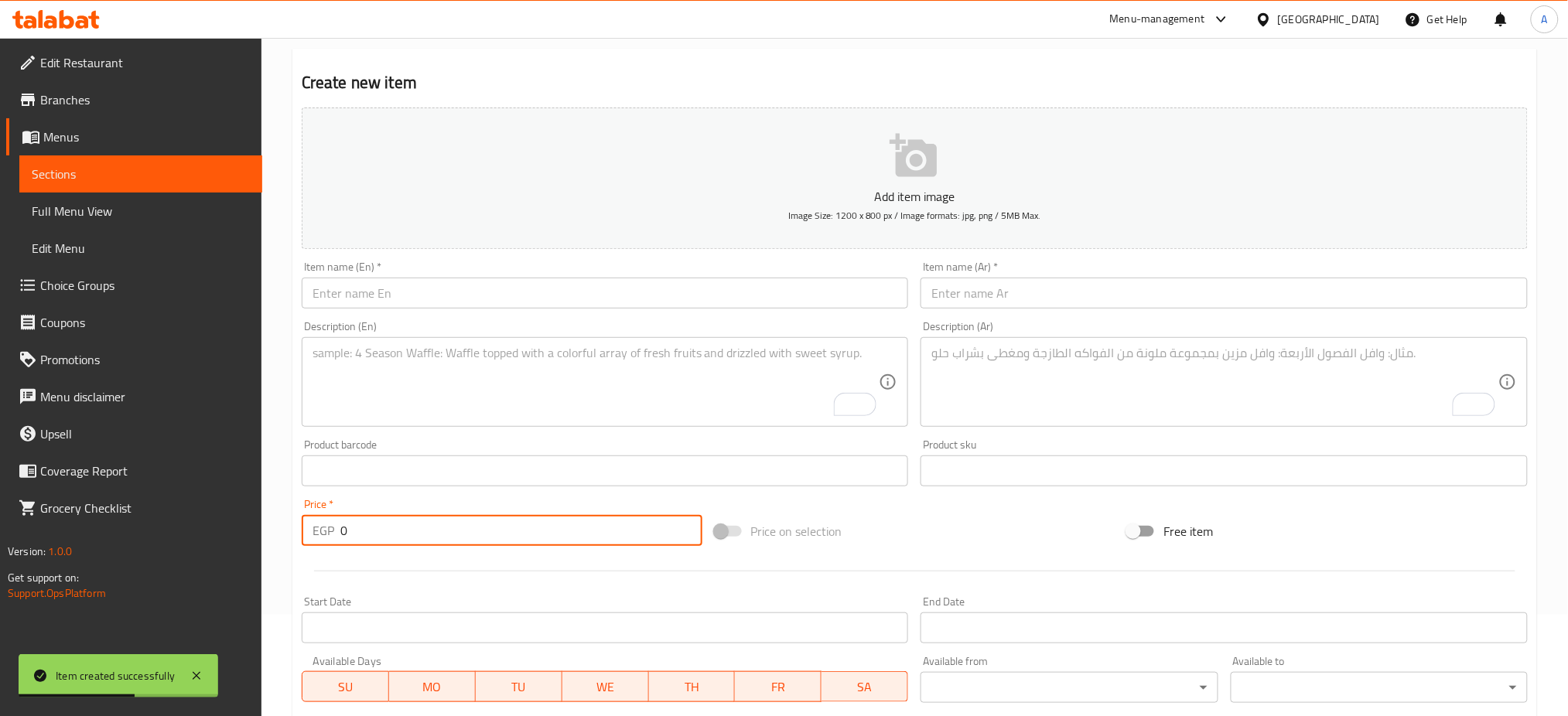
click at [385, 527] on input "0" at bounding box center [521, 530] width 362 height 31
paste input "229"
type input "229"
click at [428, 360] on textarea "To enrich screen reader interactions, please activate Accessibility in Grammarl…" at bounding box center [596, 382] width 567 height 74
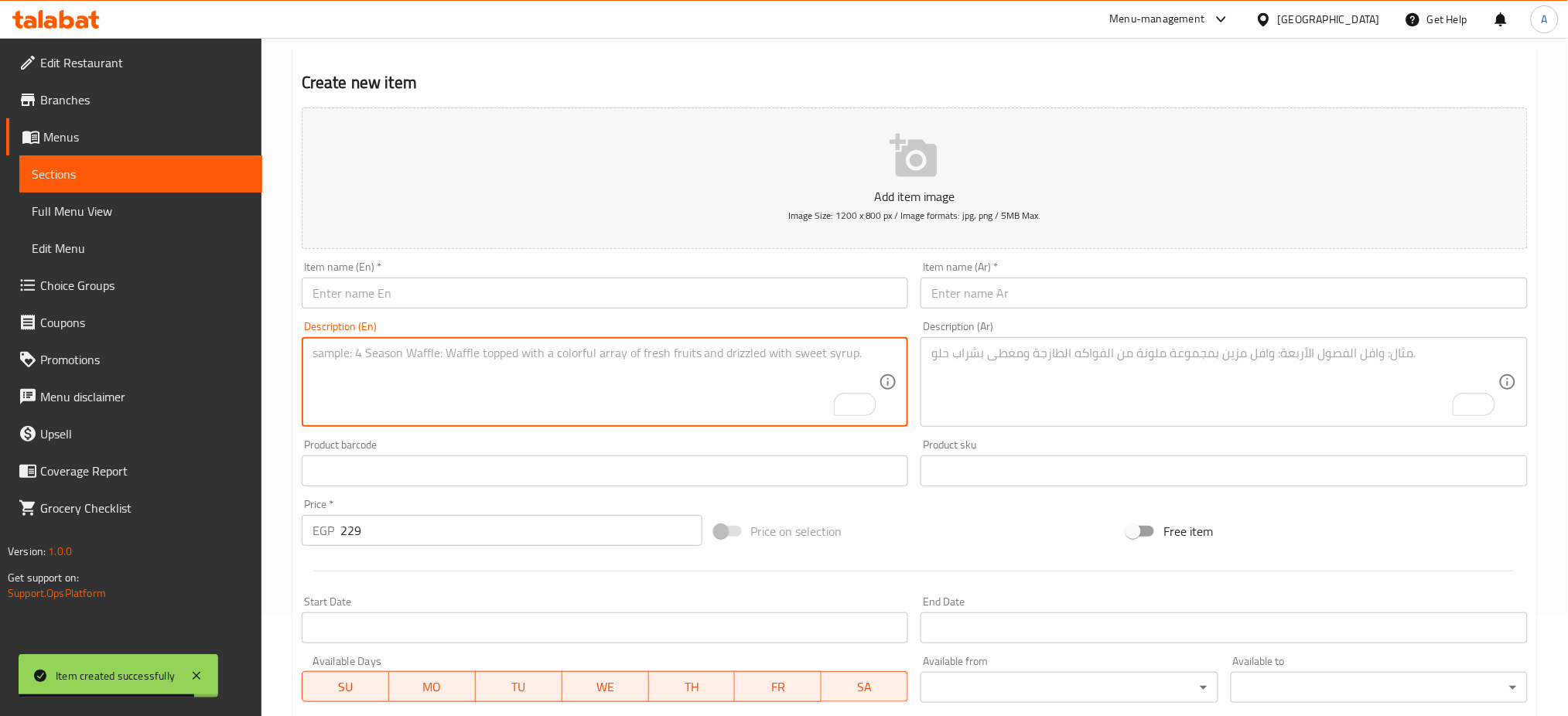
paste textarea "Mascarpone cheese mousse filled with blue berries on yogurt cake base."
type textarea "Mascarpone cheese mousse filled with blue berries on yogurt cake base."
click at [405, 298] on input "text" at bounding box center [604, 292] width 607 height 31
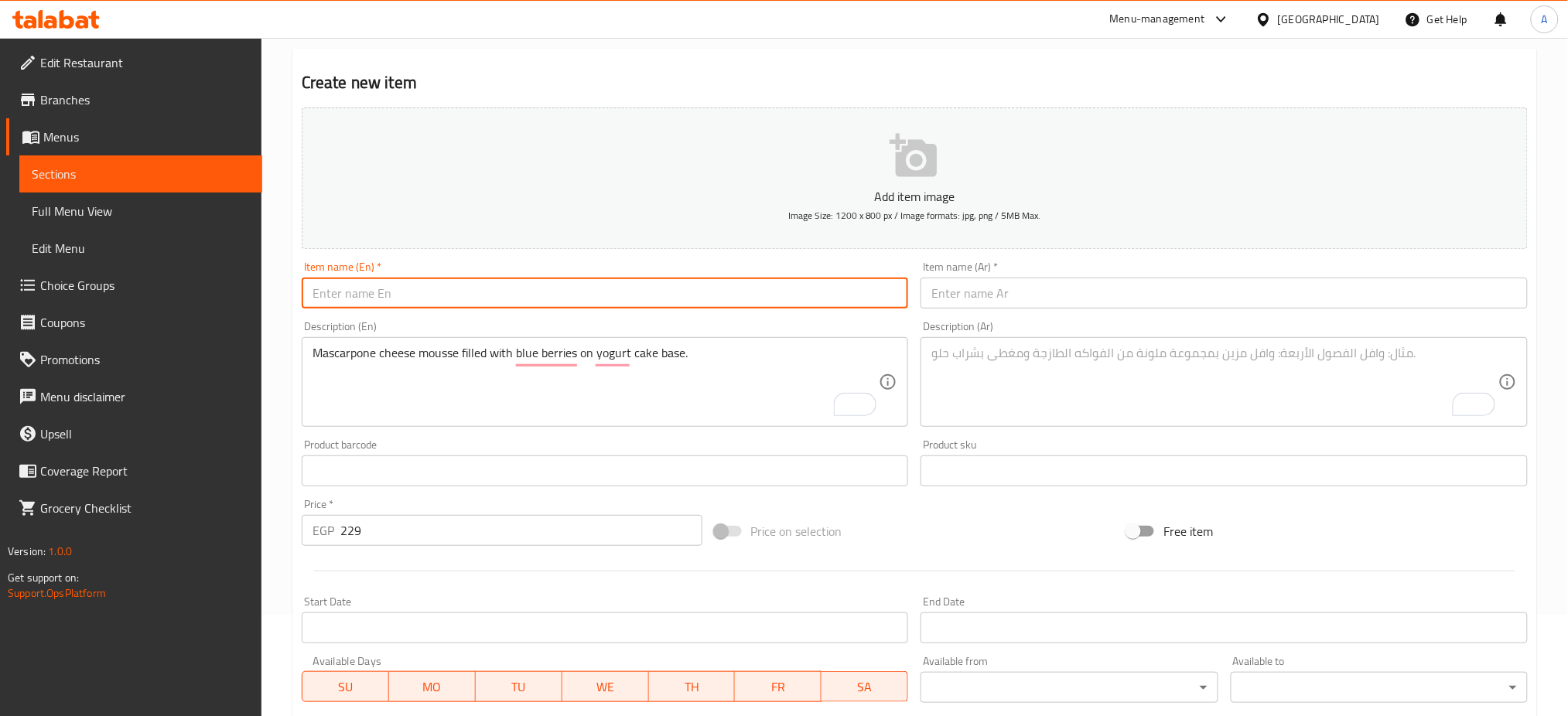
paste input "229"
type input "229"
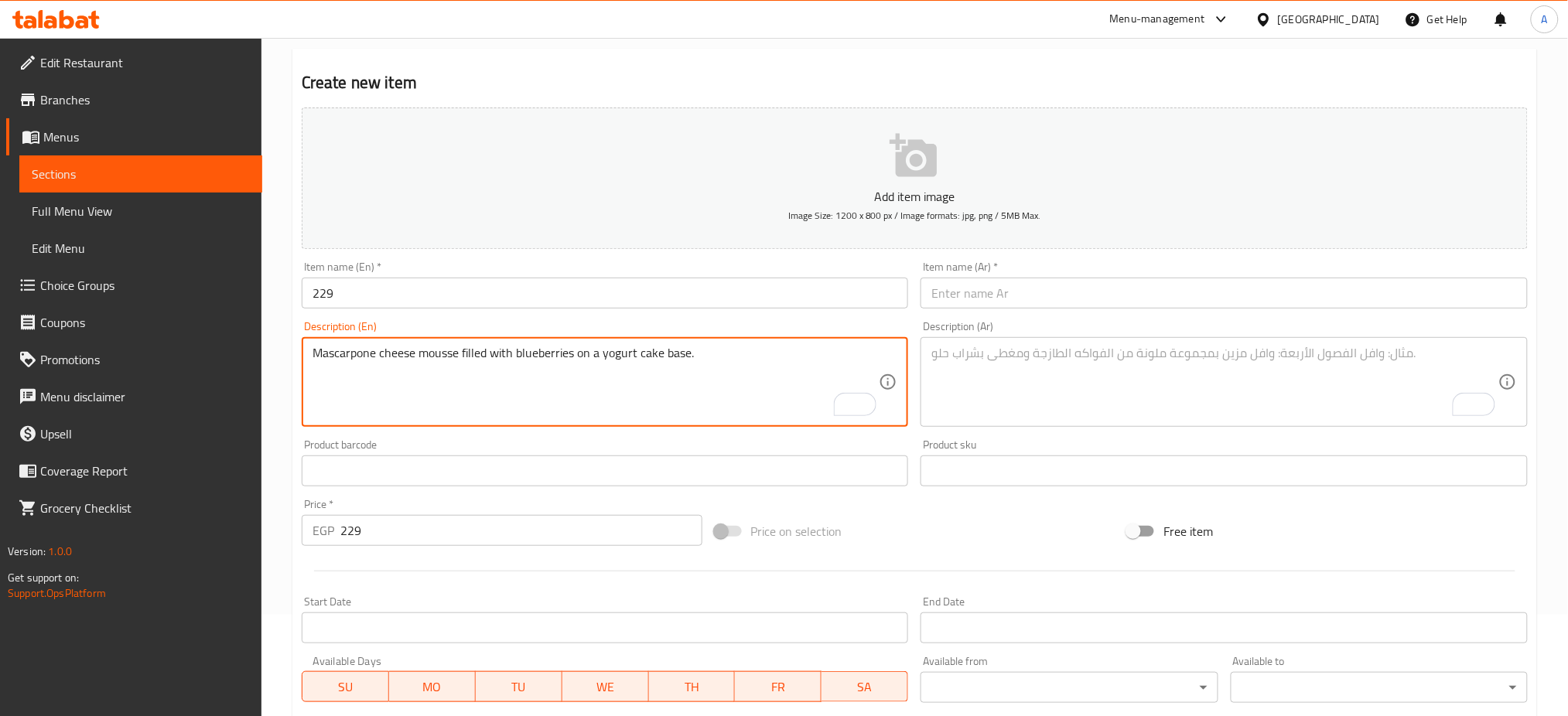
type textarea "Mascarpone cheese mousse filled with blueberries on a yogurt cake base."
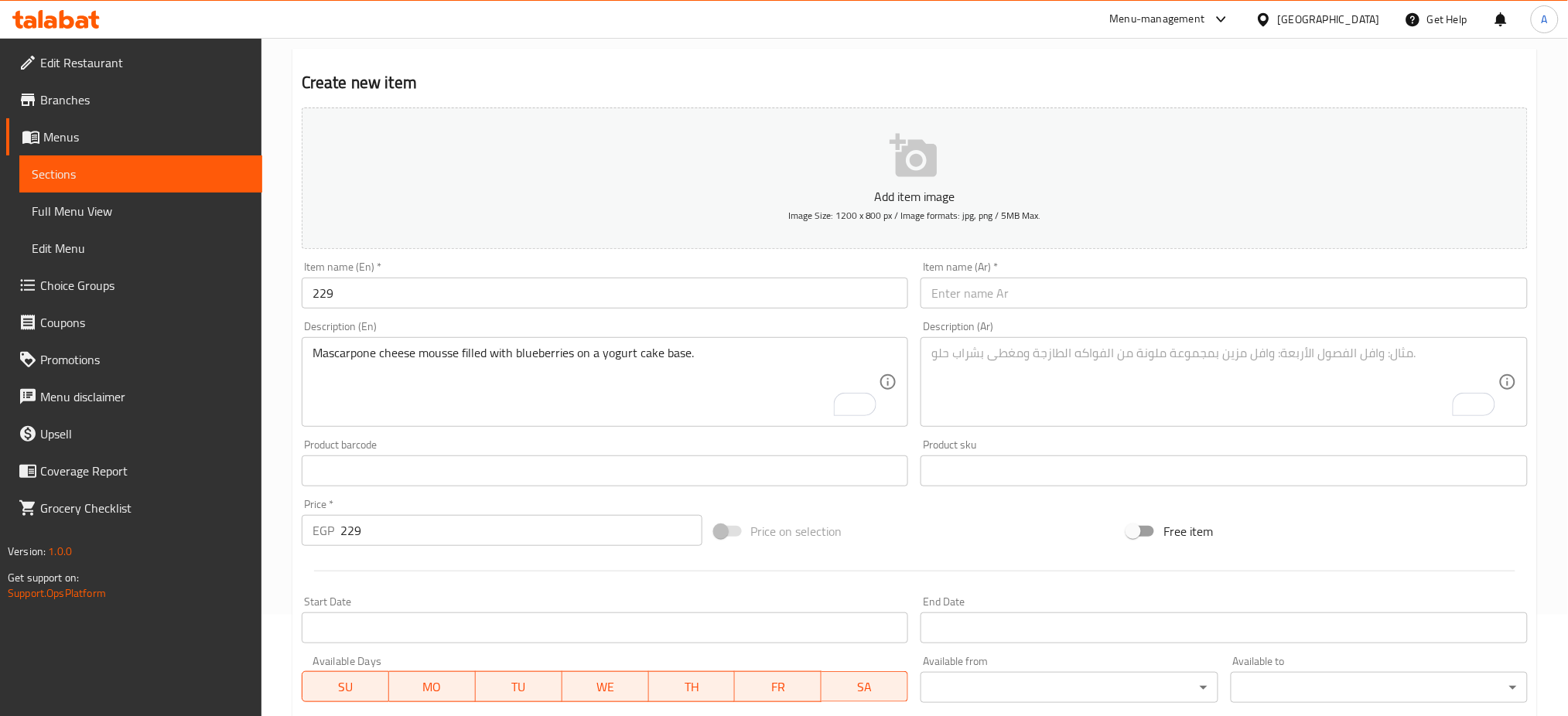
click at [1206, 348] on textarea "To enrich screen reader interactions, please activate Accessibility in Grammarl…" at bounding box center [1215, 382] width 567 height 74
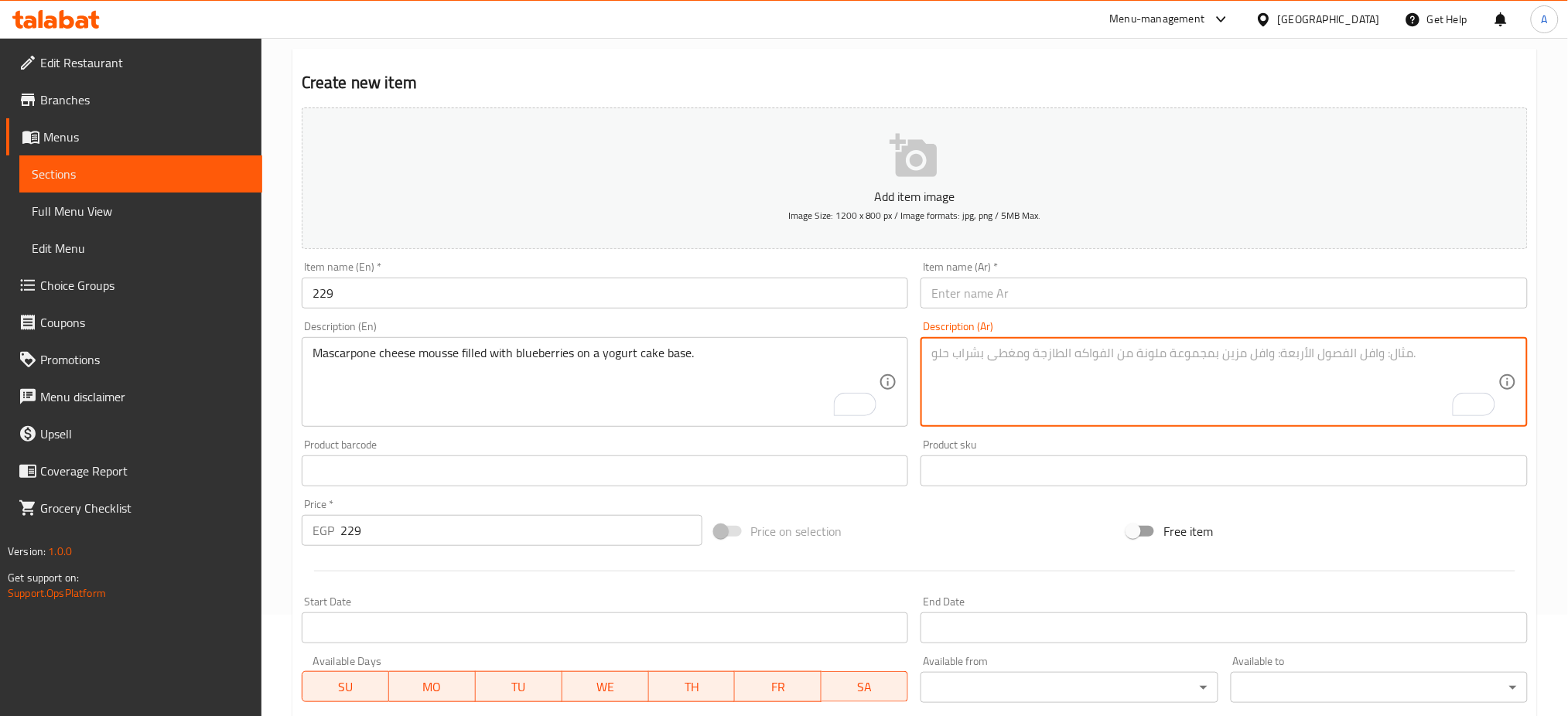
paste textarea "موس جبنة ماسكربوني محشو بتوت أزرق على قاعدة كيك الزبادي."
type textarea "موس جبنة ماسكربوني محشو بتوت أزرق على قاعدة كيك الزبادي."
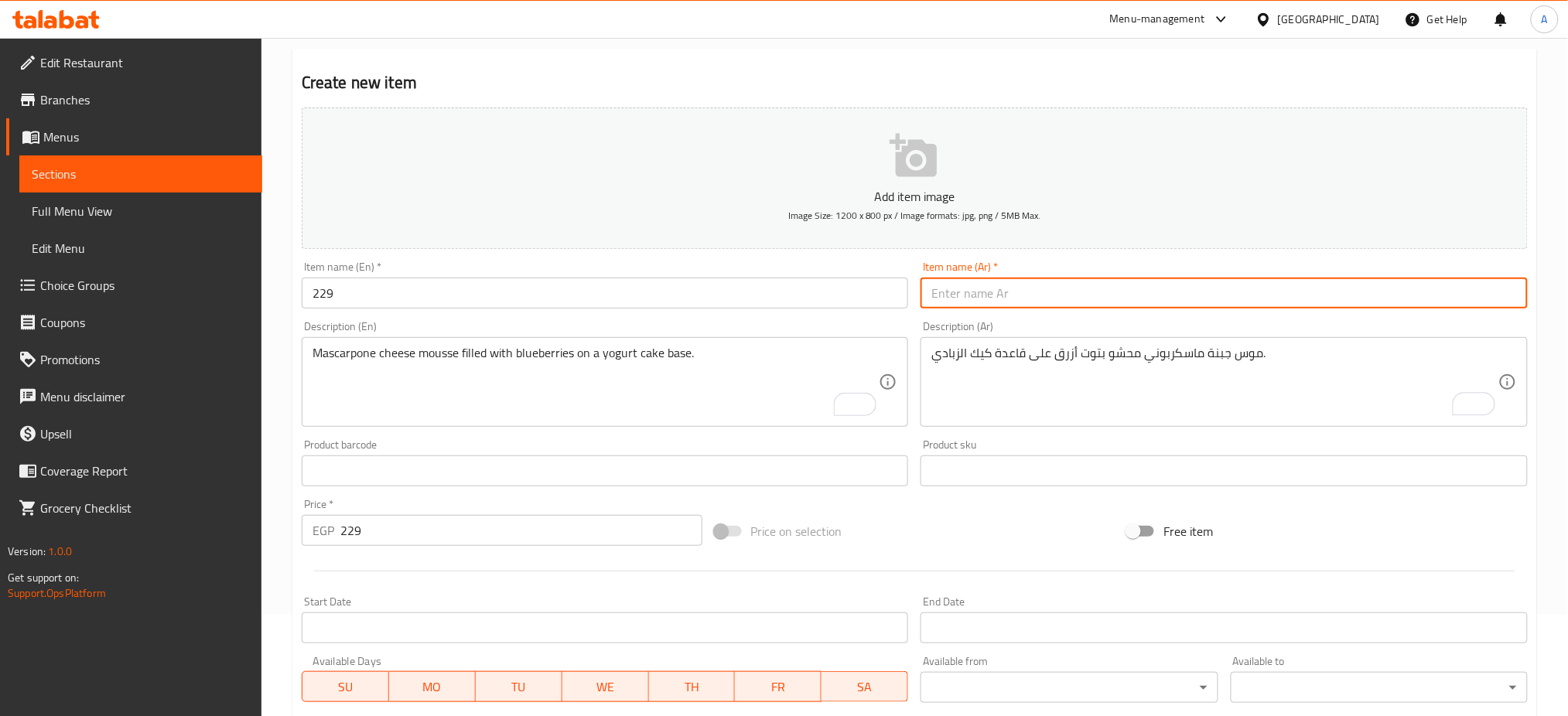
click at [1187, 293] on input "text" at bounding box center [1223, 292] width 607 height 31
paste input "بابل بلوبيري"
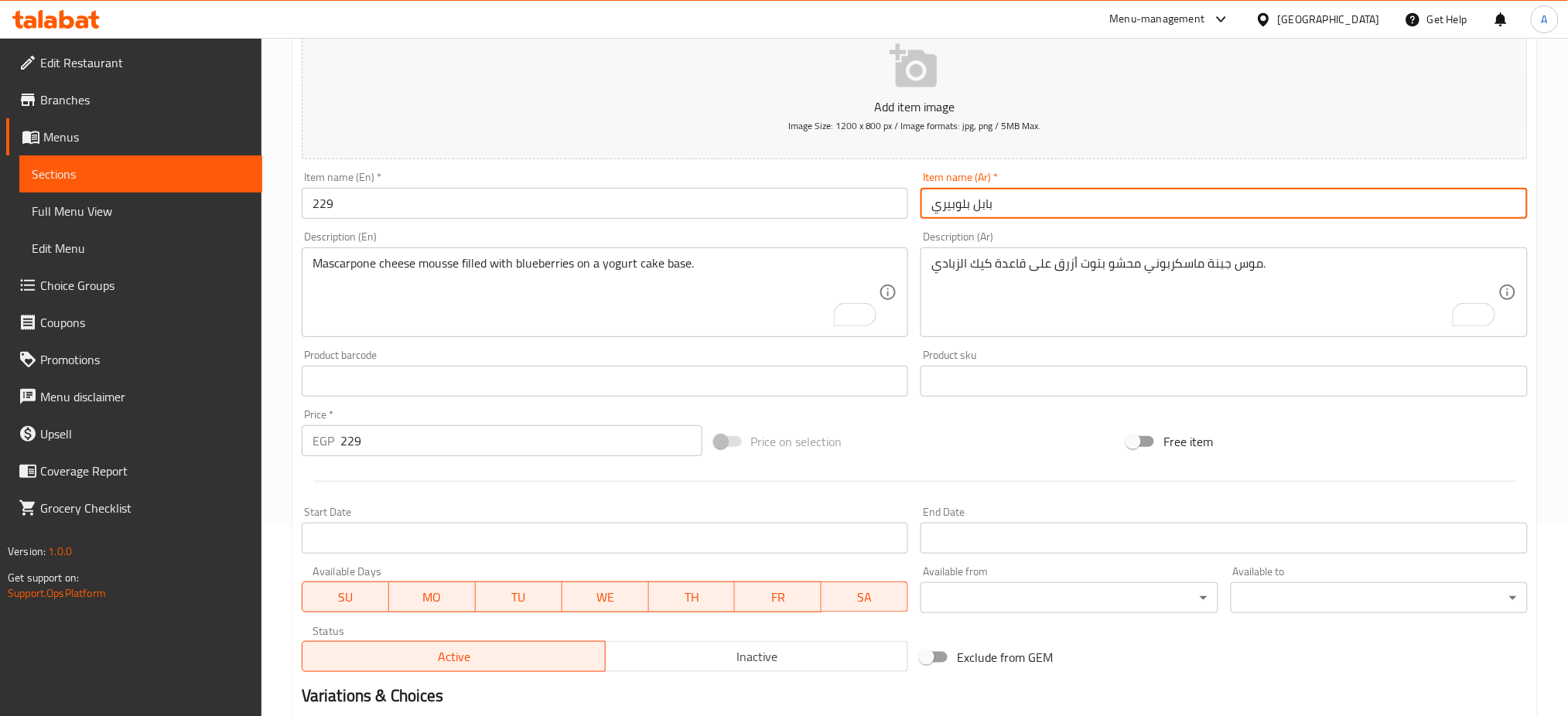
scroll to position [190, 0]
type input "بابل بلوبيري"
click at [424, 203] on input "229" at bounding box center [604, 203] width 607 height 31
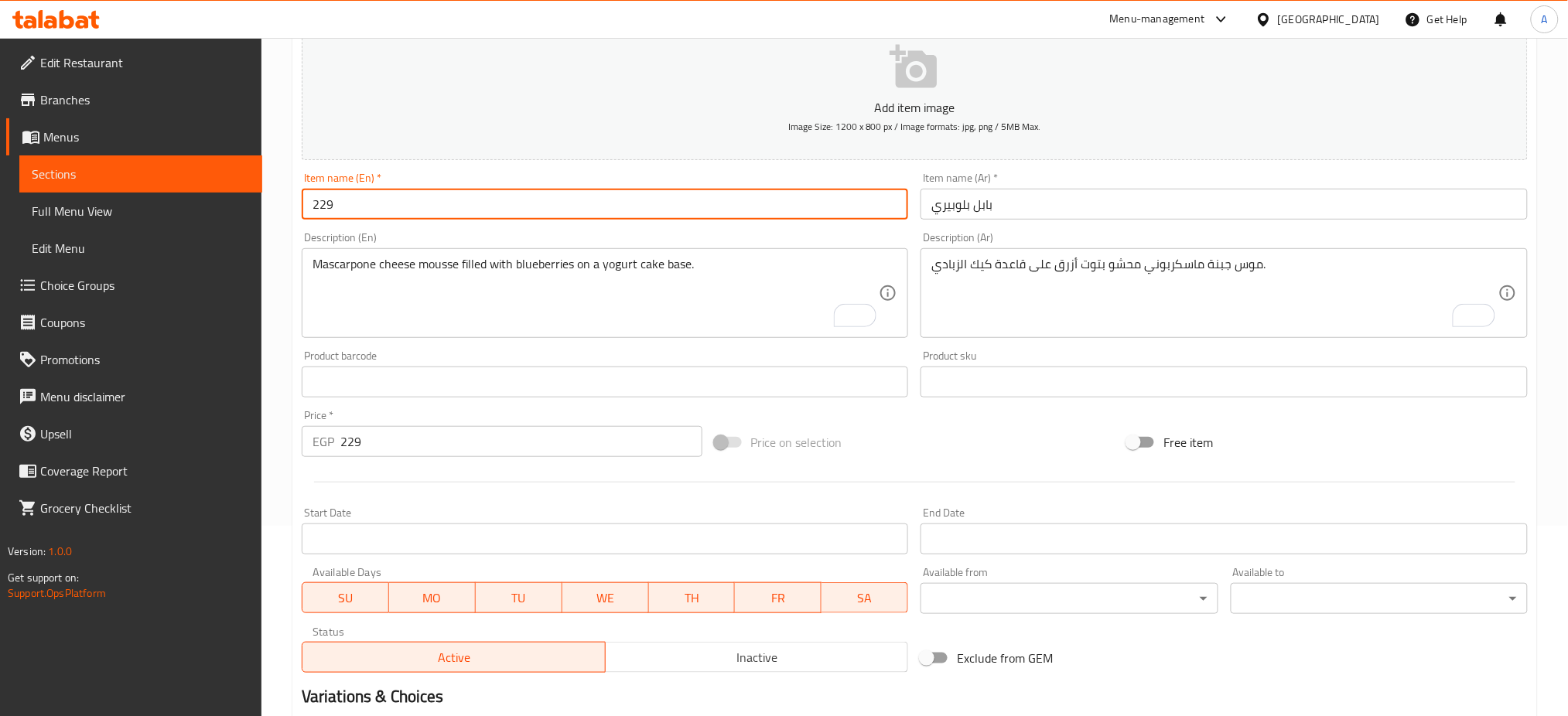
click at [424, 203] on input "229" at bounding box center [604, 203] width 607 height 31
paste input "Blueberry Bubble"
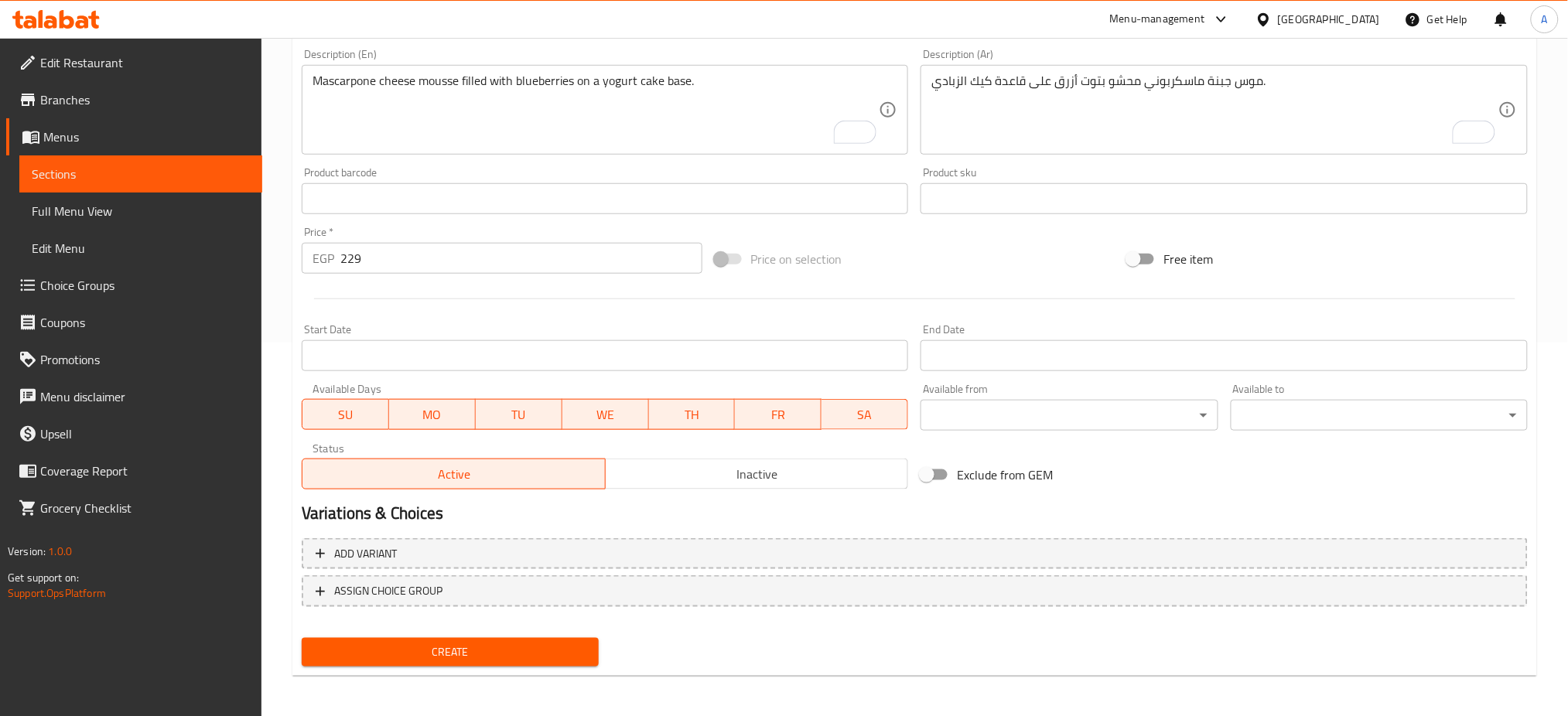
type input "Blueberry Bubble"
click at [426, 638] on button "Create" at bounding box center [450, 652] width 297 height 28
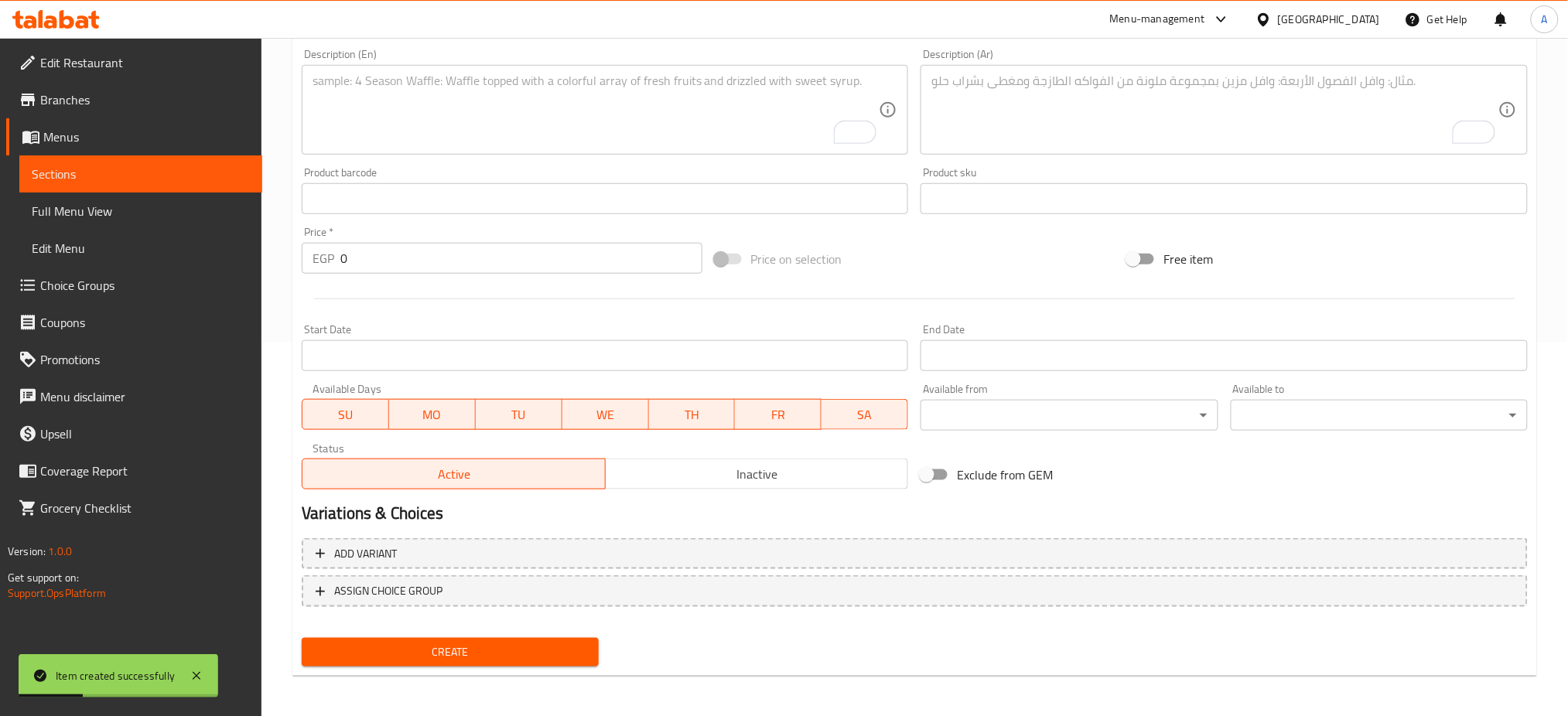
click at [395, 268] on input "0" at bounding box center [521, 258] width 362 height 31
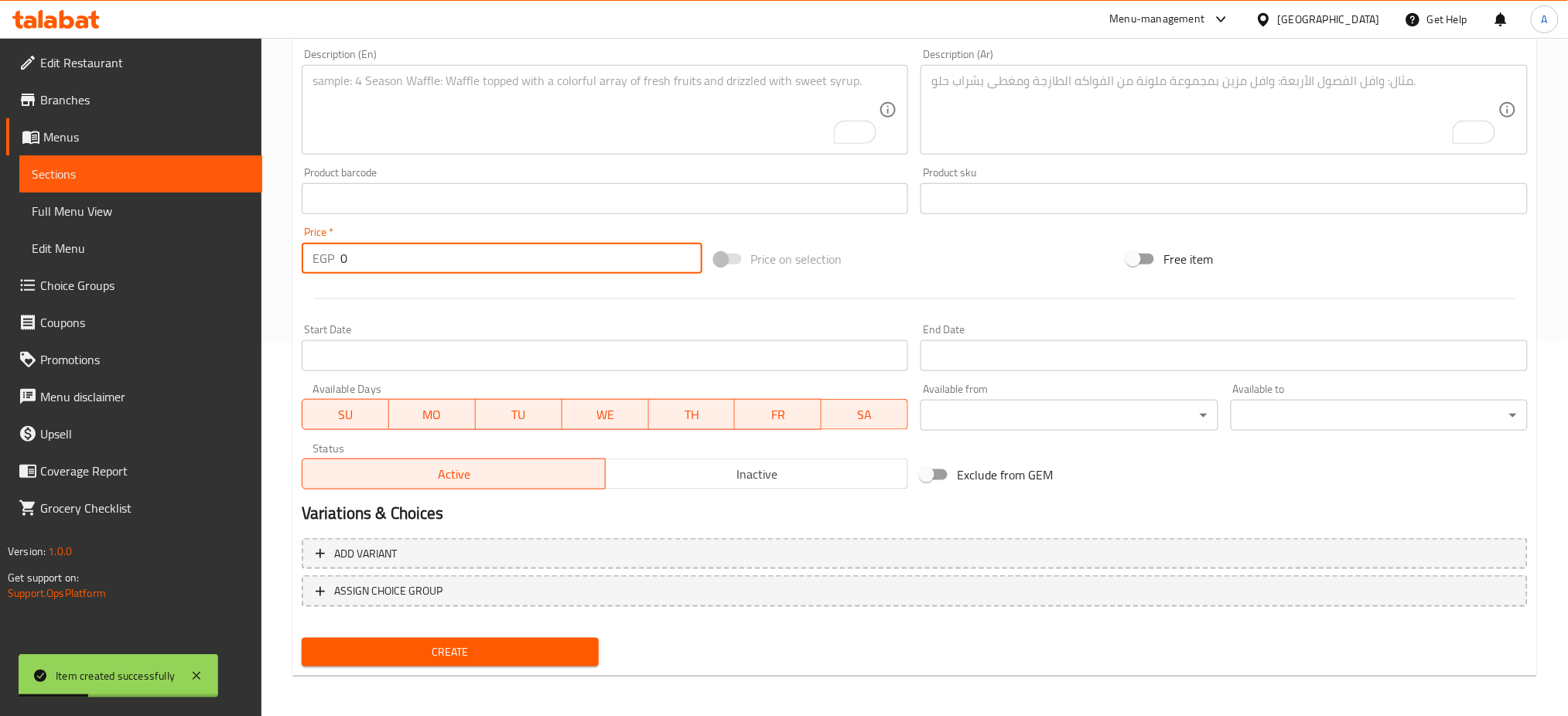
click at [395, 268] on input "0" at bounding box center [521, 258] width 362 height 31
paste input "229"
type input "229"
click at [428, 115] on textarea "To enrich screen reader interactions, please activate Accessibility in Grammarl…" at bounding box center [596, 110] width 567 height 74
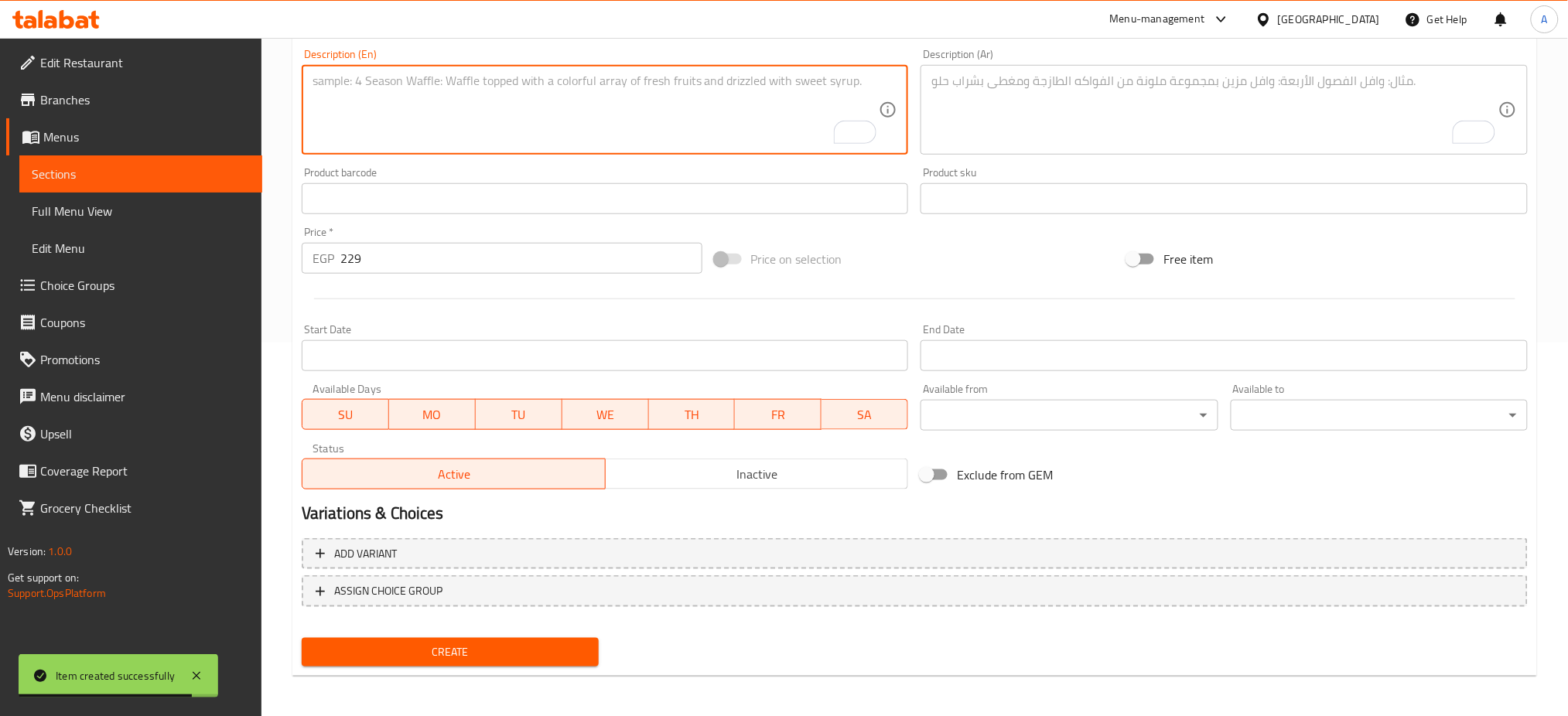
paste textarea "Rich chocolate mousse filled with caramel cream Brule on chocolate dacquoise ba…"
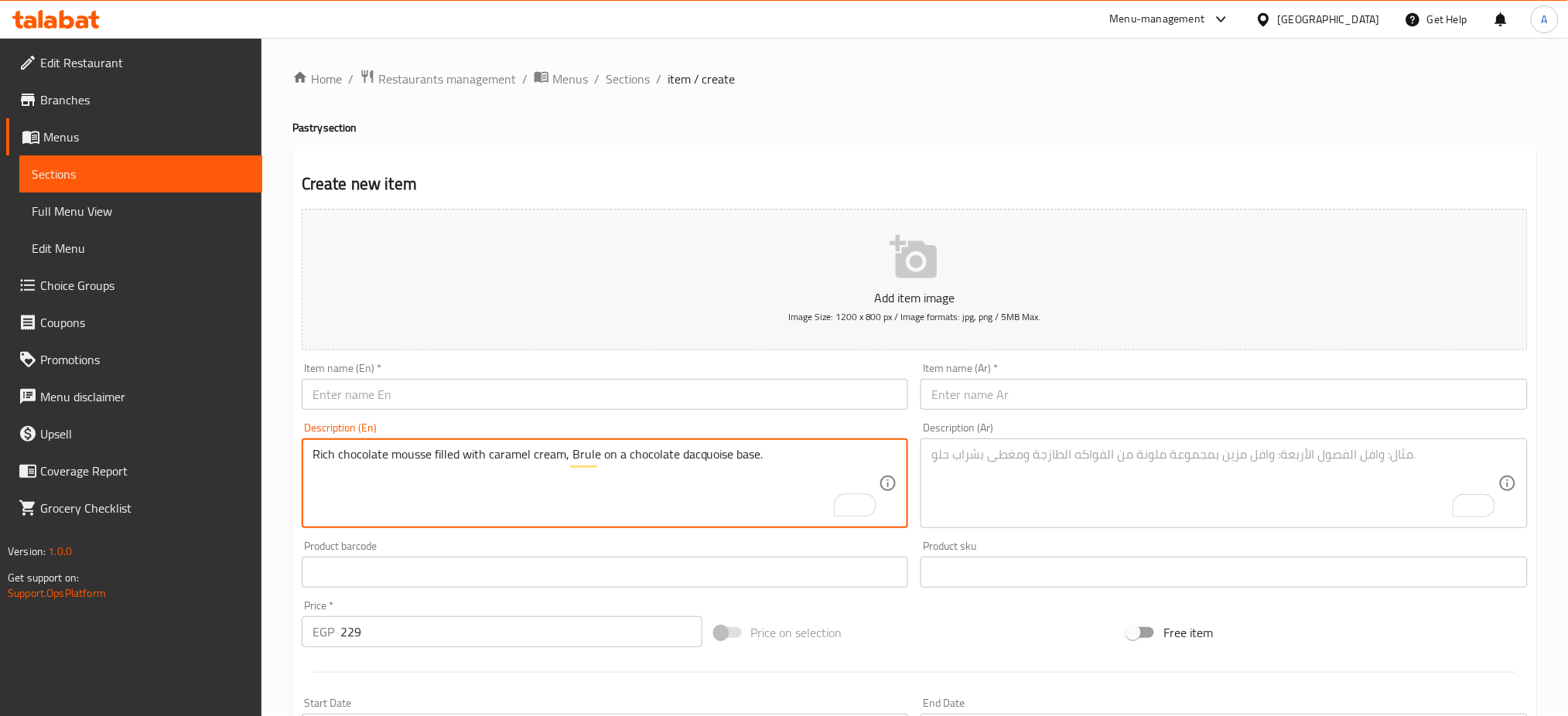
type textarea "Rich chocolate mousse filled with caramel cream, Brule on a chocolate dacquoise…"
click at [355, 390] on input "text" at bounding box center [604, 394] width 607 height 31
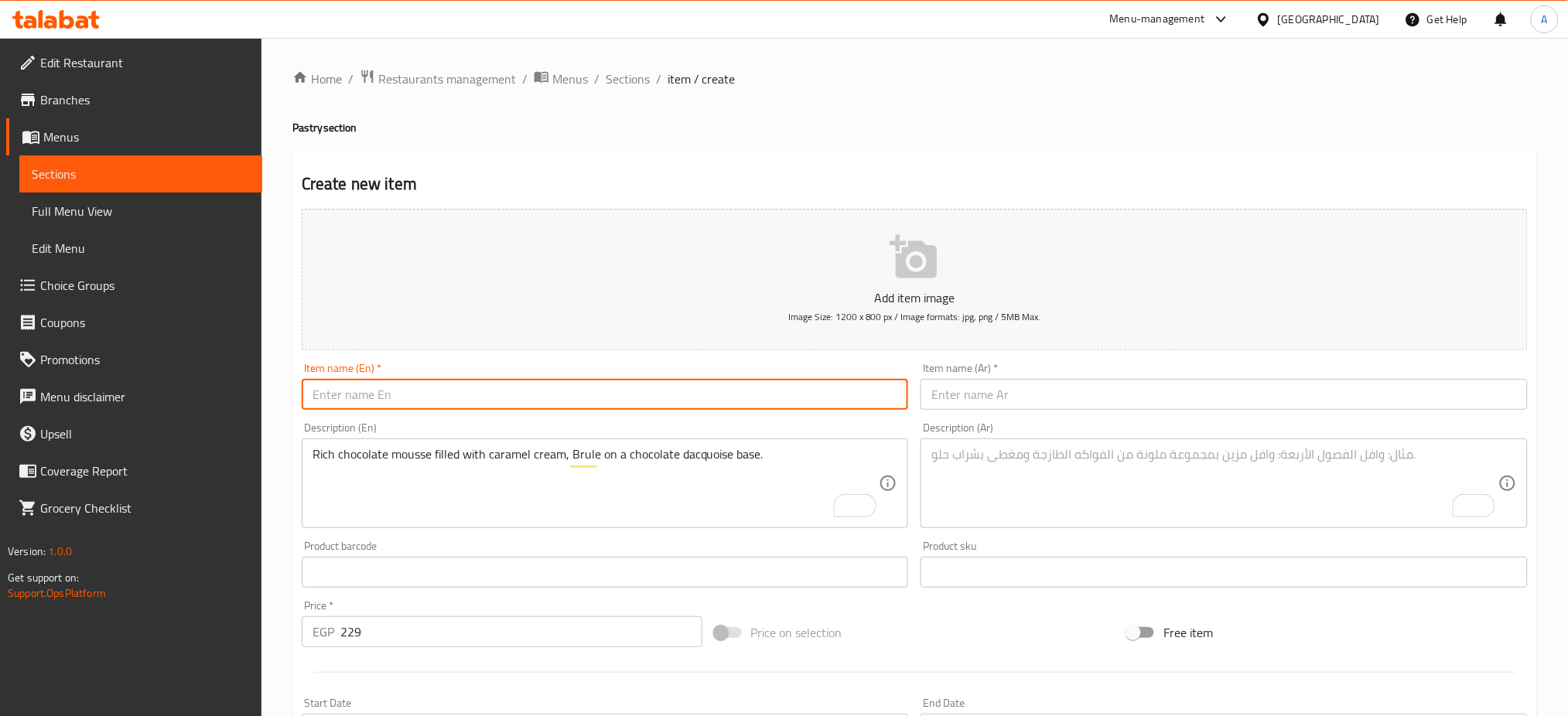
paste input "Belgian Bubble"
type input "Belgian Bubble"
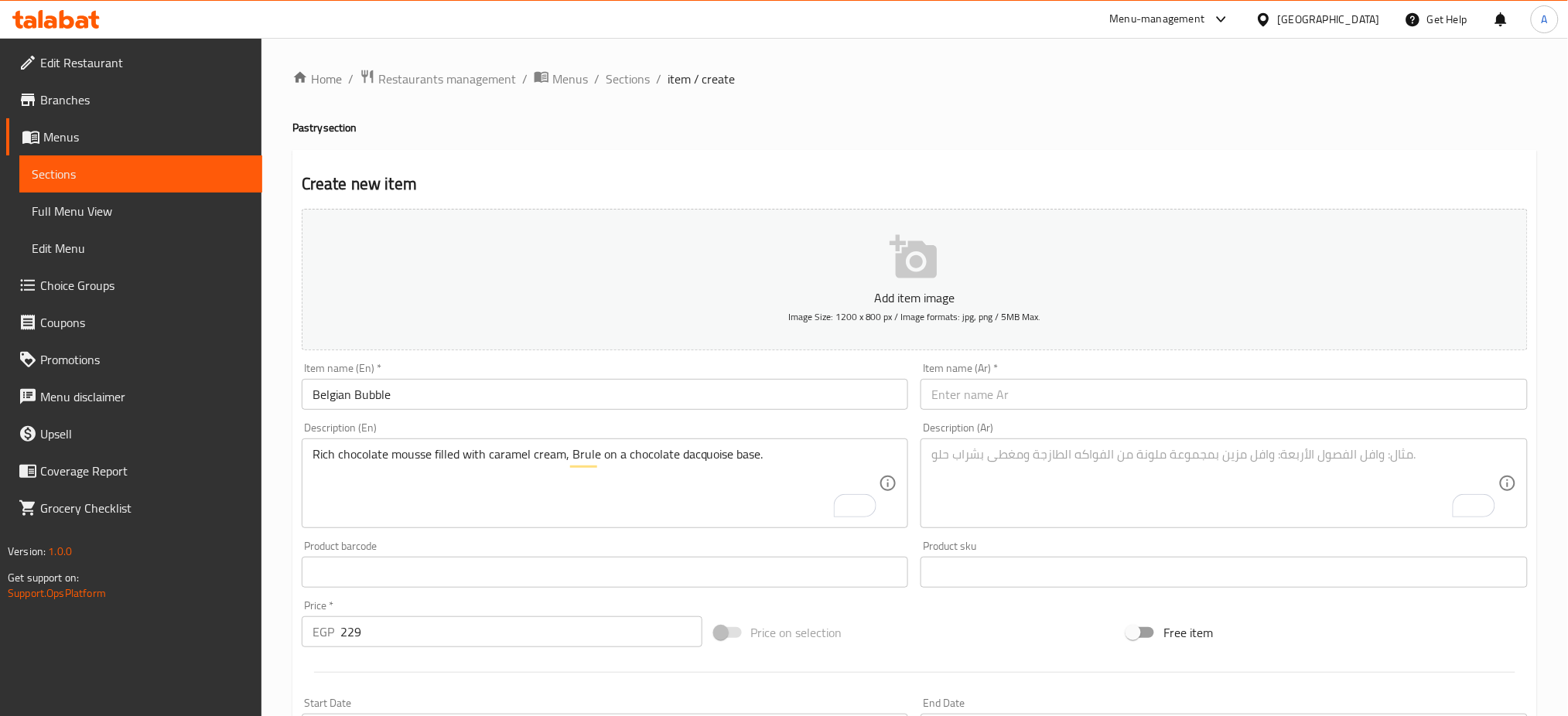
click at [1238, 479] on textarea "To enrich screen reader interactions, please activate Accessibility in Grammarl…" at bounding box center [1215, 483] width 567 height 74
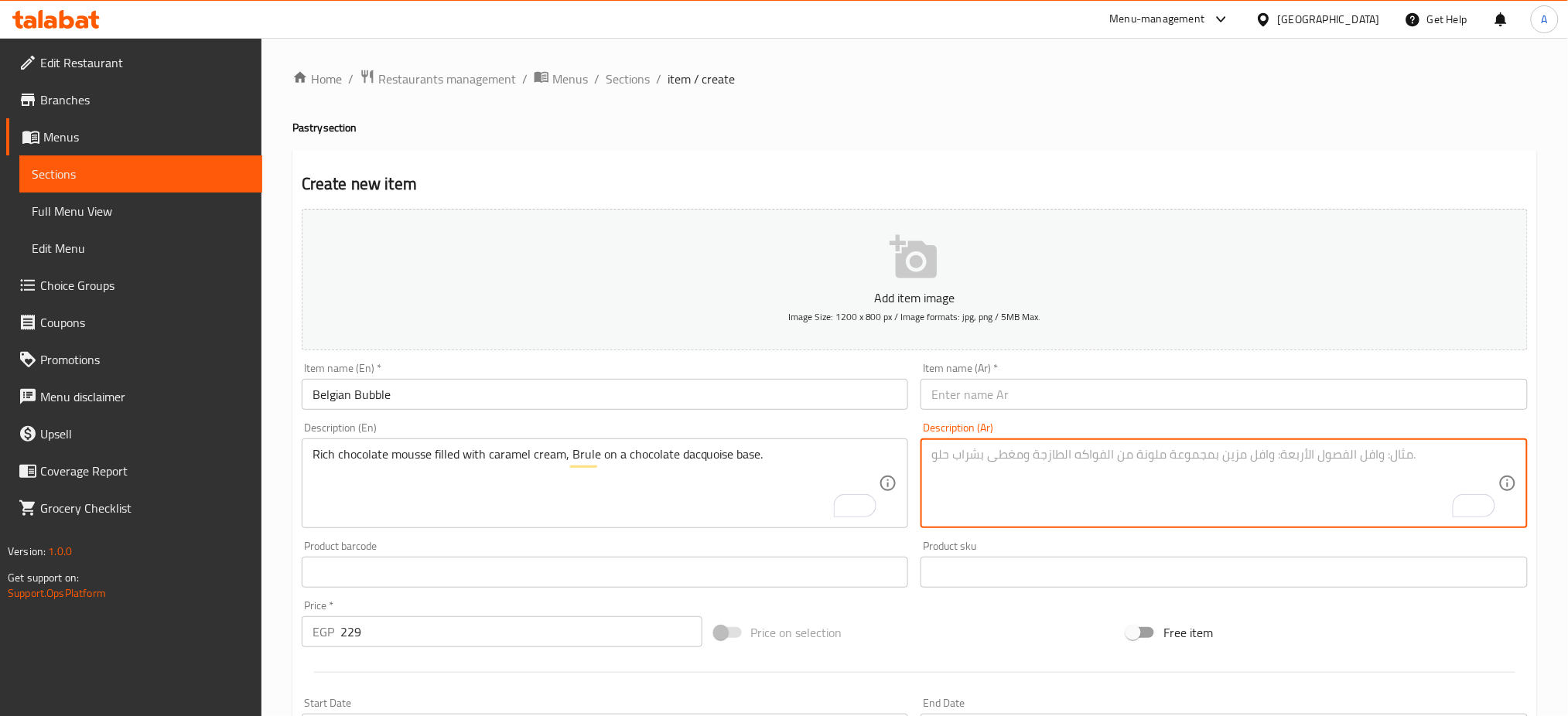
paste textarea "موس شوكولاتة غني محشو بكريمة الكراميل بروليه على قاعدة داكواز الشوكولاتة."
type textarea "موس شوكولاتة غني محشو بكريمة الكراميل بروليه على قاعدة داكواز الشوكولاتة."
click at [982, 402] on input "text" at bounding box center [1223, 394] width 607 height 31
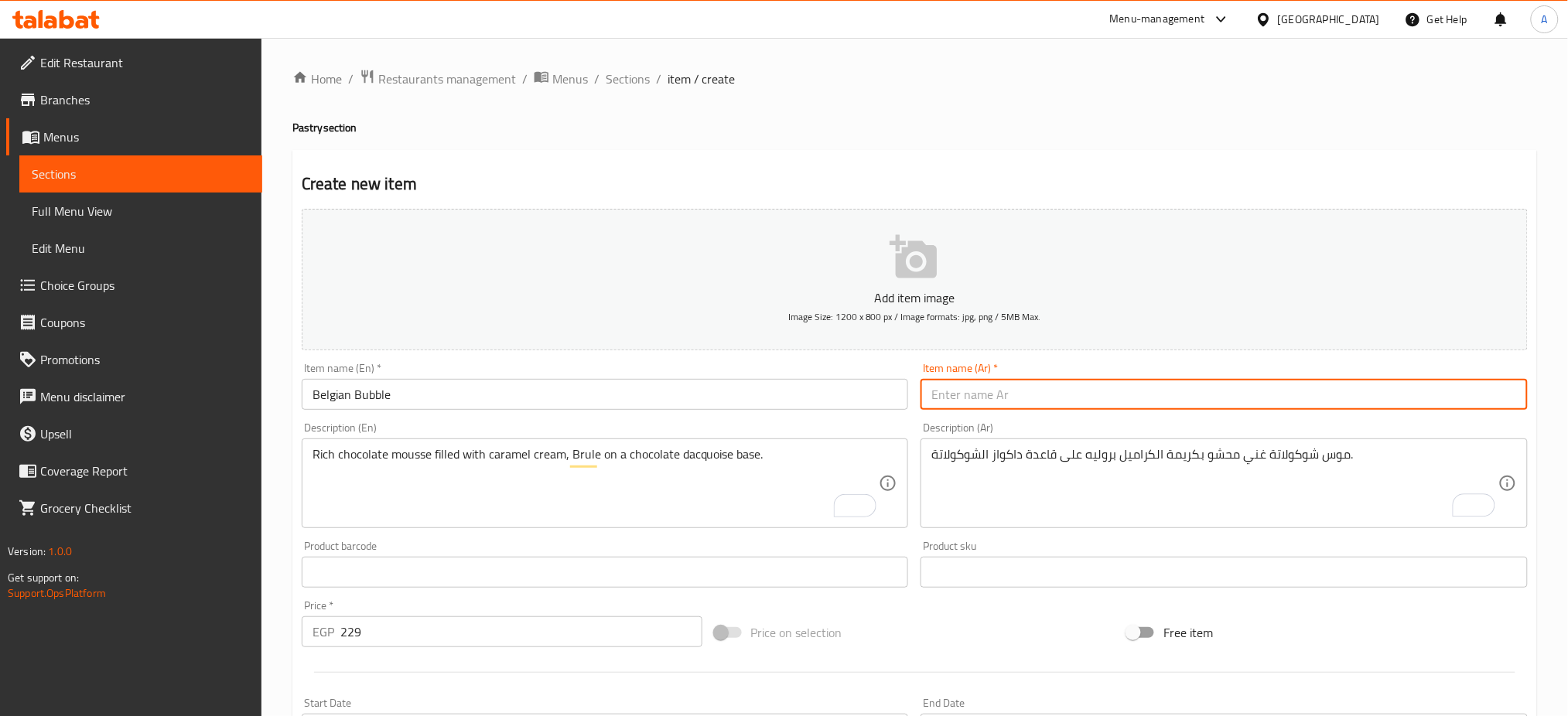
paste input "بابل بلجيكي"
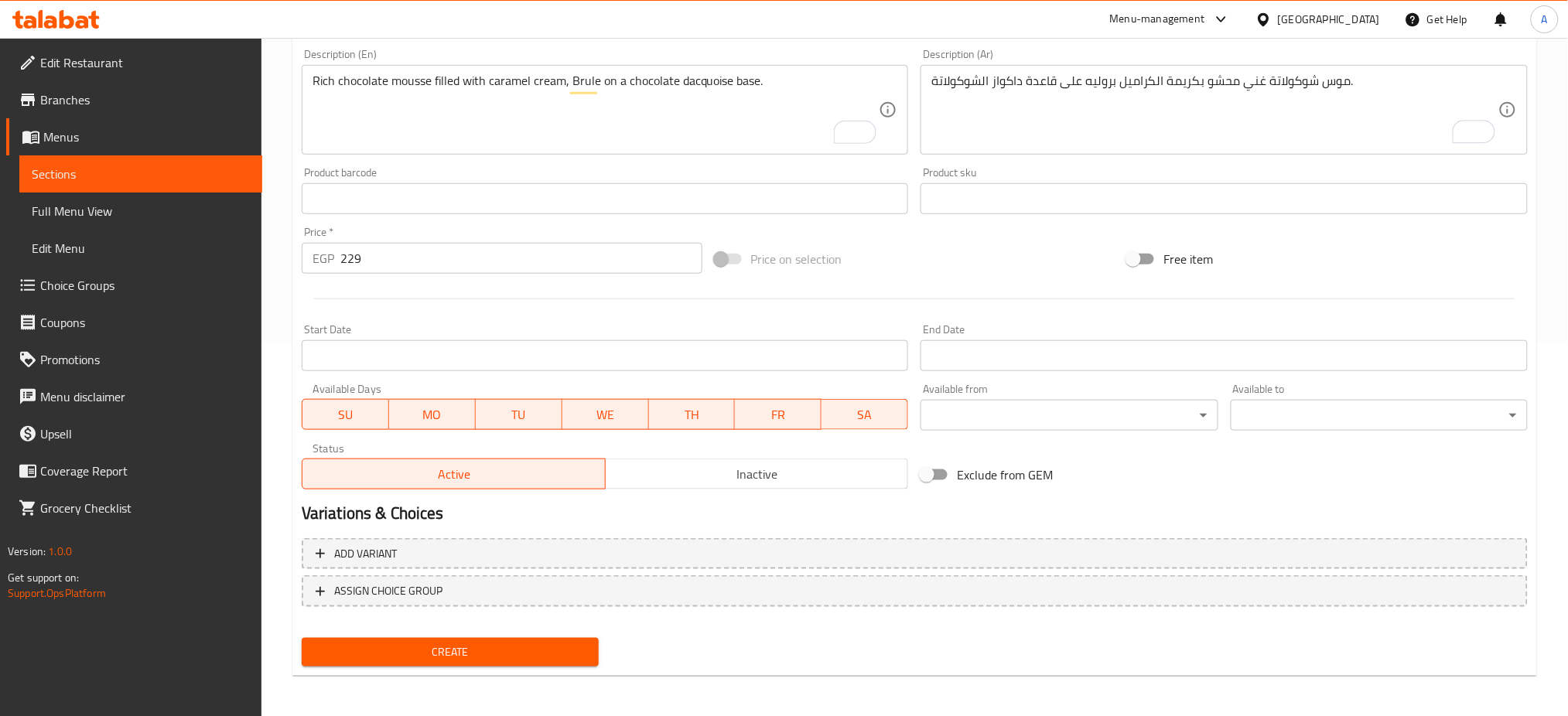
type input "بابل بلجيكي"
click at [475, 638] on button "Create" at bounding box center [450, 652] width 297 height 28
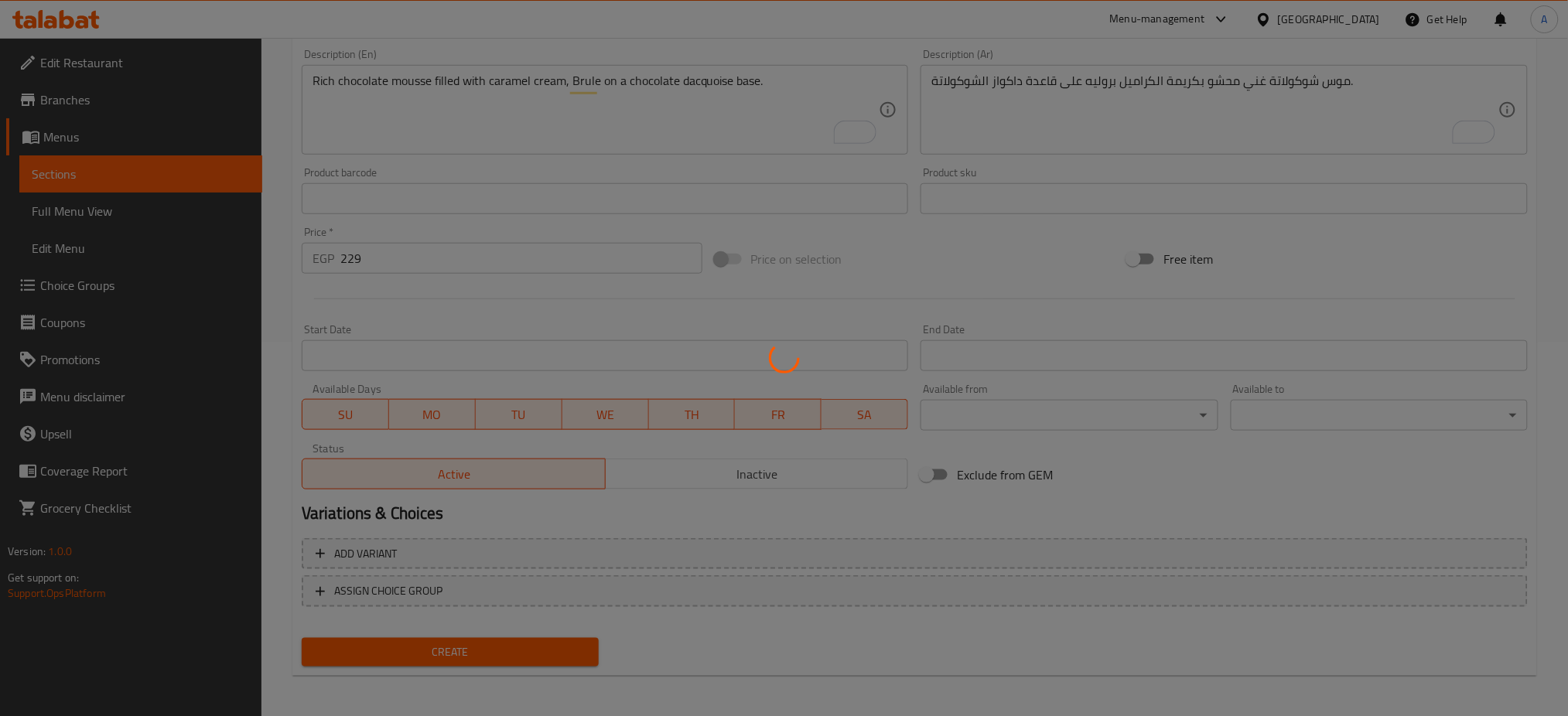
type input "0"
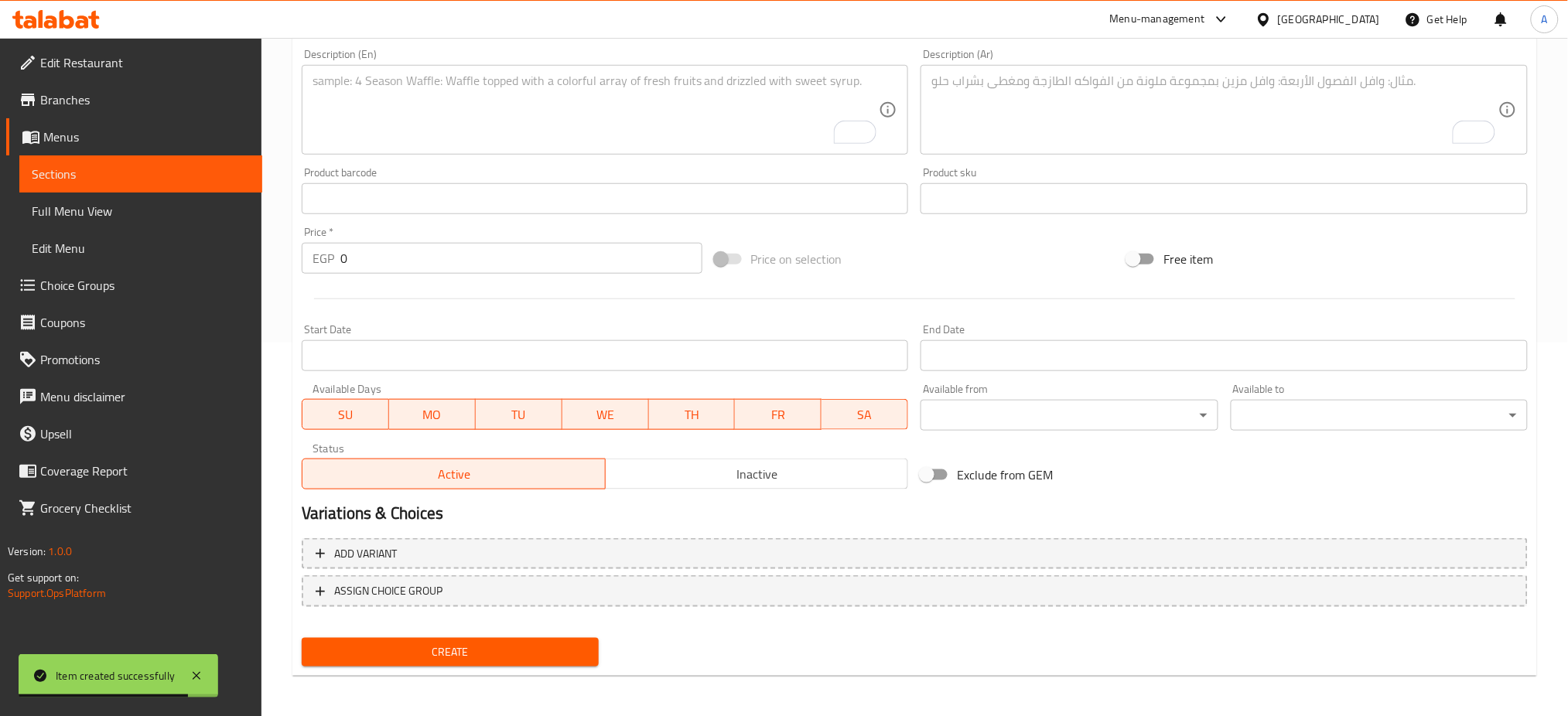
scroll to position [0, 0]
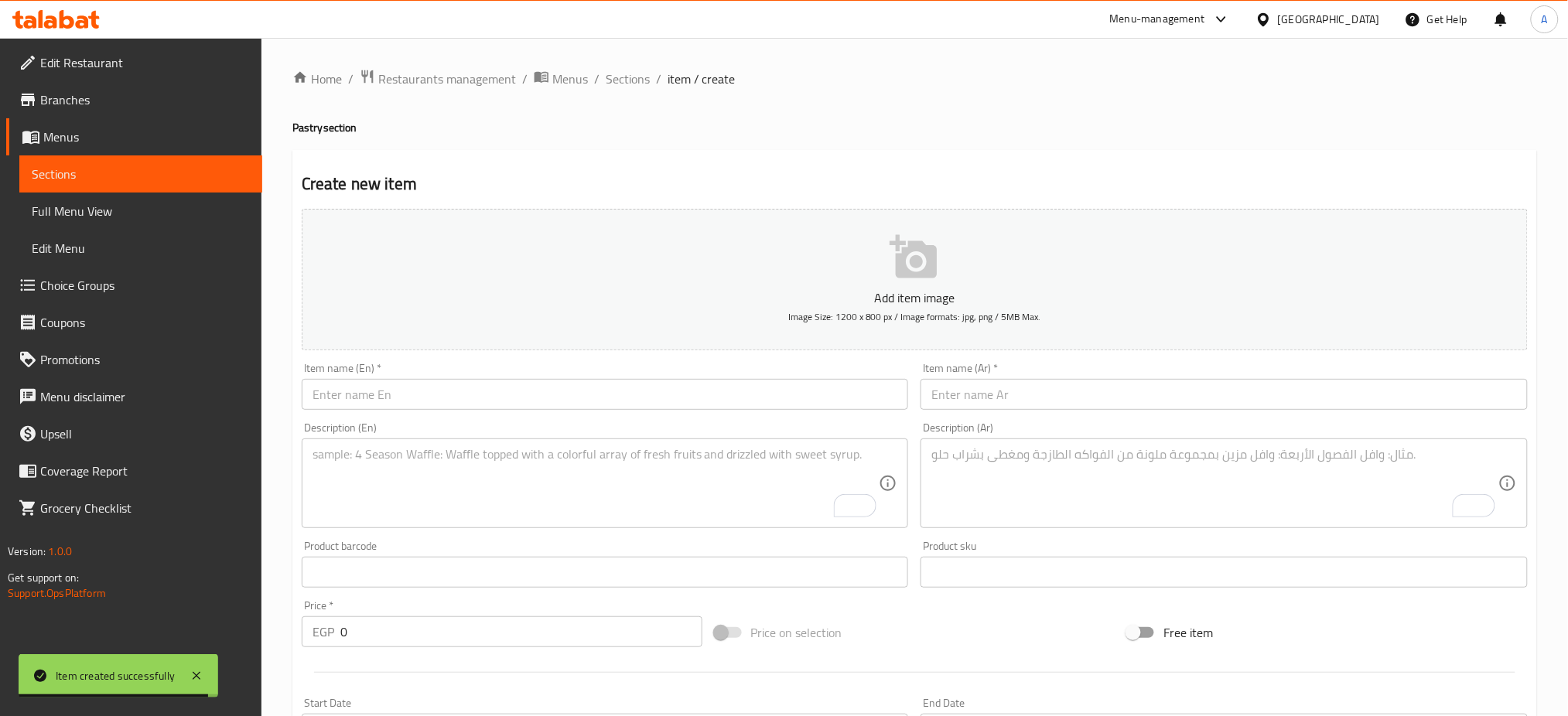
click at [614, 66] on div "Home / Restaurants management / Menus / Sections / item / create Pastry section…" at bounding box center [915, 565] width 1307 height 1054
click at [619, 74] on span "Sections" at bounding box center [628, 78] width 44 height 19
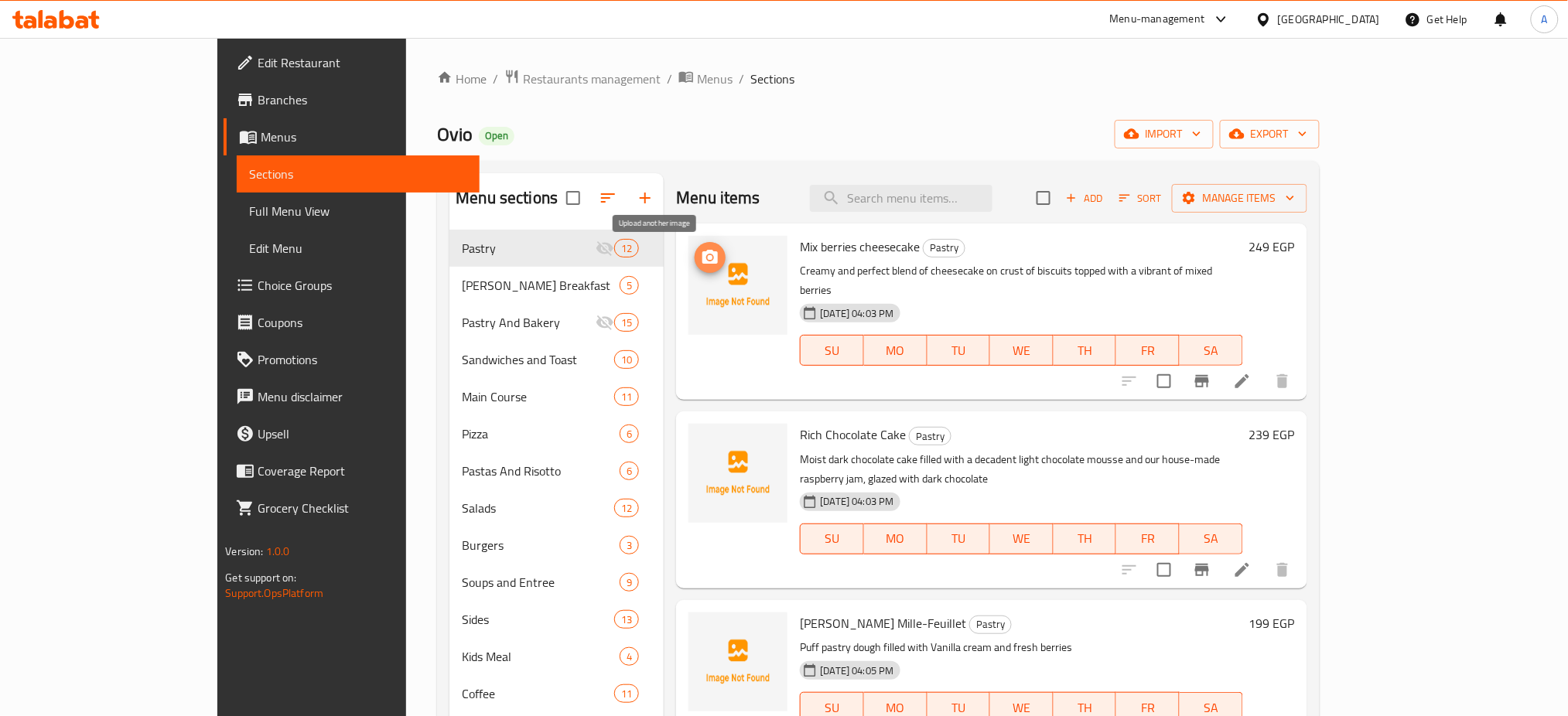
click at [700, 261] on icon "upload picture" at bounding box center [709, 257] width 19 height 19
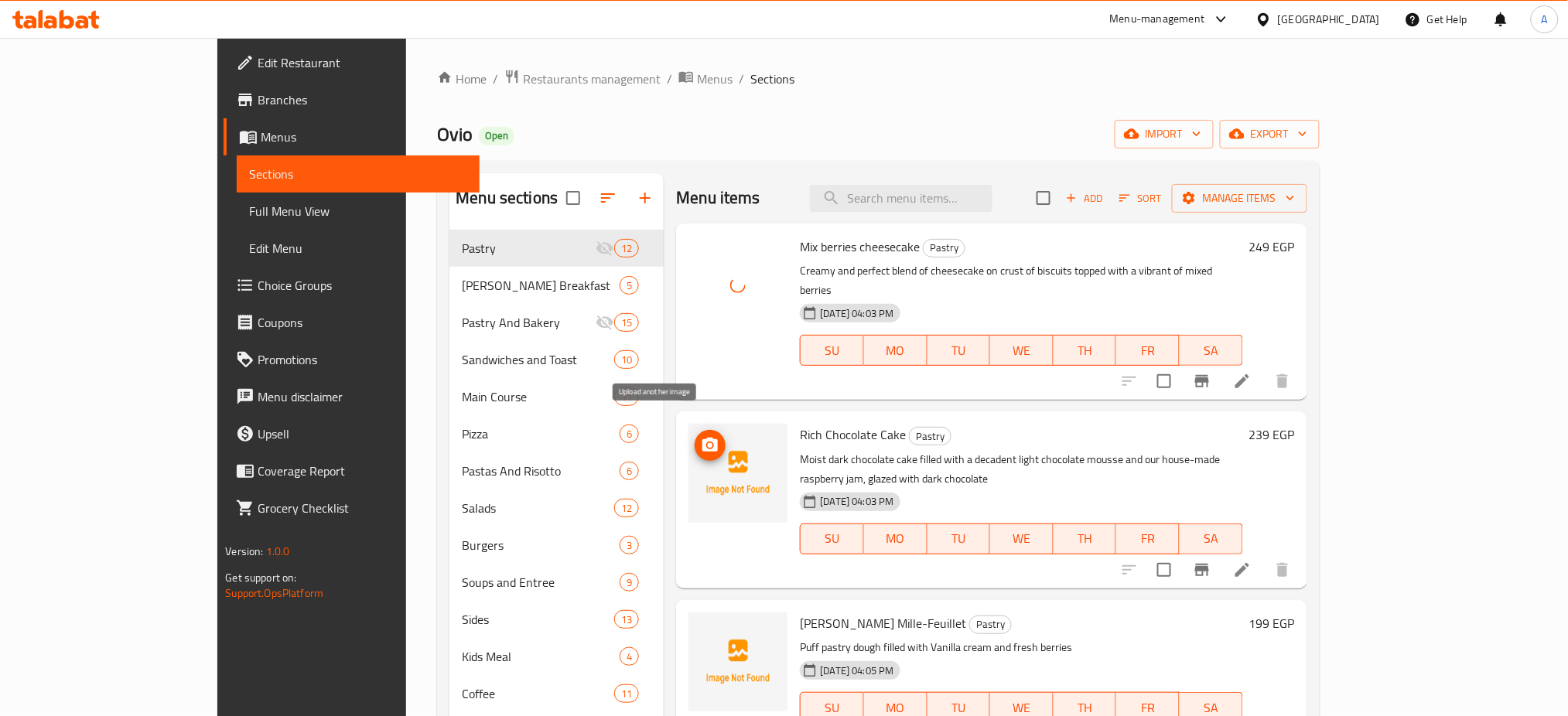
click at [702, 438] on icon "upload picture" at bounding box center [709, 445] width 15 height 14
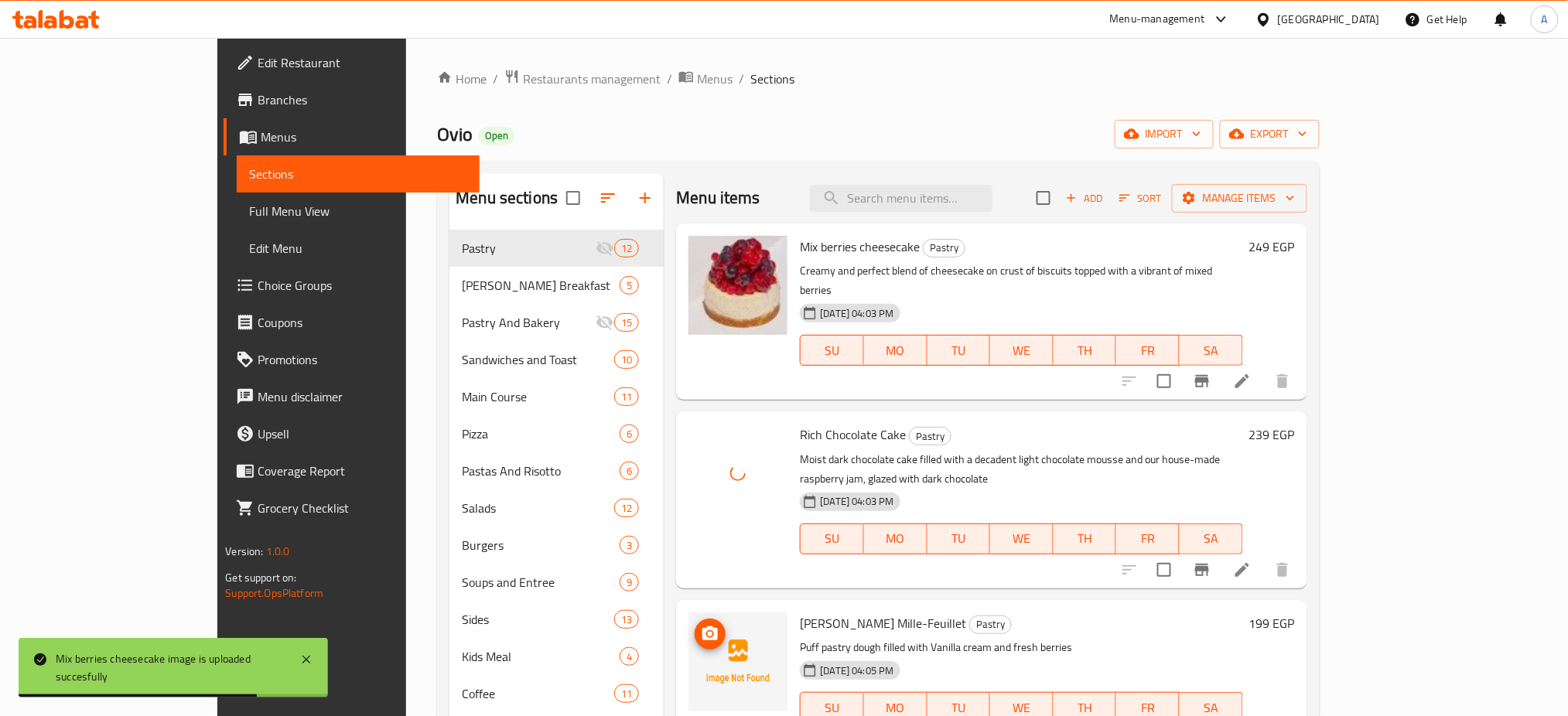
click at [700, 625] on icon "upload picture" at bounding box center [709, 633] width 19 height 19
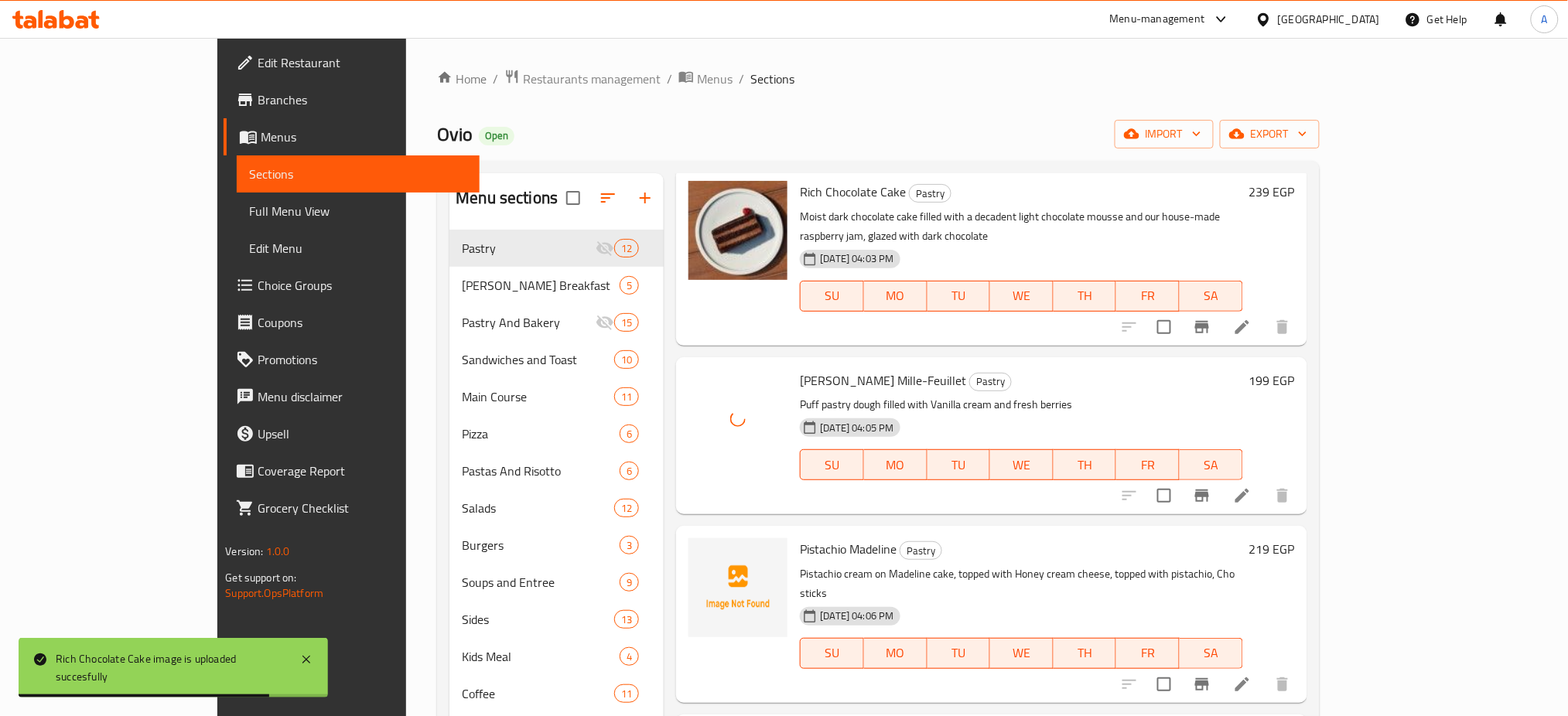
scroll to position [251, 0]
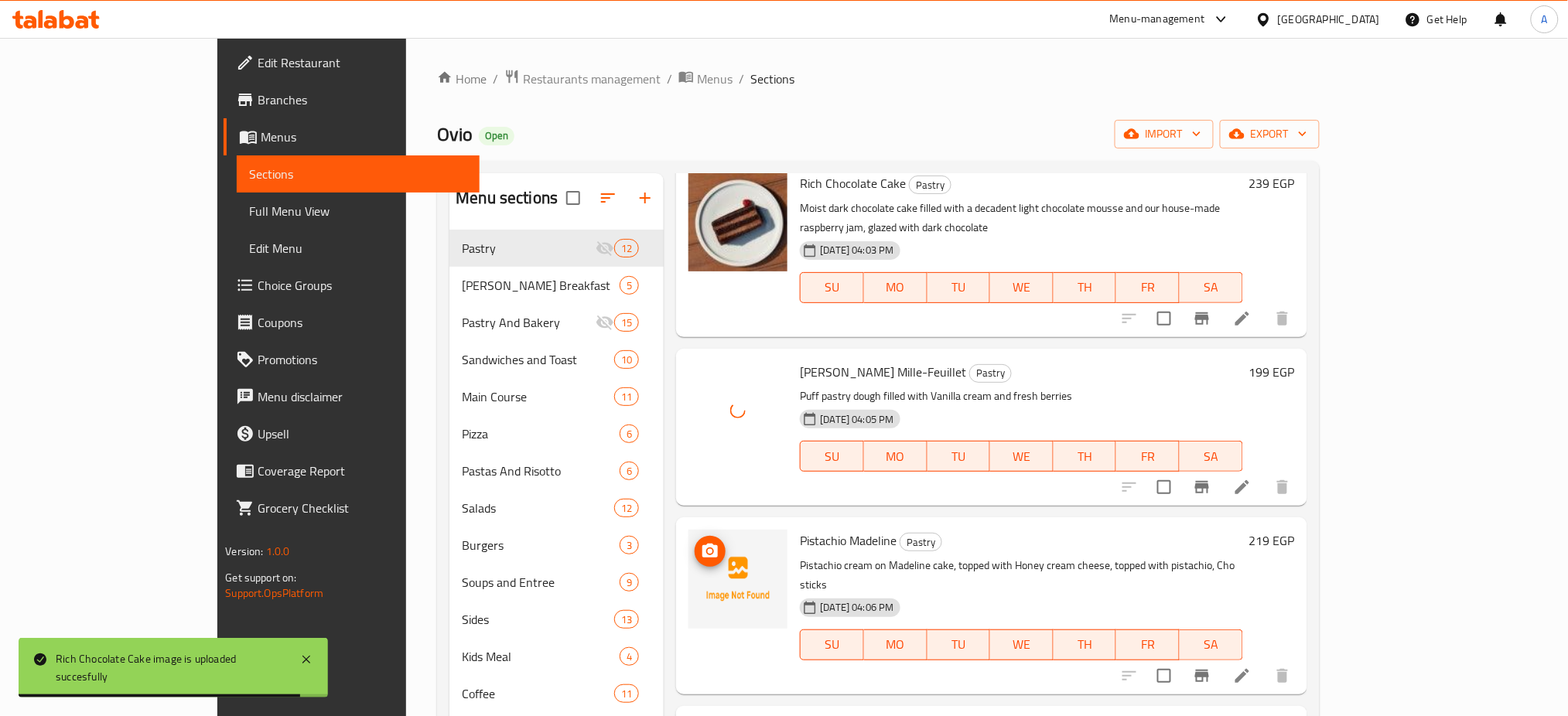
click at [702, 544] on icon "upload picture" at bounding box center [709, 551] width 15 height 14
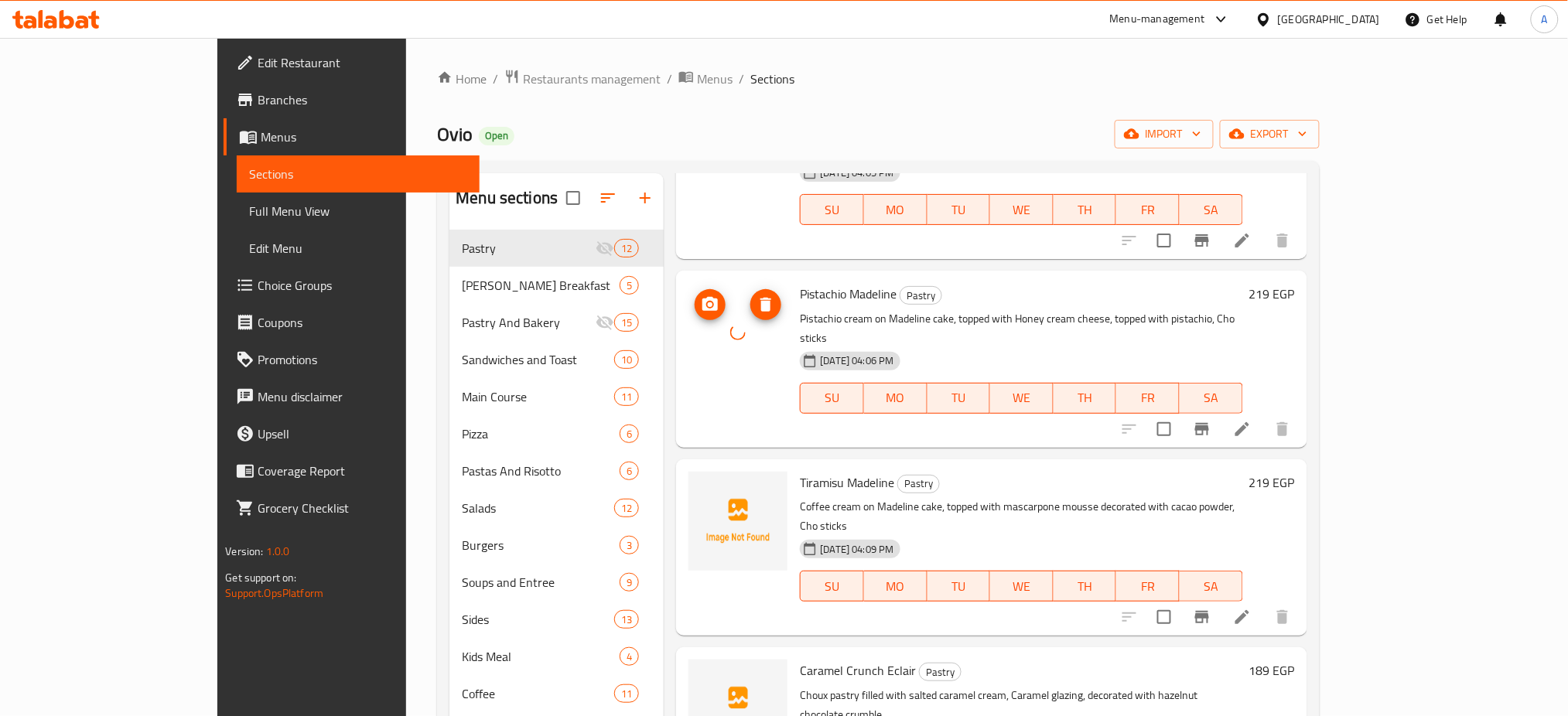
scroll to position [498, 0]
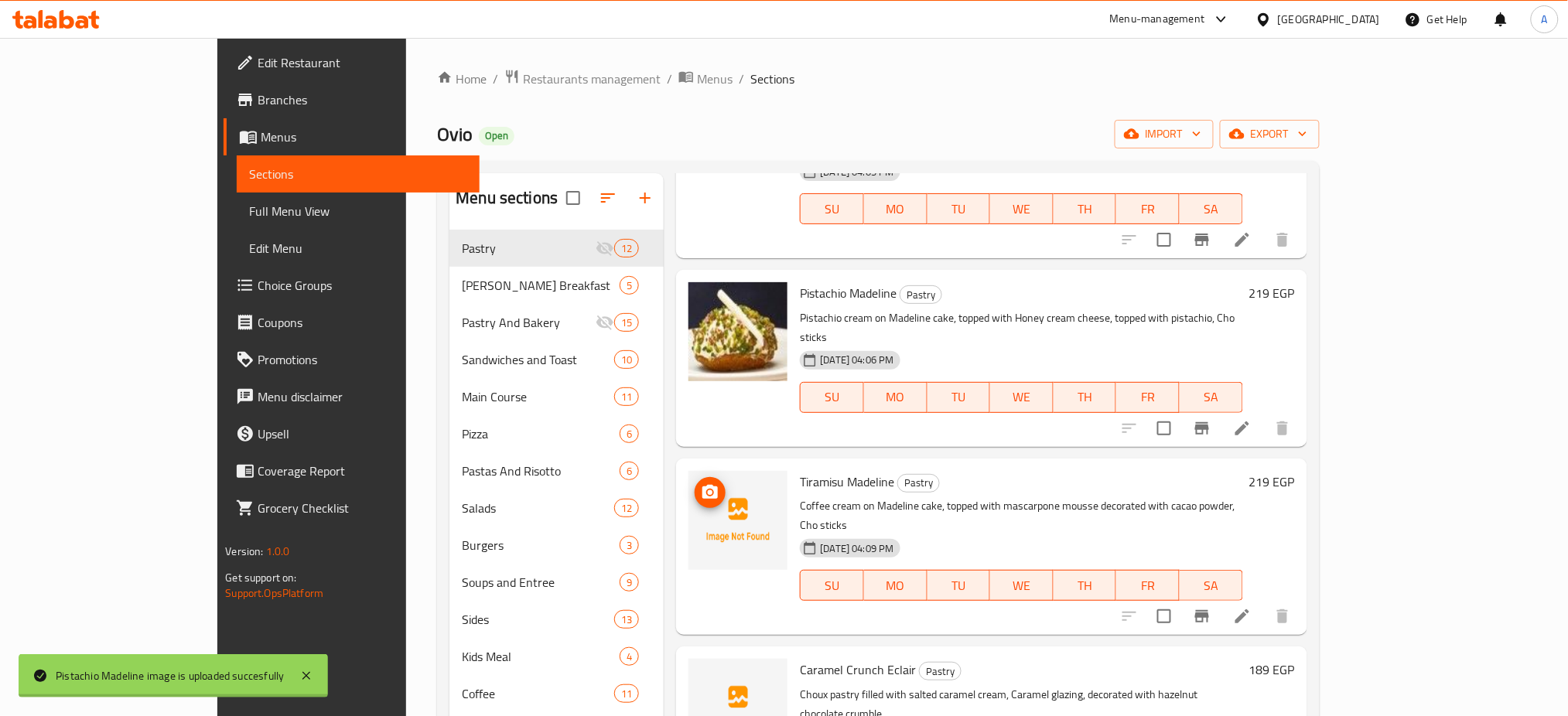
click at [700, 483] on icon "upload picture" at bounding box center [709, 492] width 19 height 19
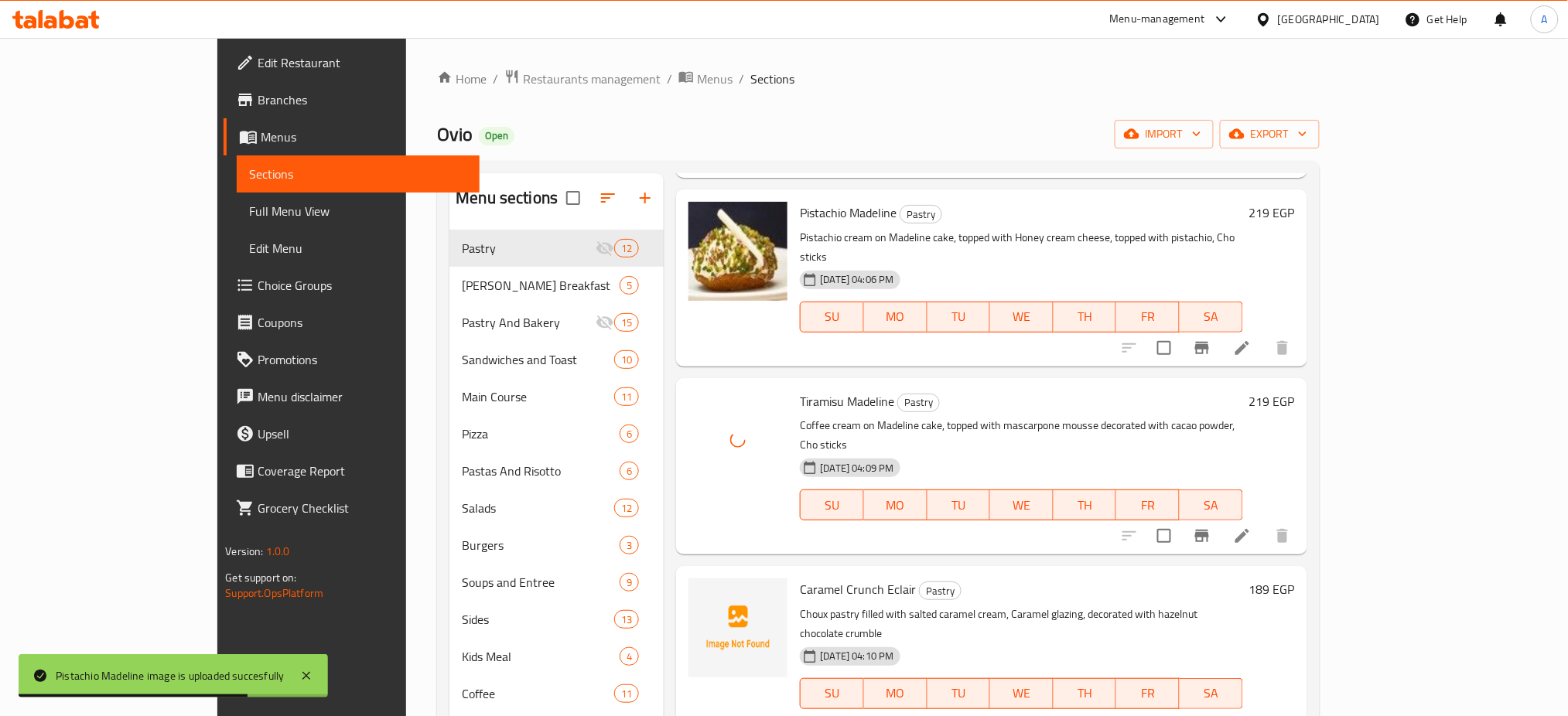
scroll to position [708, 0]
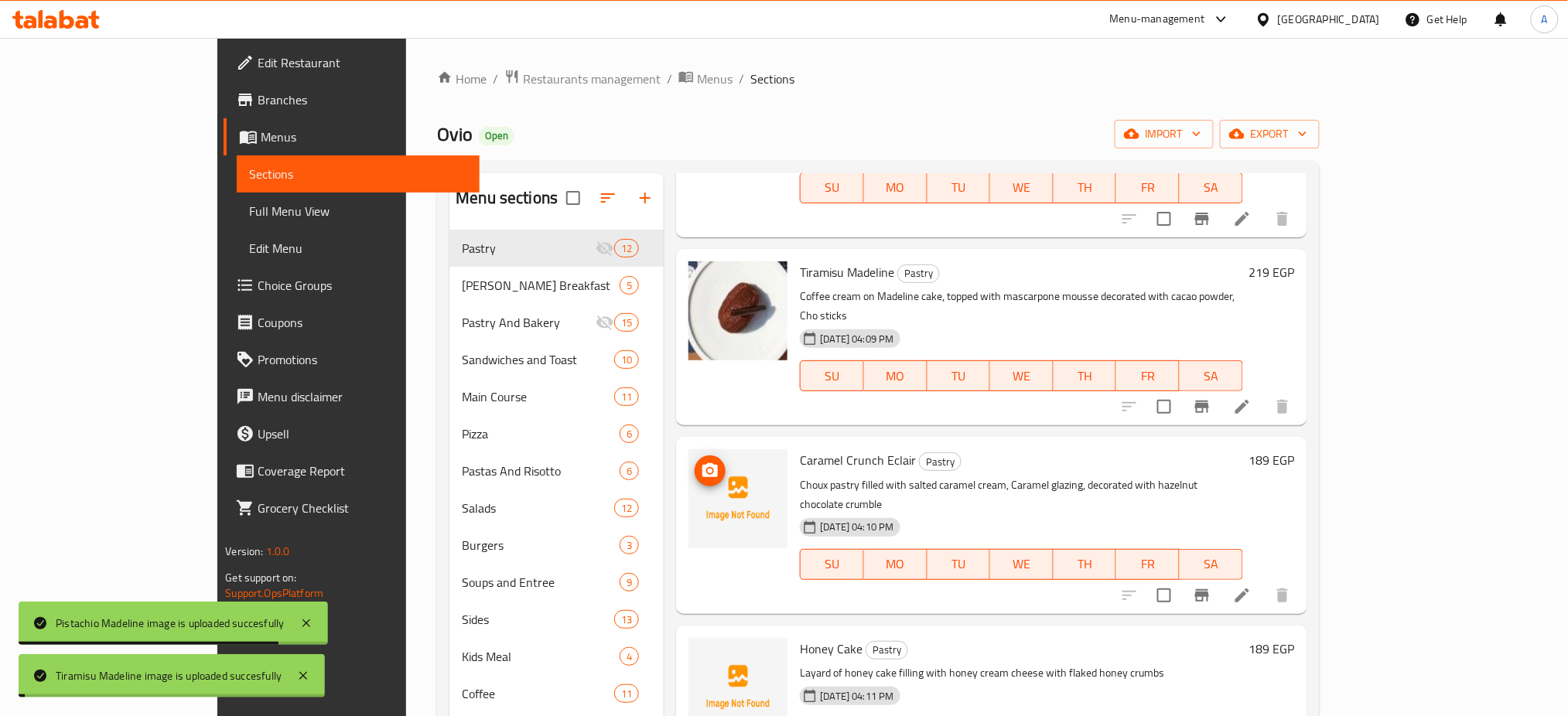
click at [702, 463] on icon "upload picture" at bounding box center [709, 470] width 15 height 14
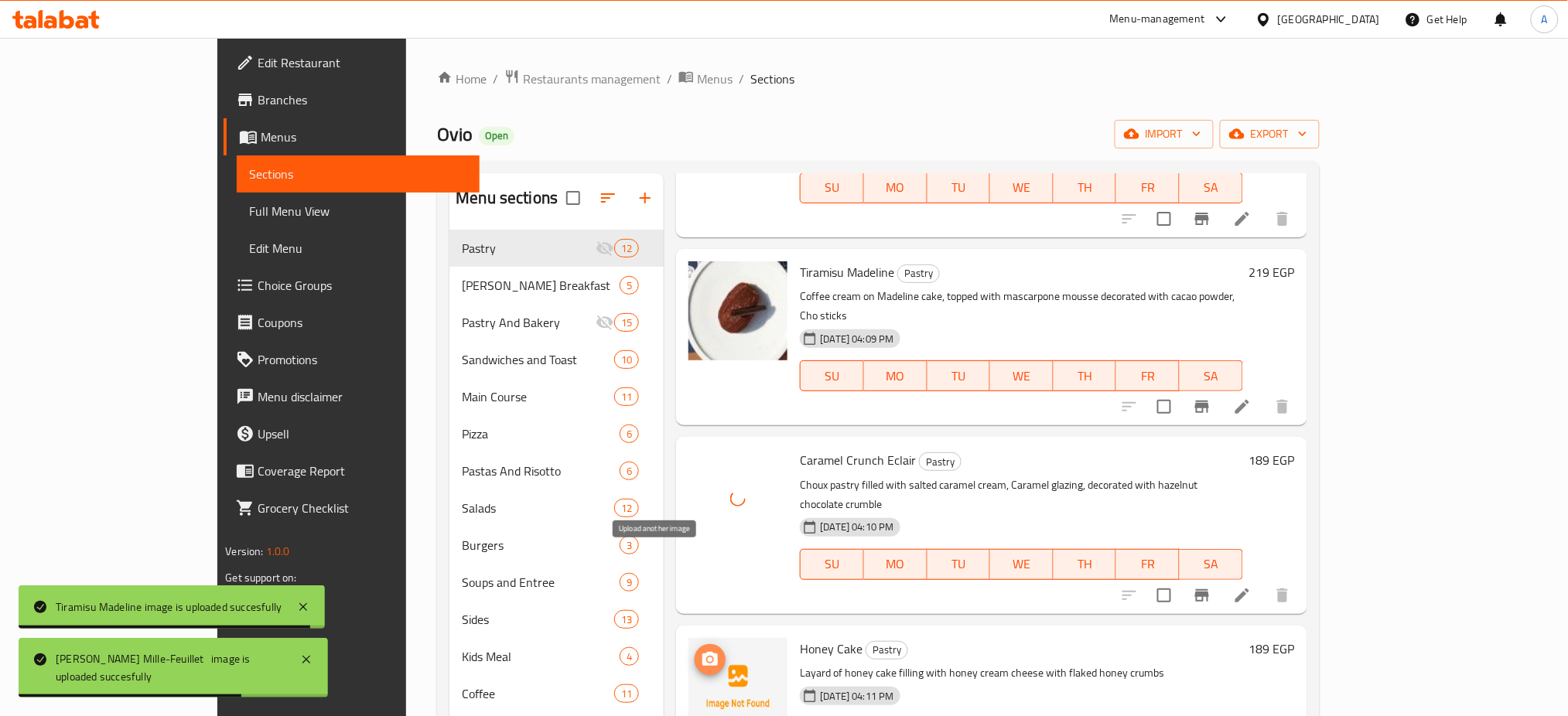
click at [702, 652] on icon "upload picture" at bounding box center [709, 659] width 15 height 14
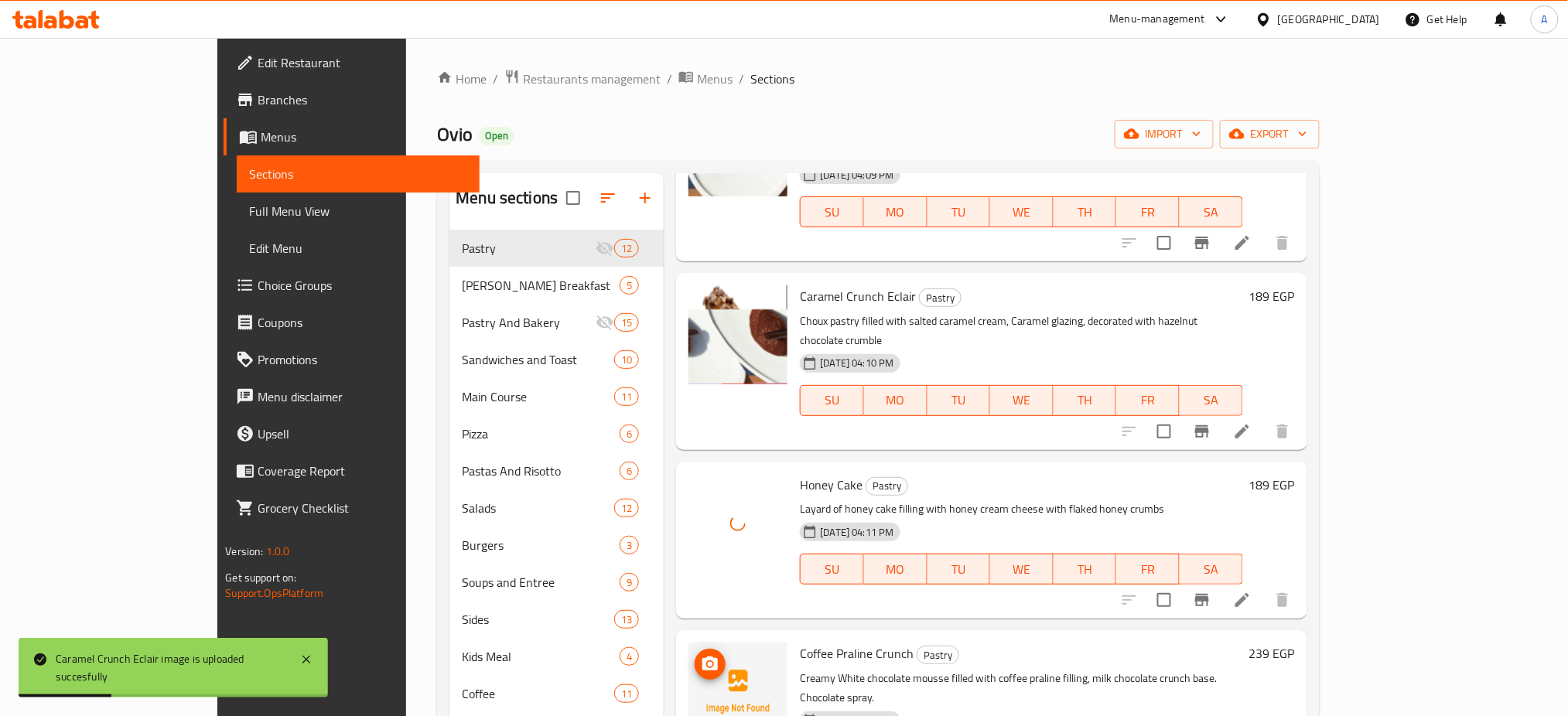
scroll to position [893, 0]
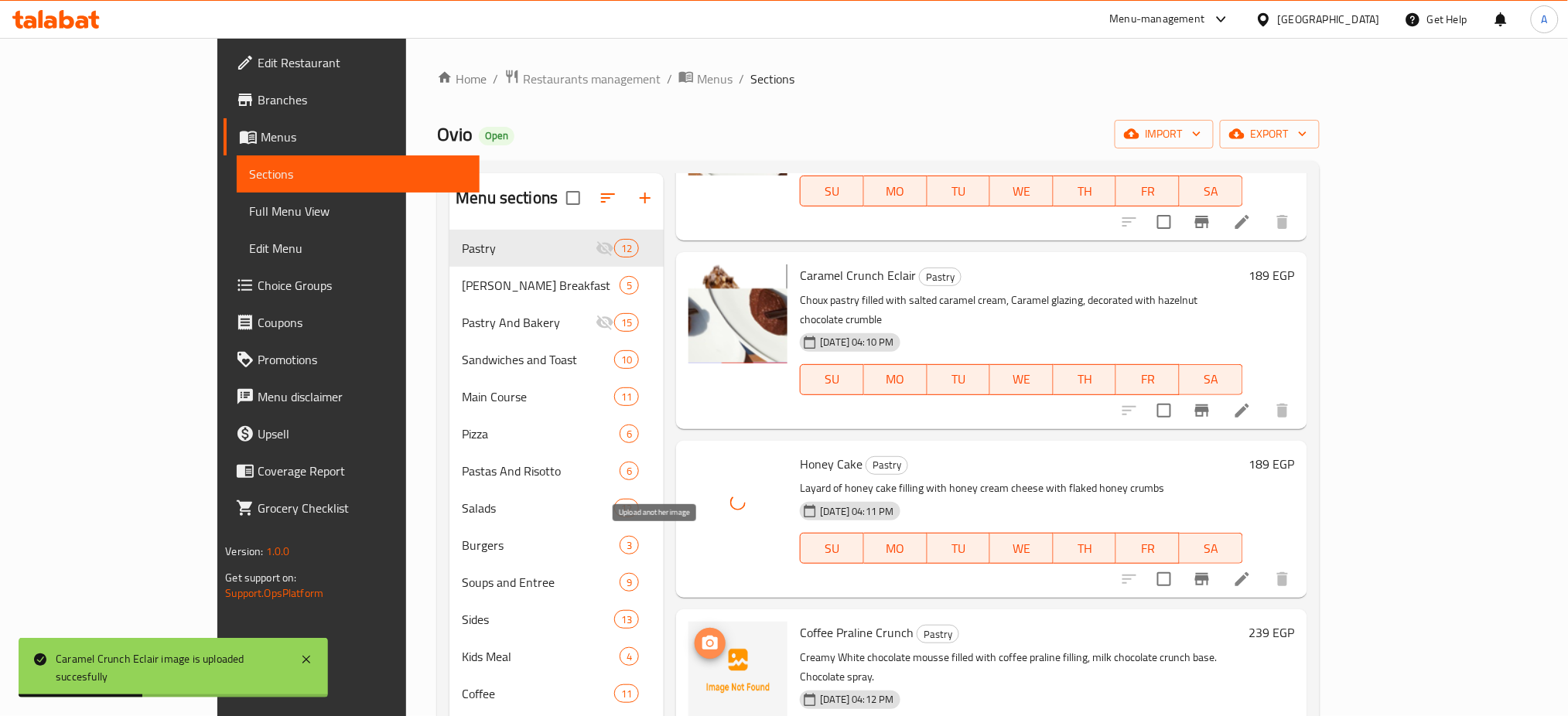
click at [694, 628] on button "upload picture" at bounding box center [709, 643] width 31 height 31
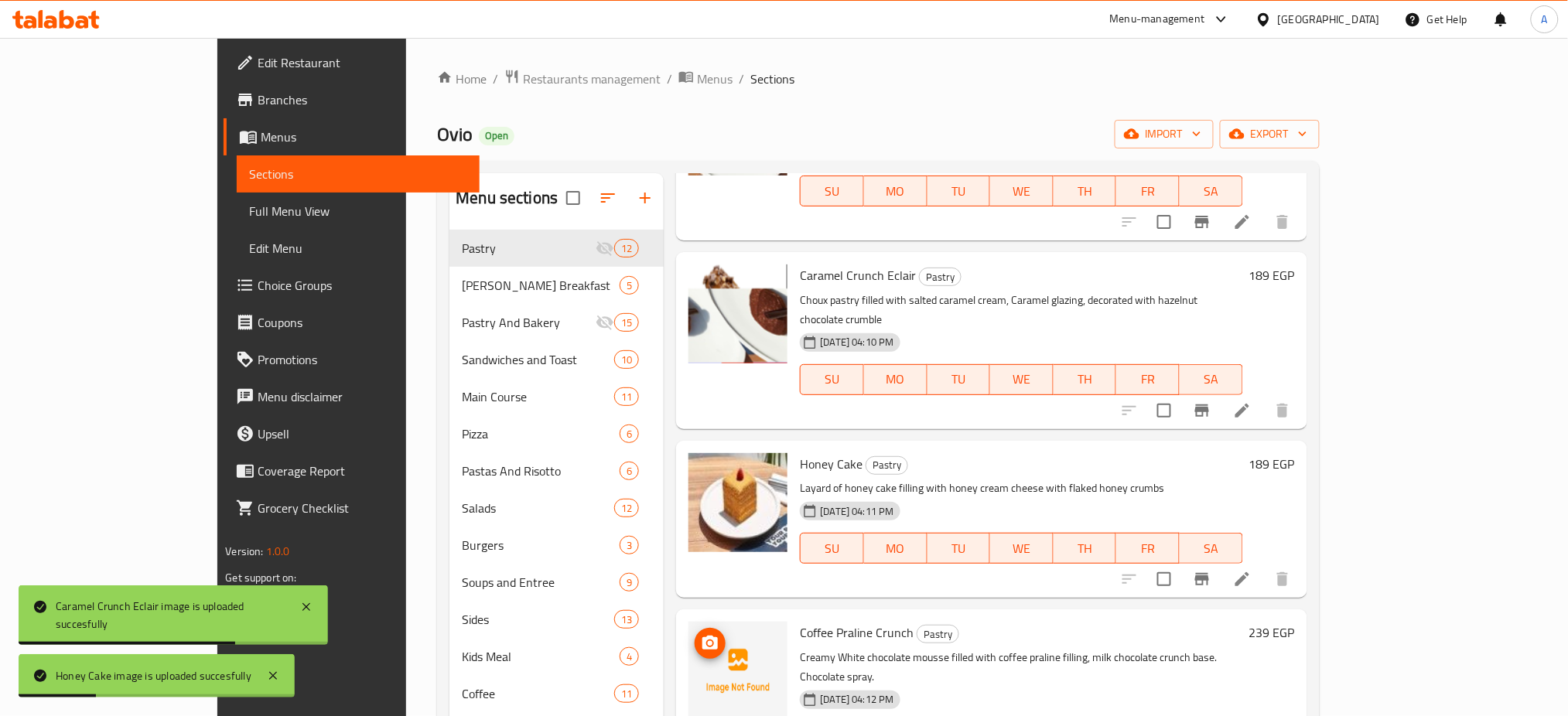
click at [454, 173] on div "Menu sections" at bounding box center [556, 198] width 214 height 51
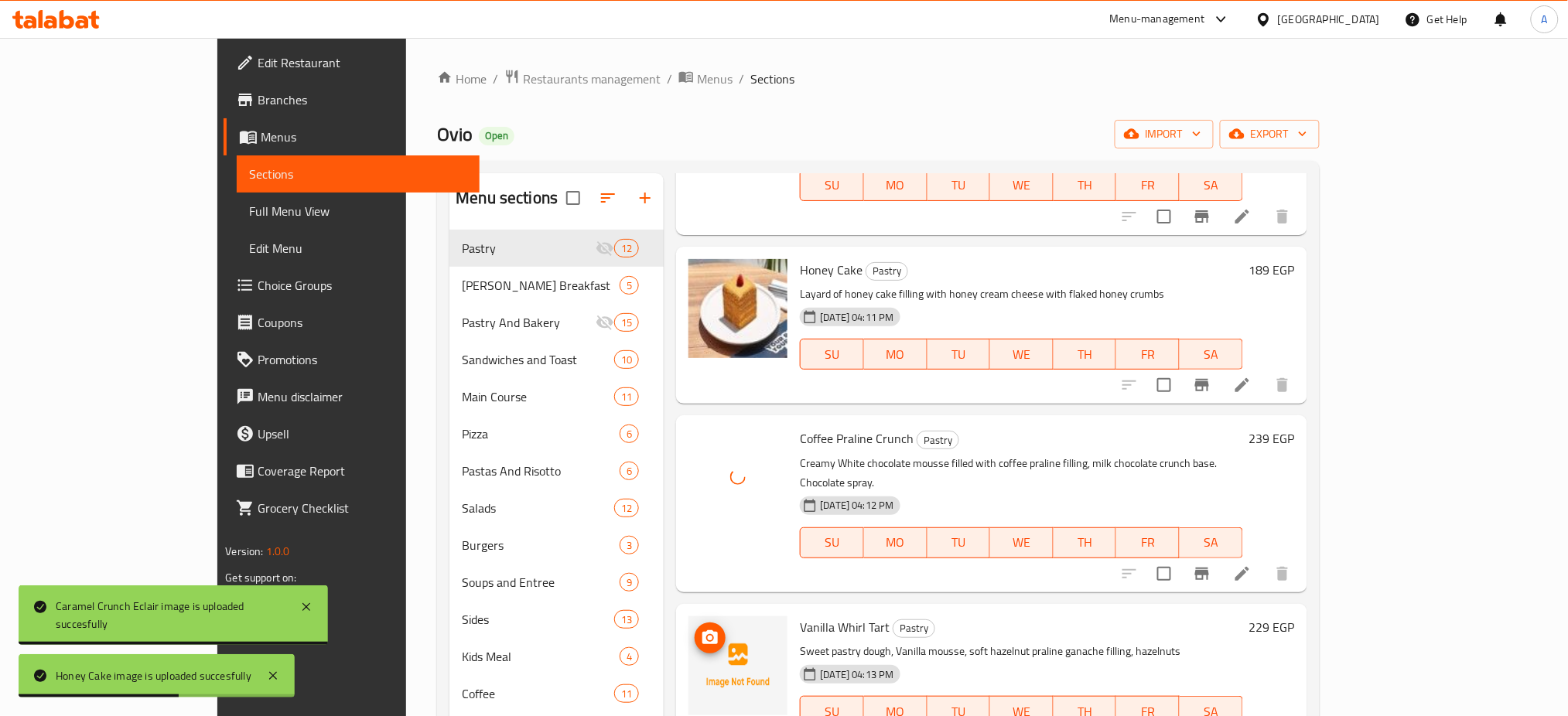
scroll to position [1089, 0]
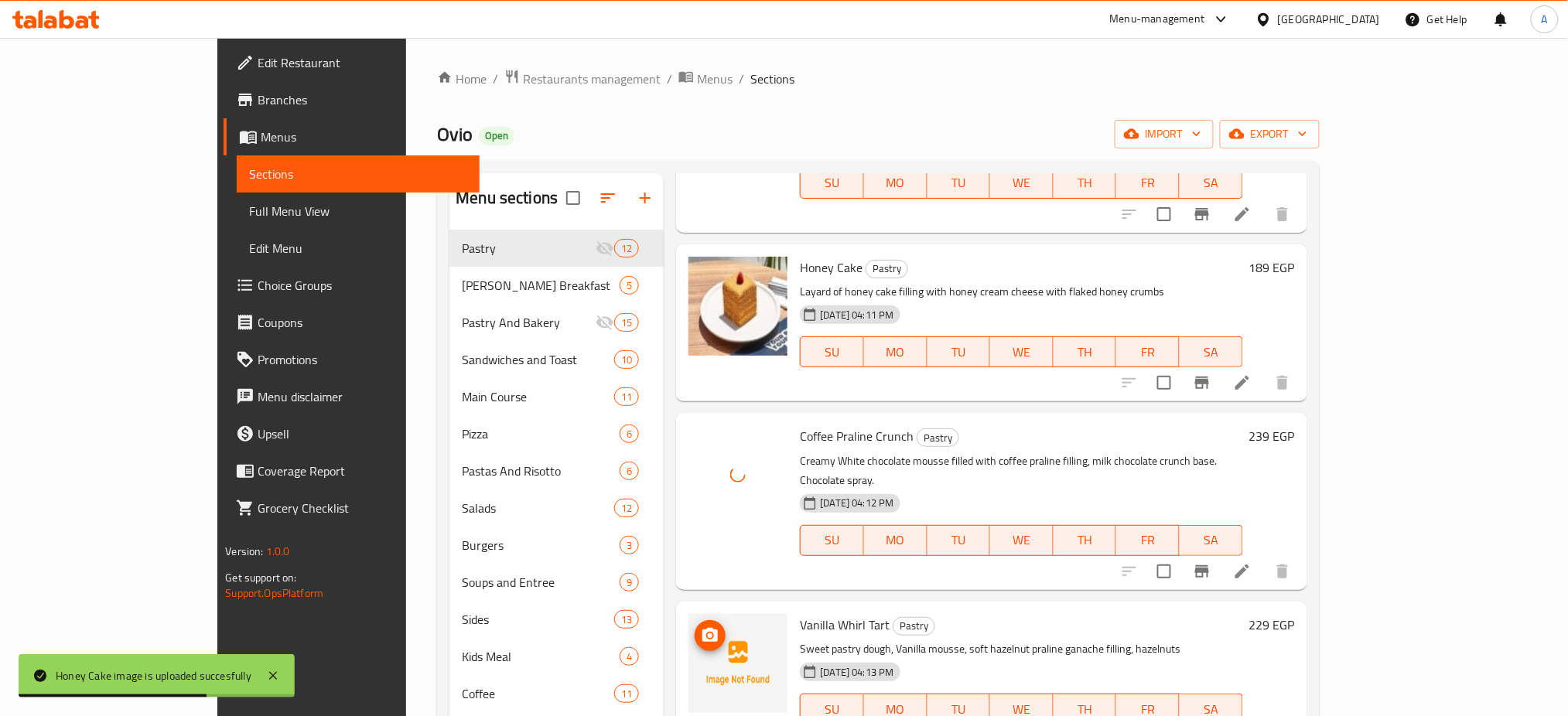
click at [694, 626] on span "upload picture" at bounding box center [709, 635] width 31 height 19
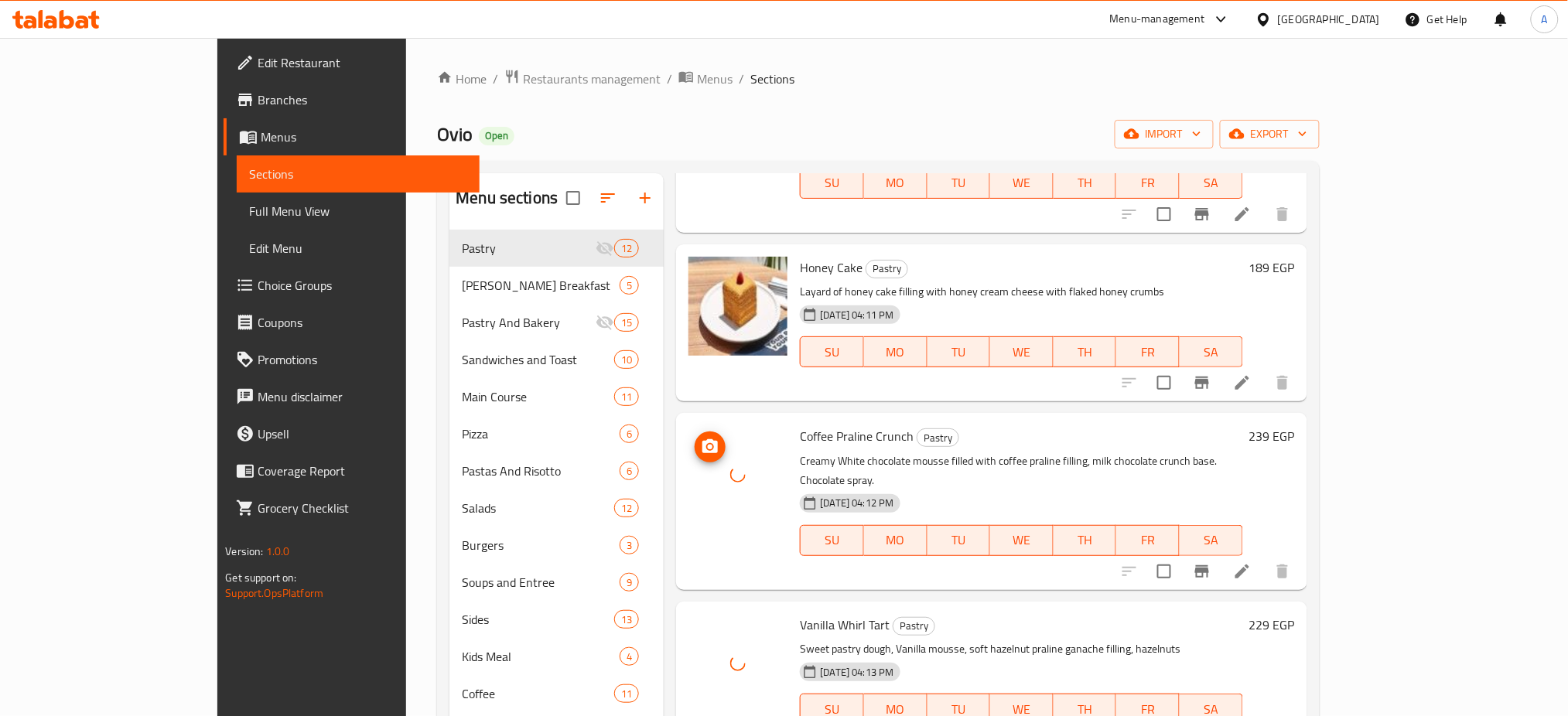
scroll to position [1260, 0]
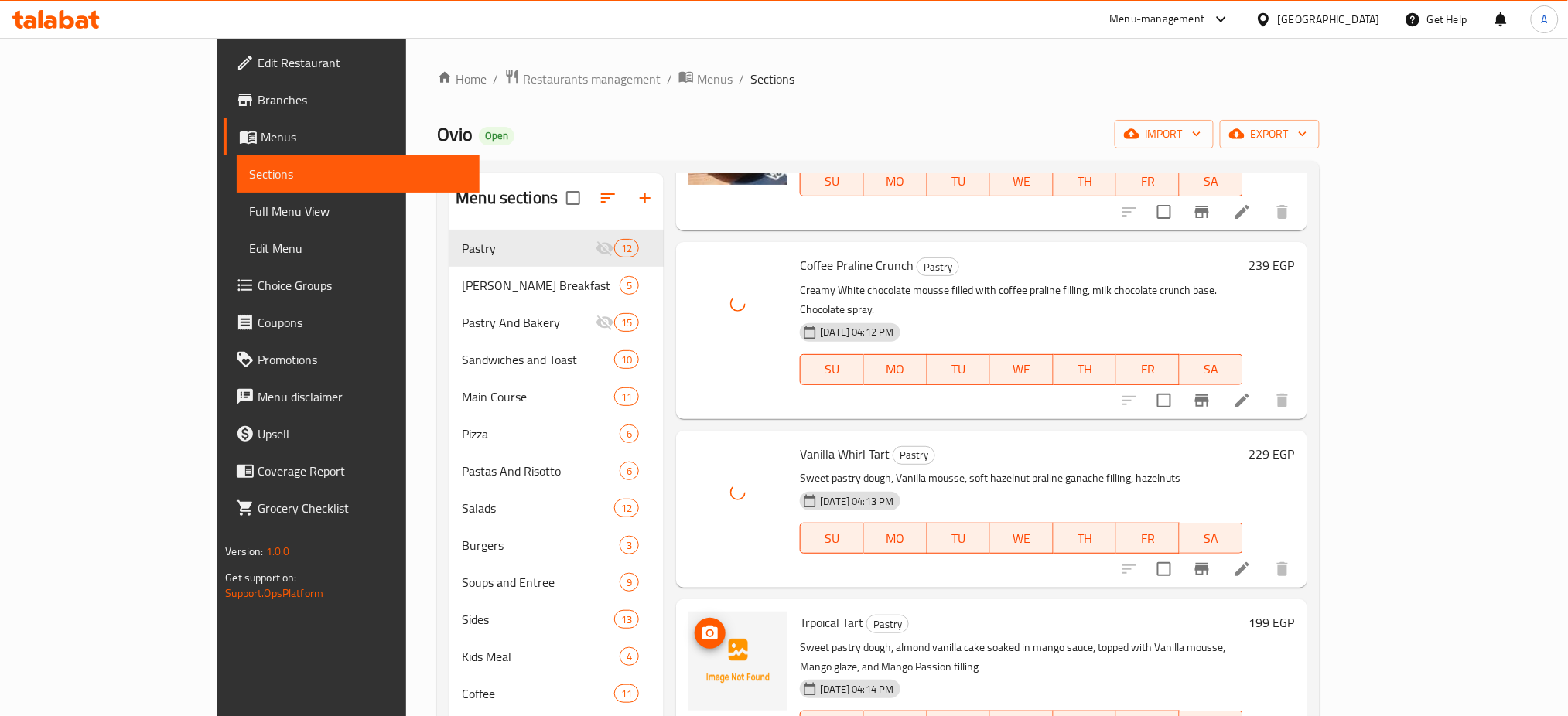
click at [702, 625] on icon "upload picture" at bounding box center [709, 632] width 15 height 14
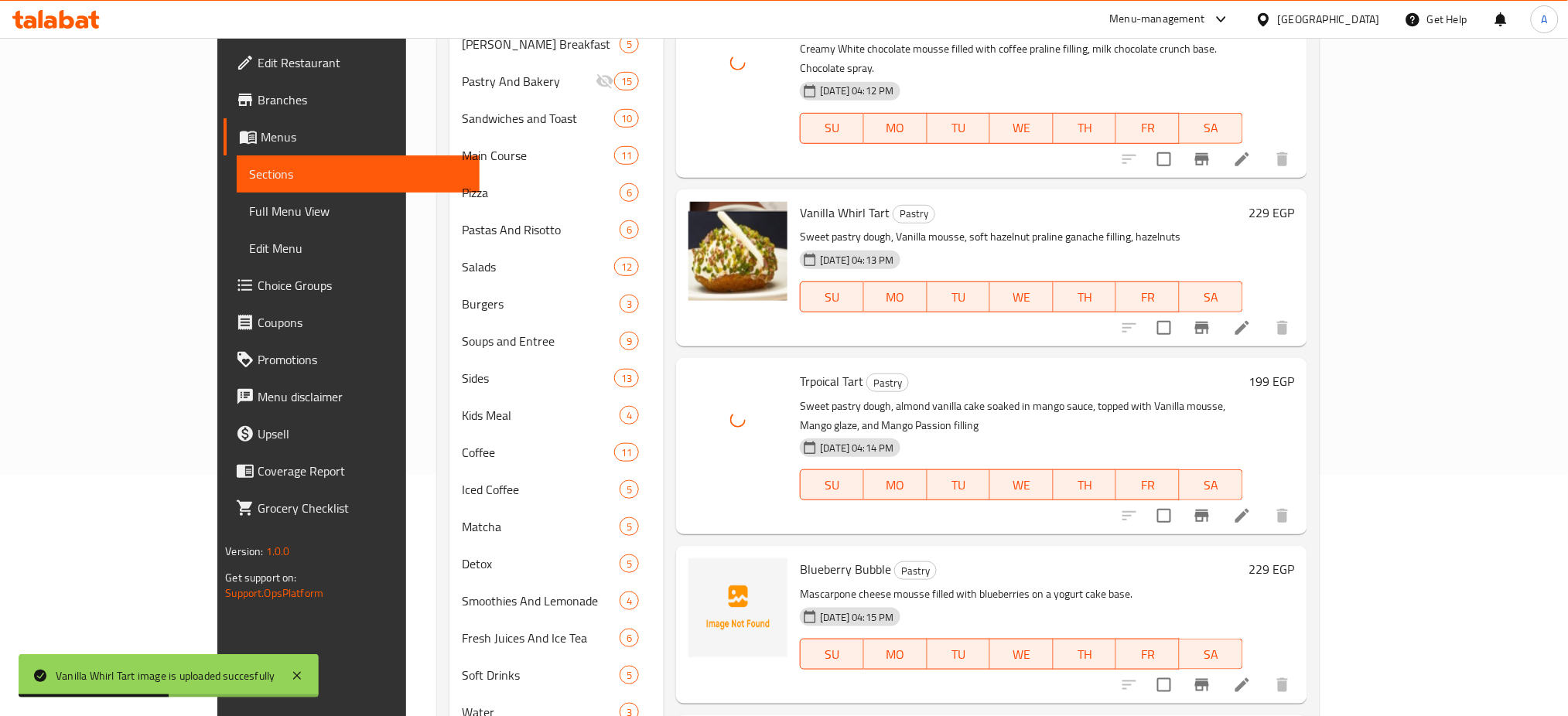
scroll to position [305, 0]
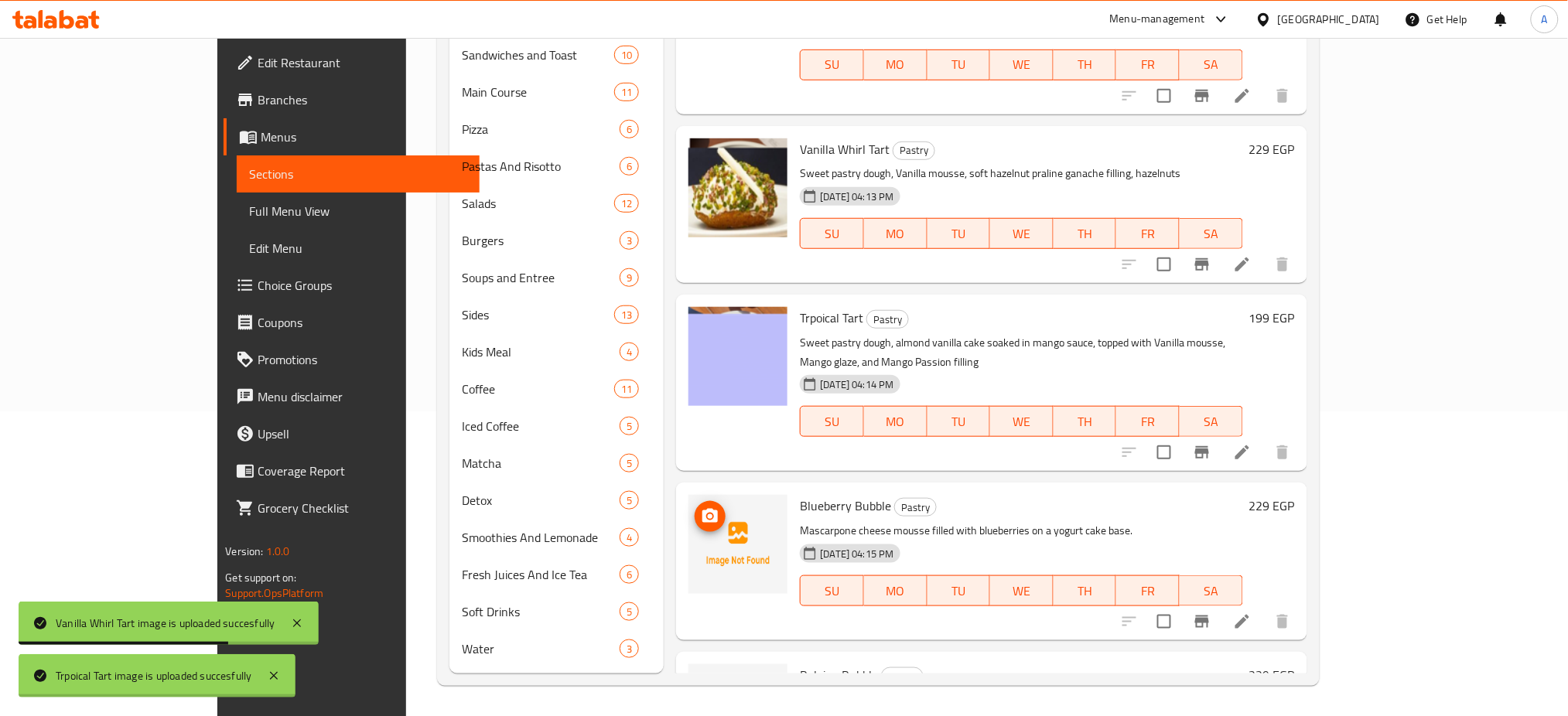
click at [700, 507] on icon "upload picture" at bounding box center [709, 516] width 19 height 19
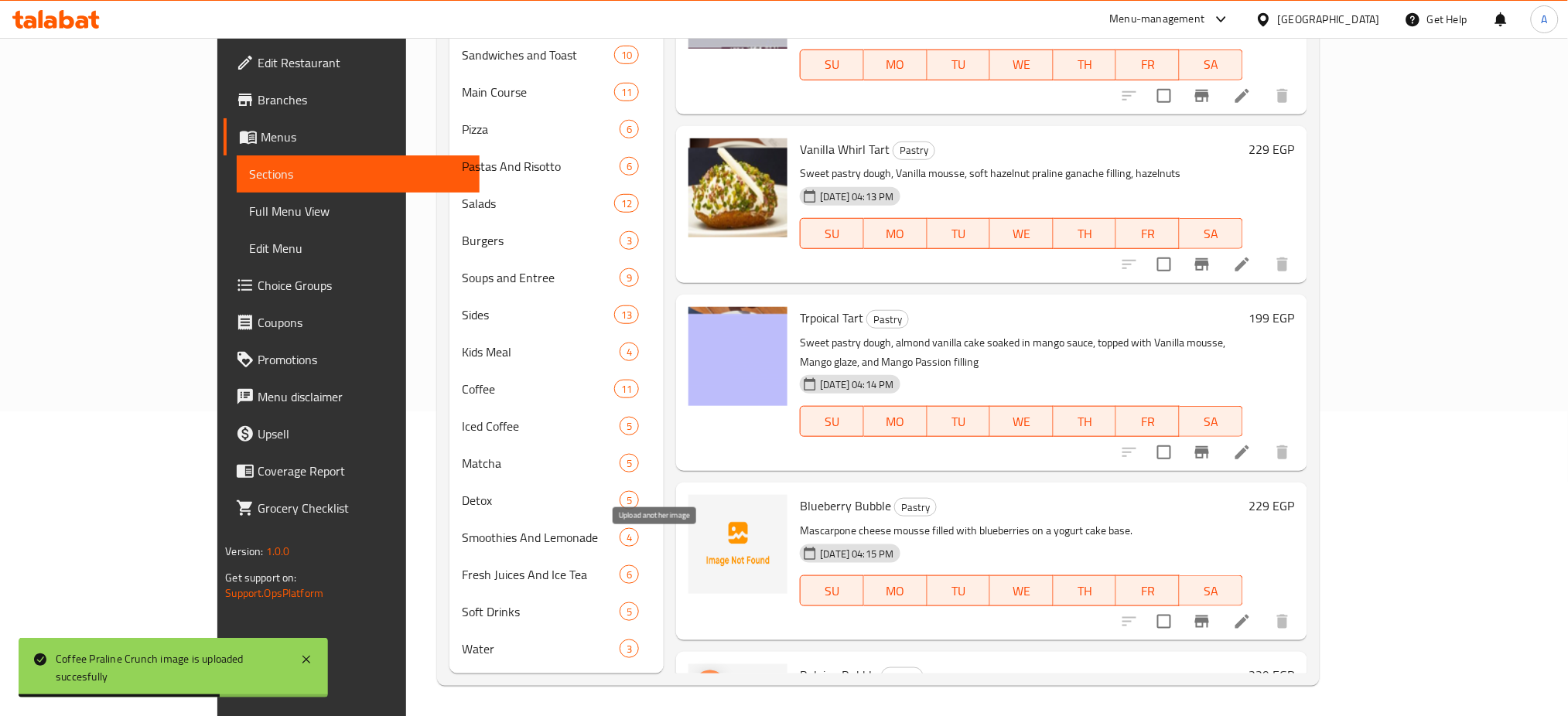
click at [708, 683] on circle "upload picture" at bounding box center [709, 685] width 4 height 4
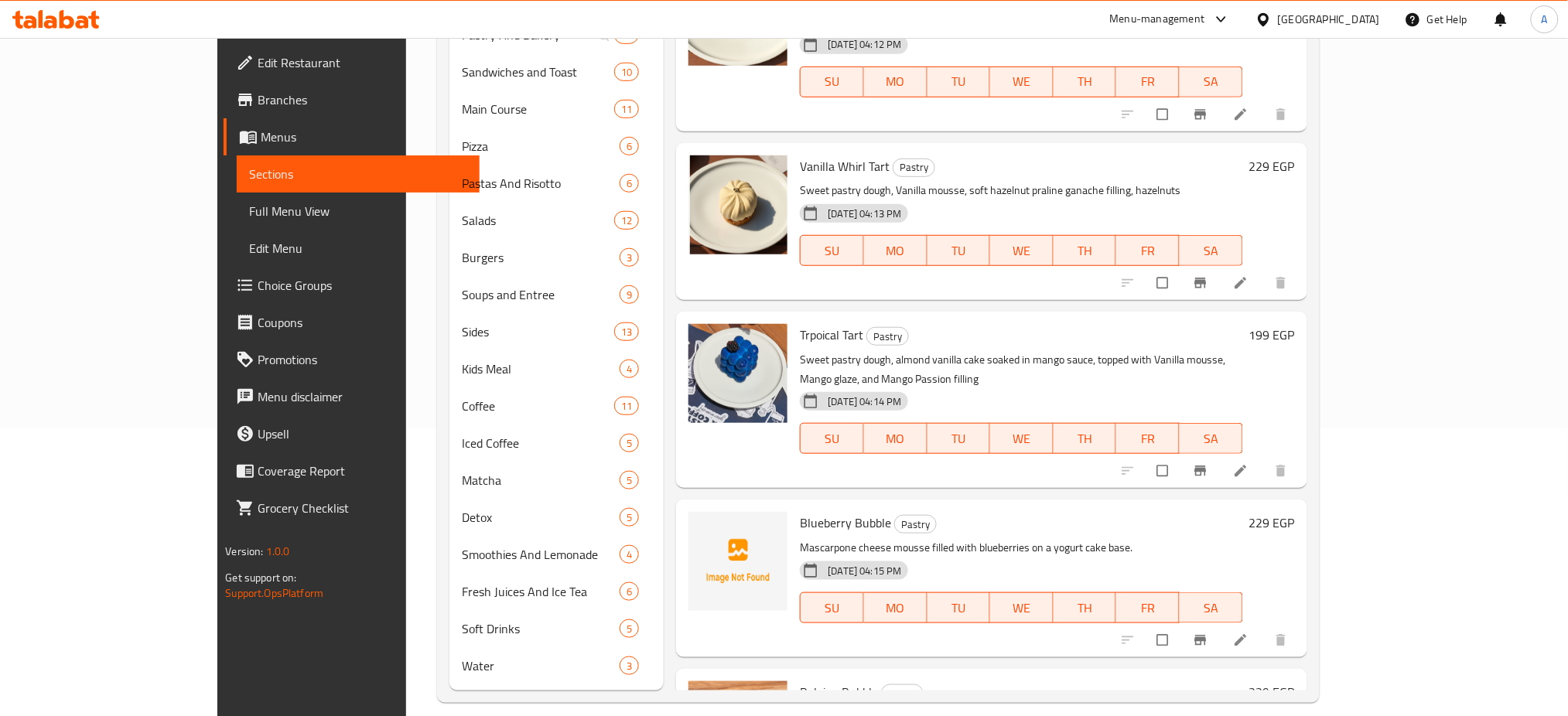
scroll to position [305, 0]
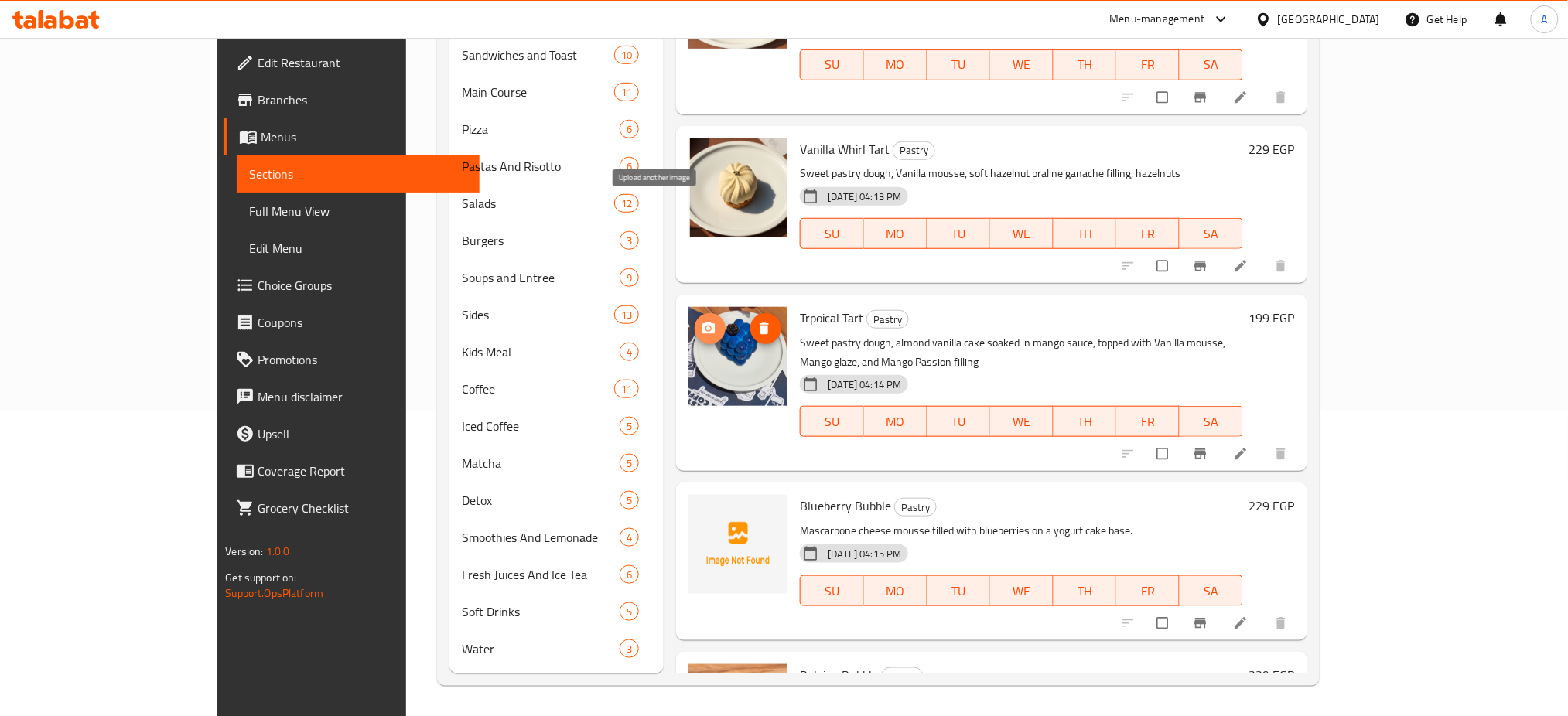
click at [694, 321] on span "upload picture" at bounding box center [709, 328] width 31 height 15
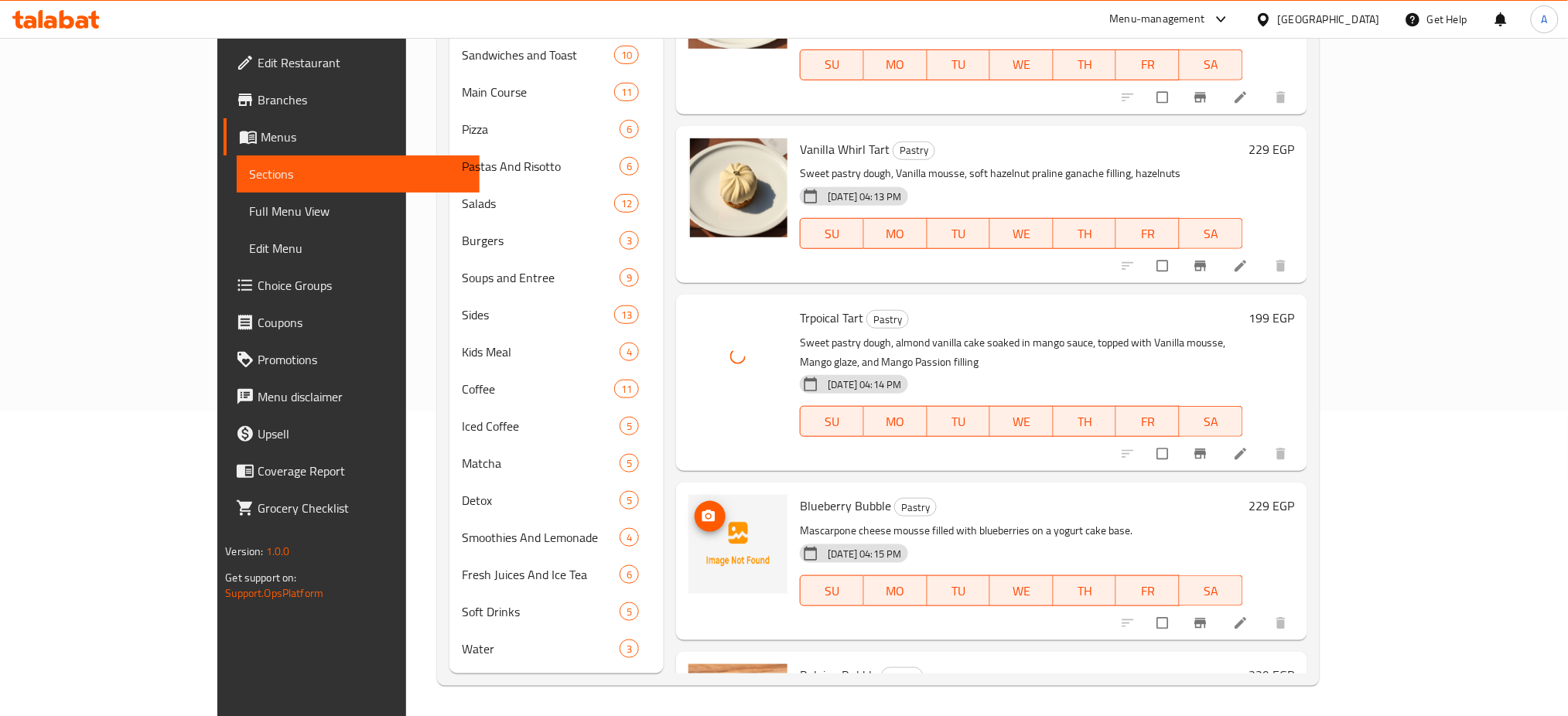
click at [694, 509] on span "upload picture" at bounding box center [709, 516] width 31 height 15
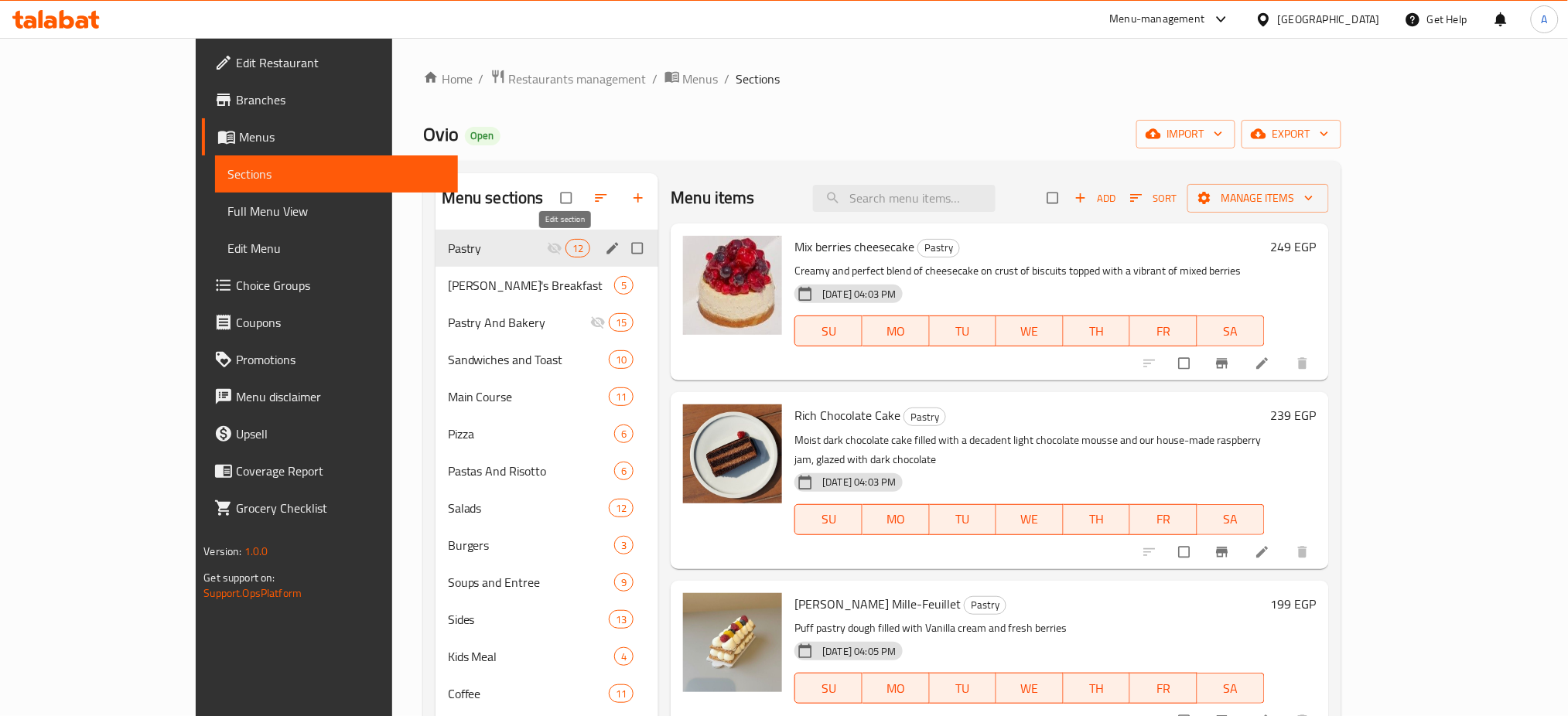
click at [604, 243] on icon "edit" at bounding box center [612, 248] width 15 height 15
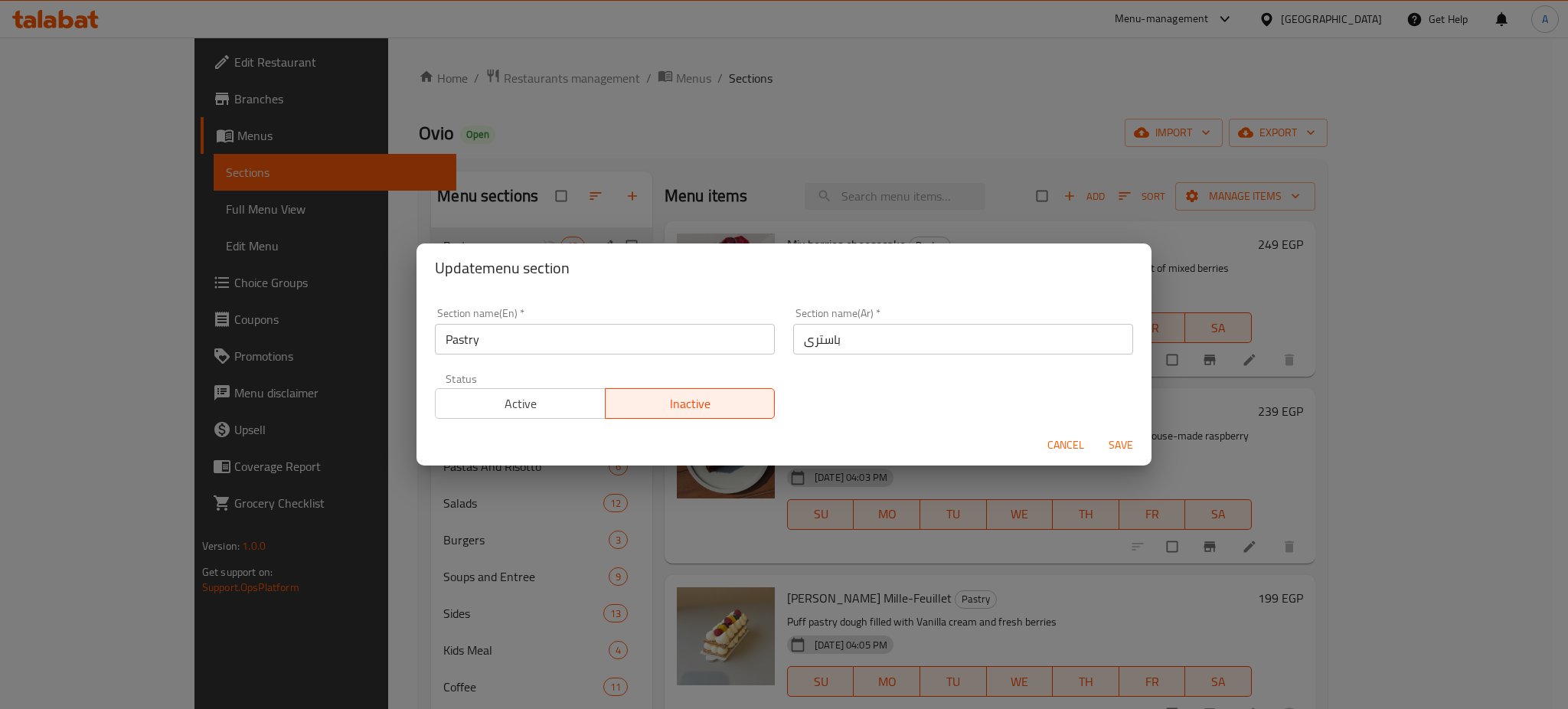
click at [547, 398] on span "Active" at bounding box center [520, 403] width 158 height 22
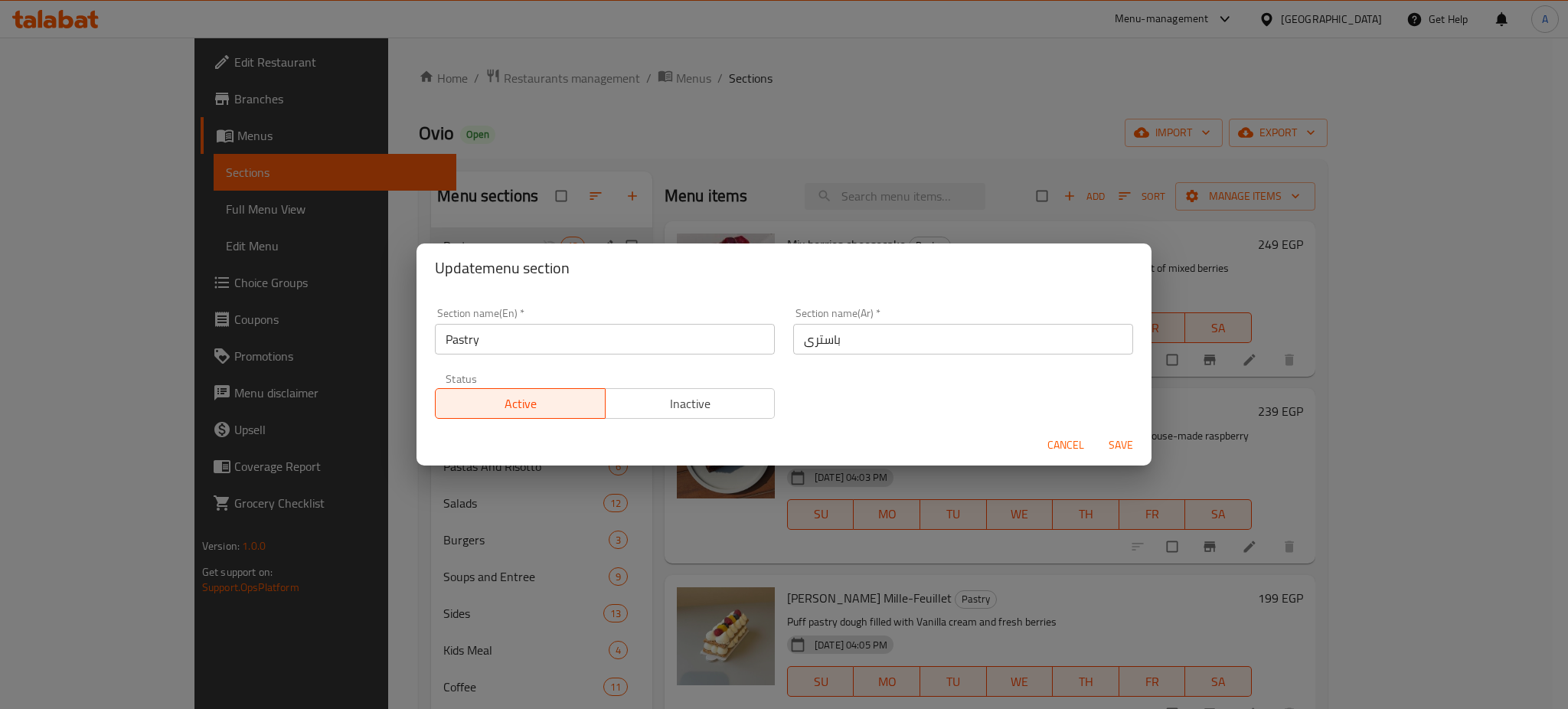
click at [1129, 440] on span "Save" at bounding box center [1121, 445] width 37 height 19
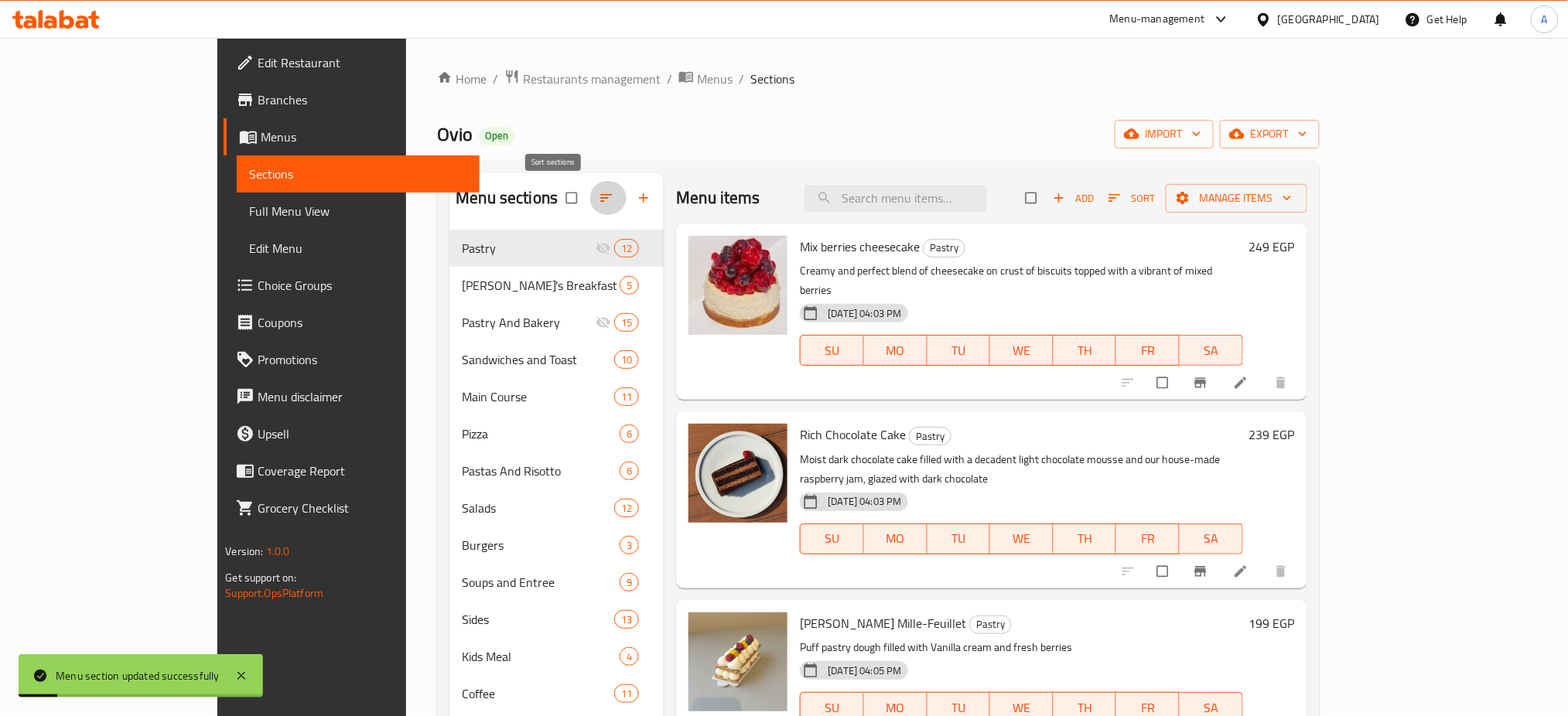
click at [601, 198] on icon "button" at bounding box center [606, 197] width 12 height 8
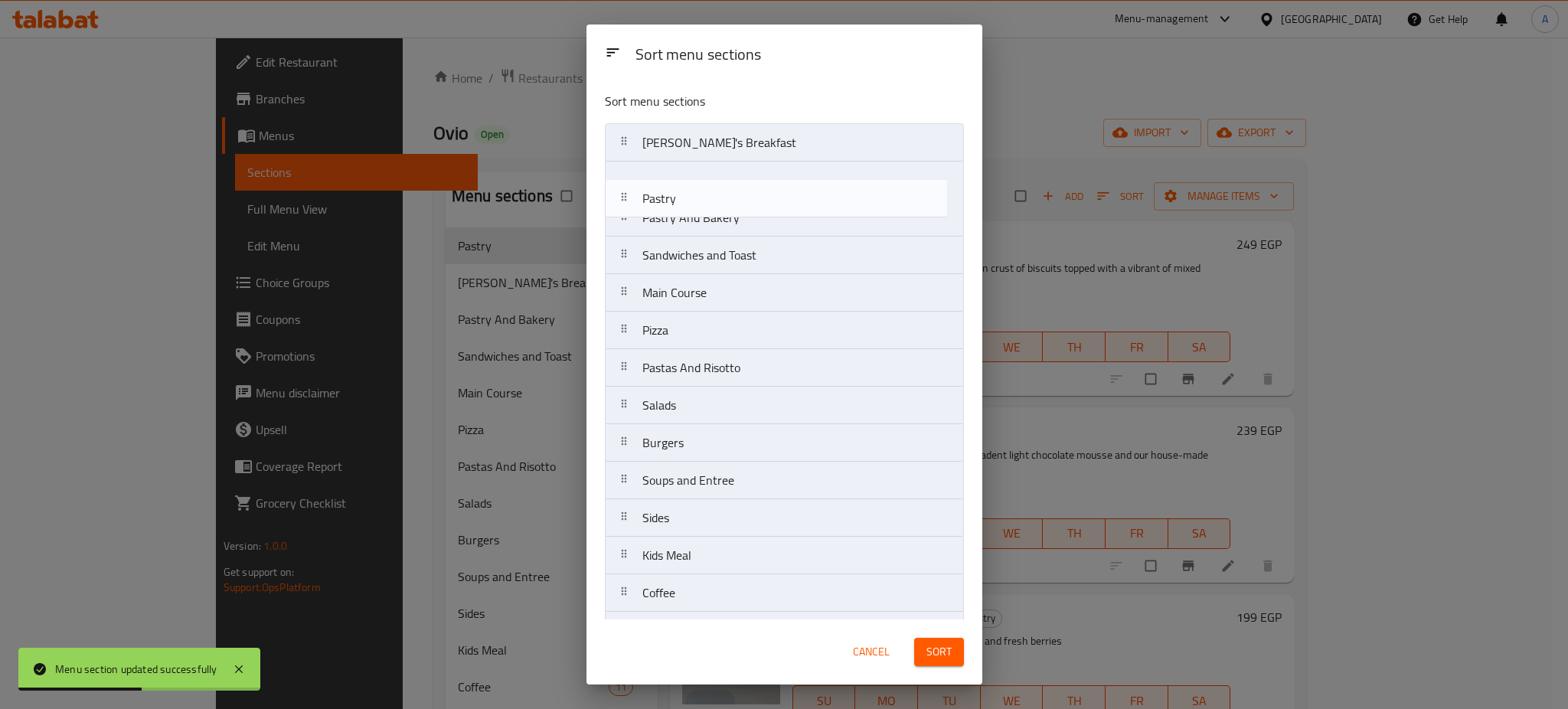
drag, startPoint x: 715, startPoint y: 133, endPoint x: 715, endPoint y: 194, distance: 61.0
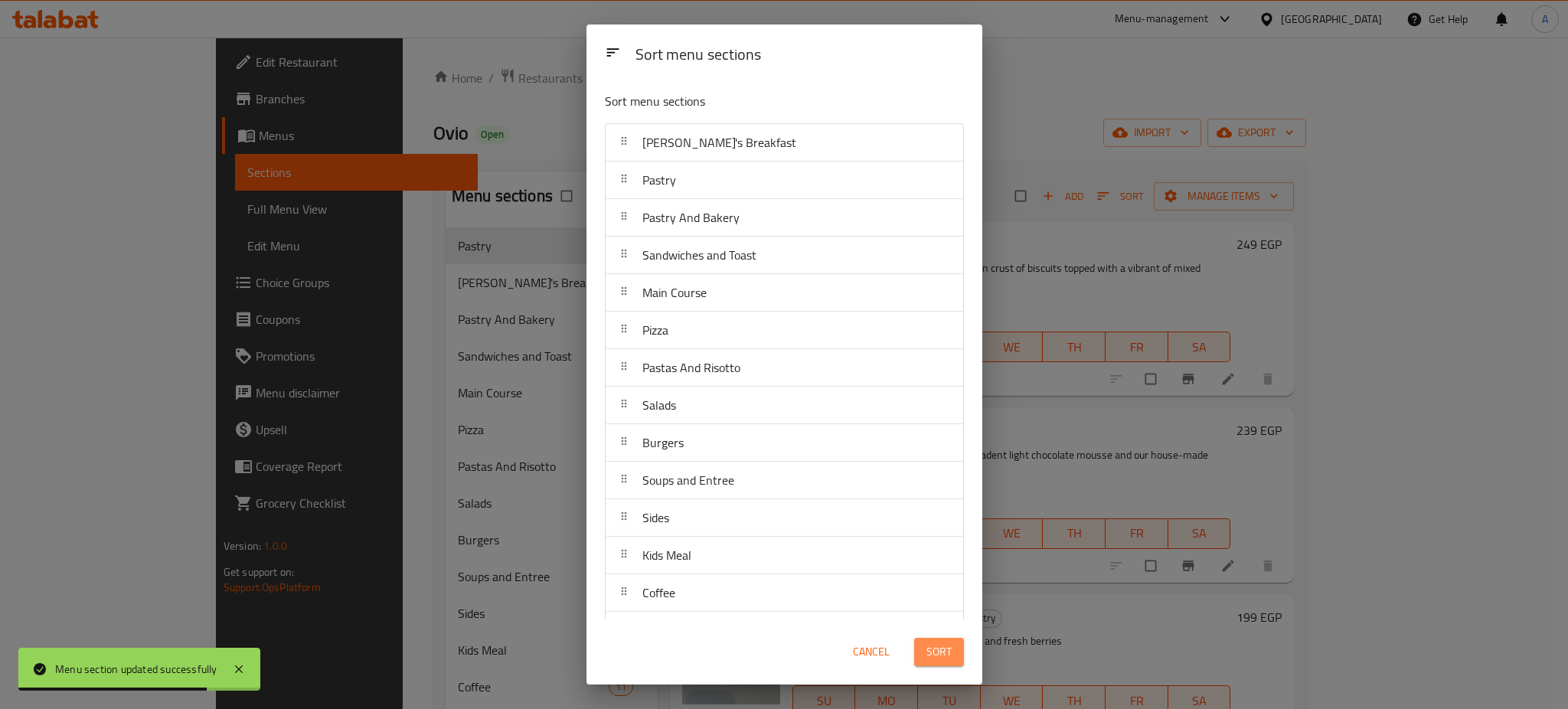
click at [917, 644] on button "Sort" at bounding box center [939, 652] width 50 height 28
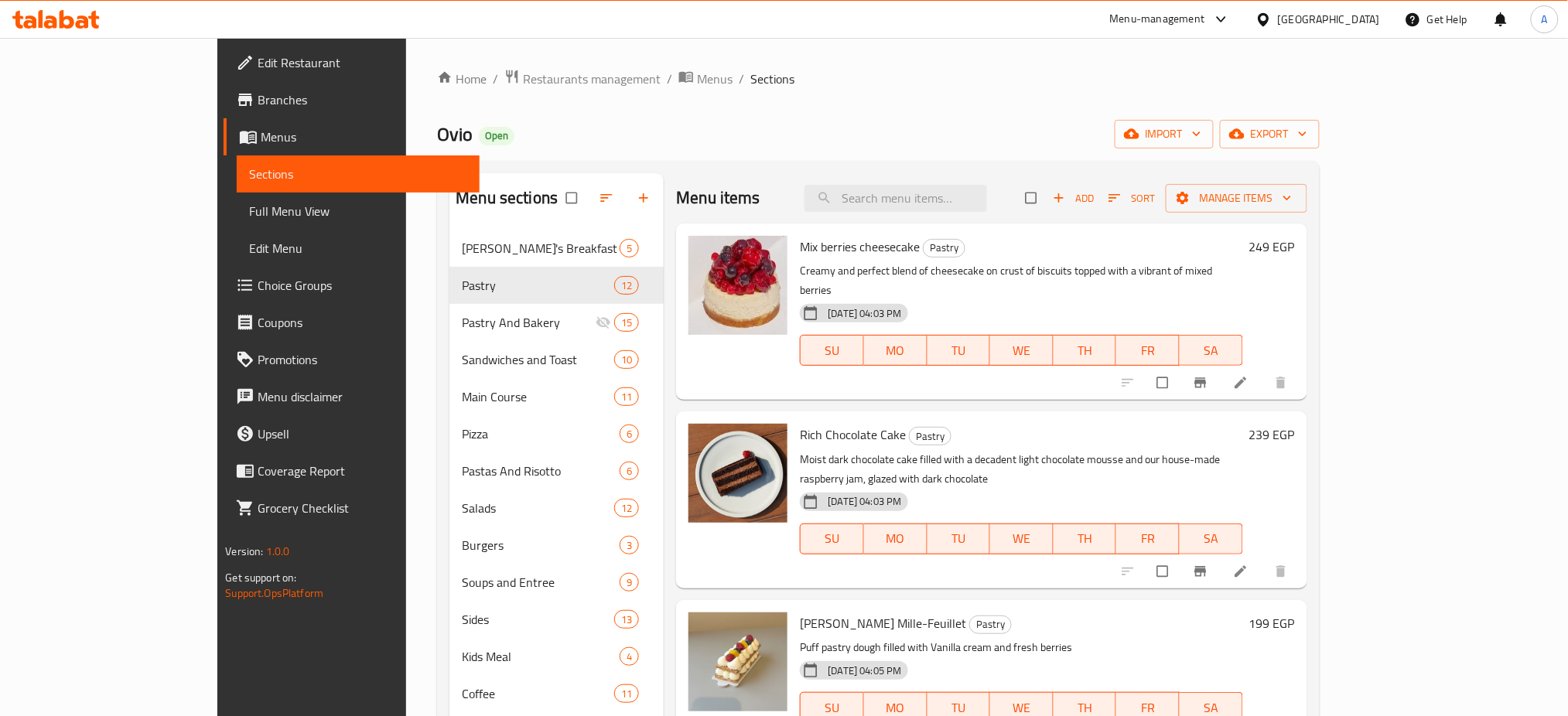
click at [874, 99] on div "Home / Restaurants management / Menus / Sections Ovio Open import export Menu s…" at bounding box center [878, 529] width 882 height 921
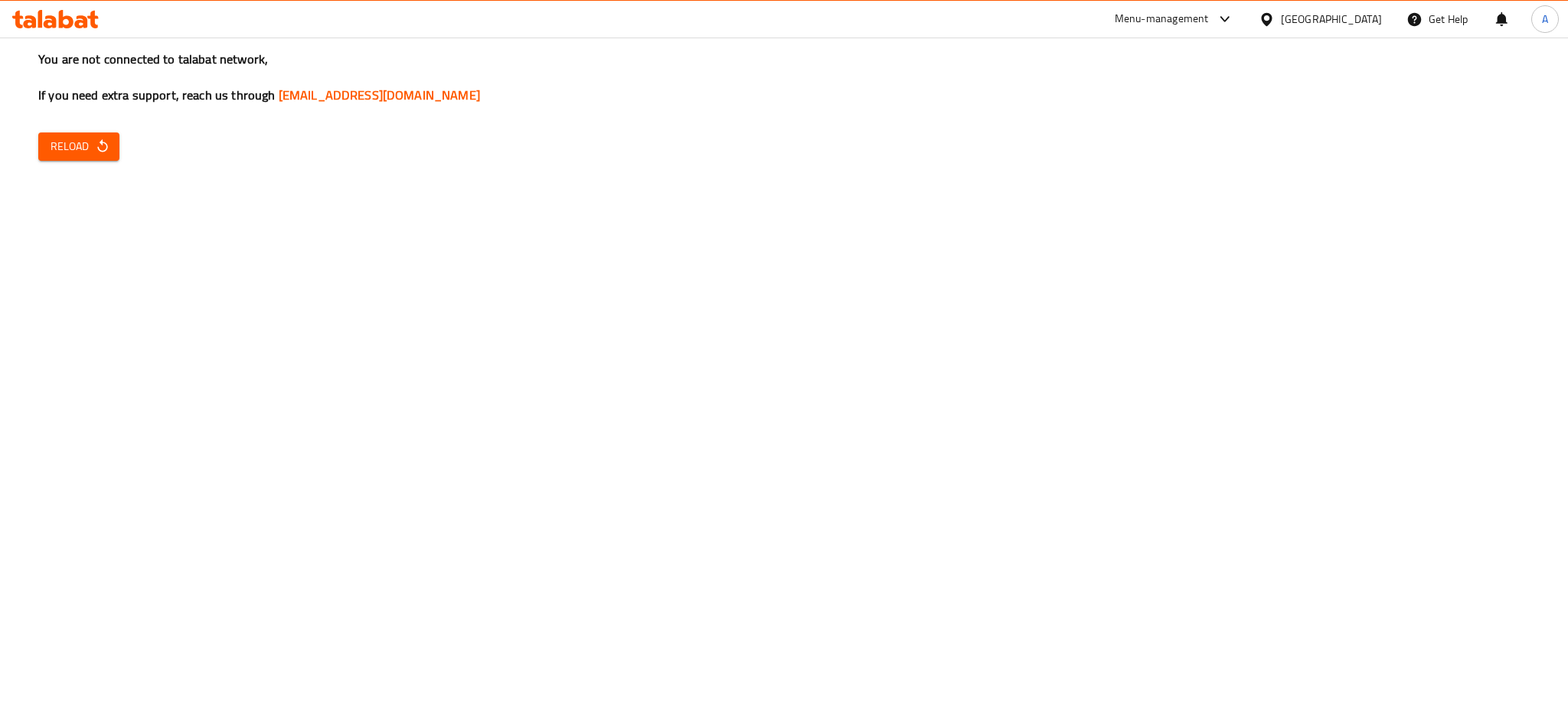
click at [1147, 245] on div "You are not connected to talabat network, If you need extra support, reach us t…" at bounding box center [784, 354] width 1568 height 709
click at [66, 154] on span "Reload" at bounding box center [78, 147] width 56 height 19
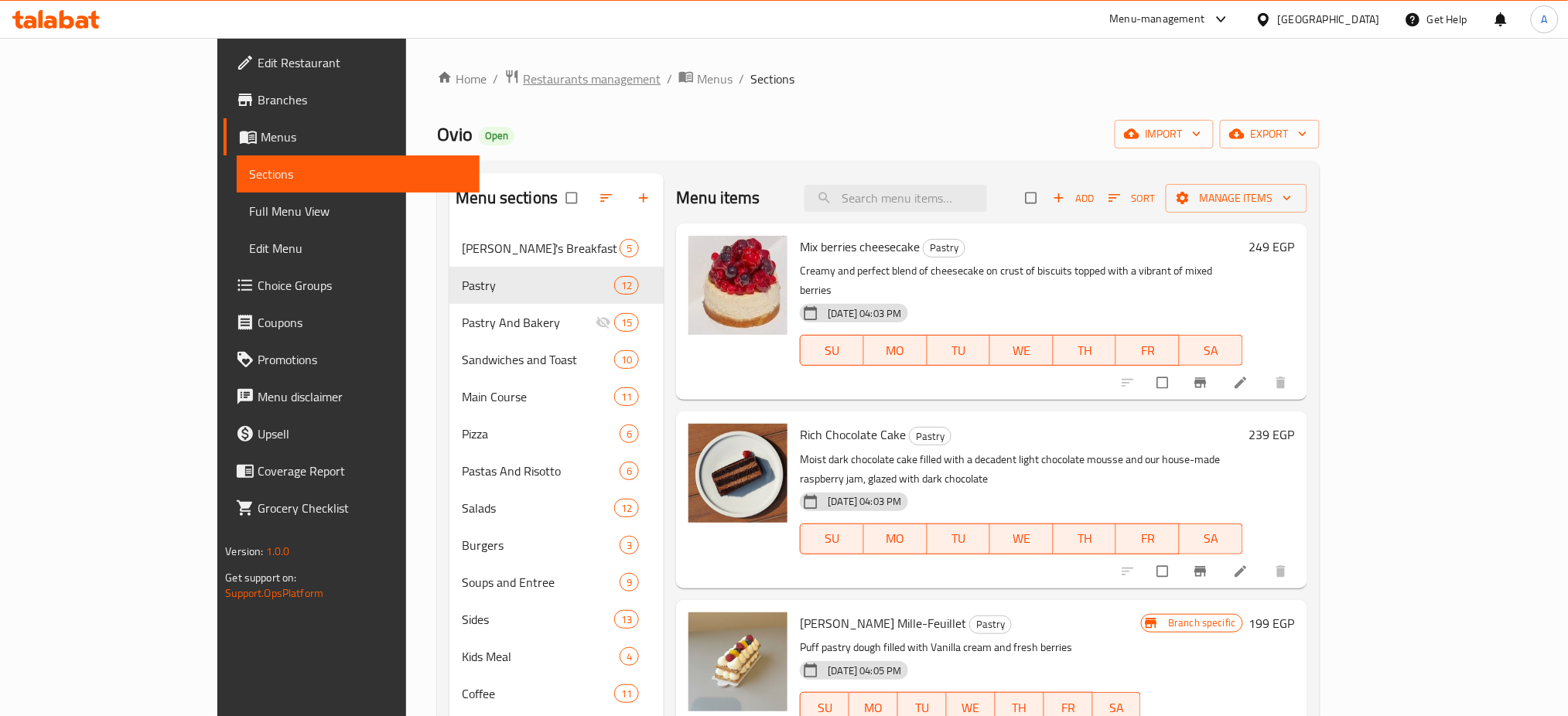
click at [523, 83] on span "Restaurants management" at bounding box center [591, 78] width 138 height 19
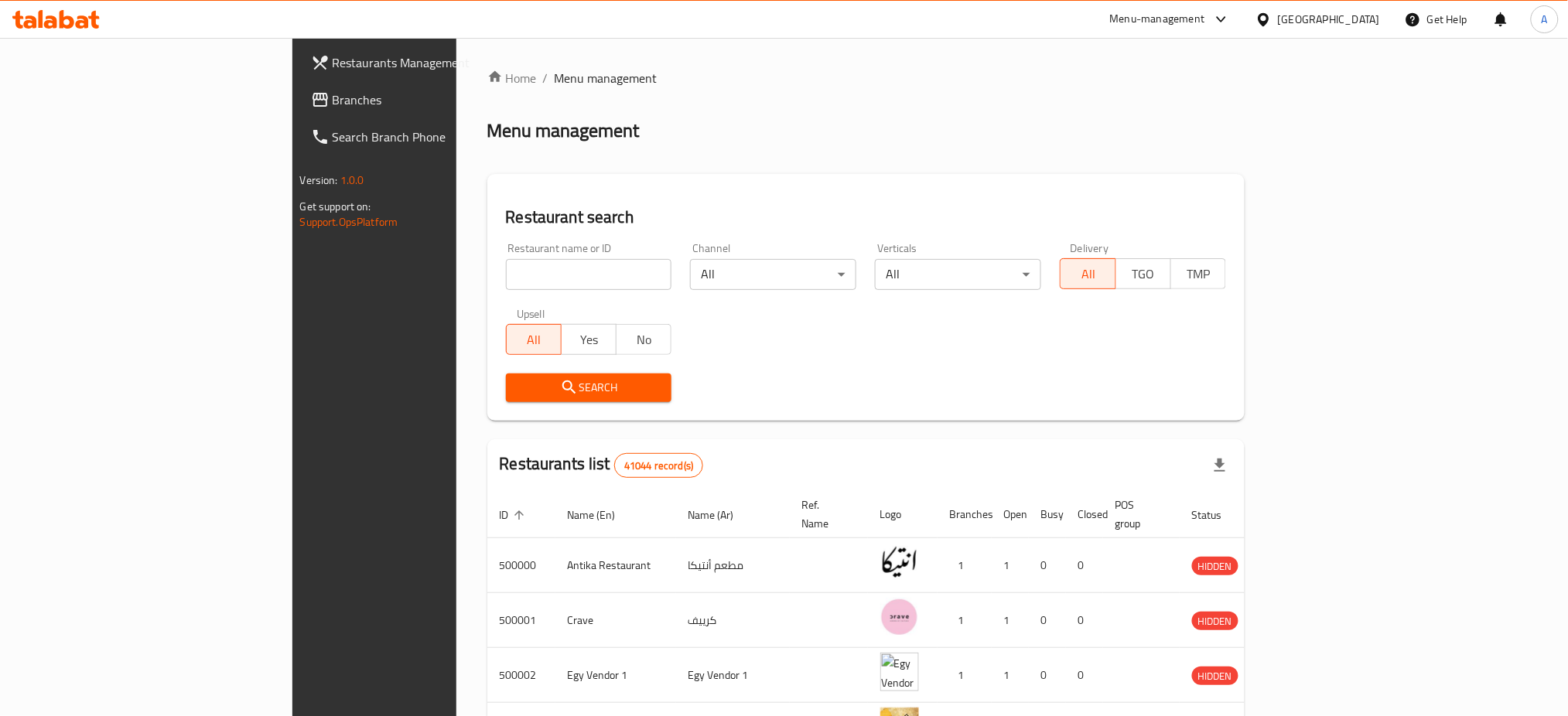
click at [506, 282] on input "search" at bounding box center [588, 274] width 166 height 31
type input "Caribou"
click button "Search" at bounding box center [588, 387] width 166 height 28
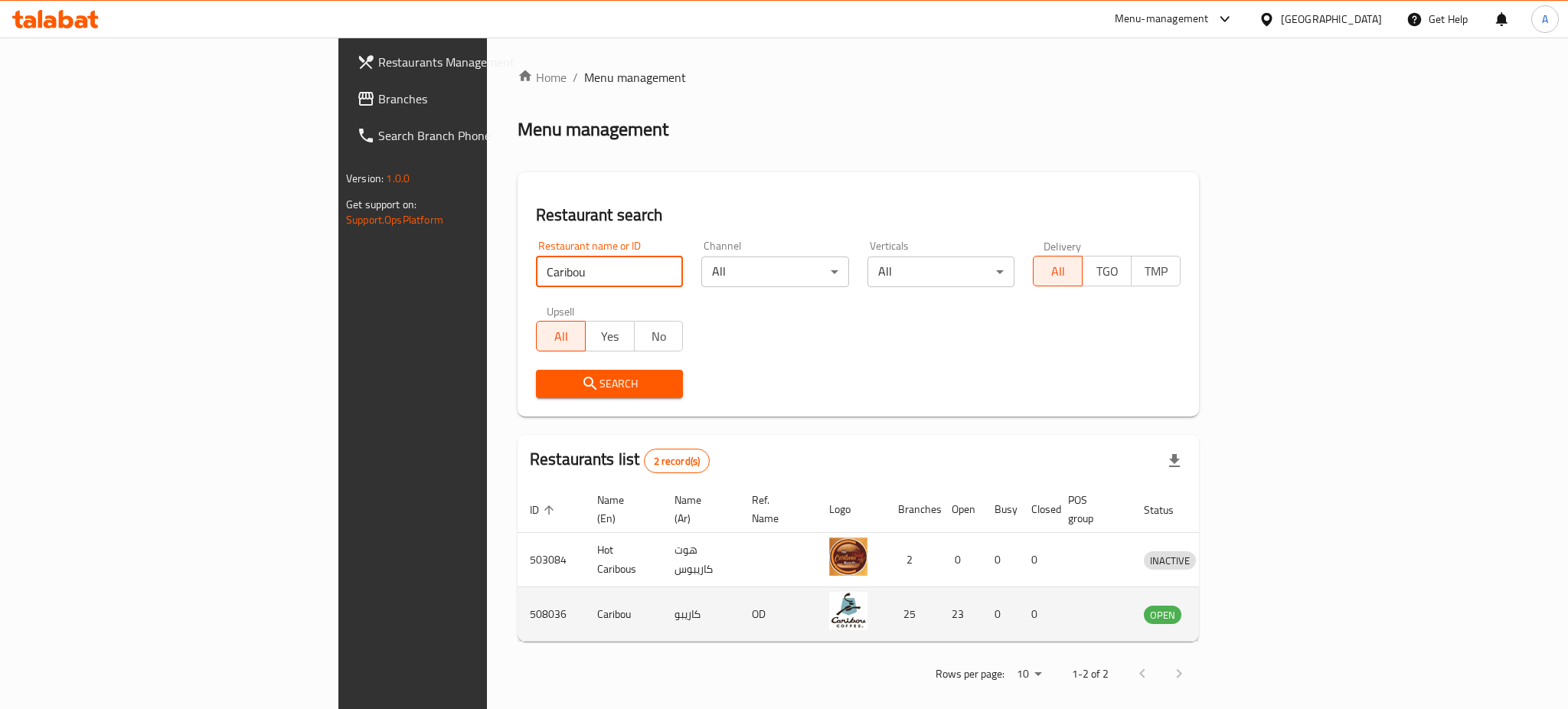
click at [1244, 609] on icon "enhanced table" at bounding box center [1235, 615] width 17 height 13
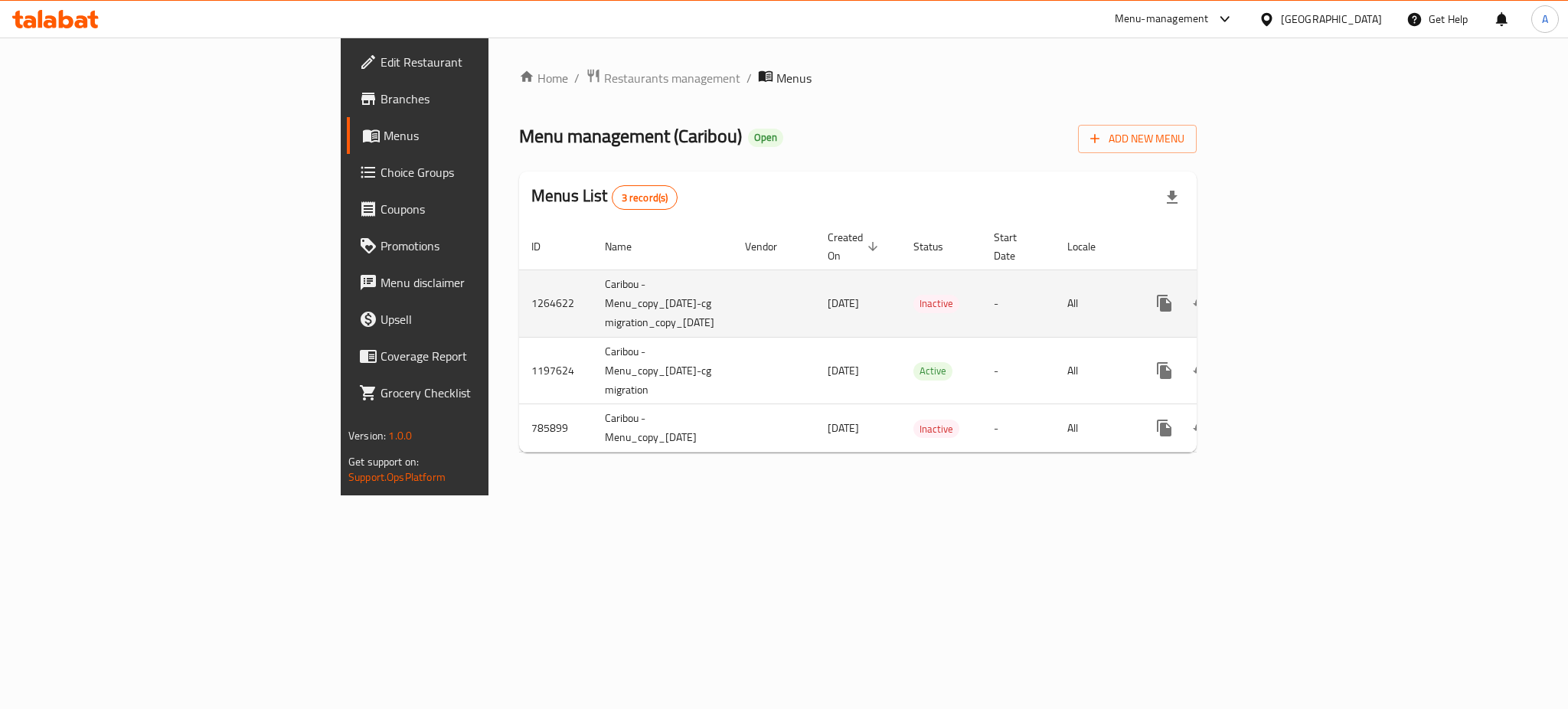
click at [1284, 294] on icon "enhanced table" at bounding box center [1274, 303] width 18 height 18
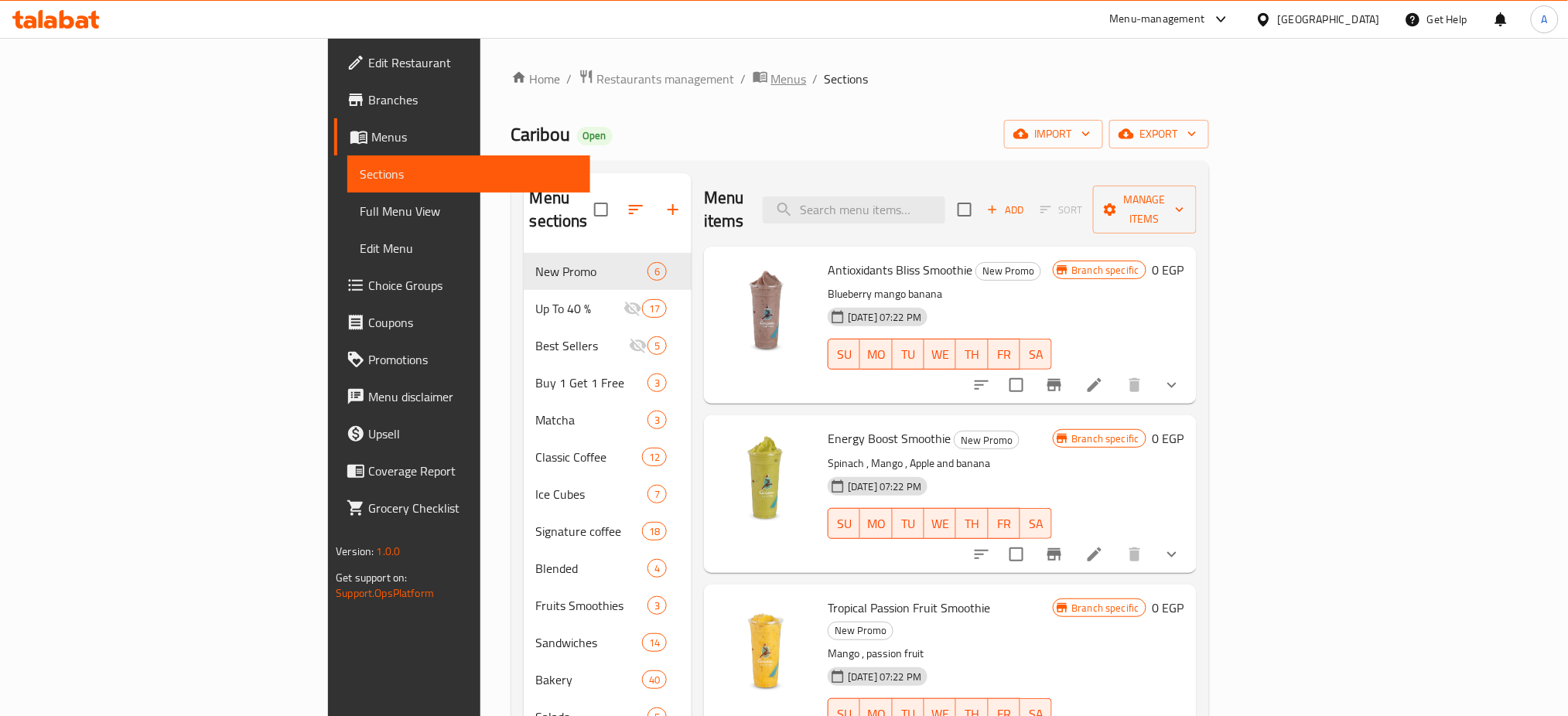
click at [772, 79] on span "Menus" at bounding box center [789, 78] width 36 height 19
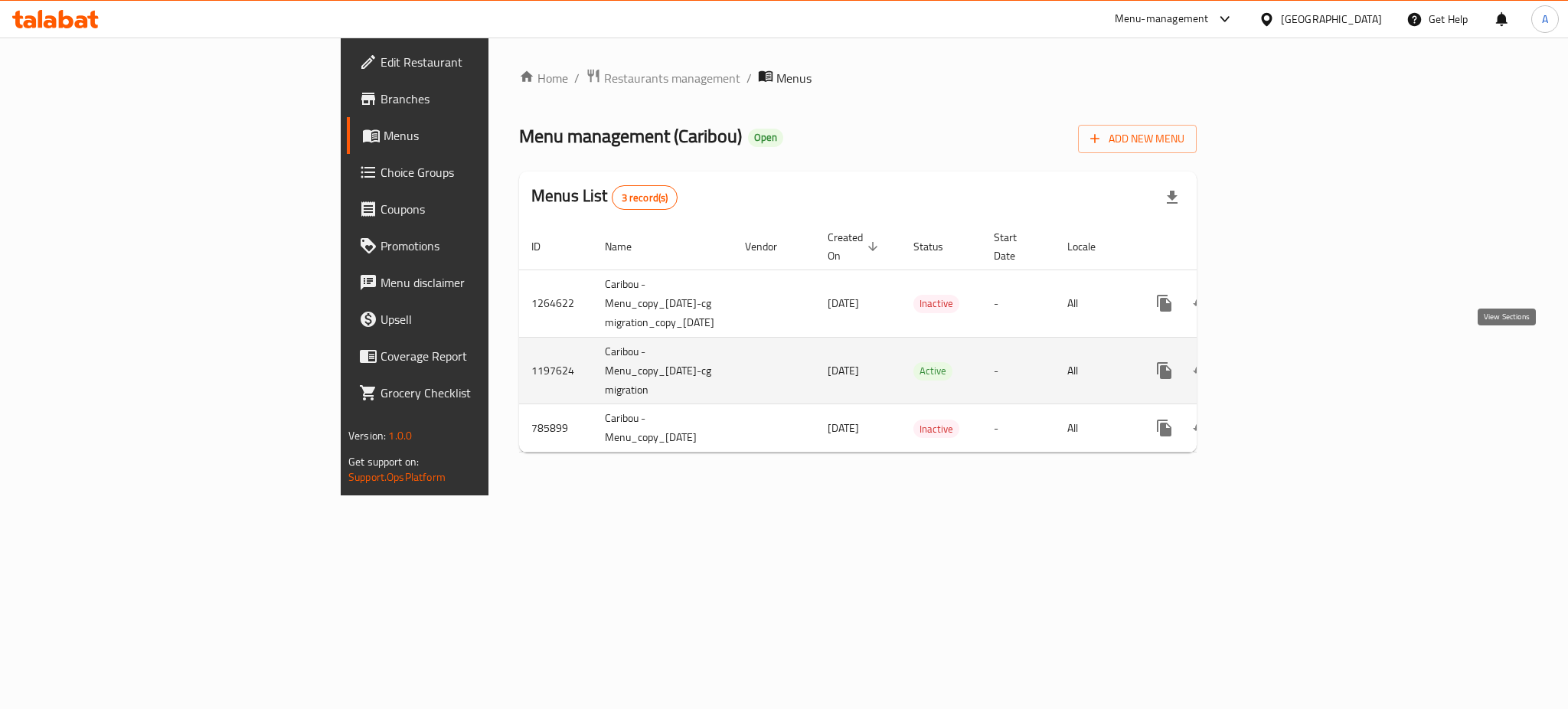
click at [1284, 362] on icon "enhanced table" at bounding box center [1274, 370] width 18 height 18
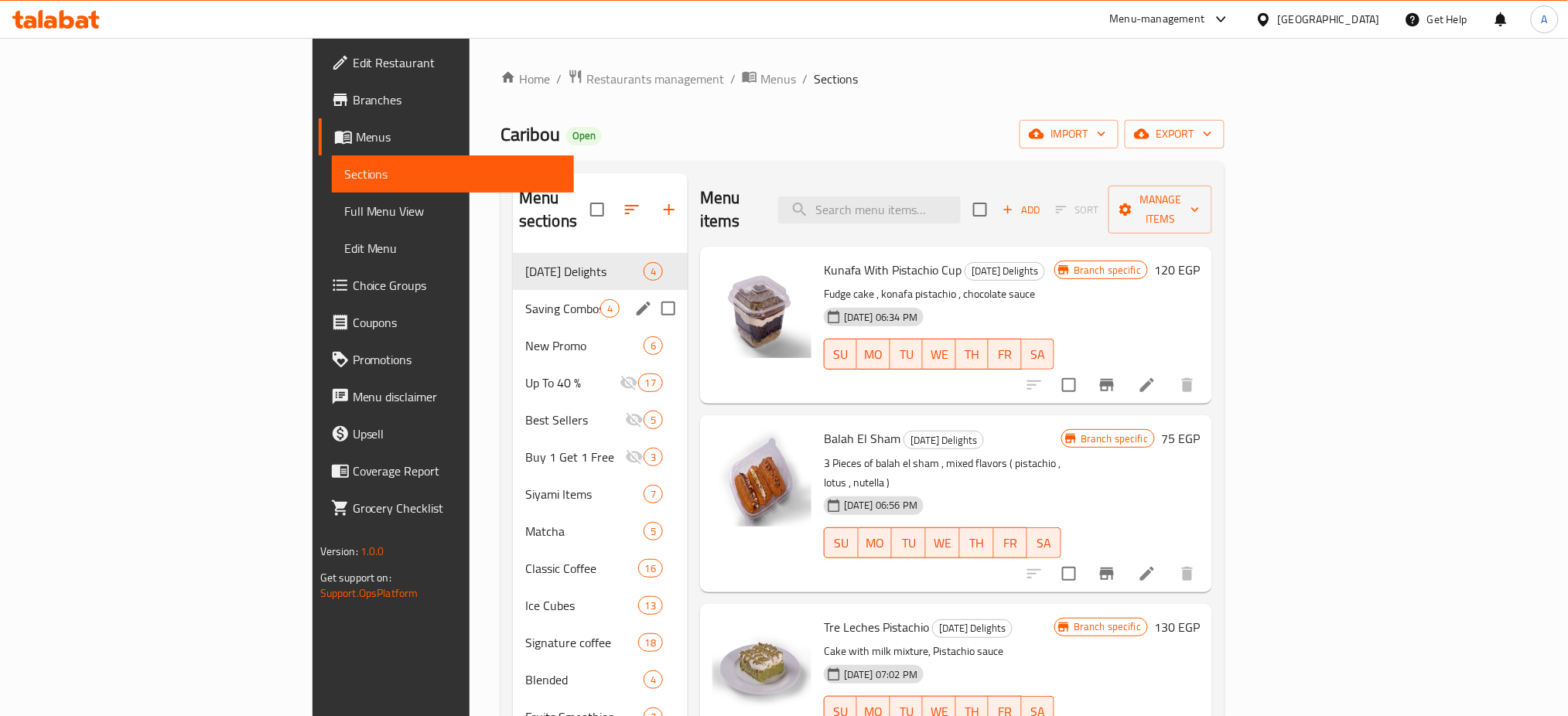
click at [513, 297] on div "Saving Combos 4" at bounding box center [600, 308] width 175 height 37
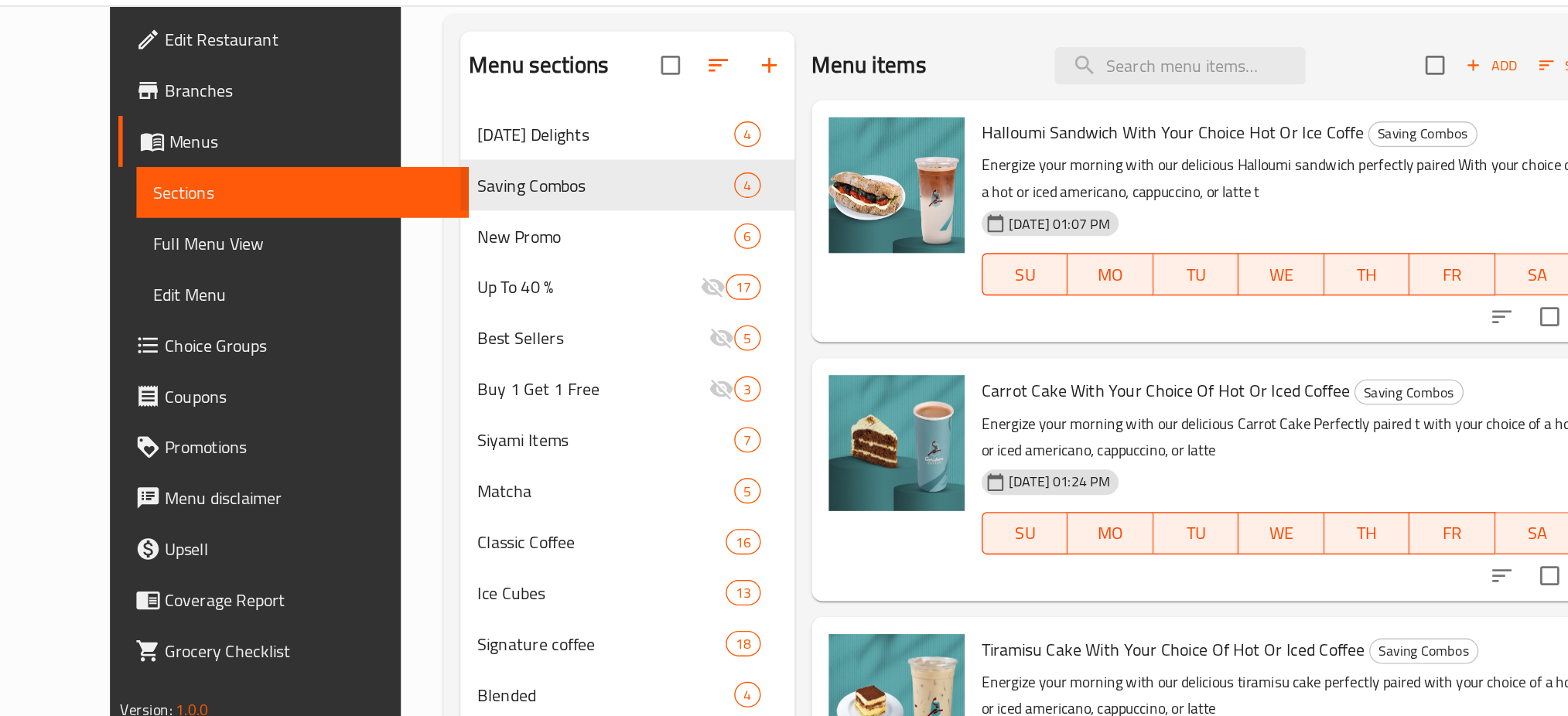
scroll to position [116, 0]
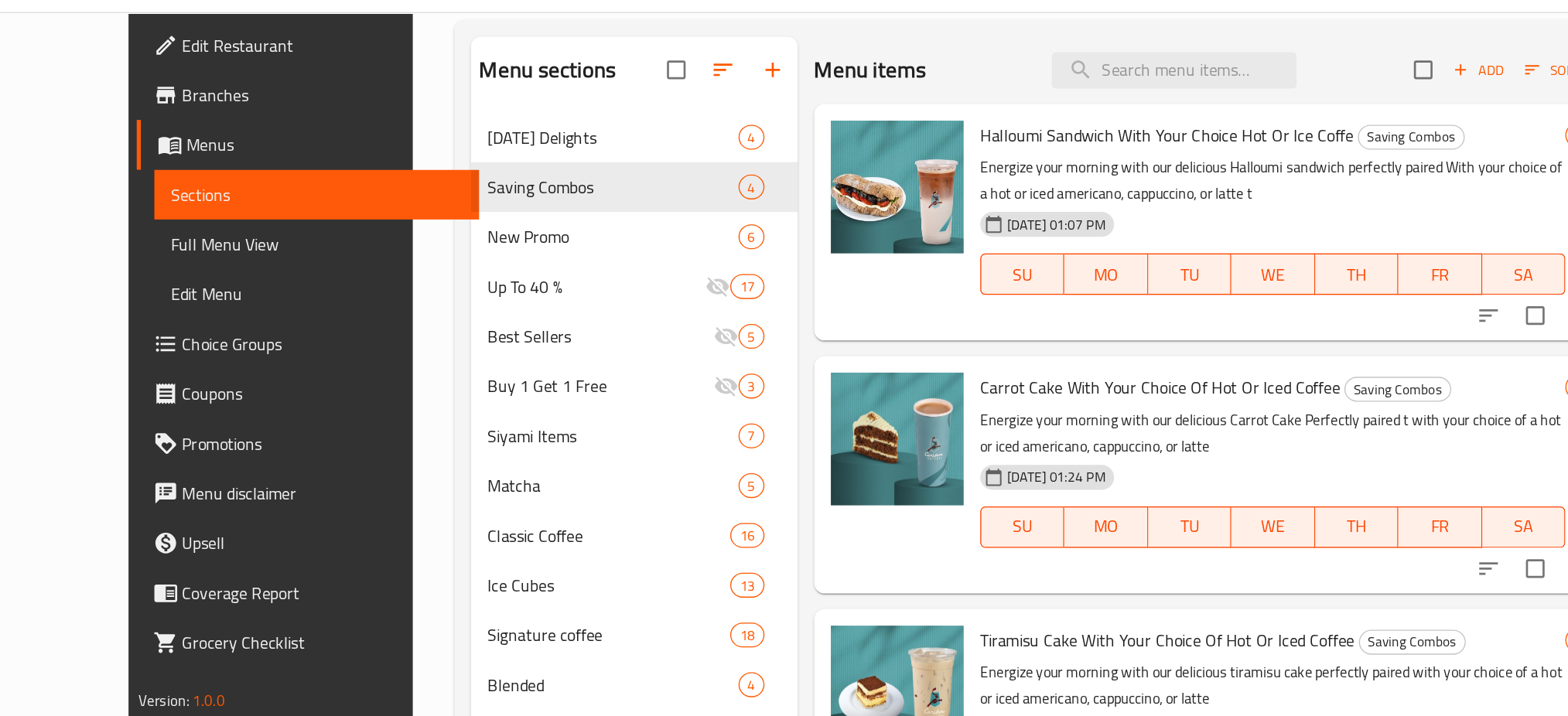
click at [1004, 160] on p "Energize your morning with our delicious Halloumi sandwich perfectly paired Wit…" at bounding box center [1001, 164] width 436 height 39
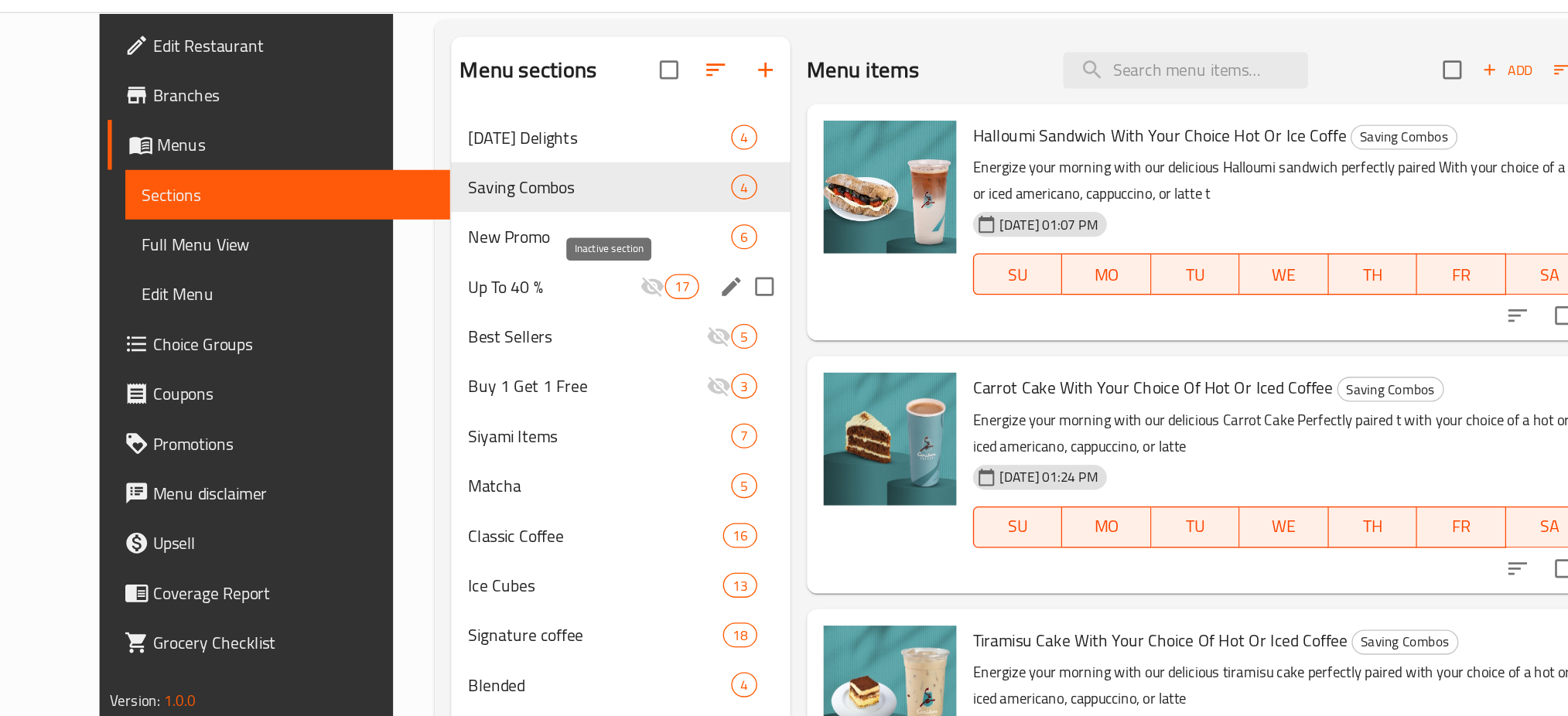
scroll to position [0, 0]
